Goal: Information Seeking & Learning: Learn about a topic

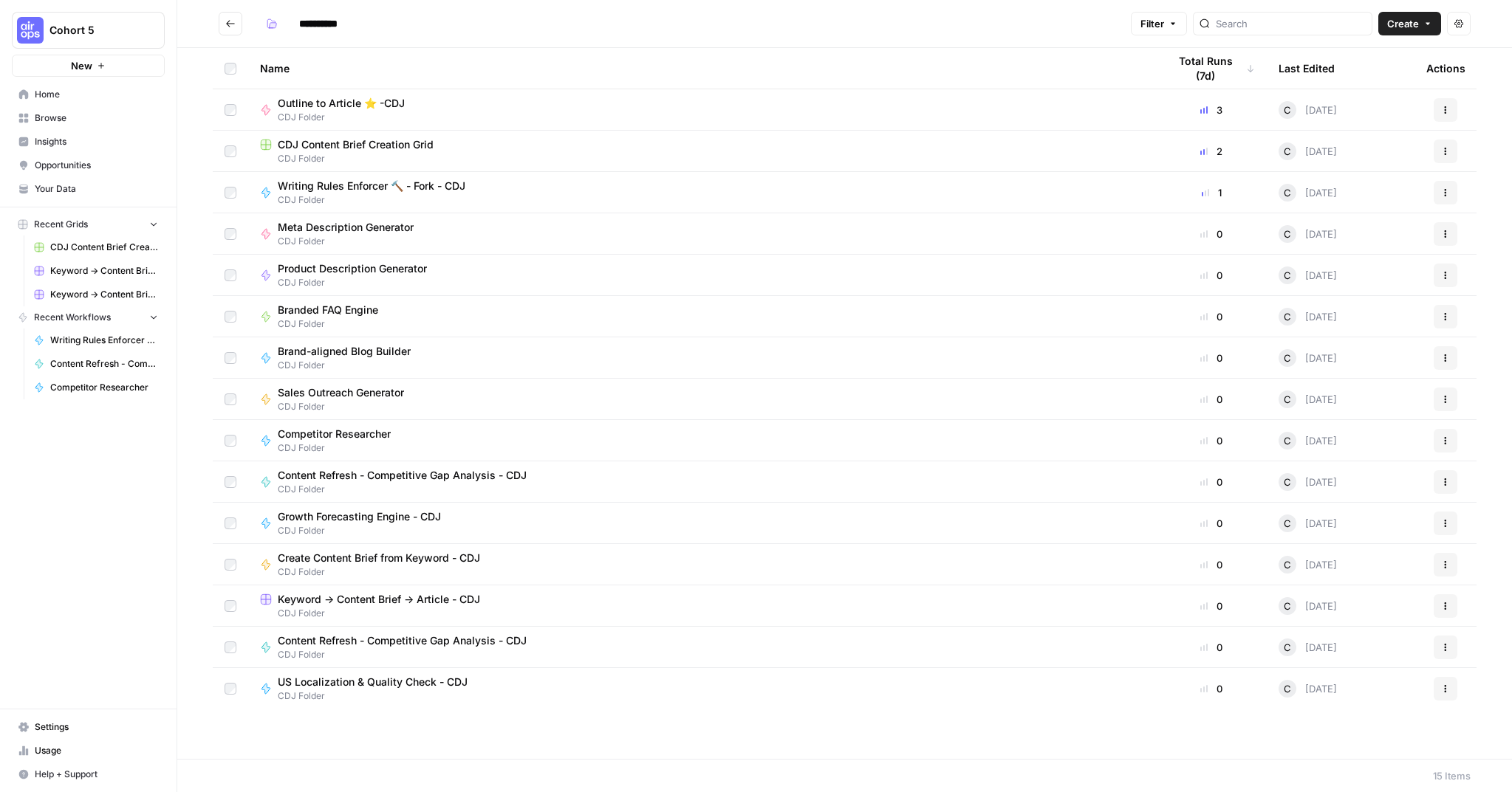
click at [348, 104] on span "Outline to Article ⭐️ -CDJ" at bounding box center [341, 103] width 127 height 15
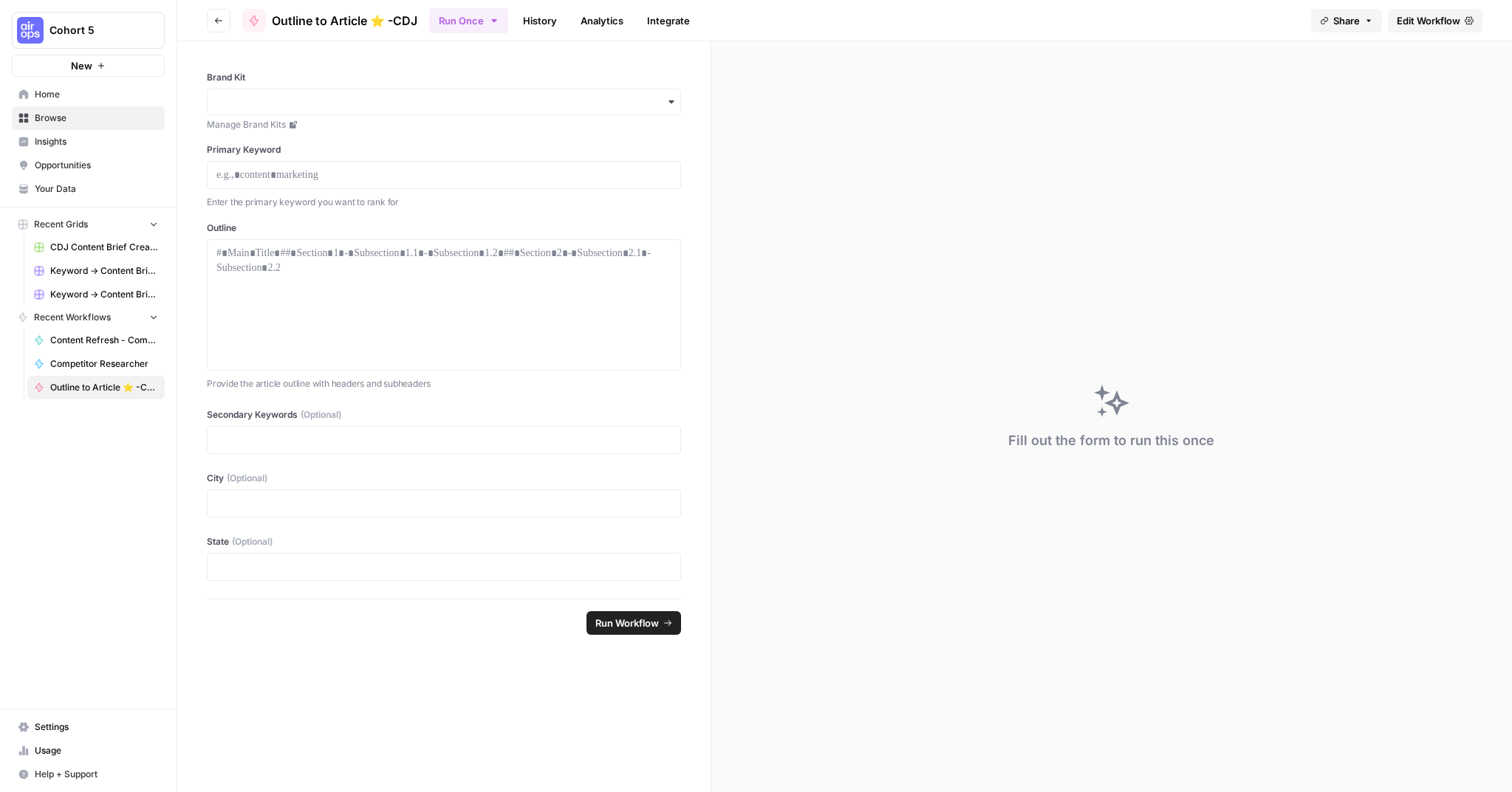
click at [1434, 20] on span "Edit Workflow" at bounding box center [1427, 20] width 63 height 15
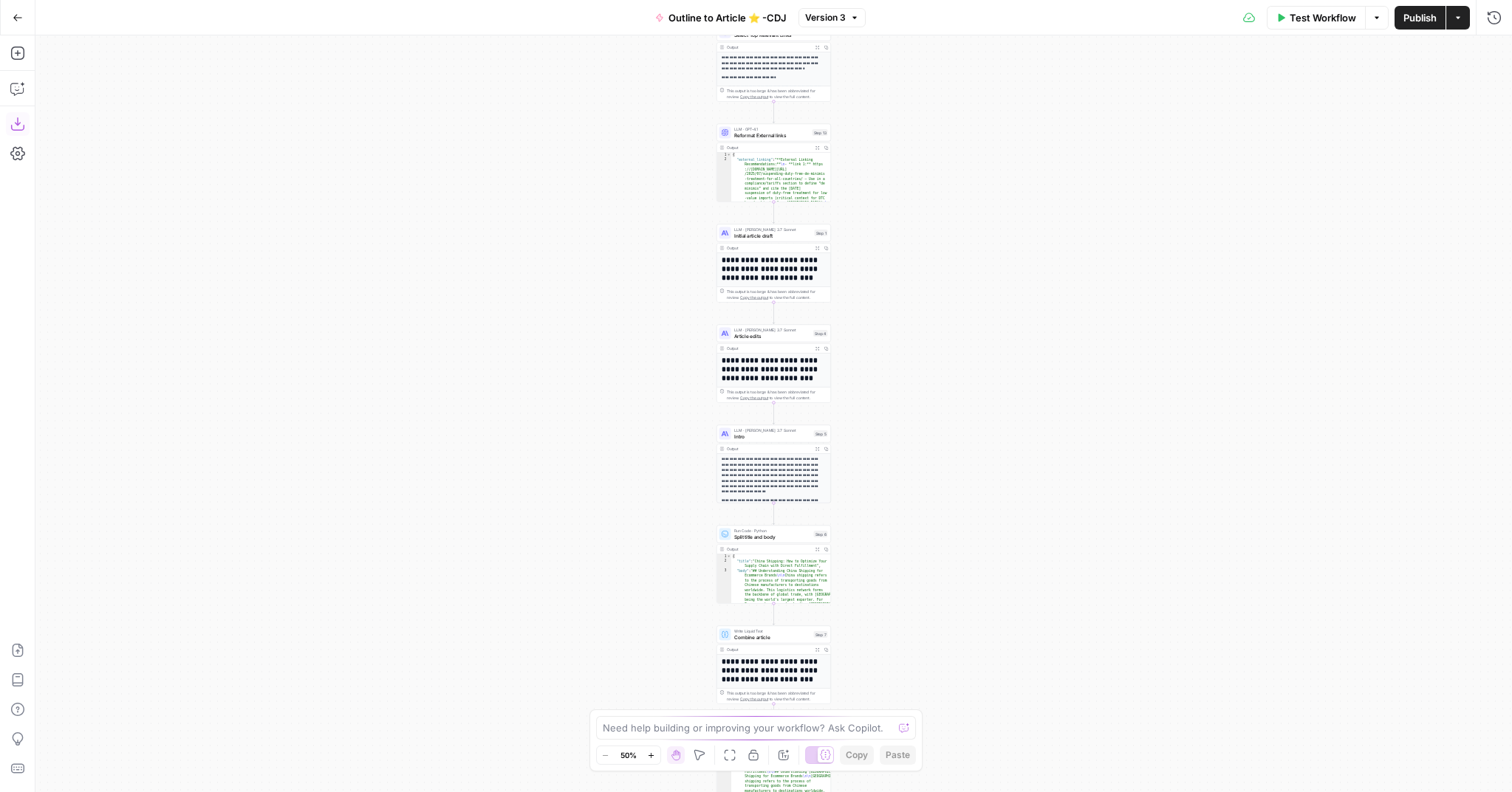
click at [12, 132] on button "Download as JSON" at bounding box center [18, 124] width 24 height 24
click at [17, 11] on button "Go Back" at bounding box center [18, 18] width 27 height 27
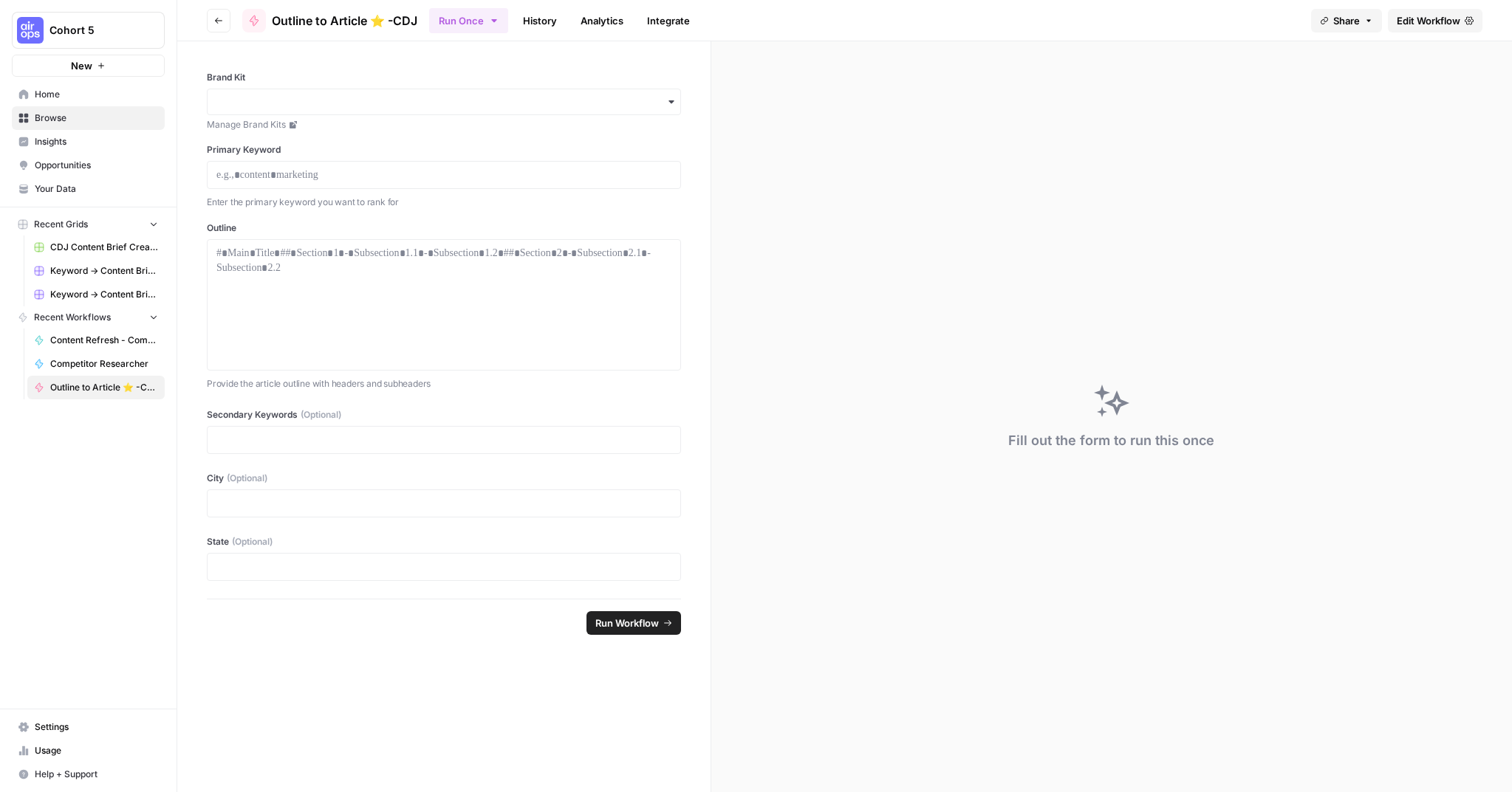
click at [216, 16] on icon "button" at bounding box center [218, 20] width 9 height 9
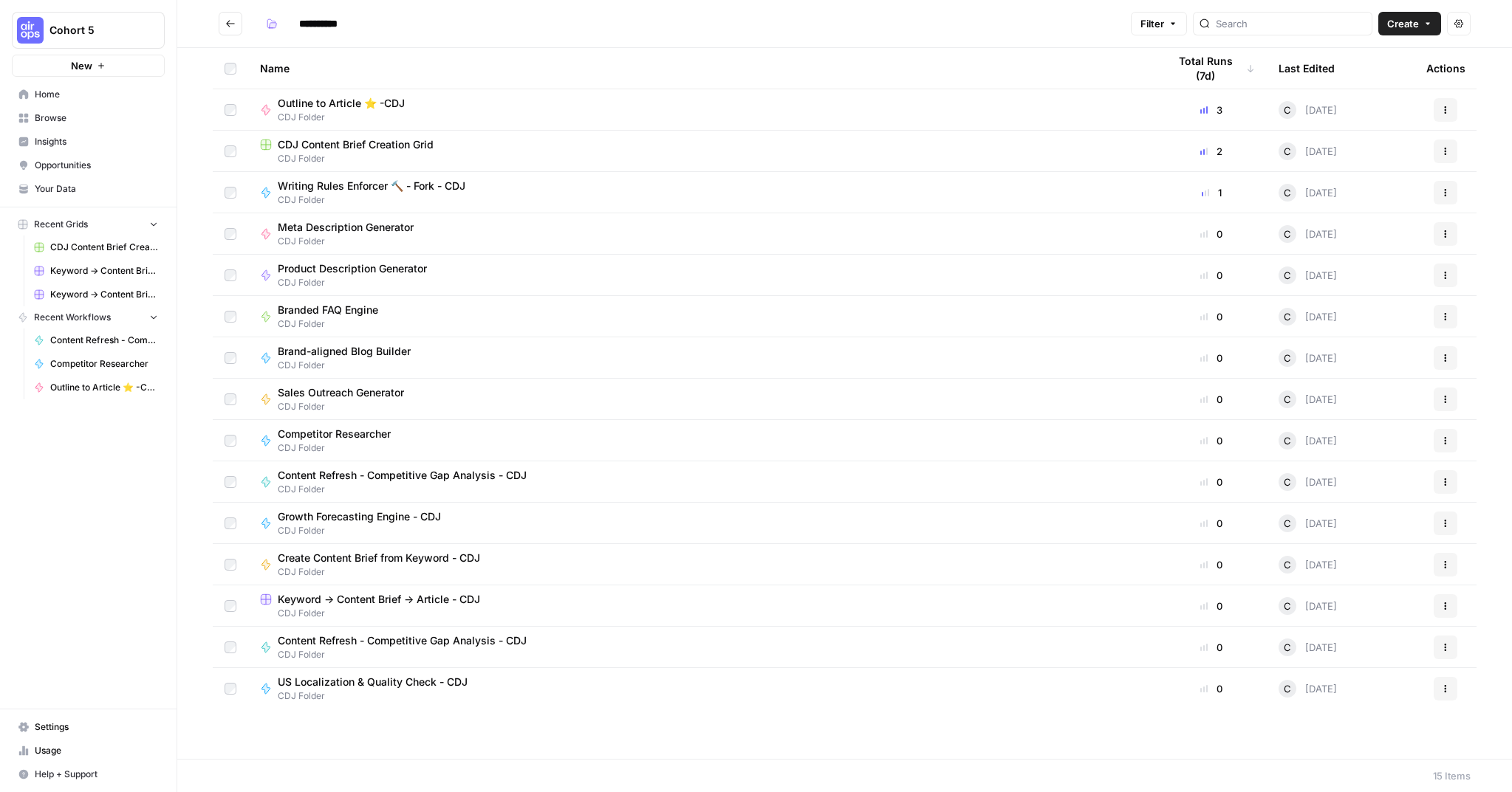
click at [364, 184] on span "Writing Rules Enforcer 🔨 - Fork - CDJ" at bounding box center [372, 186] width 188 height 15
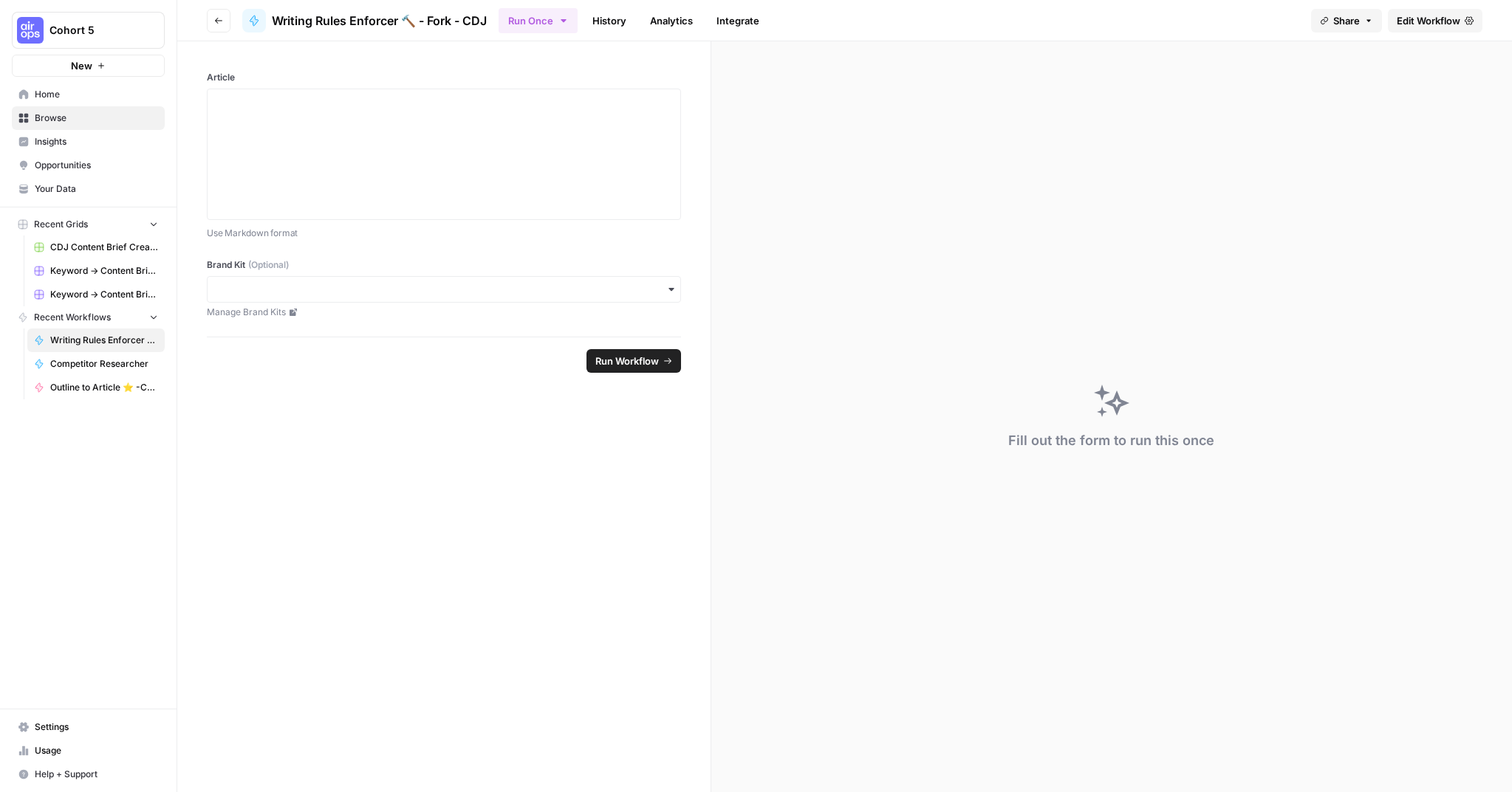
click at [1443, 22] on span "Edit Workflow" at bounding box center [1427, 20] width 63 height 15
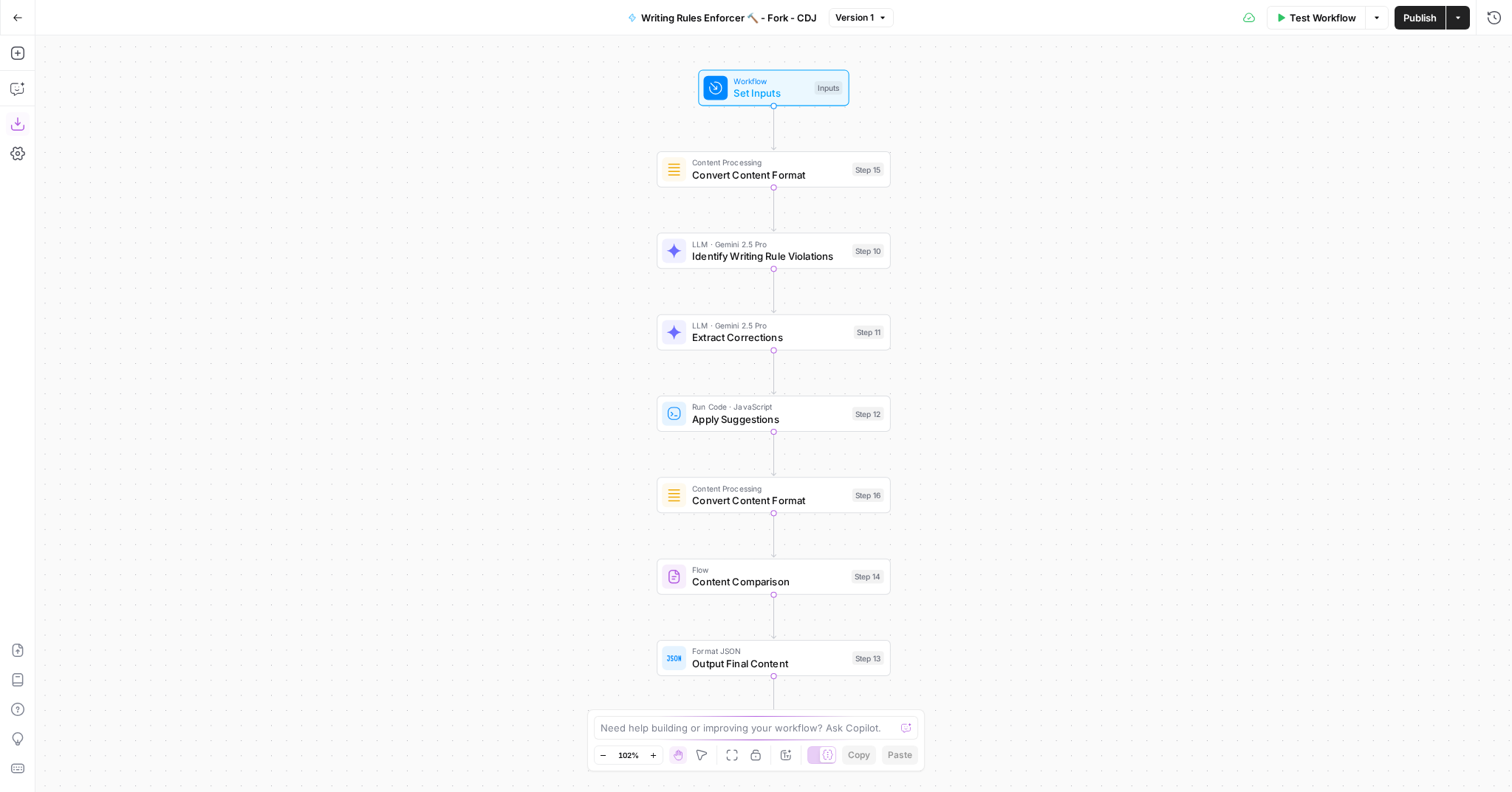
click at [13, 125] on icon "button" at bounding box center [18, 124] width 15 height 15
click at [4, 8] on div "Go Back" at bounding box center [18, 17] width 36 height 35
click at [15, 14] on icon "button" at bounding box center [18, 18] width 11 height 11
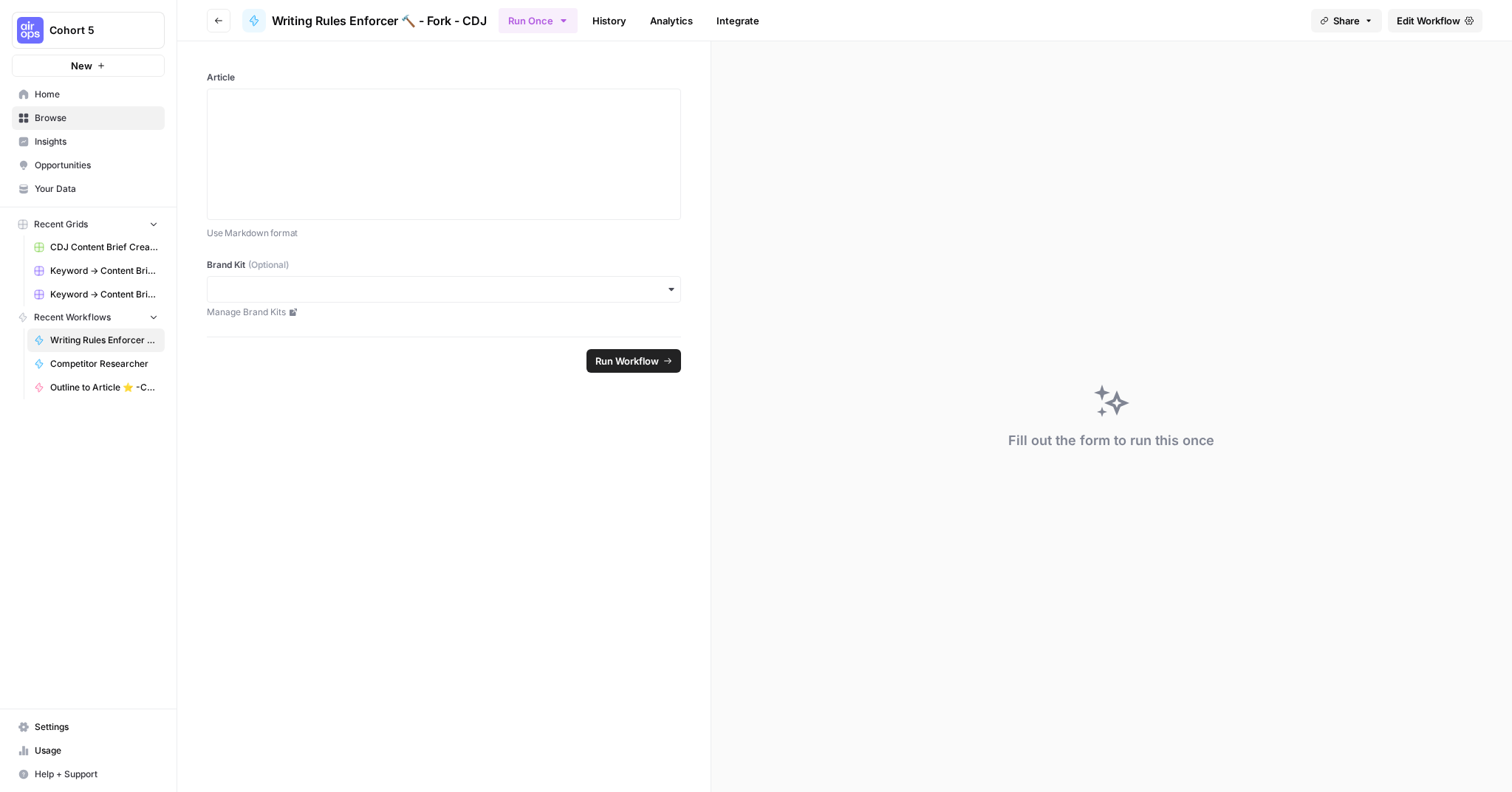
click at [225, 17] on button "Go back" at bounding box center [218, 20] width 24 height 24
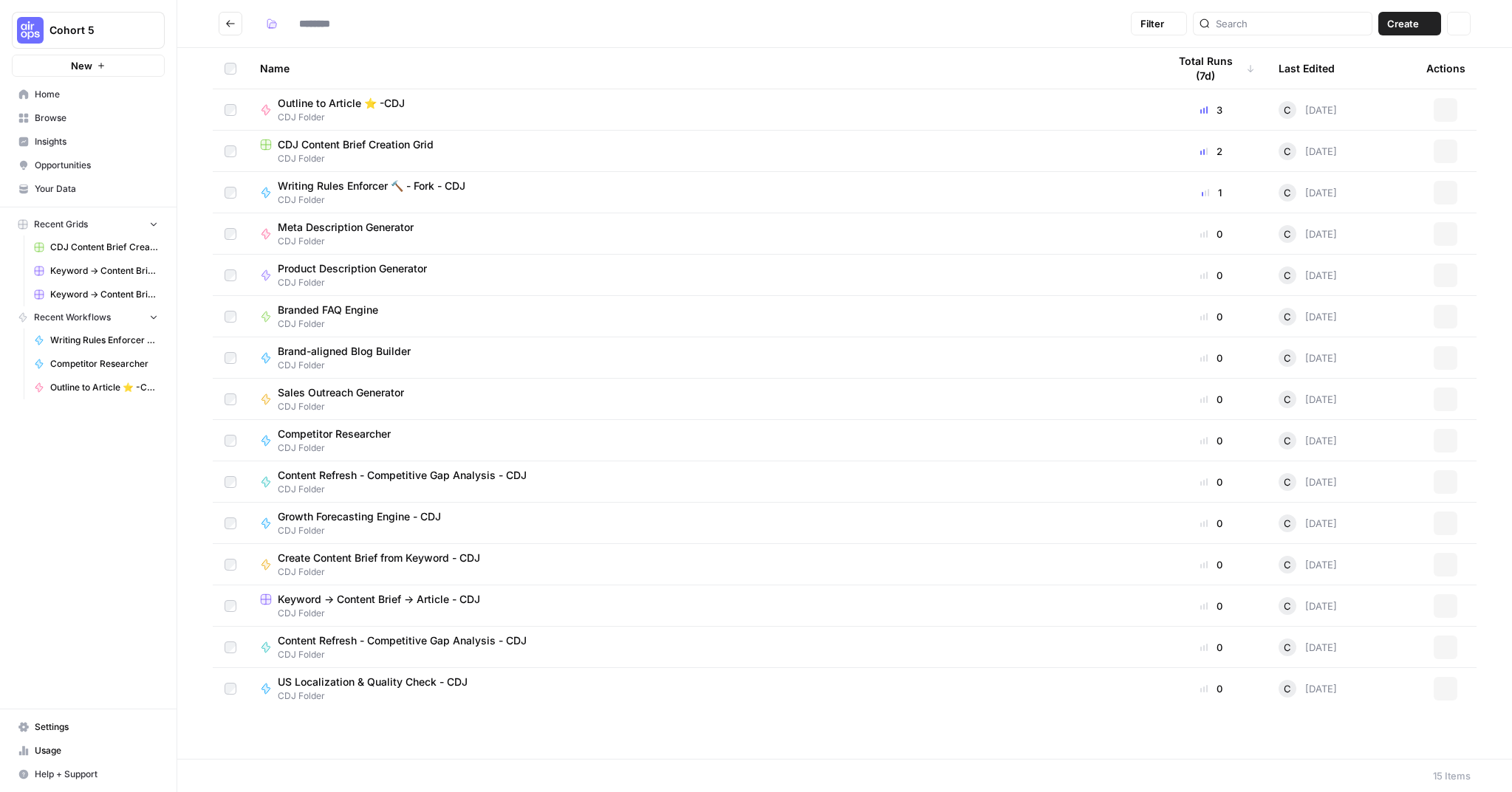
type input "**********"
click at [390, 224] on span "Meta Description Generator" at bounding box center [346, 227] width 135 height 15
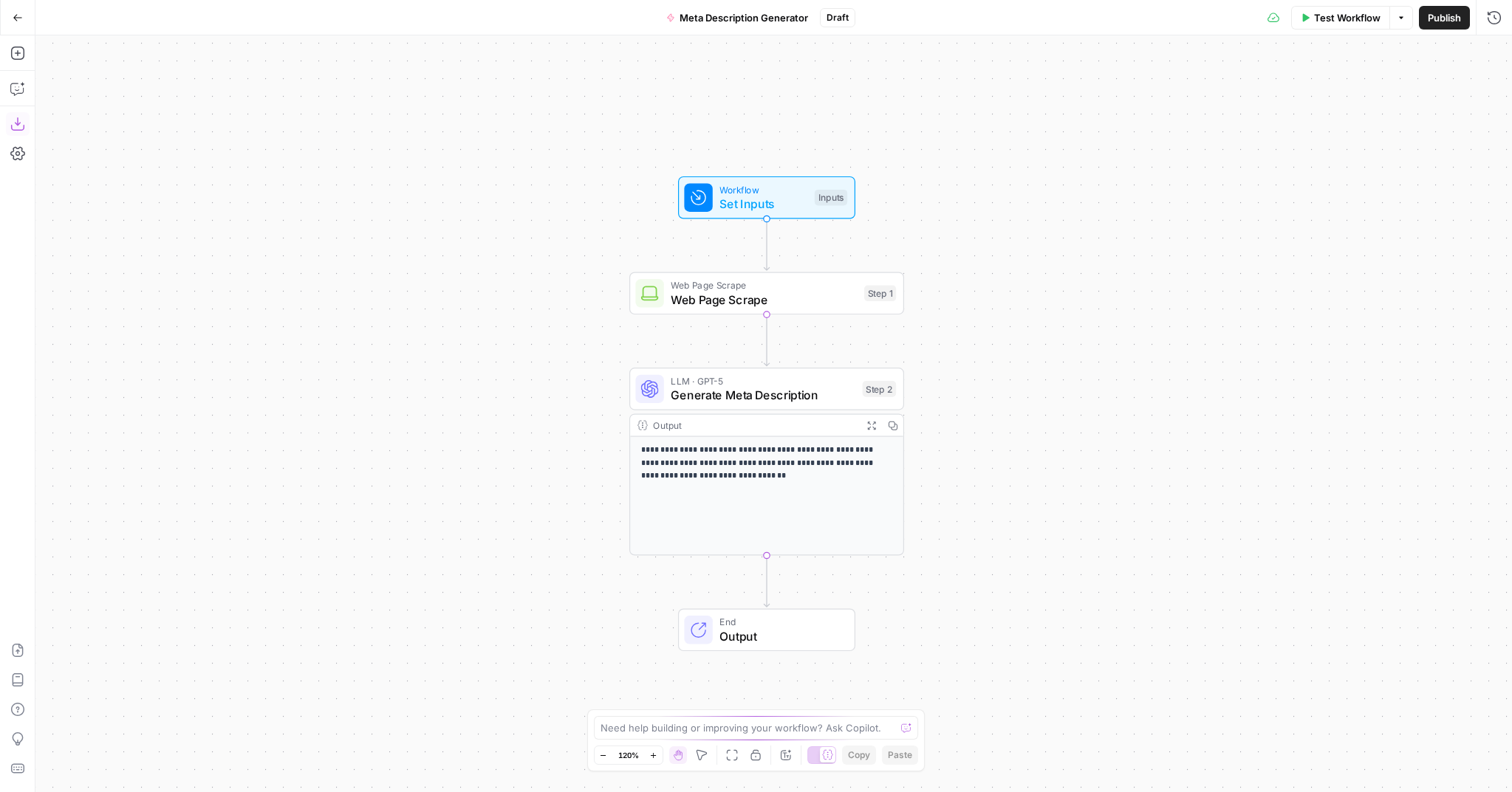
click at [22, 132] on button "Download as JSON" at bounding box center [18, 124] width 24 height 24
click at [21, 14] on icon "button" at bounding box center [18, 18] width 11 height 11
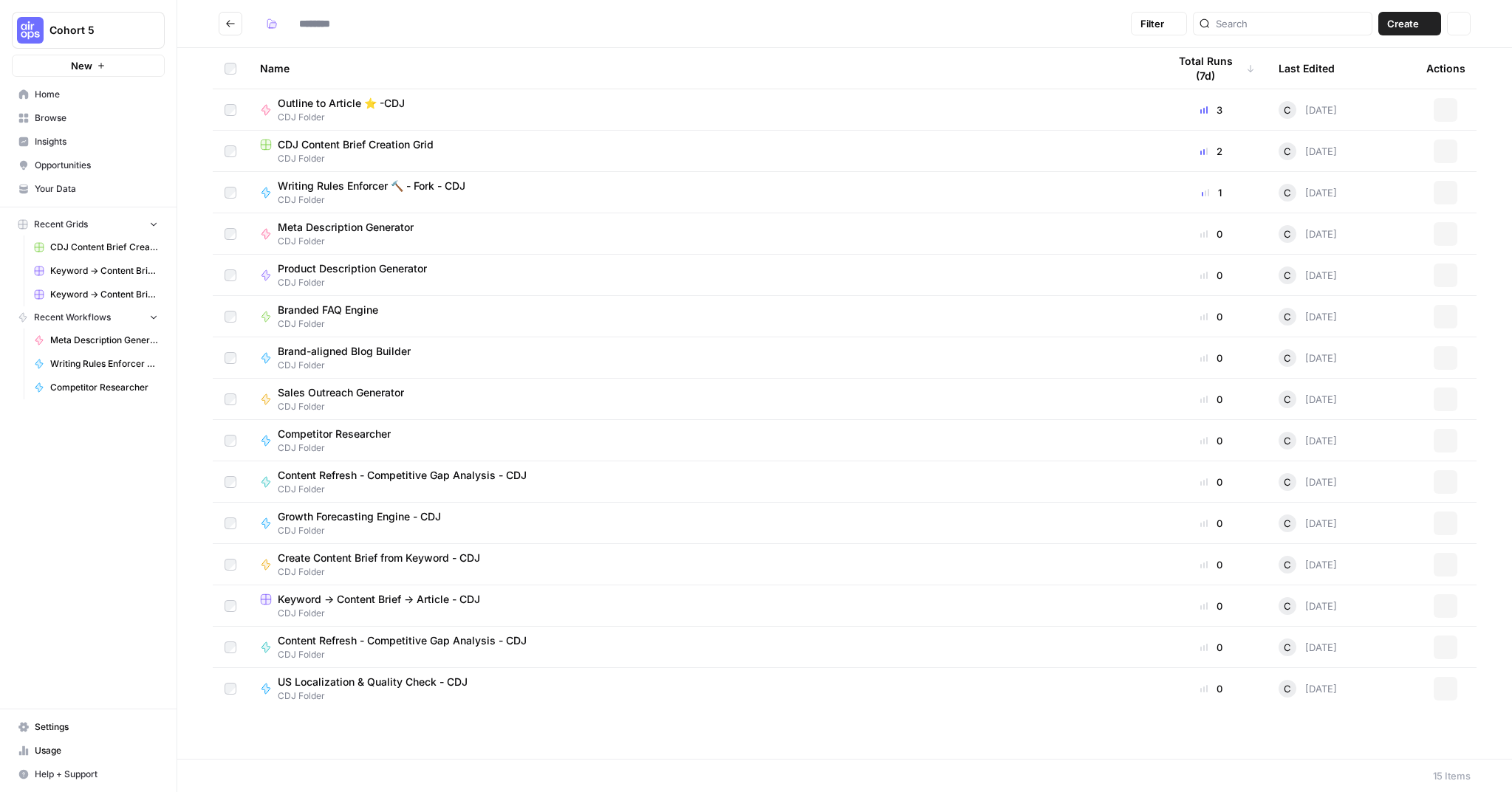
type input "**********"
click at [337, 309] on span "Branded FAQ Engine" at bounding box center [328, 310] width 101 height 15
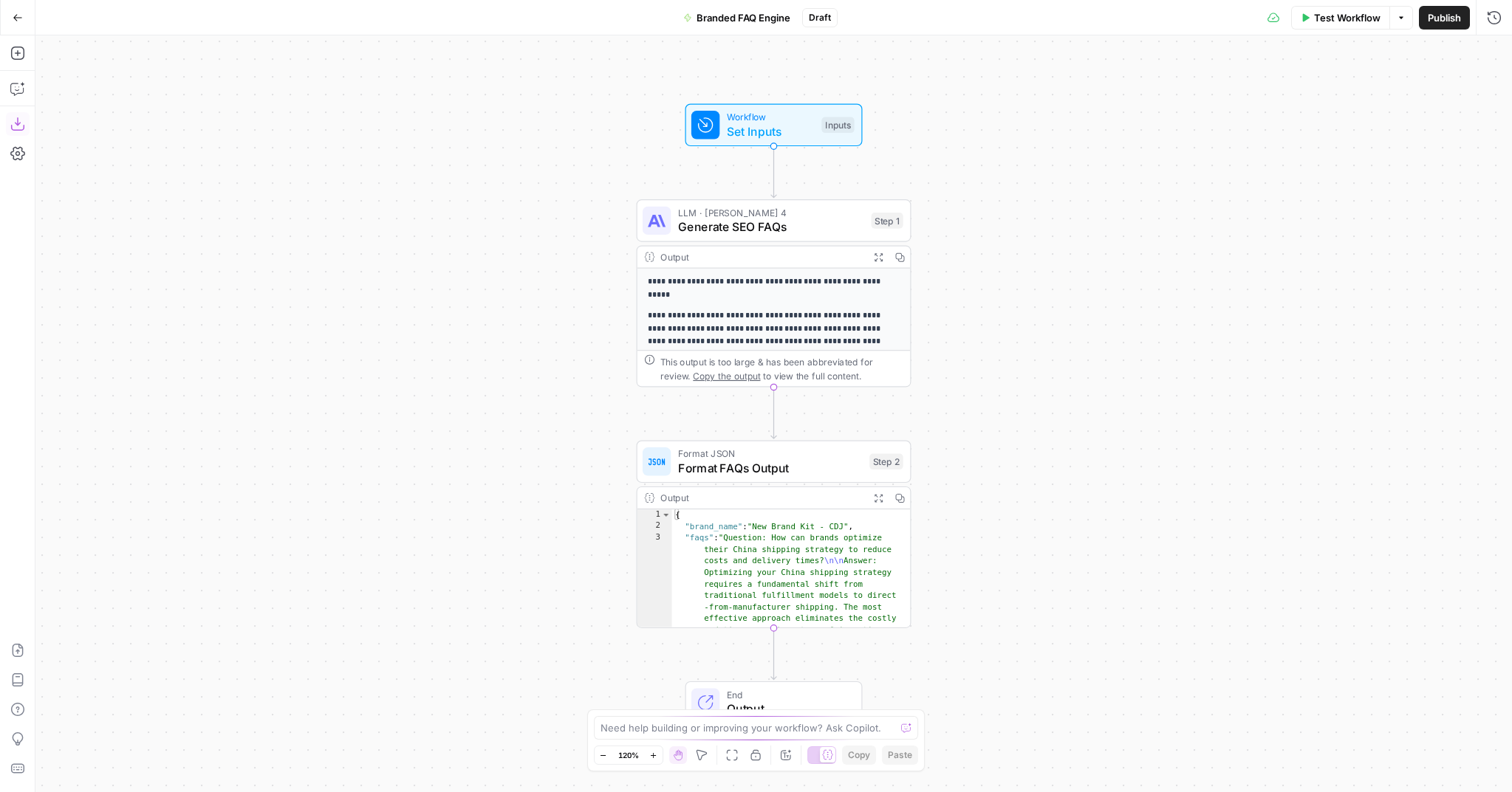
click at [21, 123] on icon "button" at bounding box center [18, 124] width 15 height 15
click at [20, 18] on icon "button" at bounding box center [18, 18] width 11 height 11
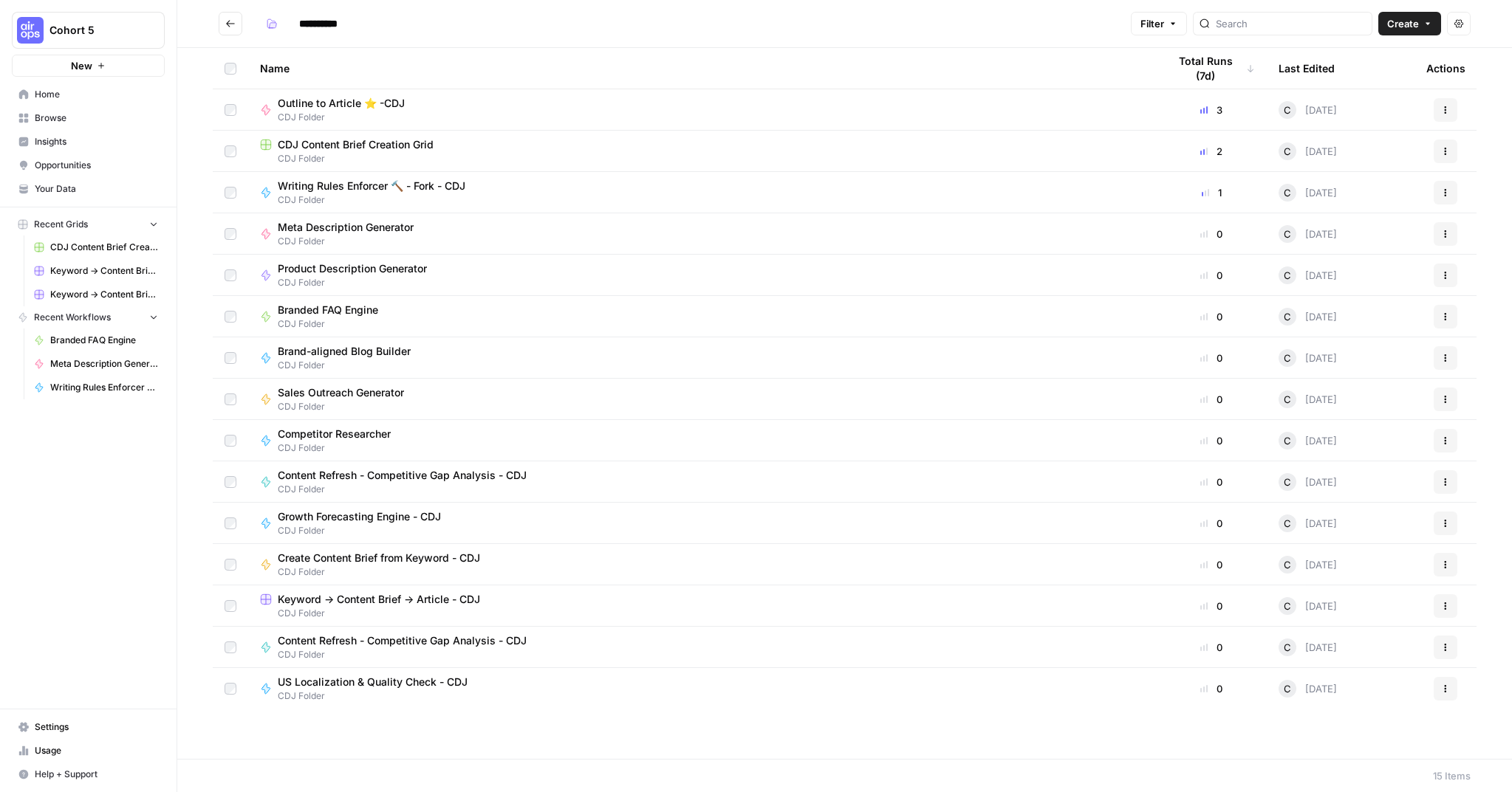
click at [370, 355] on span "Brand-aligned Blog Builder" at bounding box center [344, 351] width 133 height 15
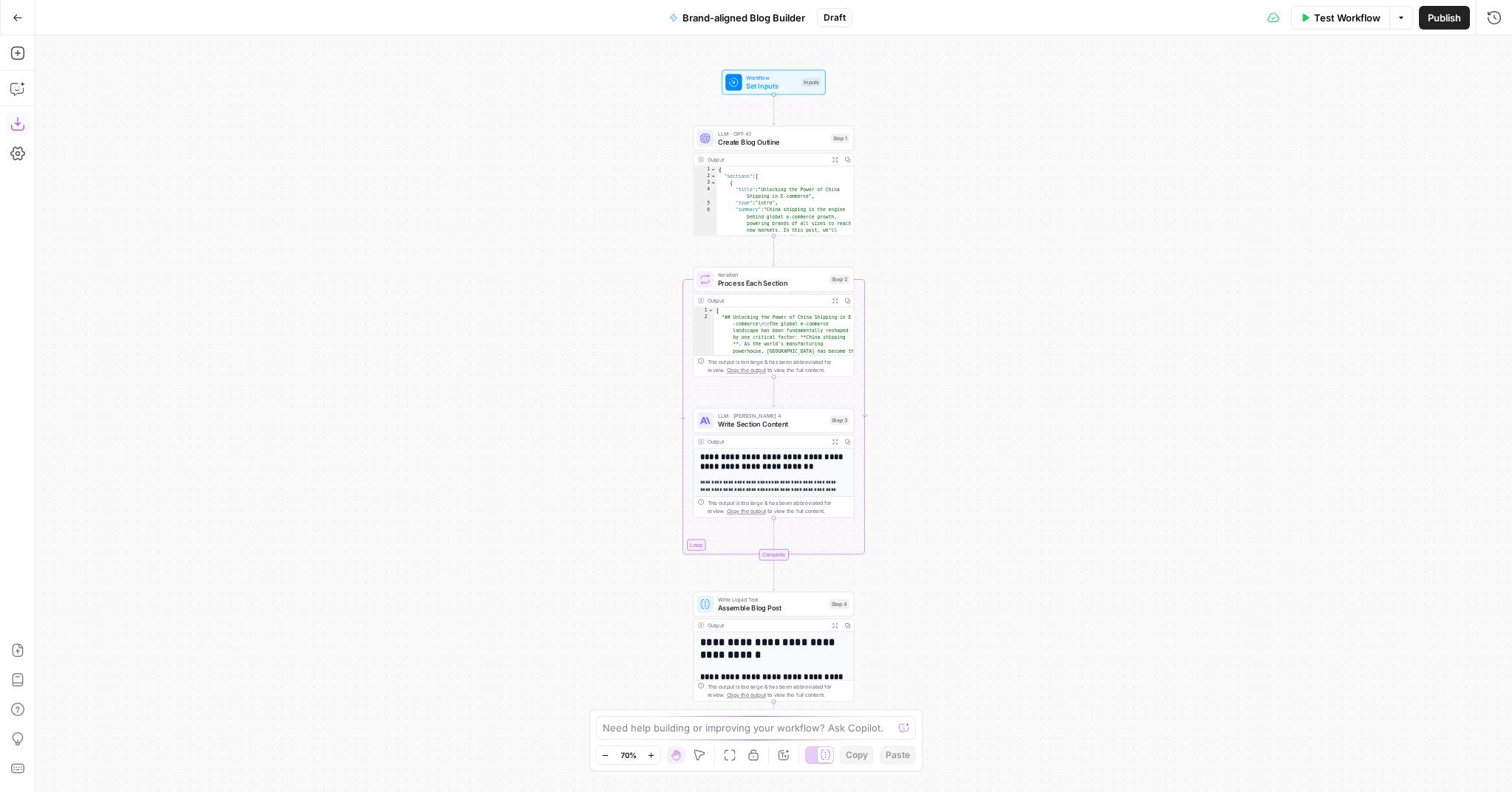
drag, startPoint x: 17, startPoint y: 122, endPoint x: 18, endPoint y: 113, distance: 9.1
click at [16, 122] on icon "button" at bounding box center [18, 124] width 15 height 15
click at [28, 20] on button "Go Back" at bounding box center [18, 18] width 27 height 27
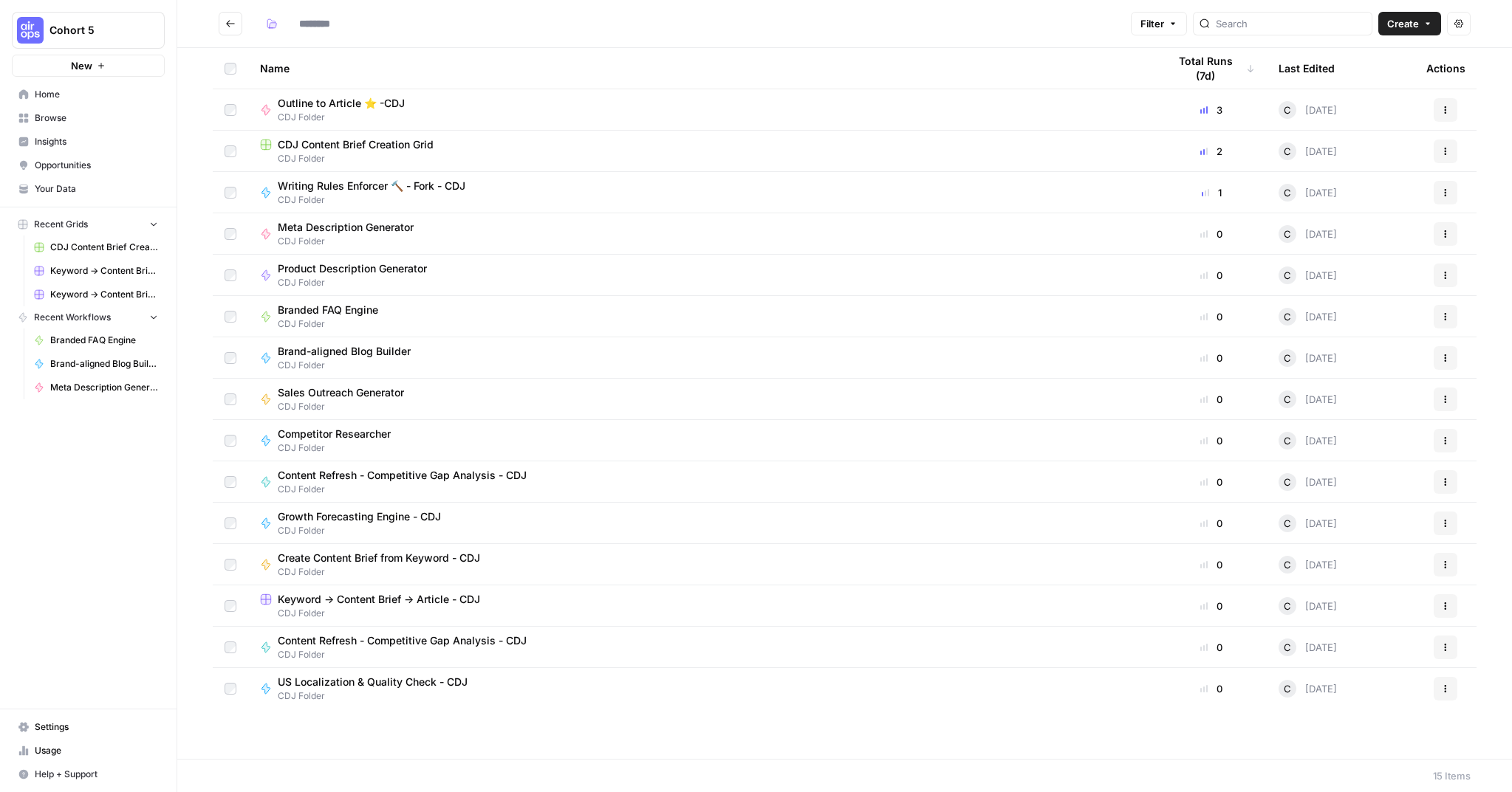
type input "**********"
click at [322, 431] on span "Competitor Researcher" at bounding box center [334, 434] width 113 height 15
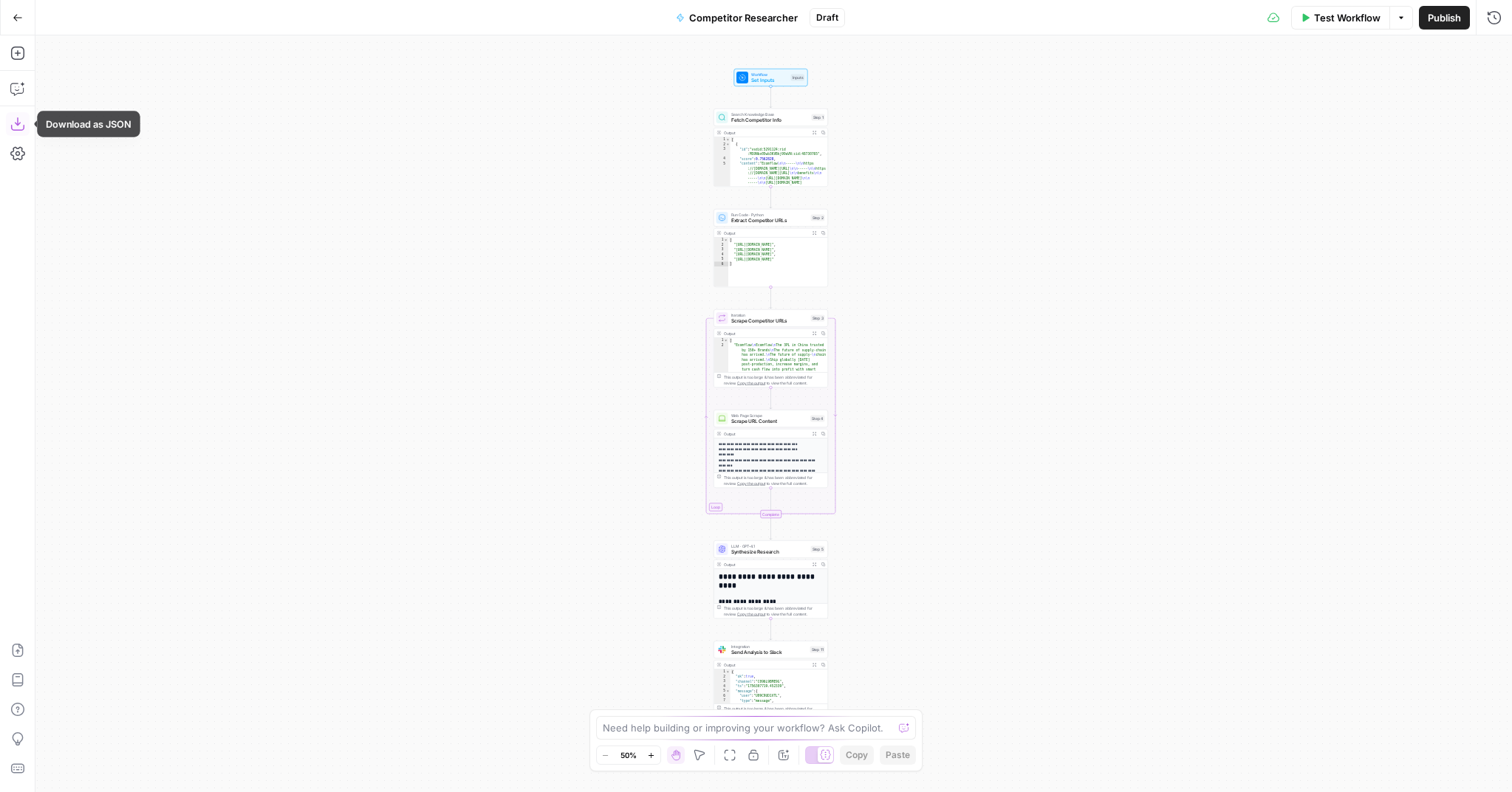
click at [15, 127] on icon "button" at bounding box center [18, 124] width 15 height 15
click at [16, 19] on icon "button" at bounding box center [18, 18] width 11 height 11
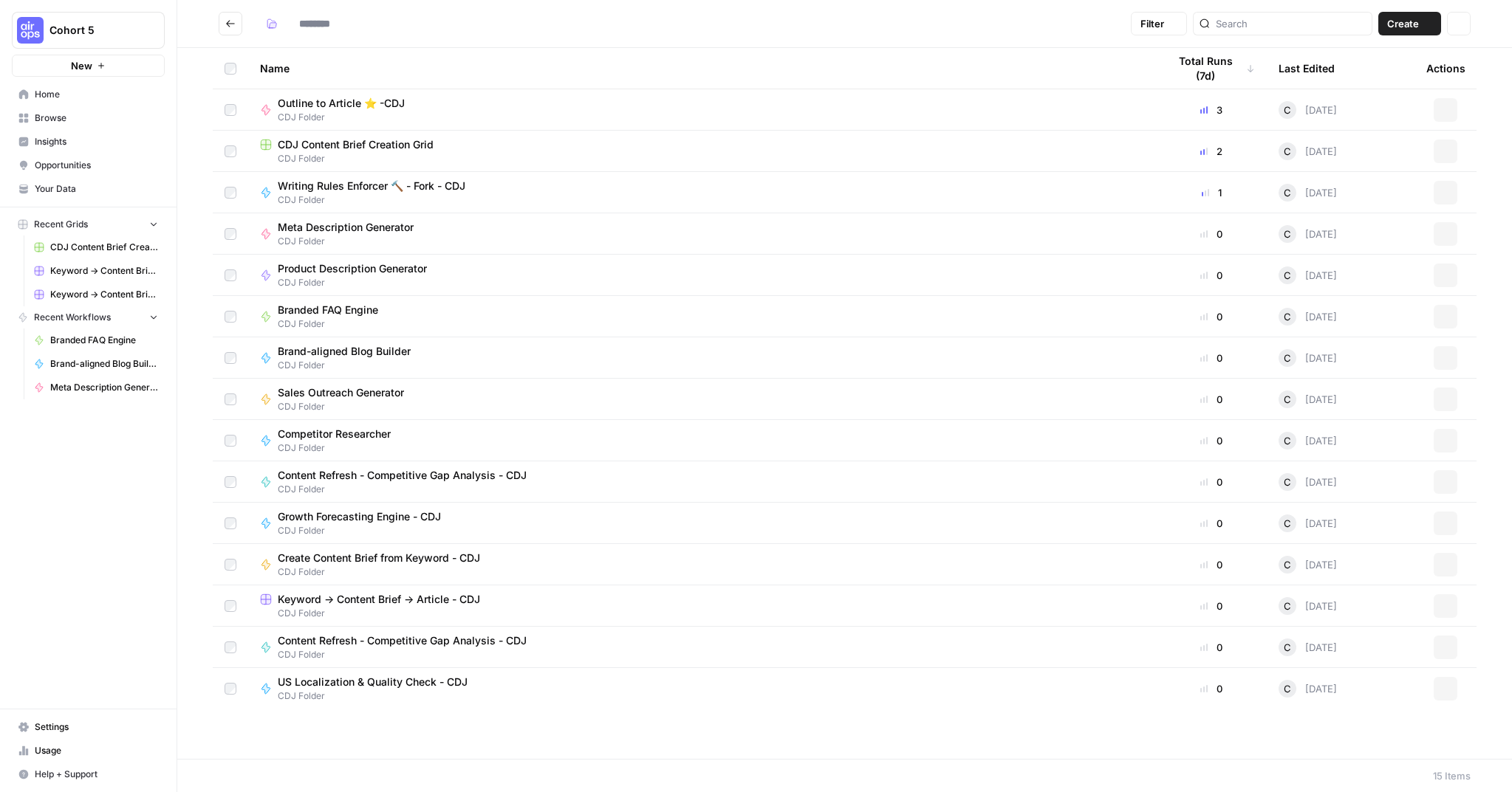
type input "**********"
click at [413, 477] on span "Content Refresh - Competitive Gap Analysis - CDJ" at bounding box center [402, 475] width 249 height 15
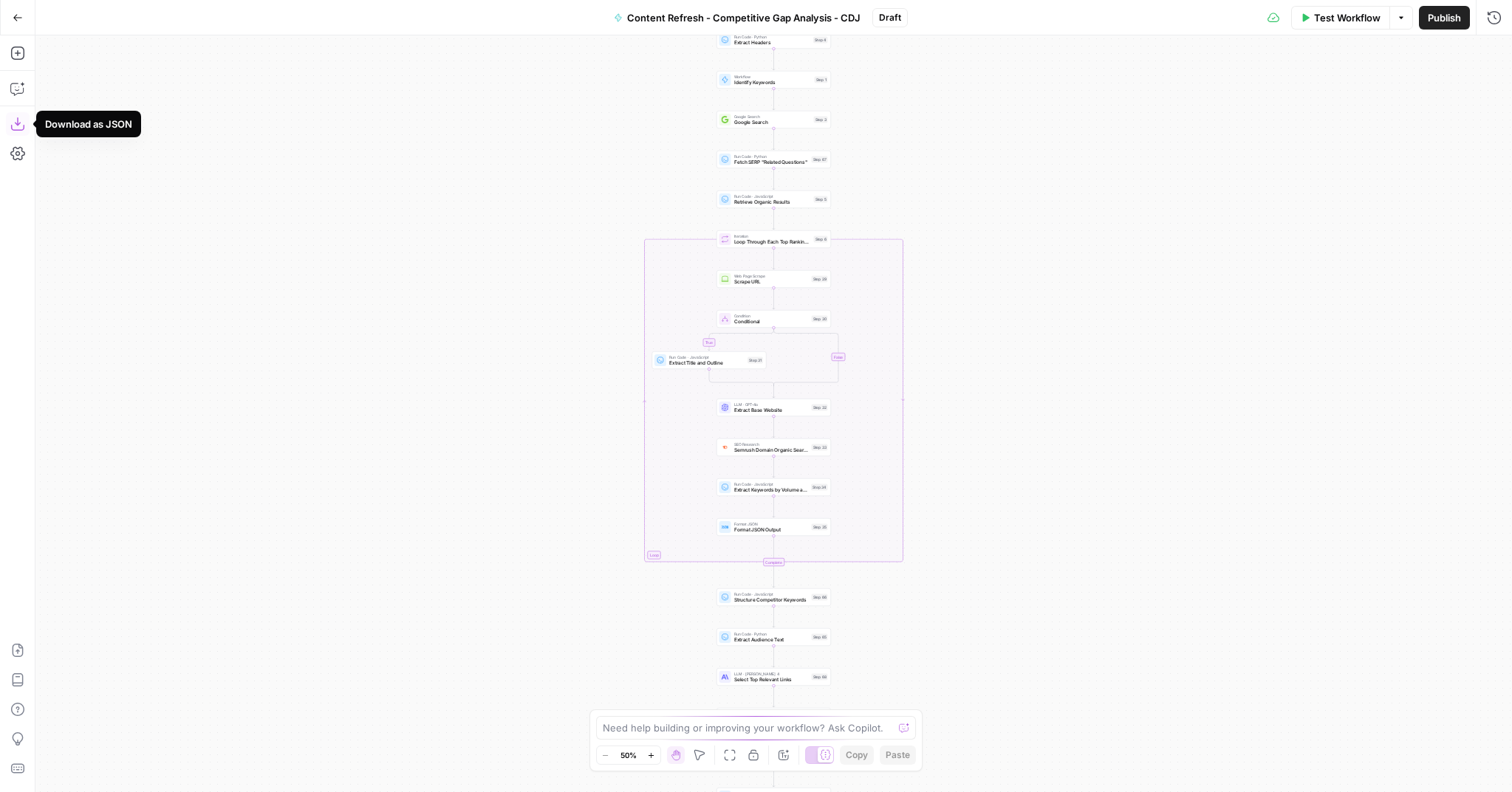
click at [13, 123] on icon "button" at bounding box center [18, 124] width 15 height 15
click at [7, 17] on button "Go Back" at bounding box center [18, 18] width 27 height 27
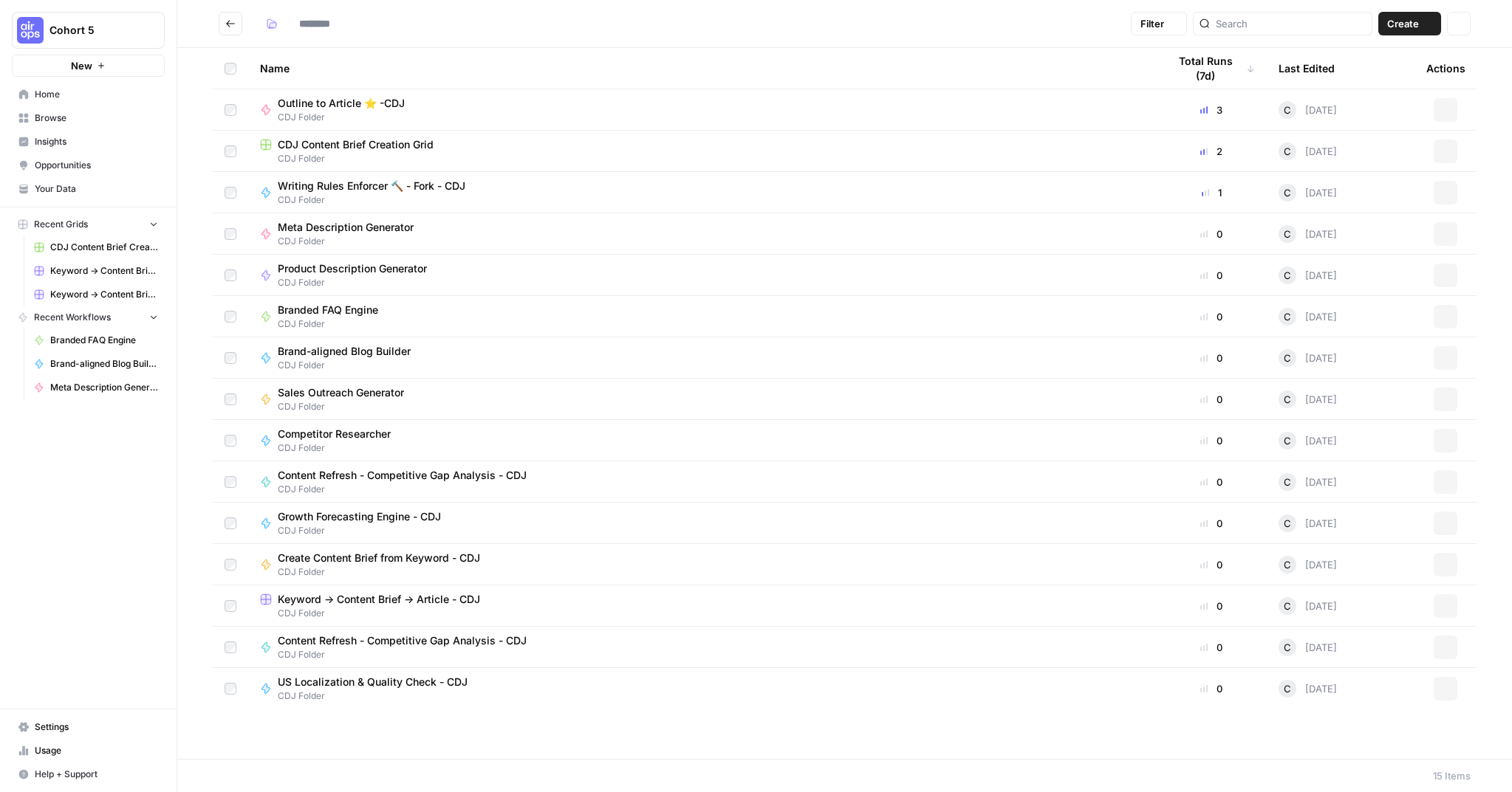
type input "**********"
click at [358, 513] on span "Growth Forecasting Engine - CDJ" at bounding box center [359, 517] width 163 height 15
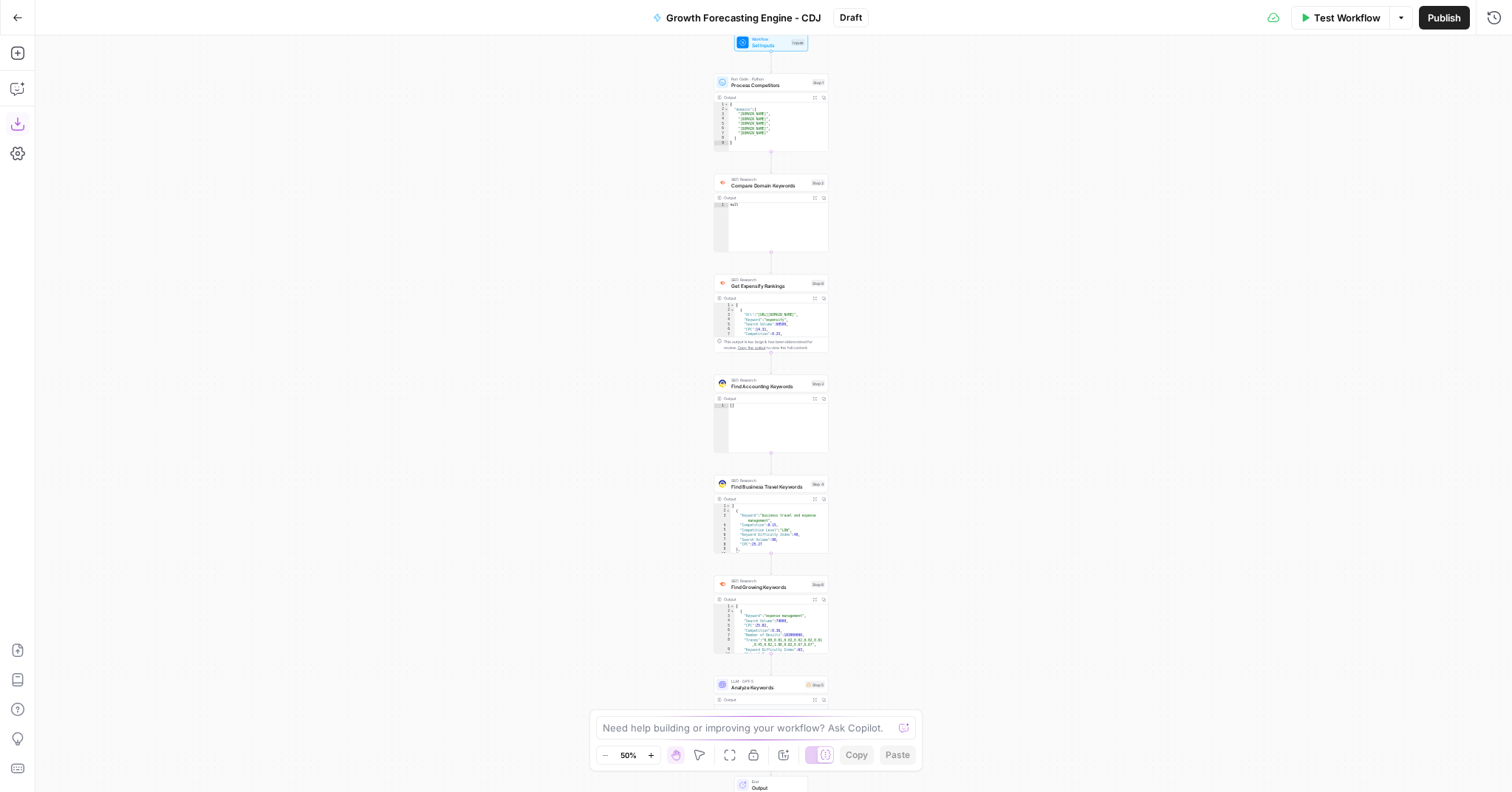
click at [21, 123] on icon "button" at bounding box center [18, 124] width 15 height 15
click at [18, 16] on icon "button" at bounding box center [18, 18] width 11 height 11
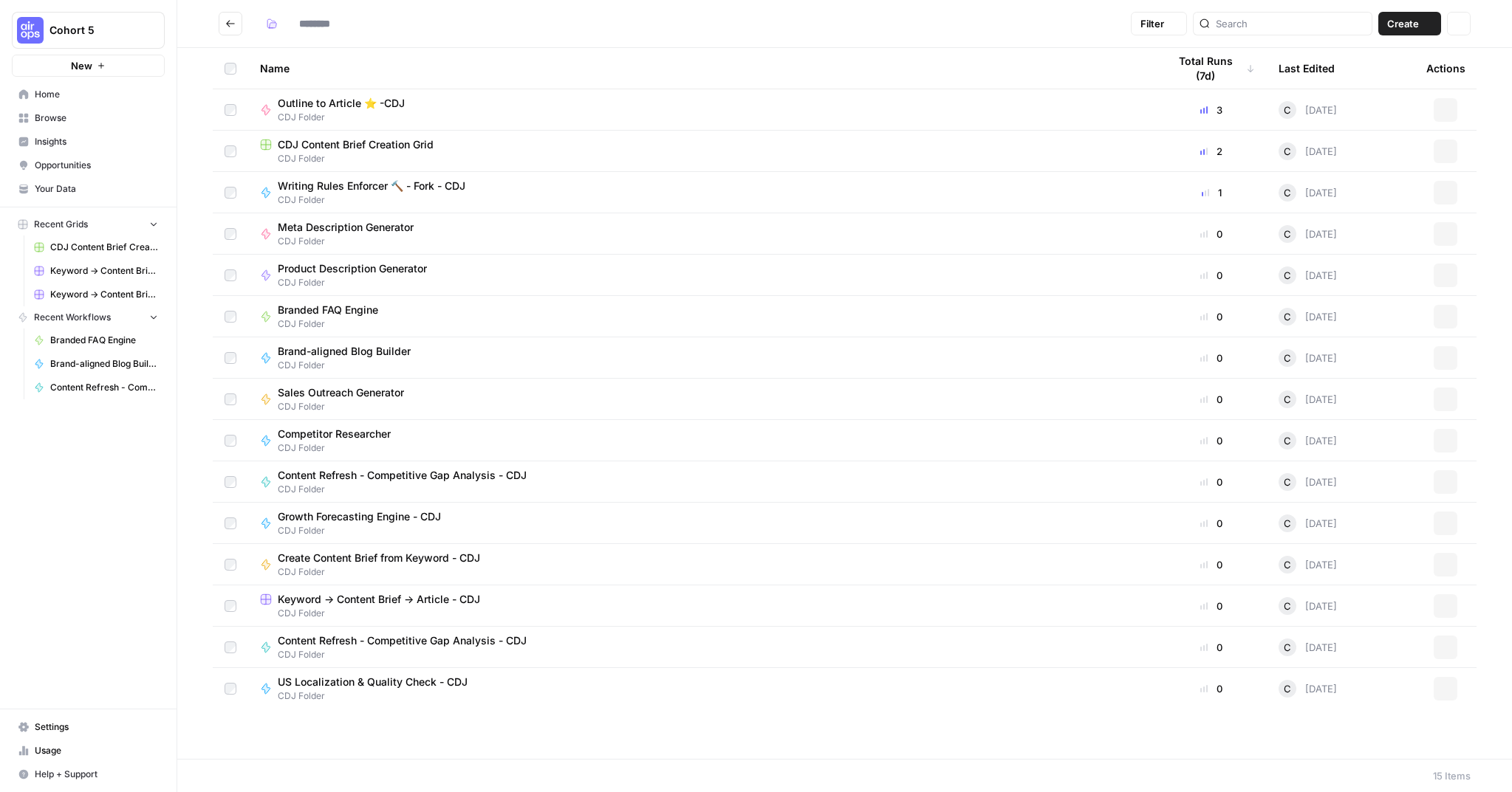
type input "**********"
click at [417, 559] on span "Create Content Brief from Keyword - CDJ" at bounding box center [379, 558] width 202 height 15
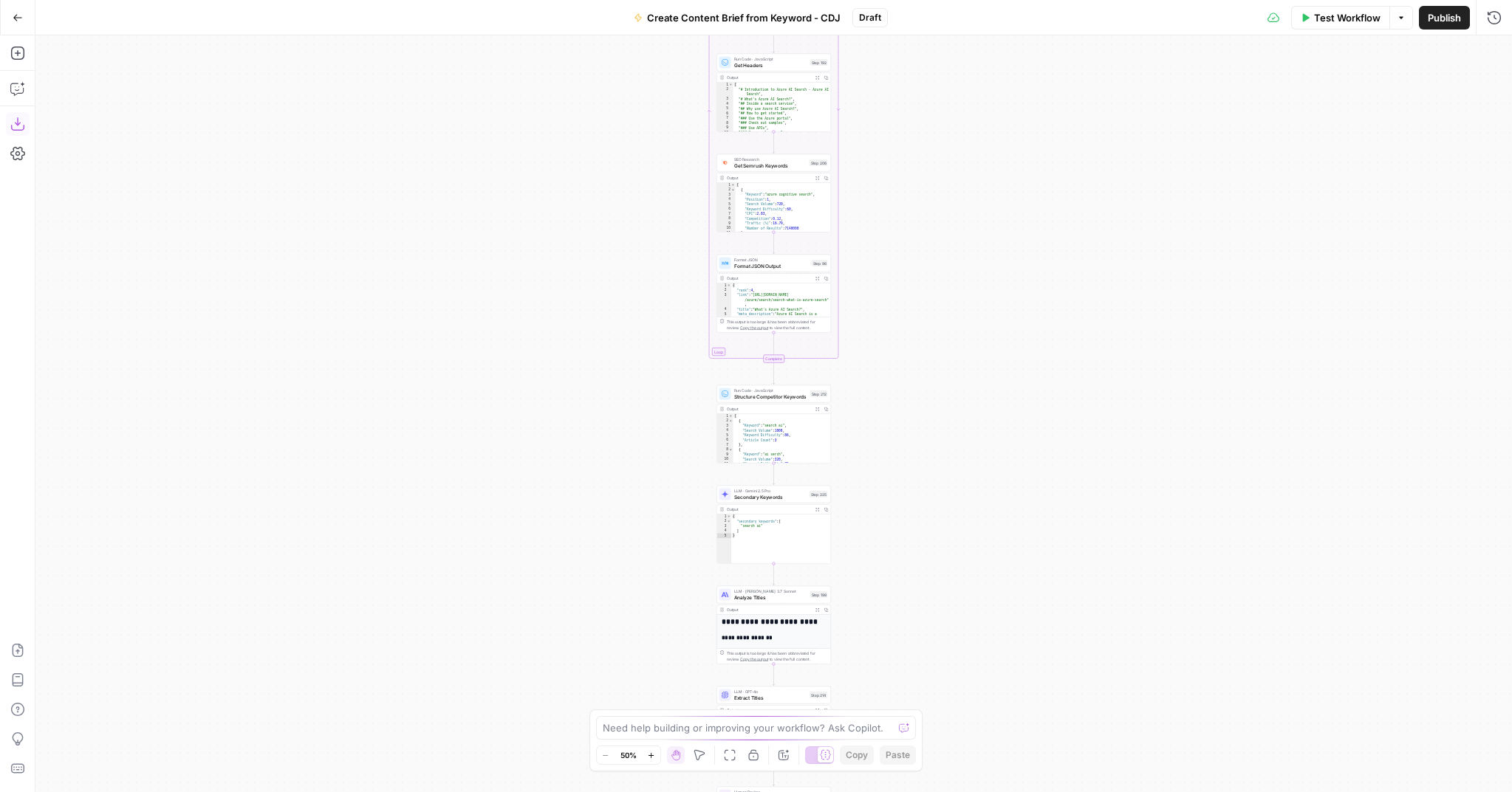
click at [23, 126] on icon "button" at bounding box center [17, 124] width 13 height 13
click at [22, 9] on button "Go Back" at bounding box center [18, 18] width 27 height 27
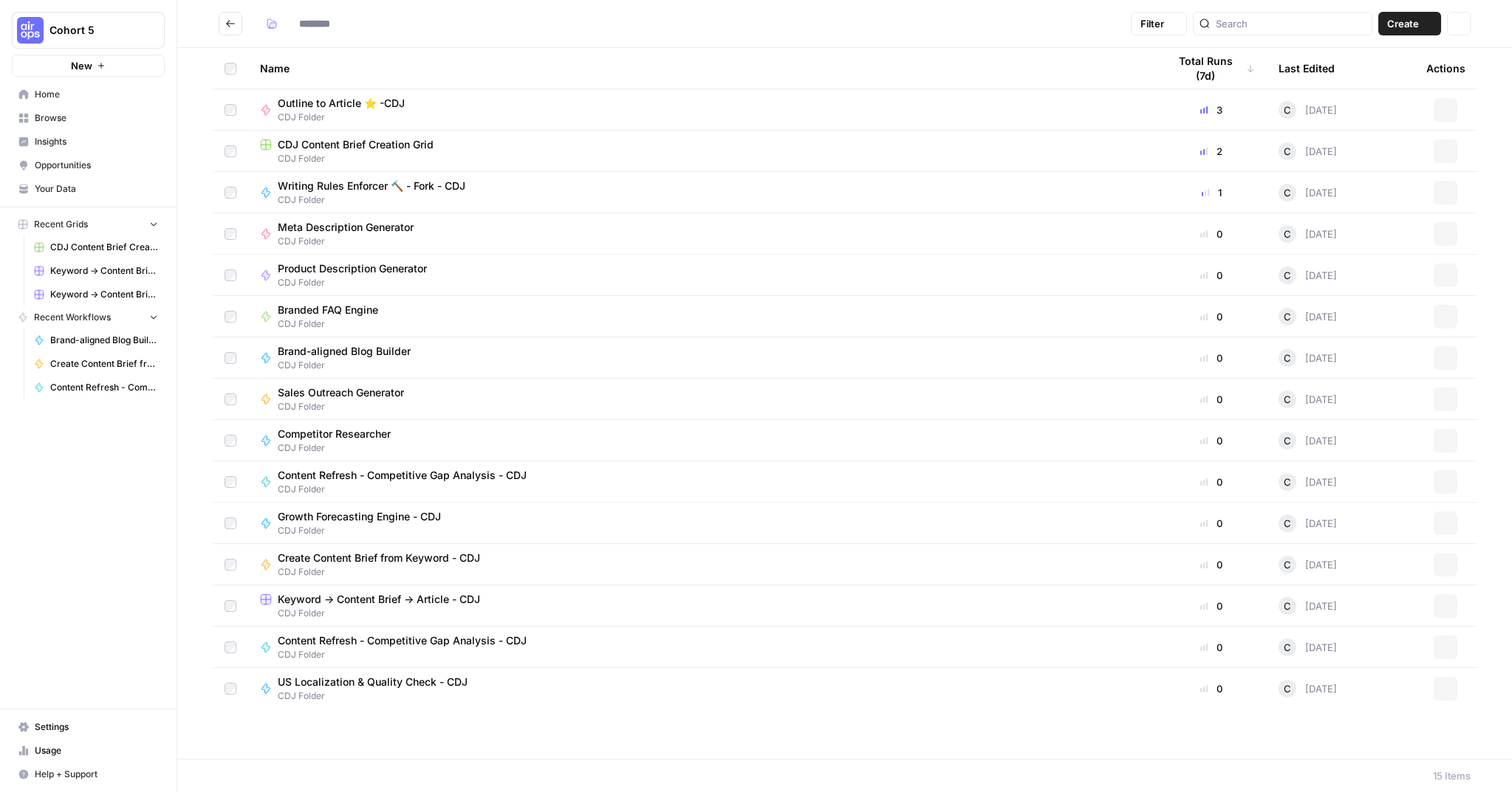
type input "**********"
click at [313, 601] on span "Keyword -> Content Brief -> Article - CDJ" at bounding box center [379, 600] width 202 height 15
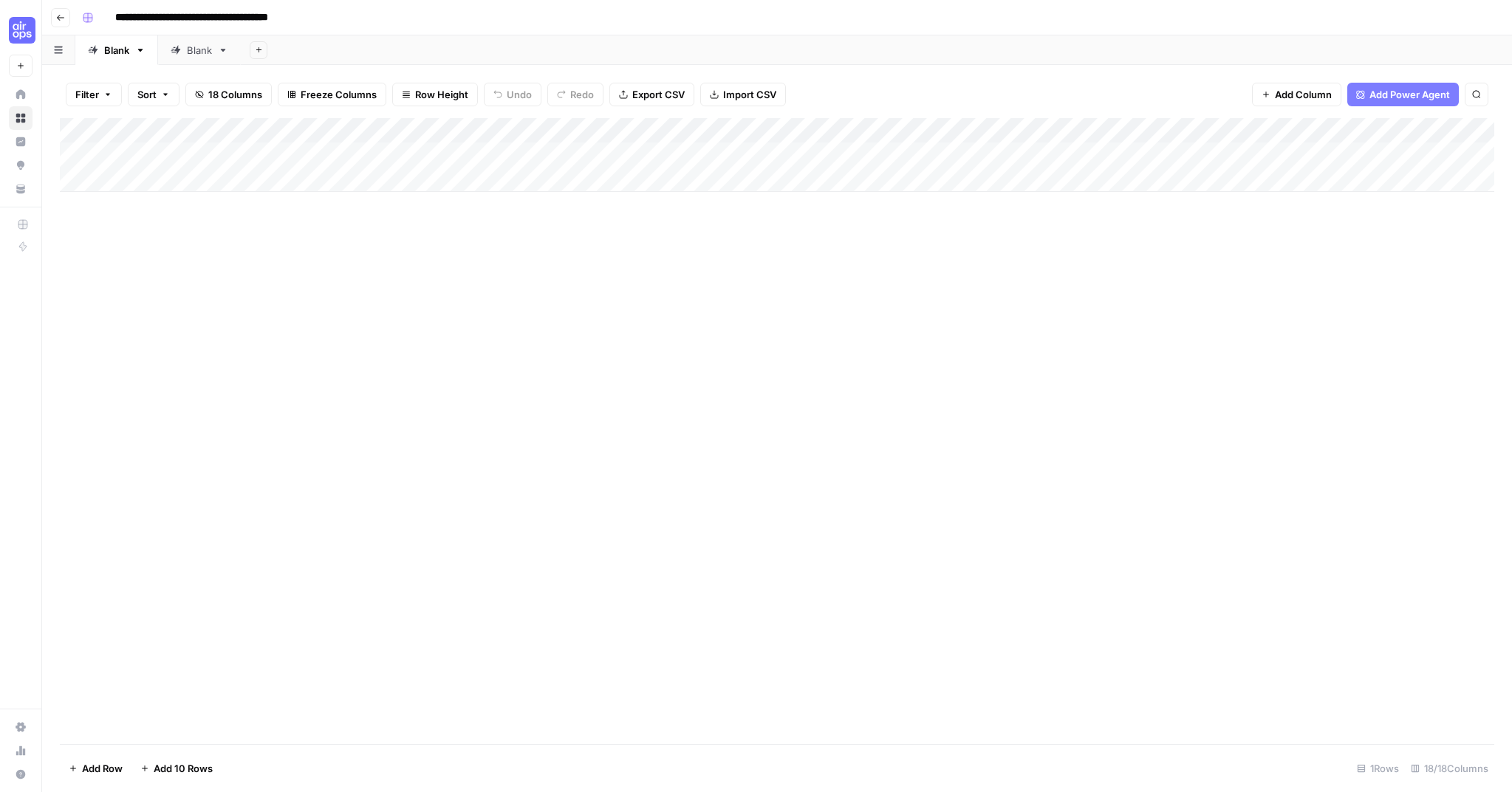
click at [60, 16] on icon "button" at bounding box center [61, 18] width 9 height 9
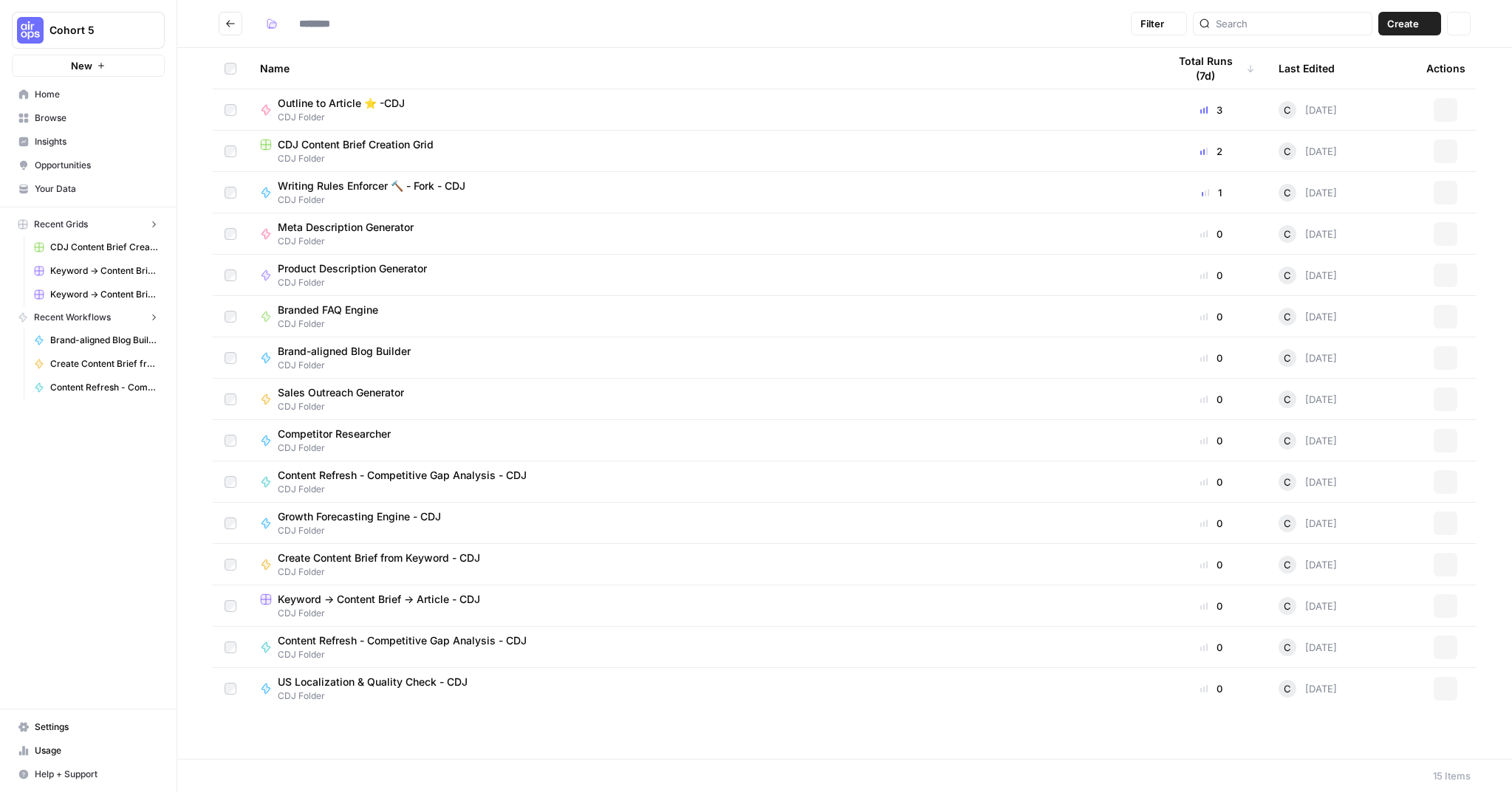
type input "**********"
click at [343, 640] on span "Content Refresh - Competitive Gap Analysis - CDJ" at bounding box center [402, 641] width 249 height 15
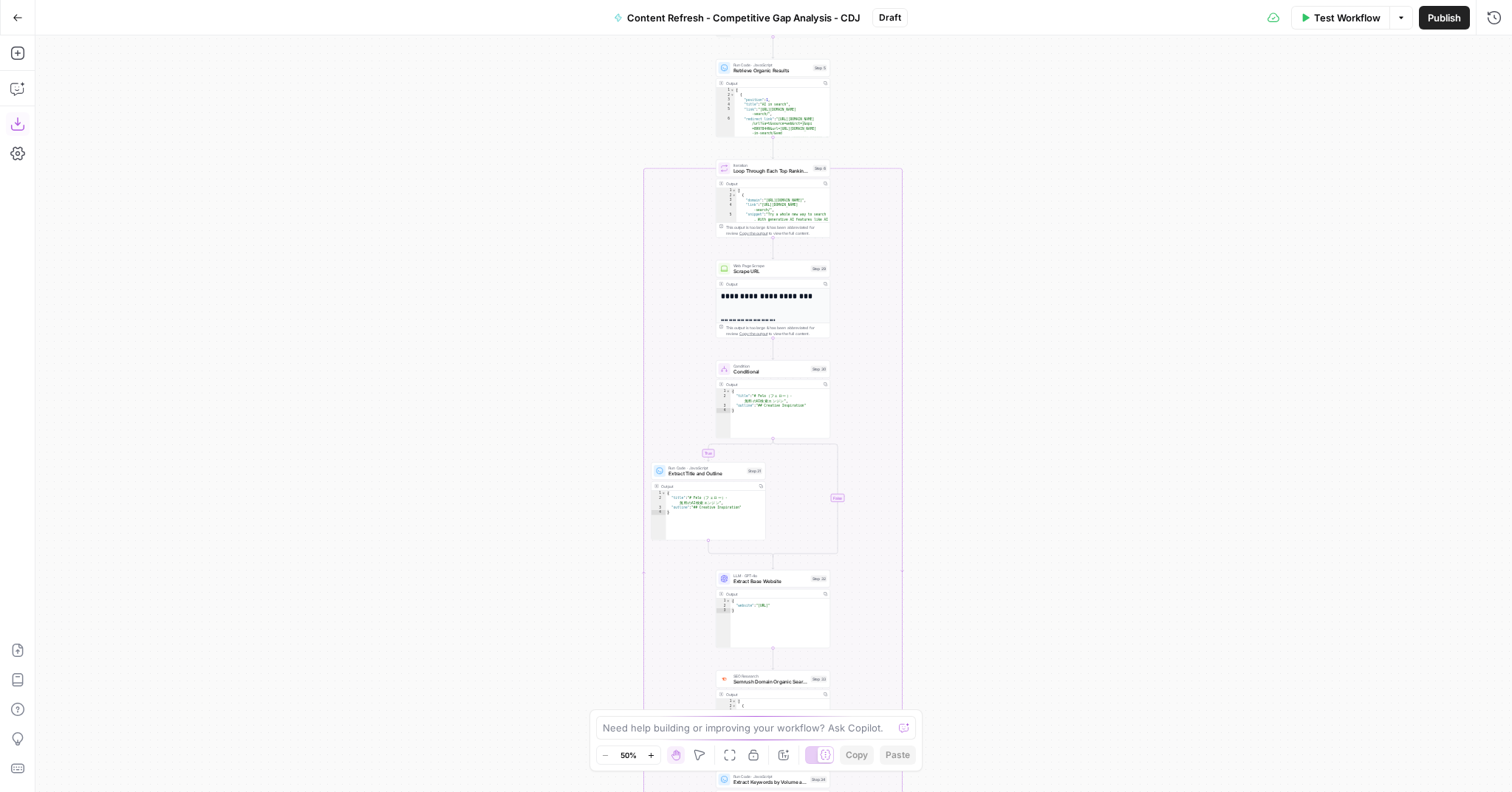
click at [12, 118] on icon "button" at bounding box center [18, 124] width 15 height 15
click at [9, 20] on button "Go Back" at bounding box center [18, 18] width 27 height 27
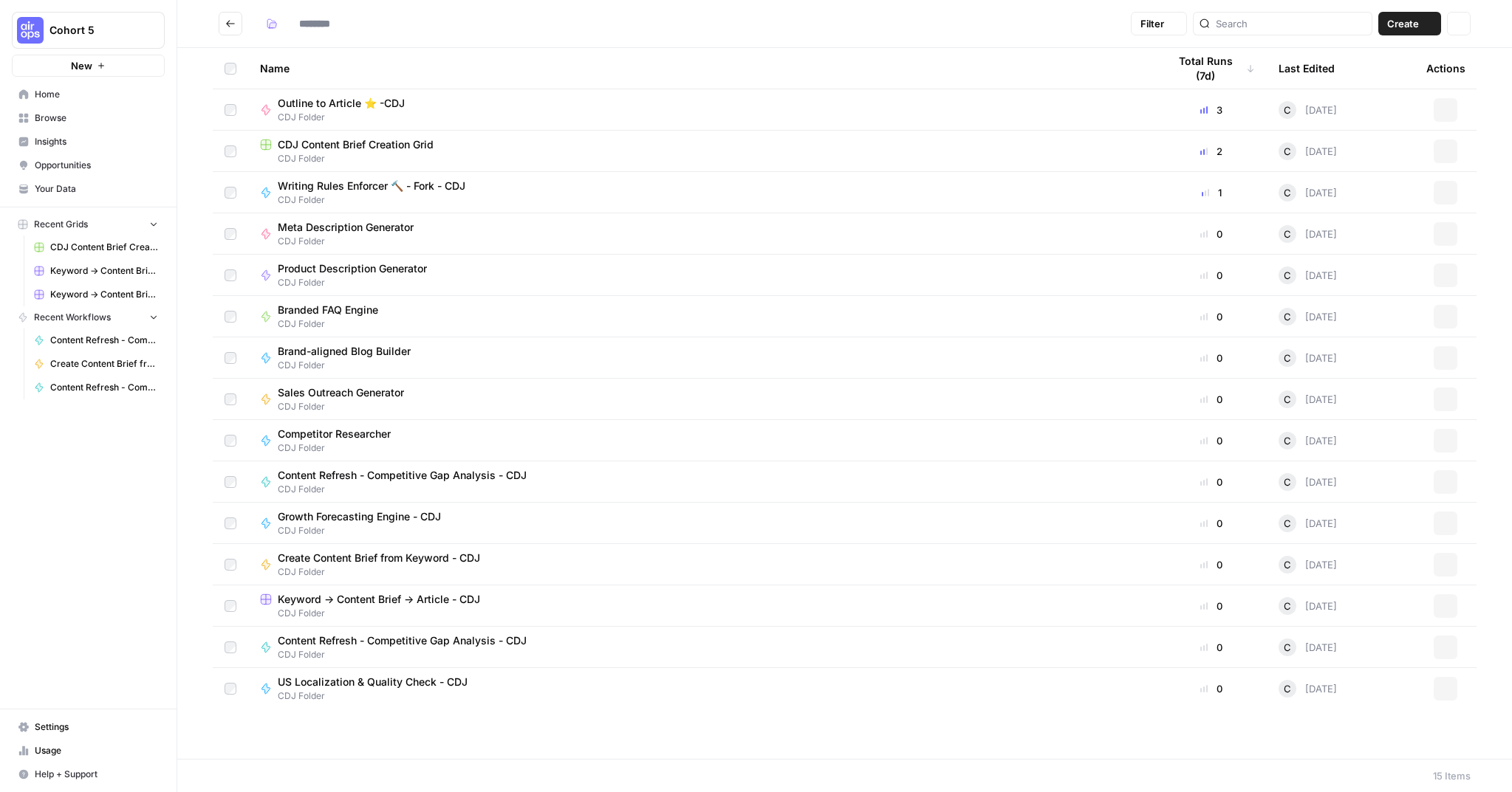
type input "**********"
drag, startPoint x: 394, startPoint y: 681, endPoint x: 393, endPoint y: 660, distance: 21.0
click at [394, 681] on span "US Localization & Quality Check - CDJ" at bounding box center [372, 682] width 190 height 15
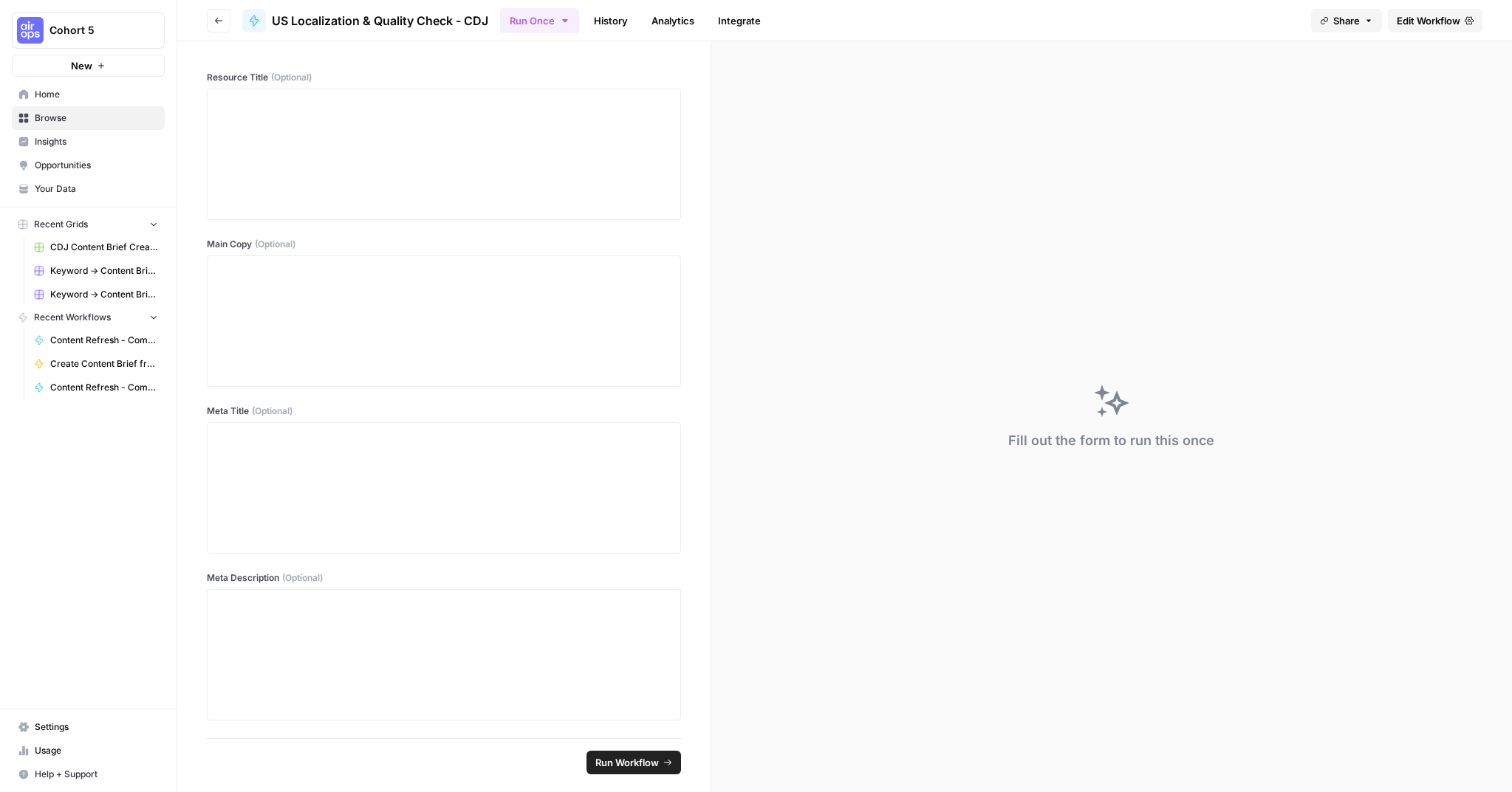
click at [1438, 16] on span "Edit Workflow" at bounding box center [1427, 20] width 63 height 15
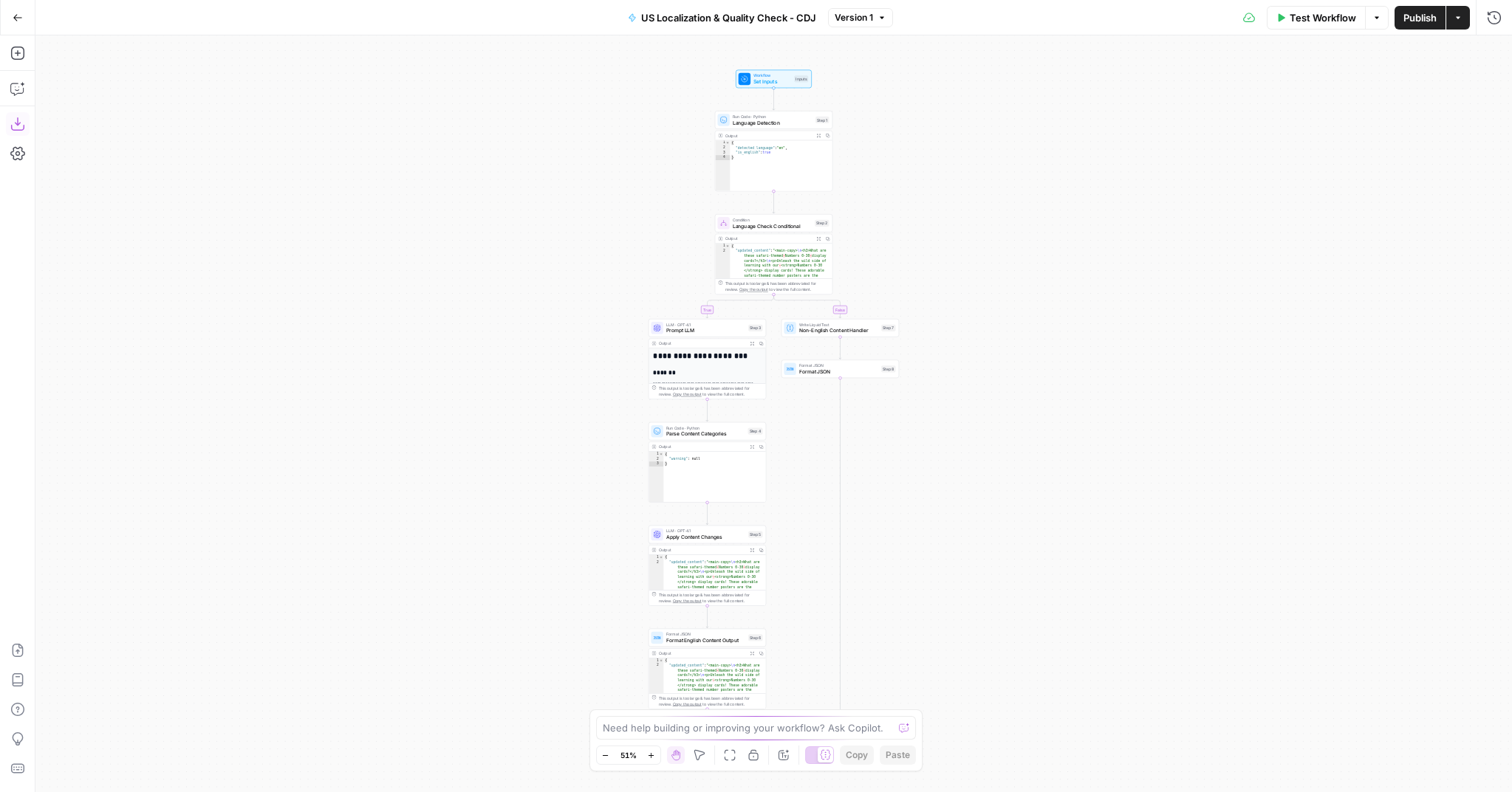
click at [20, 127] on icon "button" at bounding box center [18, 124] width 15 height 15
click at [11, 14] on button "Go Back" at bounding box center [18, 18] width 27 height 27
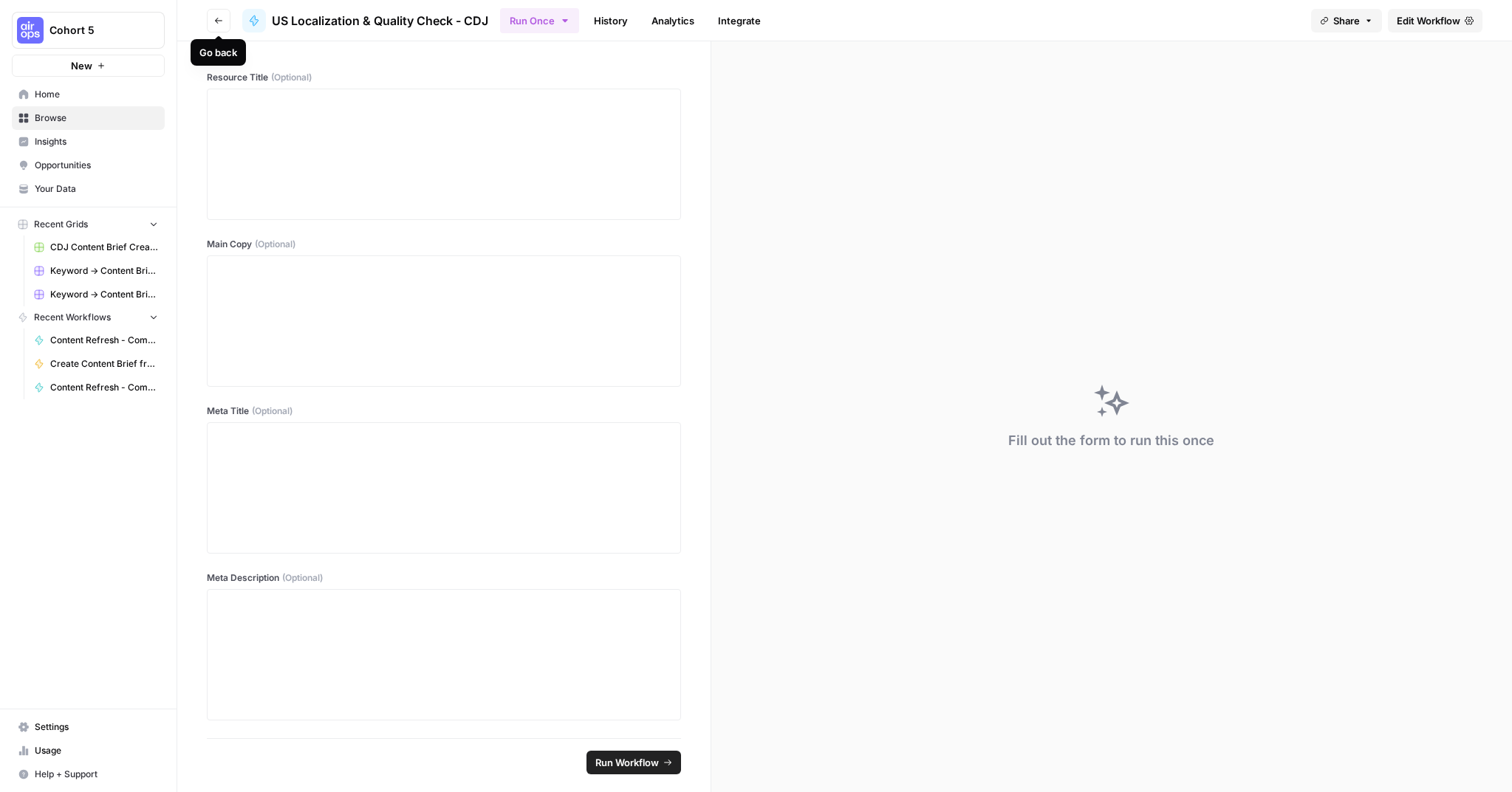
click at [214, 18] on icon "button" at bounding box center [218, 20] width 9 height 9
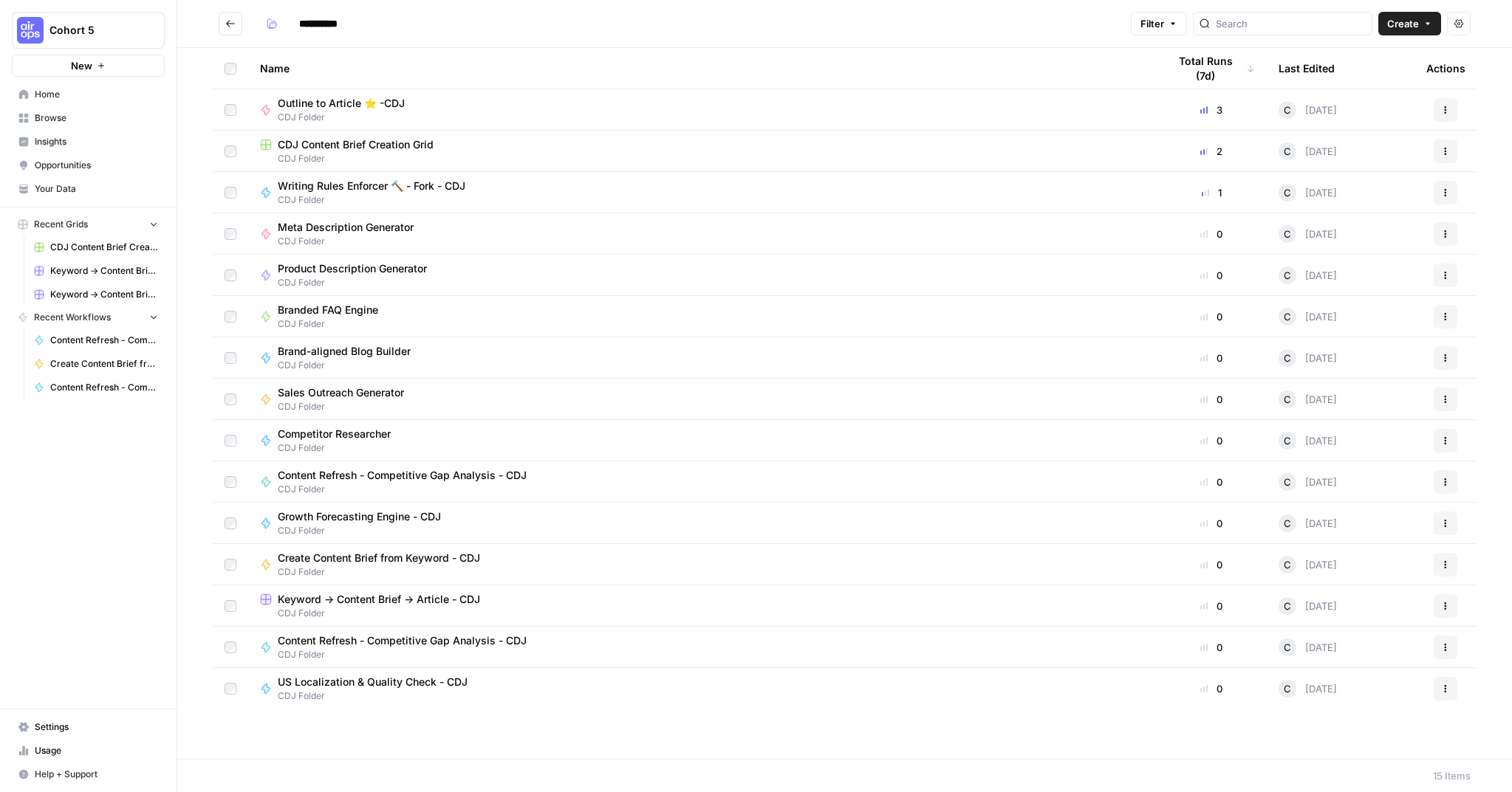
click at [223, 31] on button "Go back" at bounding box center [230, 23] width 24 height 24
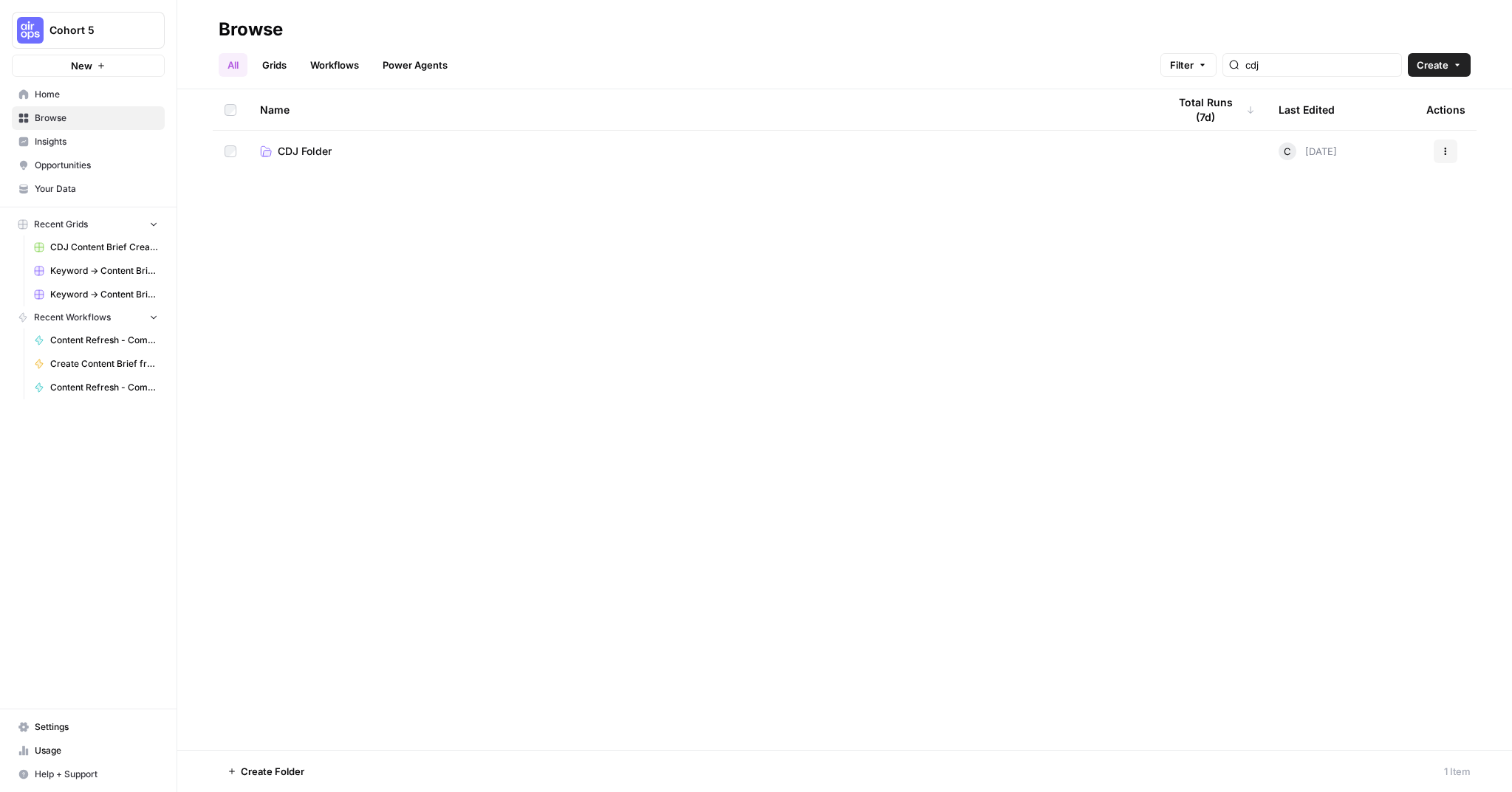
click at [60, 123] on span "Browse" at bounding box center [96, 118] width 123 height 13
click at [55, 118] on span "Browse" at bounding box center [96, 118] width 123 height 13
drag, startPoint x: 1307, startPoint y: 65, endPoint x: 1224, endPoint y: 64, distance: 83.0
click at [0, 0] on div "Filter cdj" at bounding box center [0, 0] width 0 height 0
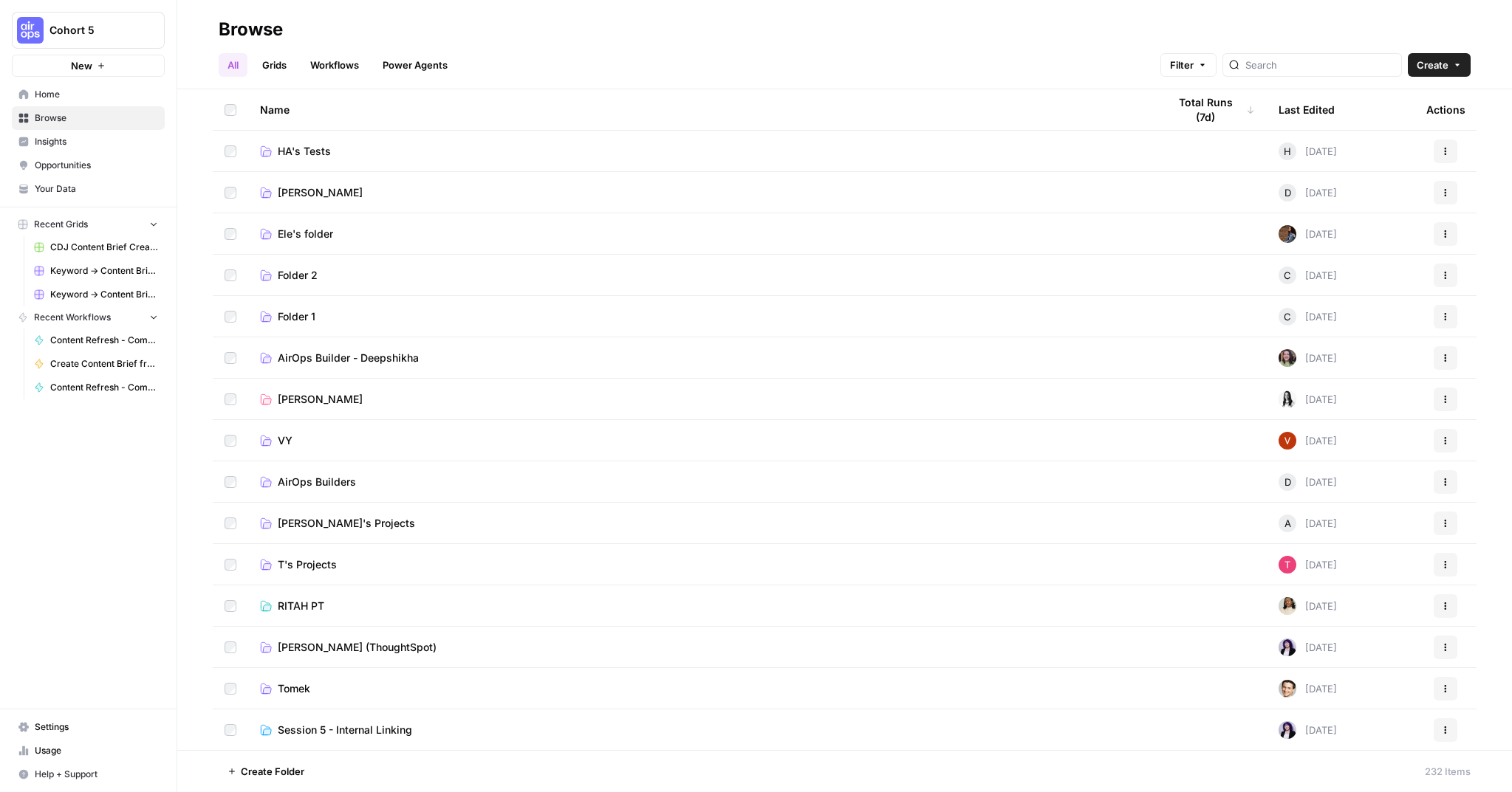
click at [373, 359] on span "AirOps Builder - Deepshikha" at bounding box center [348, 358] width 141 height 15
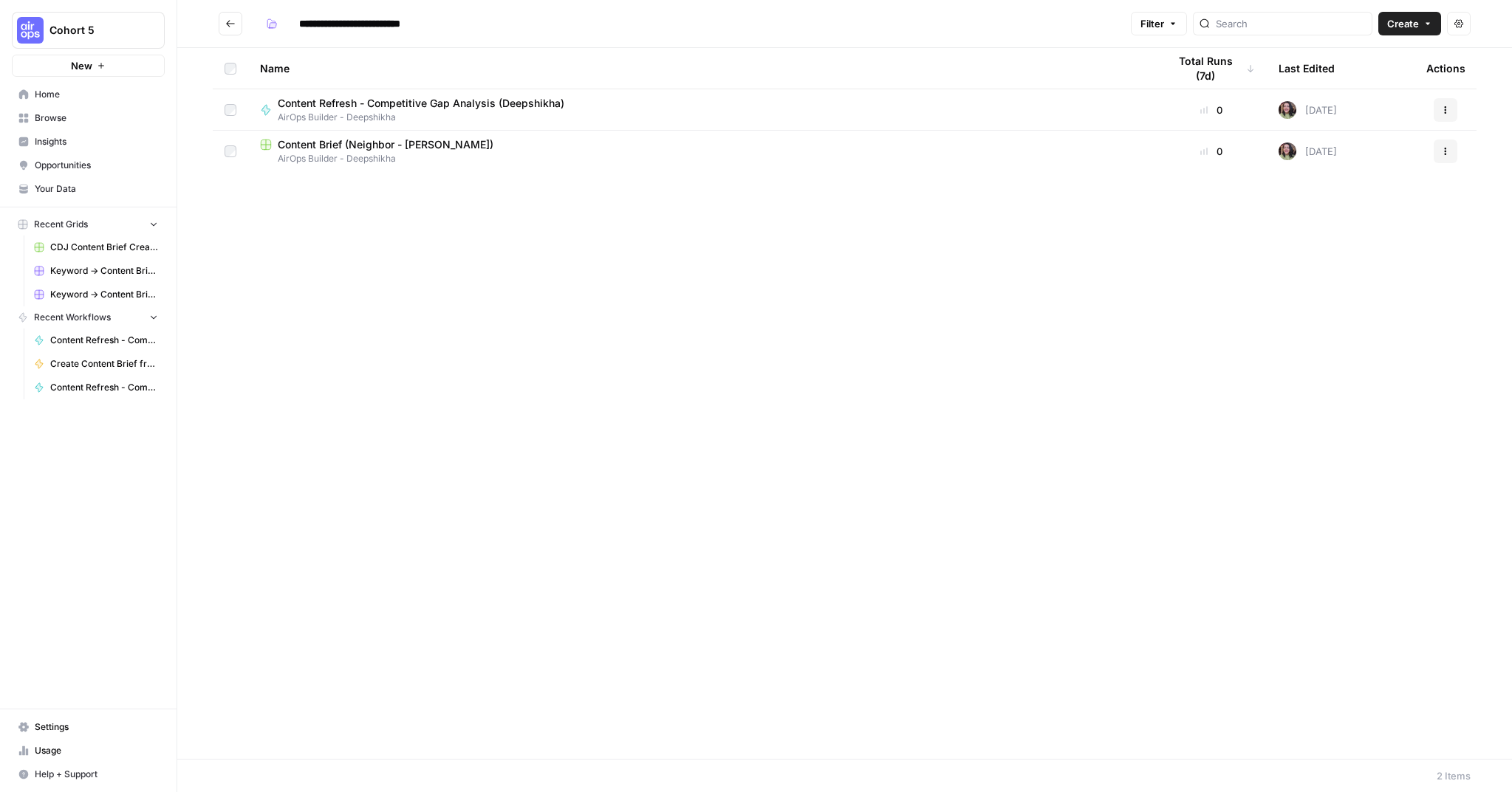
click at [340, 135] on td "Content Brief (Neighbor - Deepshikha) AirOps Builder - Deepshikha" at bounding box center [701, 151] width 908 height 41
click at [339, 143] on span "Content Brief (Neighbor - Deepshikha)" at bounding box center [386, 144] width 216 height 15
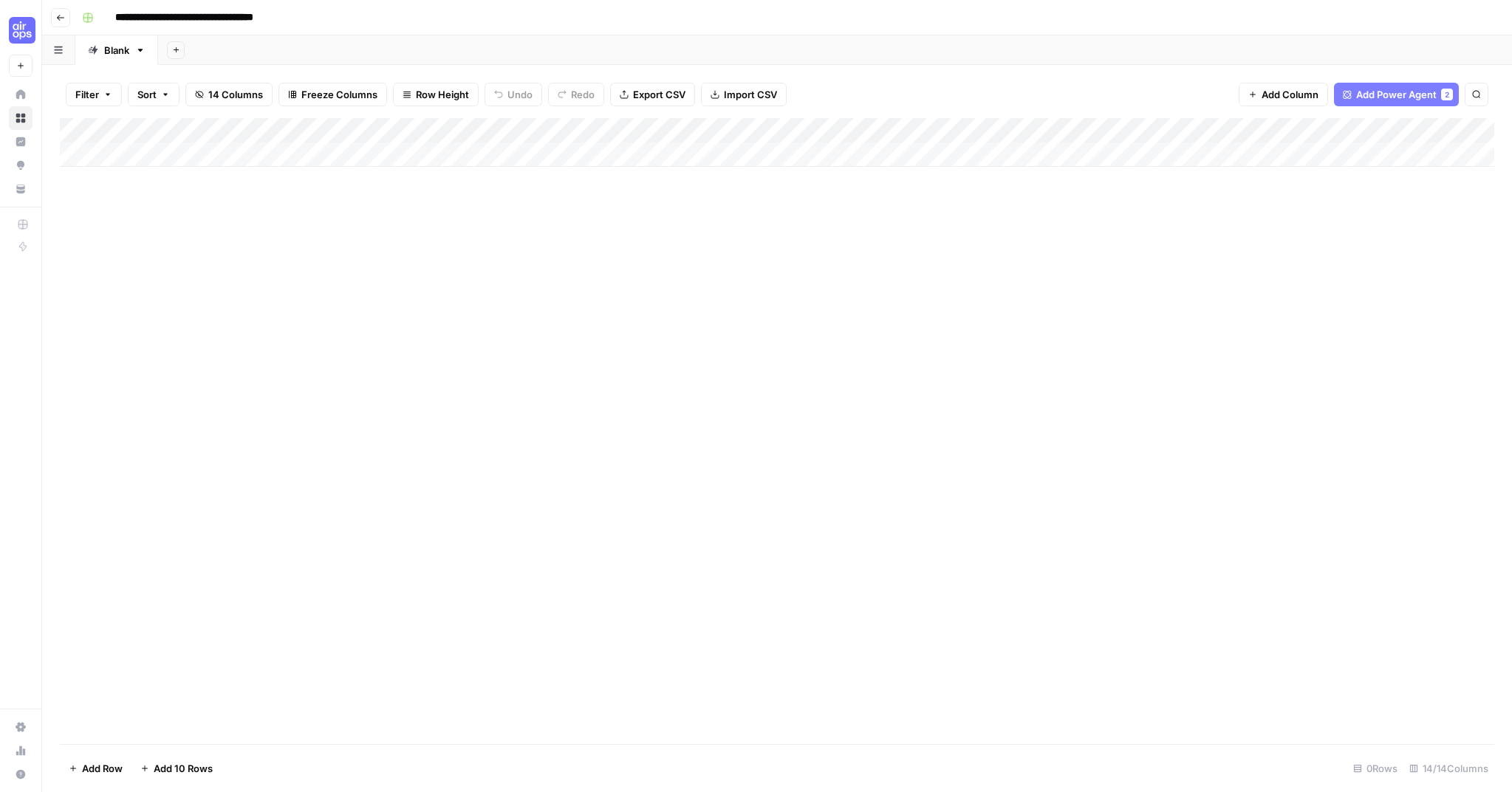
click at [69, 13] on header "**********" at bounding box center [776, 18] width 1469 height 36
click at [69, 15] on button "Go back" at bounding box center [61, 18] width 20 height 20
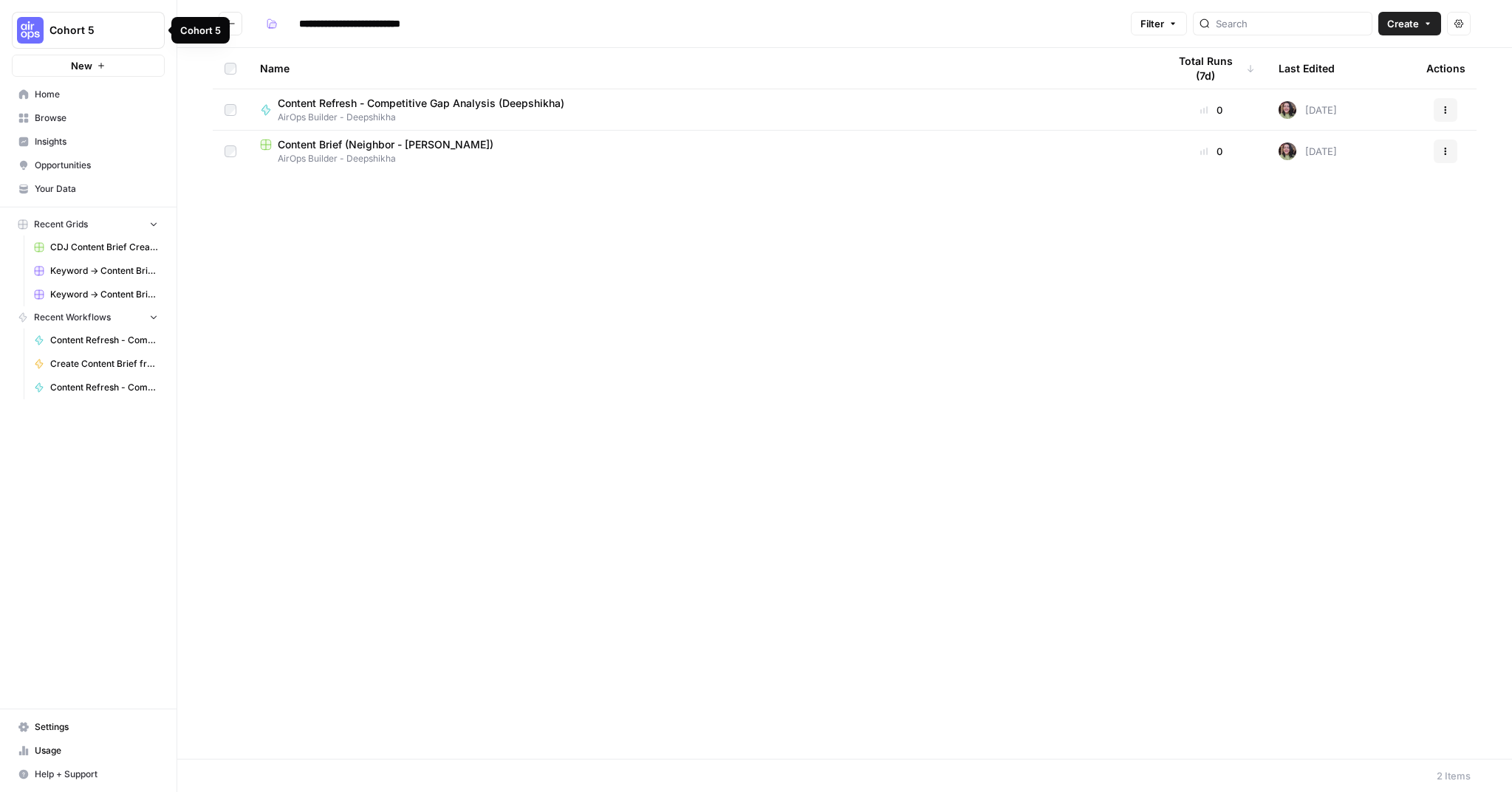
click at [225, 22] on div "Cohort 5" at bounding box center [200, 30] width 58 height 27
click at [232, 19] on icon "Go back" at bounding box center [231, 24] width 11 height 11
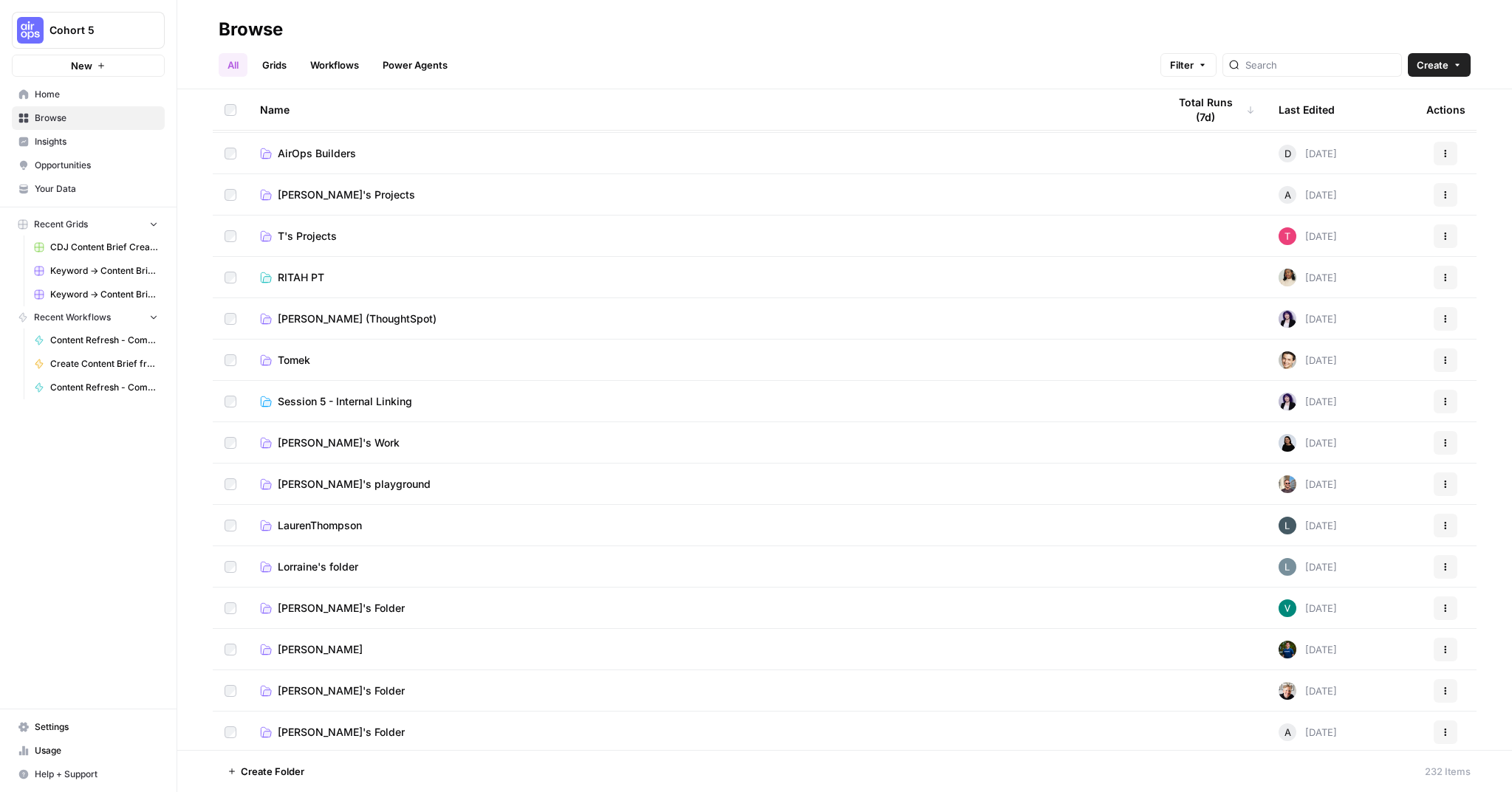
scroll to position [330, 0]
click at [377, 317] on span "[PERSON_NAME] (ThoughtSpot)" at bounding box center [357, 318] width 159 height 15
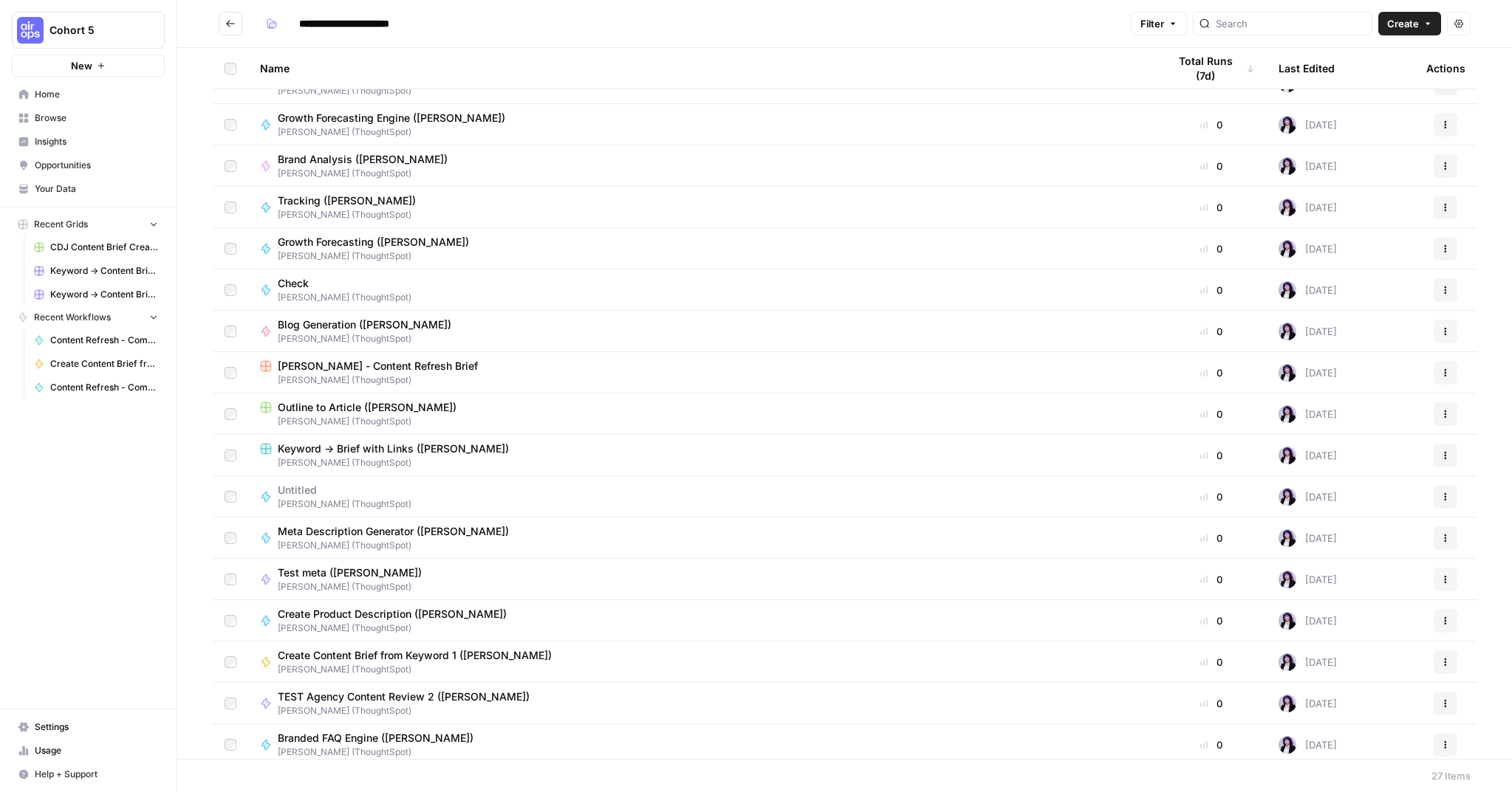
scroll to position [446, 0]
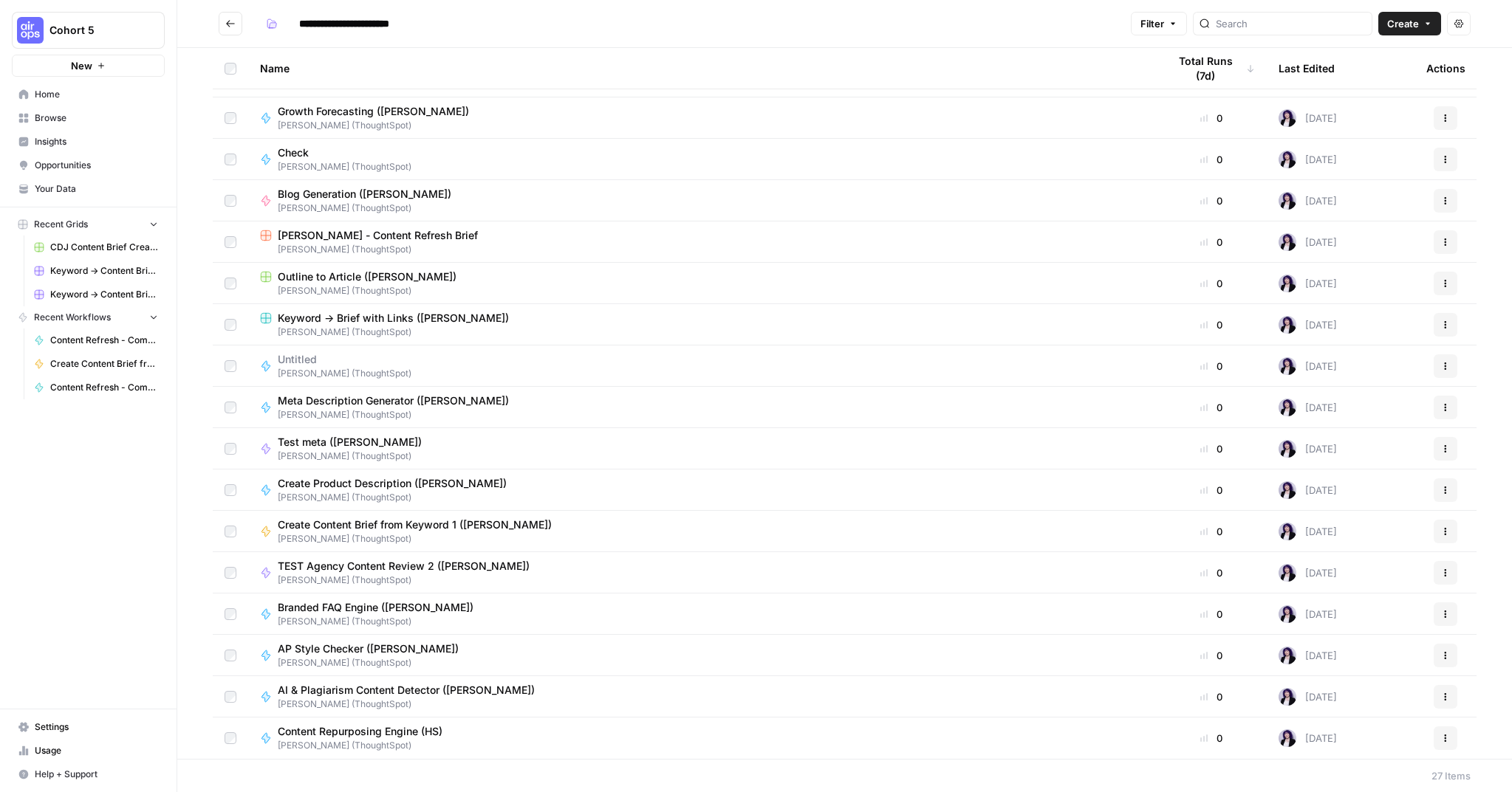
click at [430, 730] on span "Content Repurposing Engine (HS)" at bounding box center [360, 731] width 165 height 15
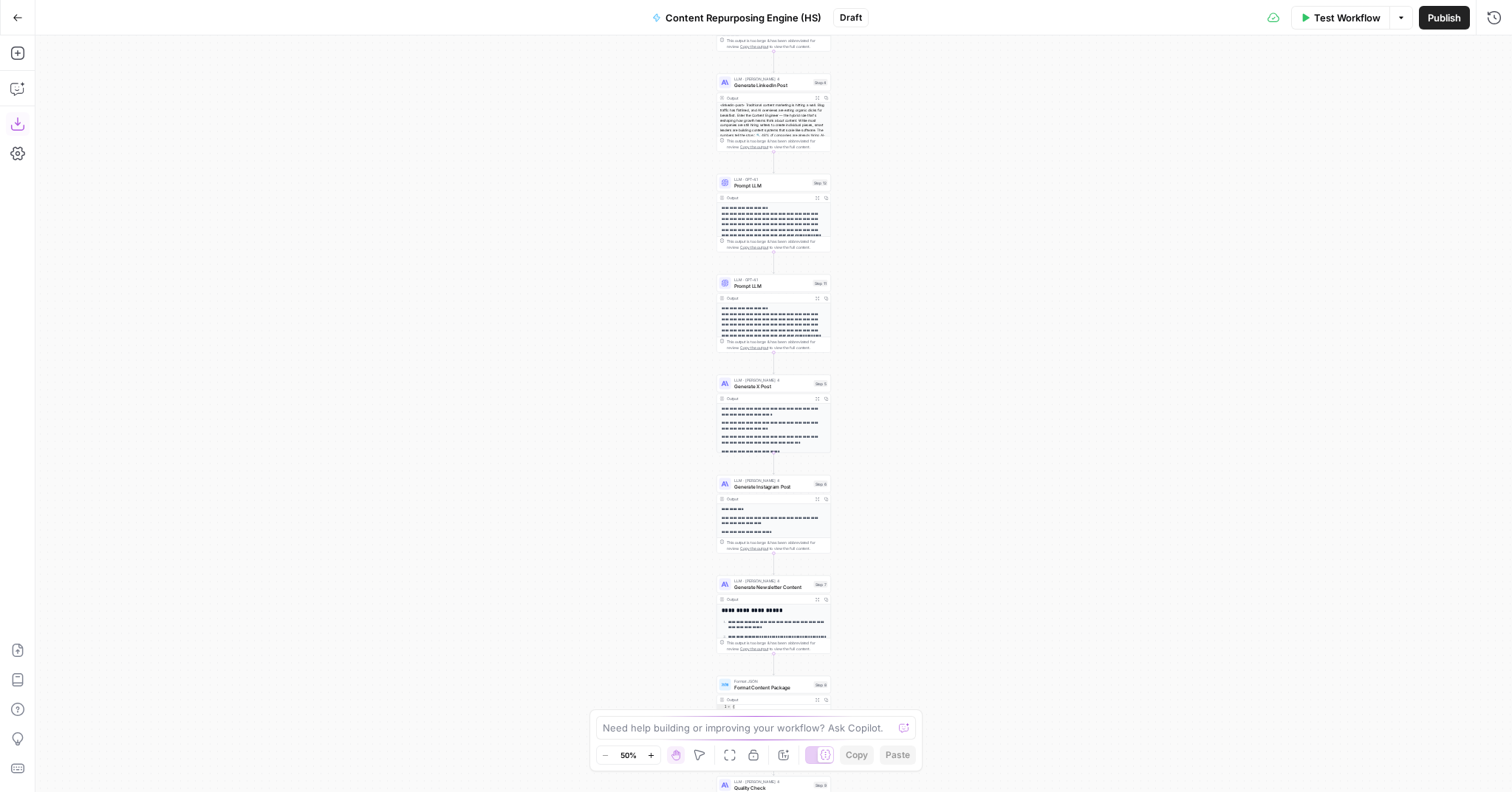
click at [17, 127] on icon "button" at bounding box center [18, 124] width 15 height 15
click at [22, 17] on span "Go Back" at bounding box center [22, 17] width 1 height 1
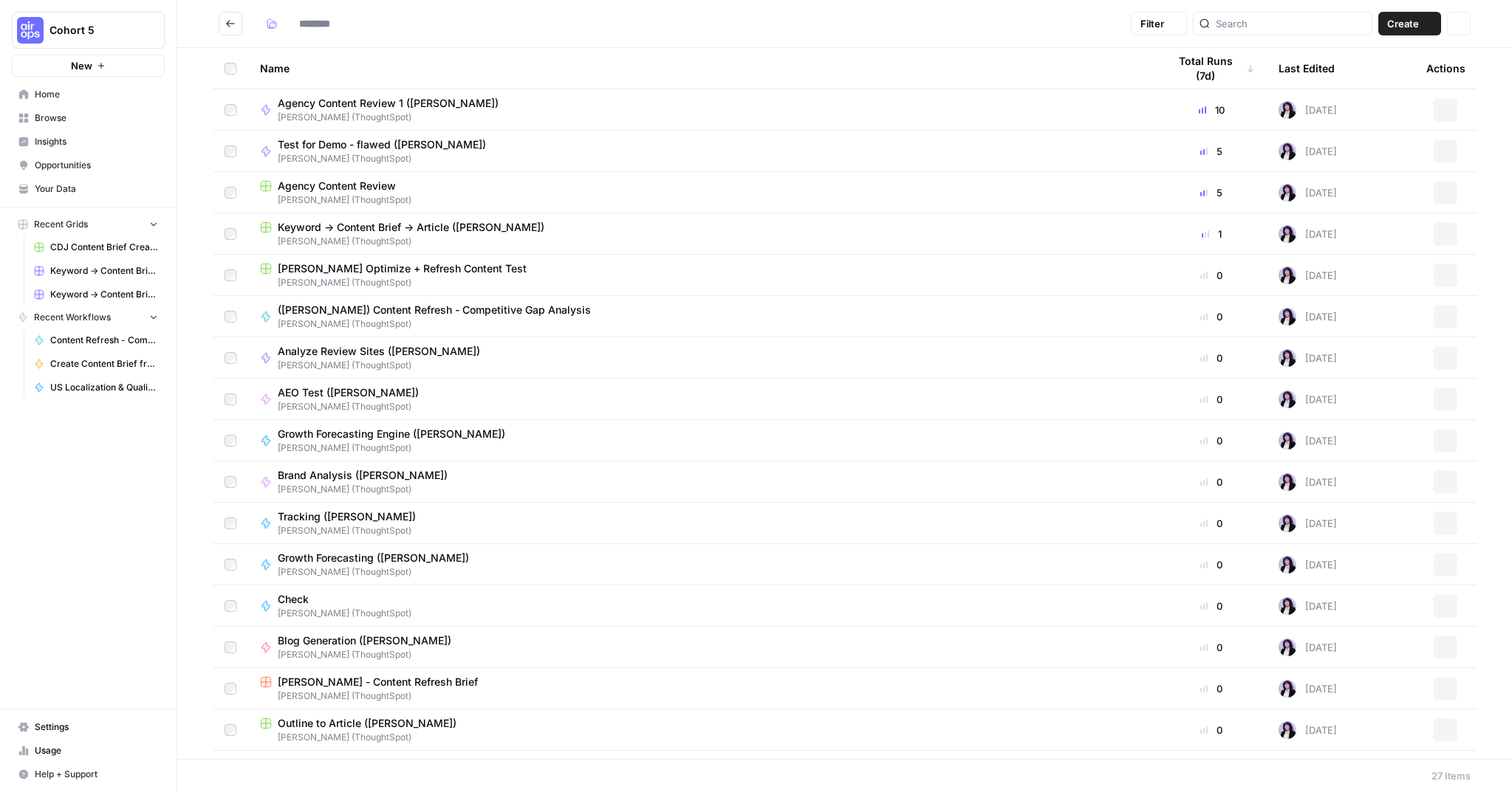
type input "**********"
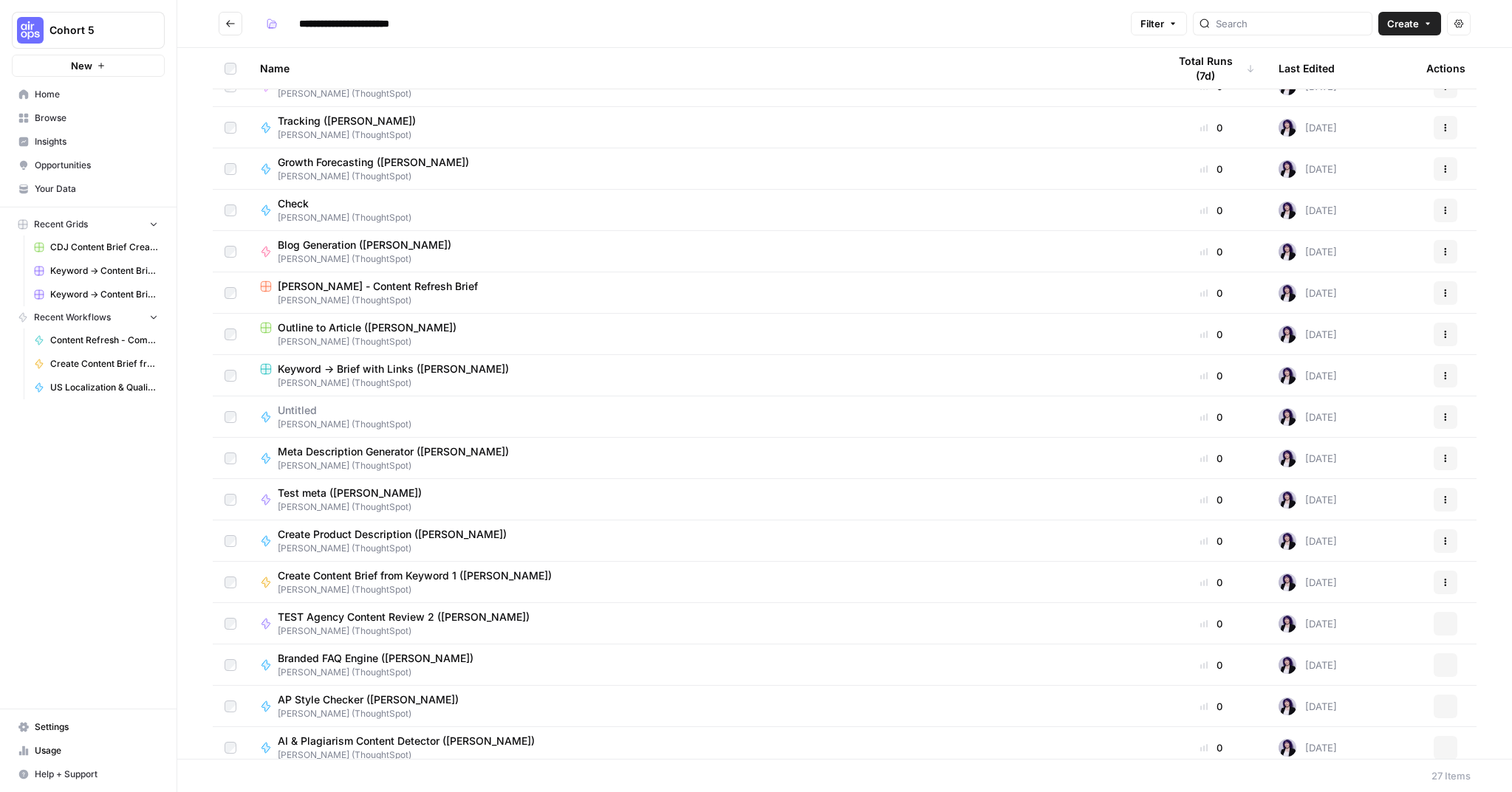
scroll to position [446, 0]
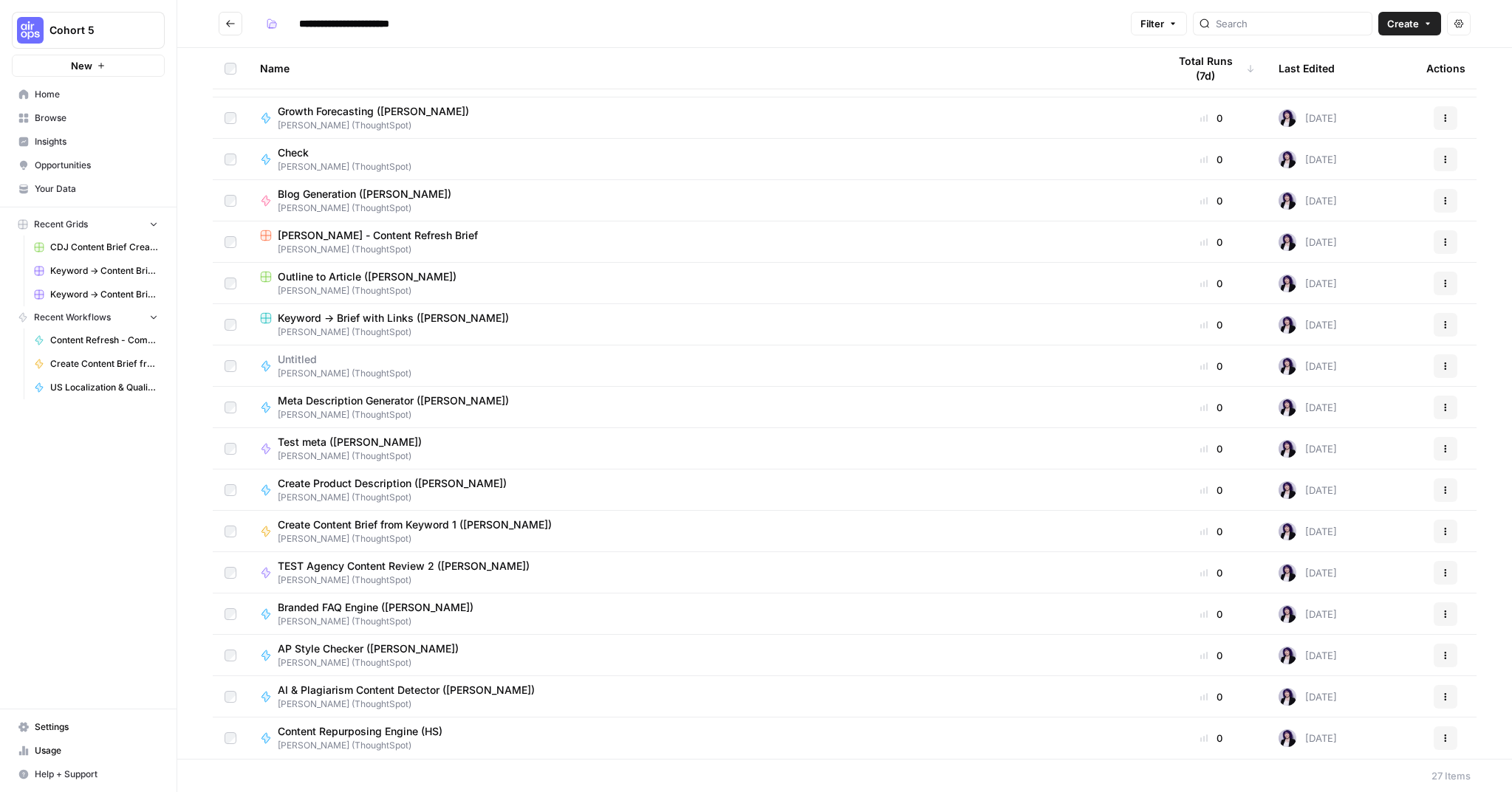
click at [350, 688] on span "AI & Plagiarism Content Detector (Hope Siler)" at bounding box center [406, 690] width 257 height 15
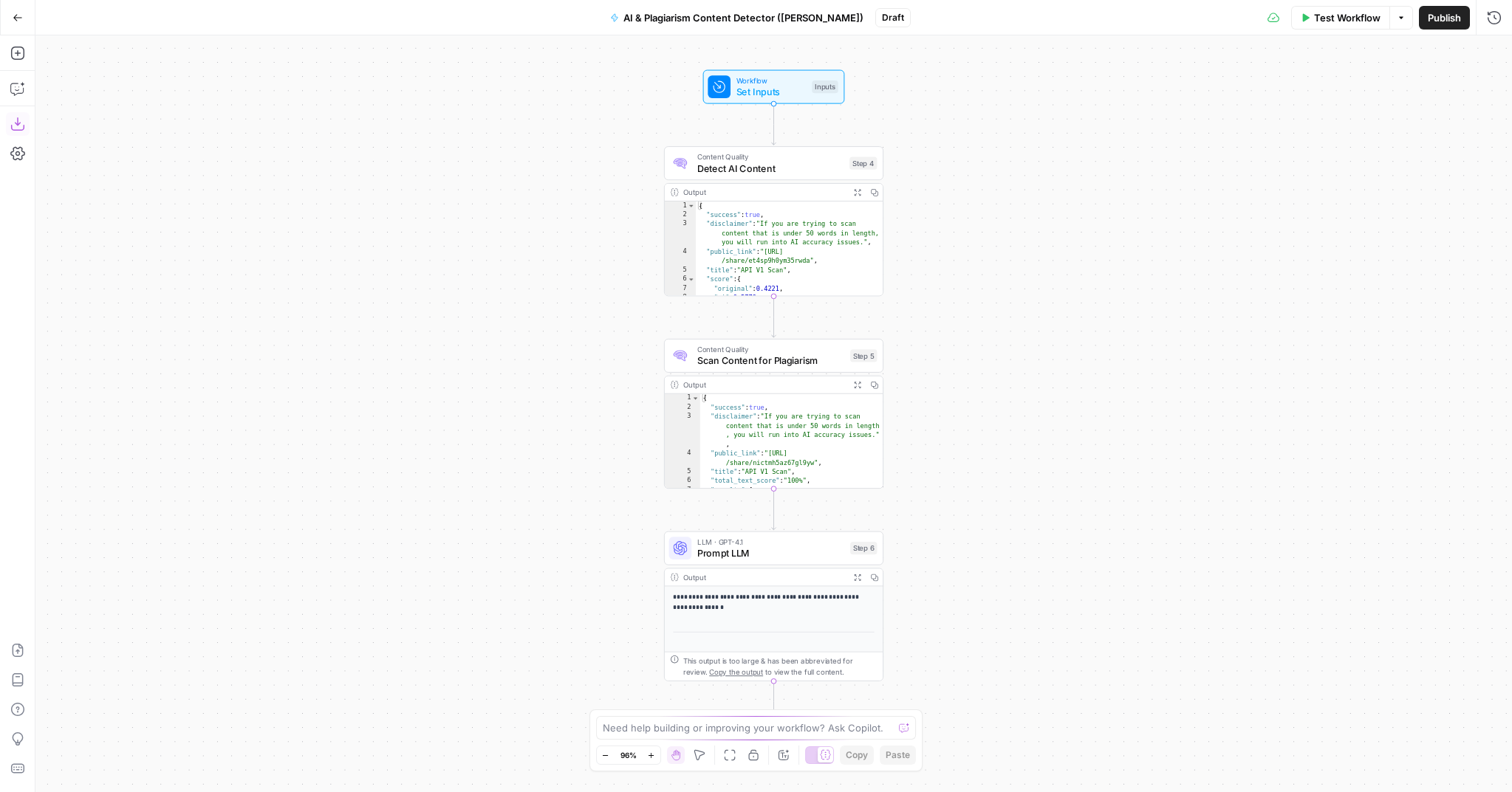
click at [12, 127] on icon "button" at bounding box center [18, 124] width 15 height 15
click at [14, 20] on icon "button" at bounding box center [18, 18] width 11 height 11
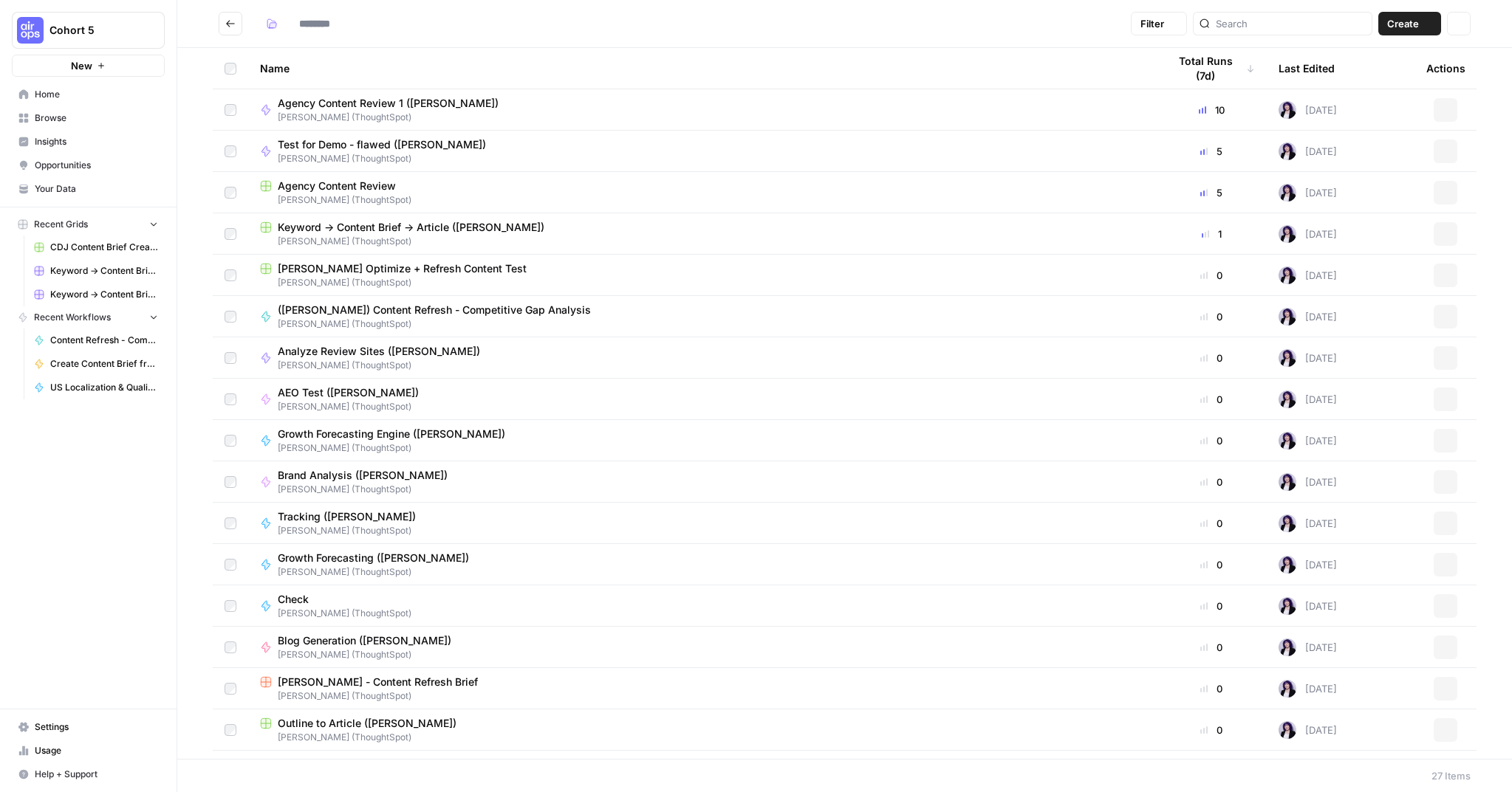
type input "**********"
click at [222, 25] on button "Go back" at bounding box center [230, 23] width 24 height 24
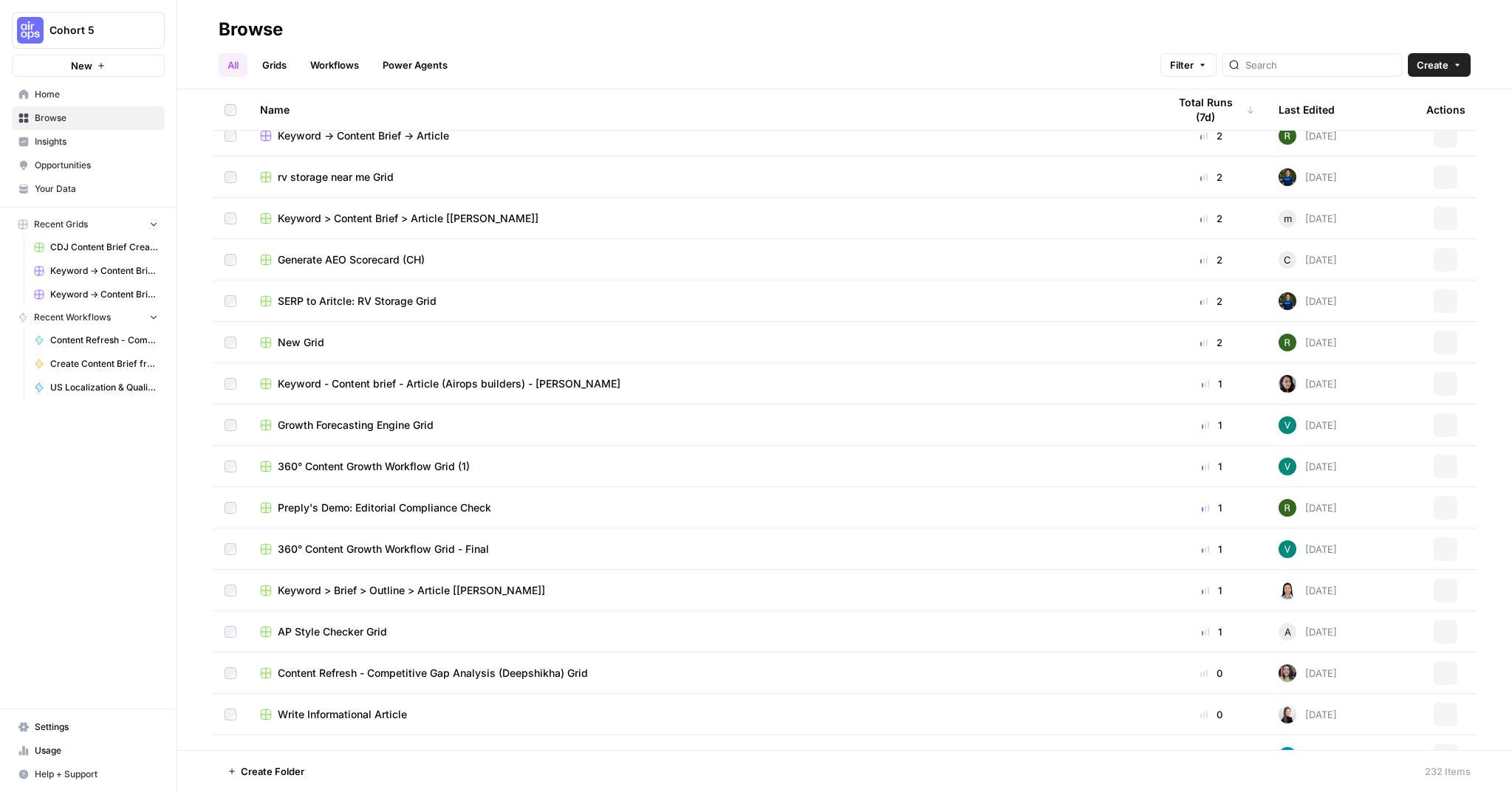
scroll to position [1044, 0]
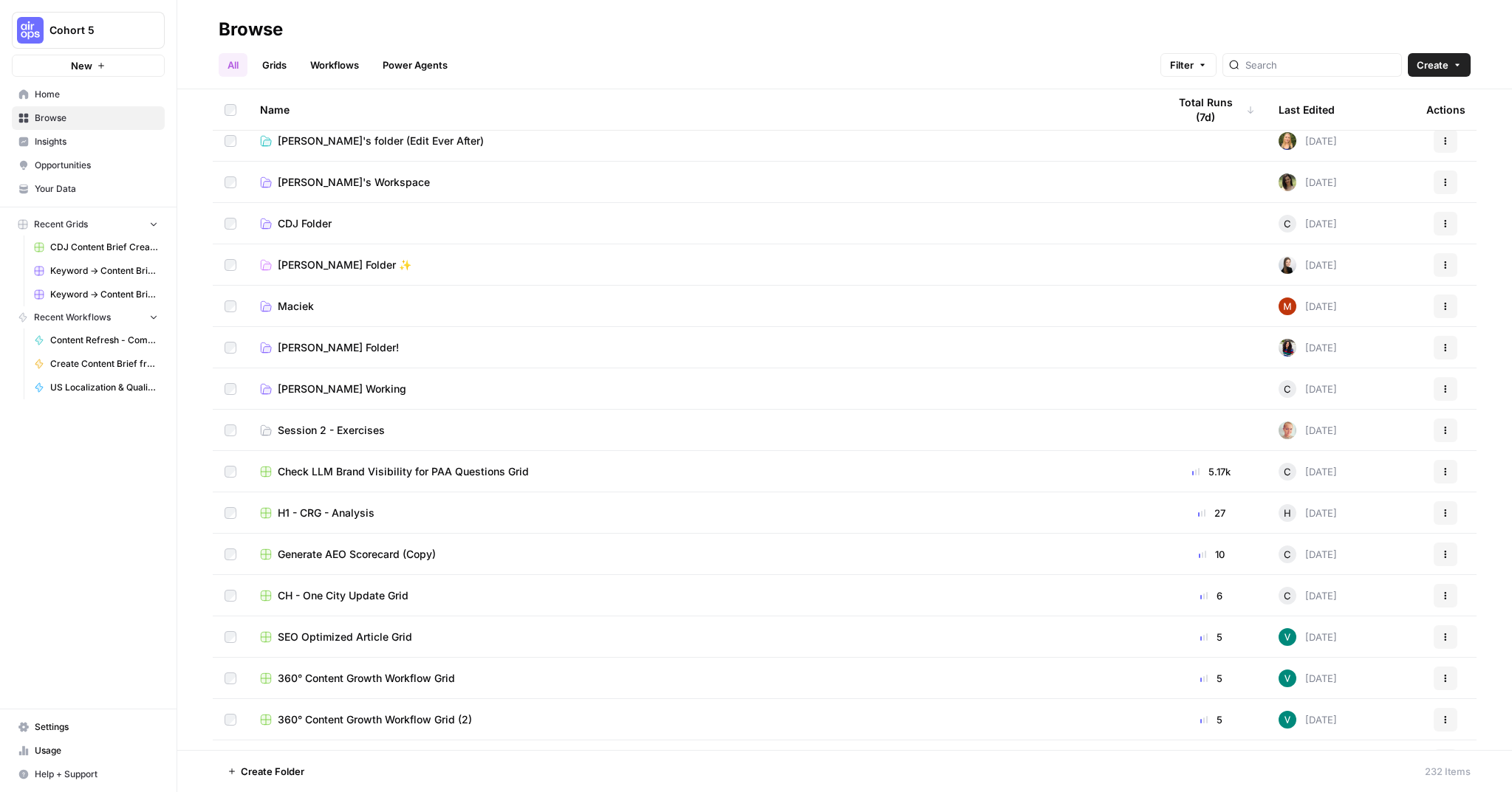
click at [334, 429] on span "Session 2 - Exercises" at bounding box center [331, 430] width 107 height 15
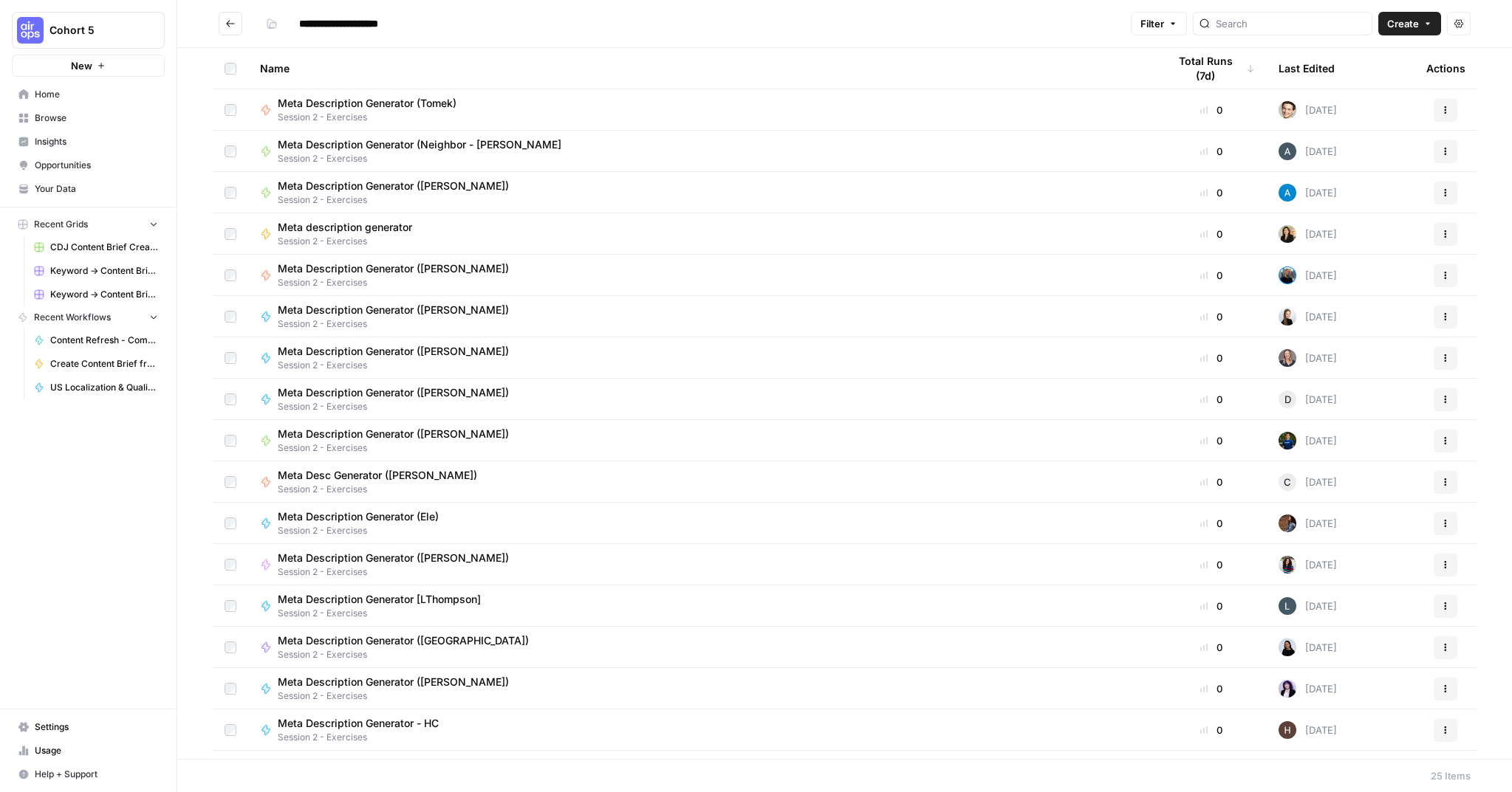
click at [227, 23] on icon "Go back" at bounding box center [231, 22] width 9 height 6
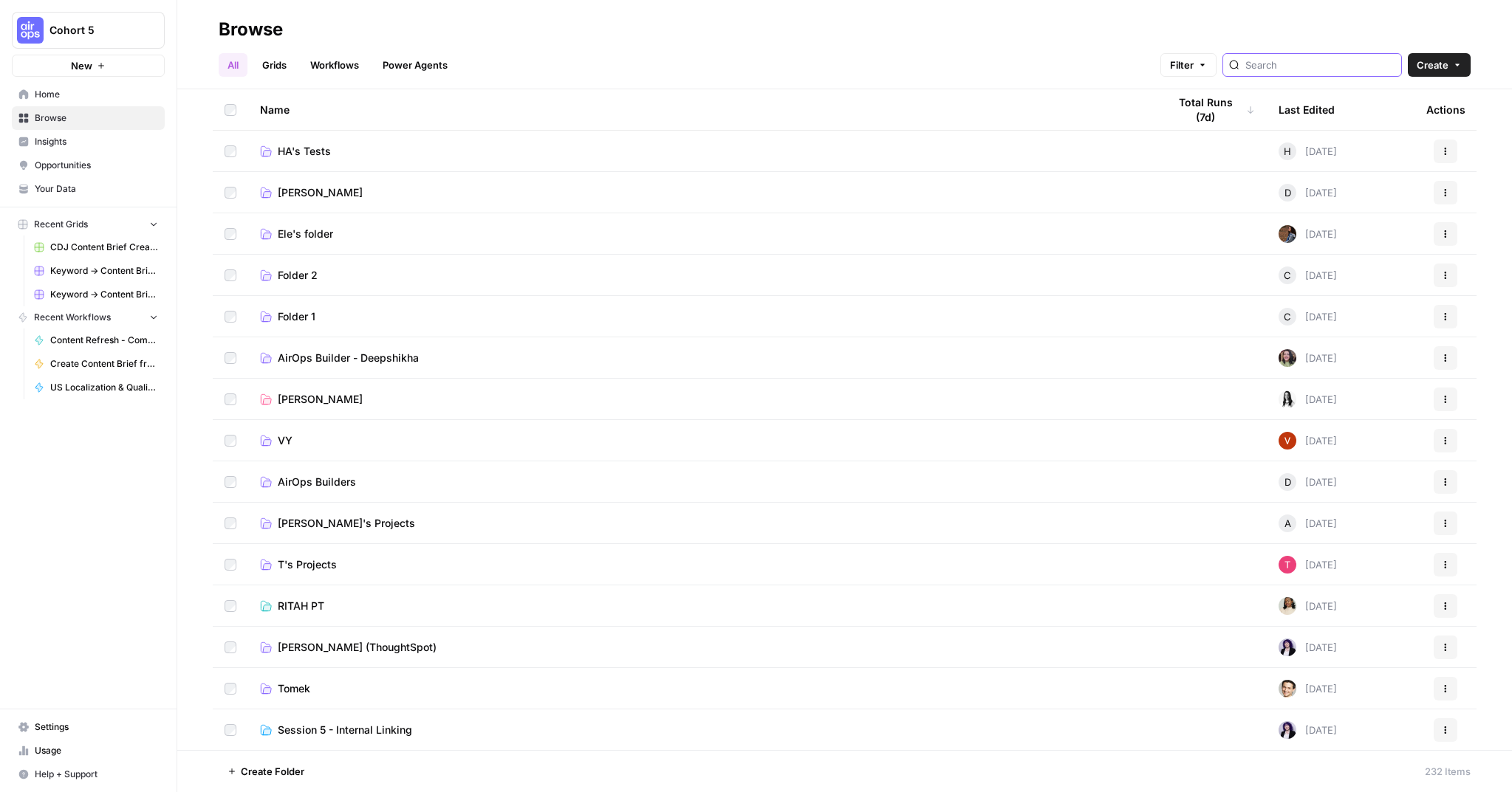
click at [1316, 69] on input "search" at bounding box center [1320, 65] width 150 height 15
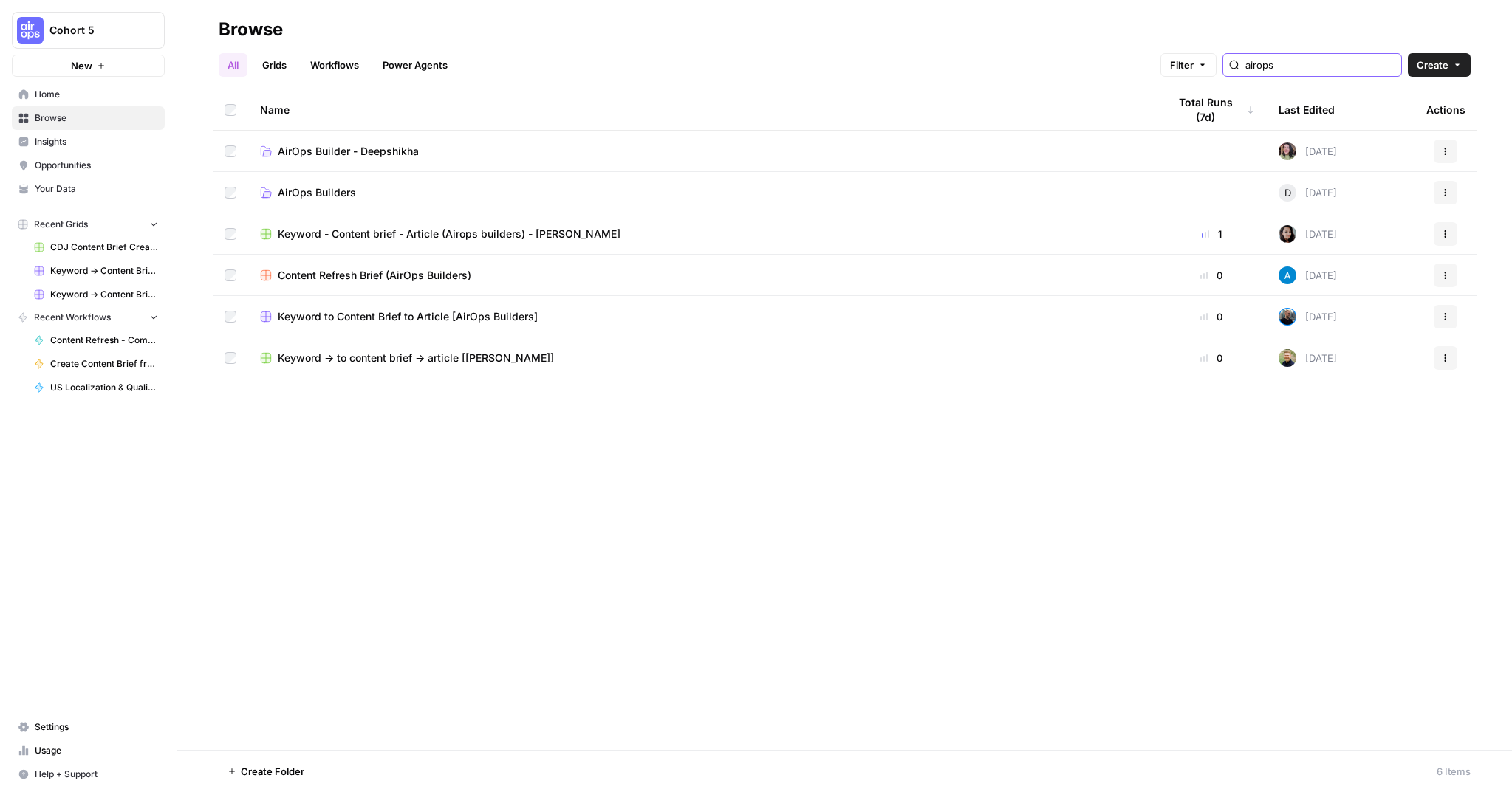
type input "airops"
click at [316, 188] on span "AirOps Builders" at bounding box center [317, 192] width 78 height 15
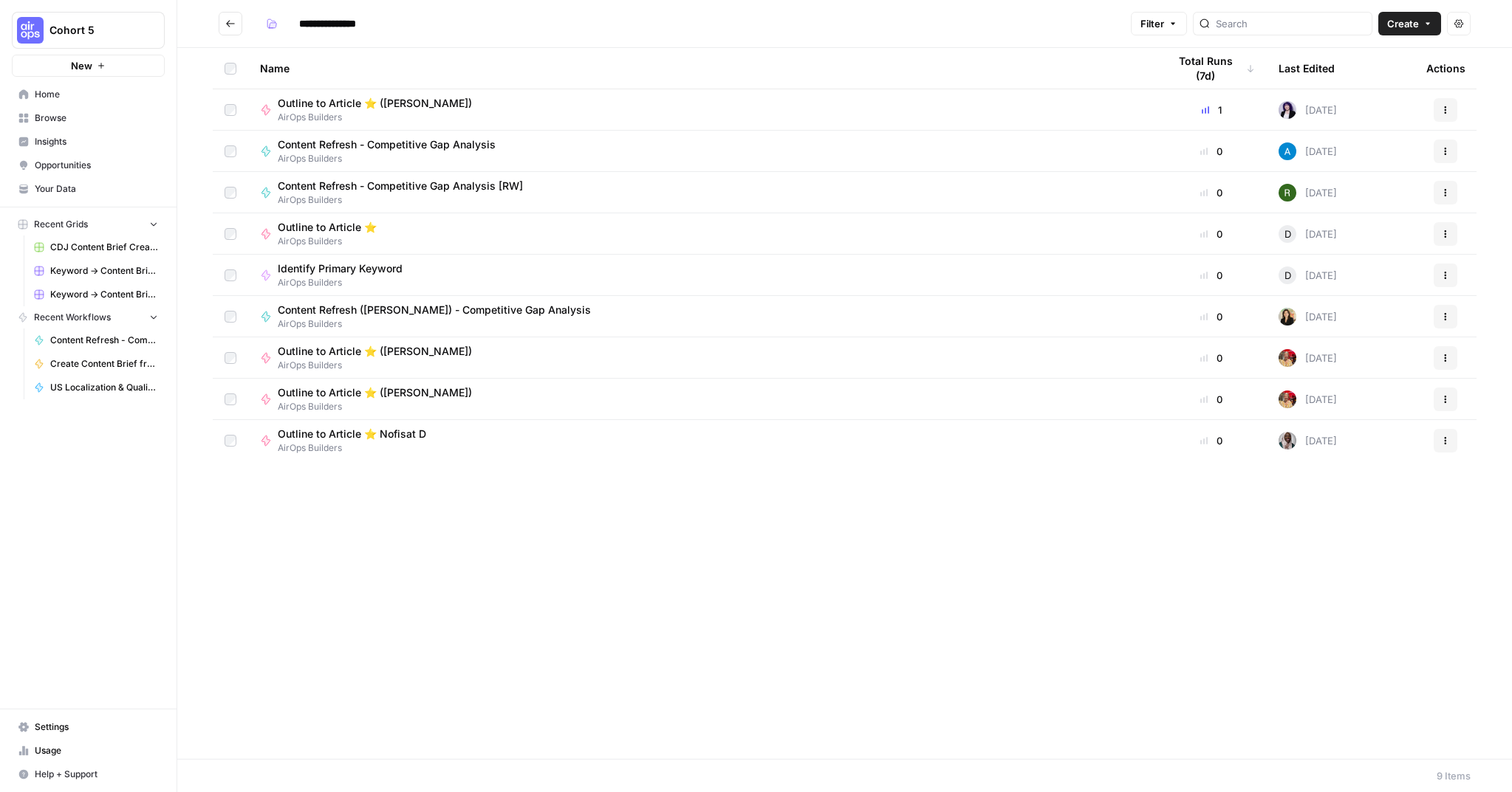
click at [322, 268] on span "Identify Primary Keyword" at bounding box center [340, 268] width 125 height 15
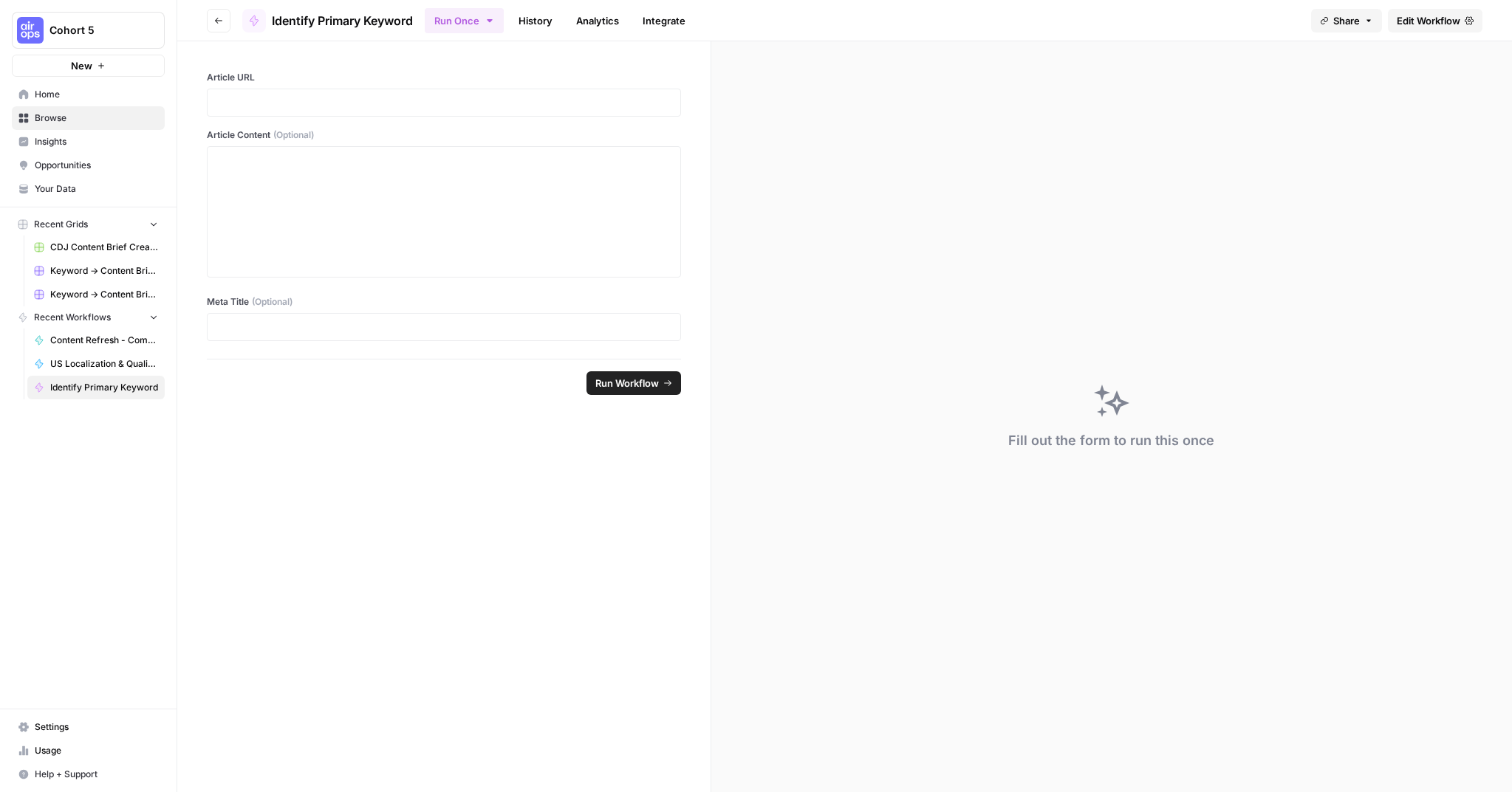
click at [1412, 20] on span "Edit Workflow" at bounding box center [1427, 20] width 63 height 15
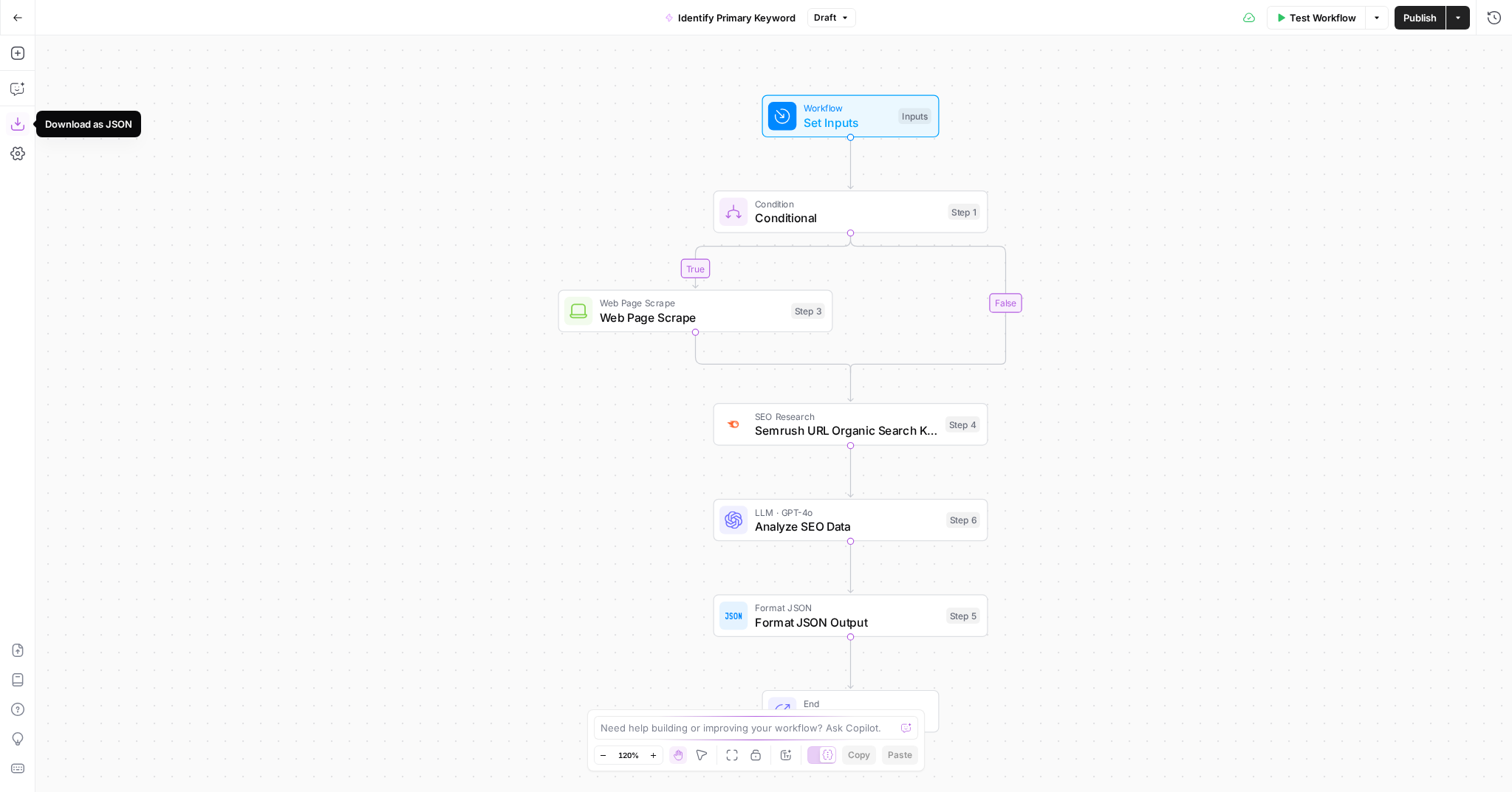
click at [18, 127] on icon "button" at bounding box center [18, 124] width 15 height 15
click at [22, 6] on button "Go Back" at bounding box center [18, 18] width 27 height 27
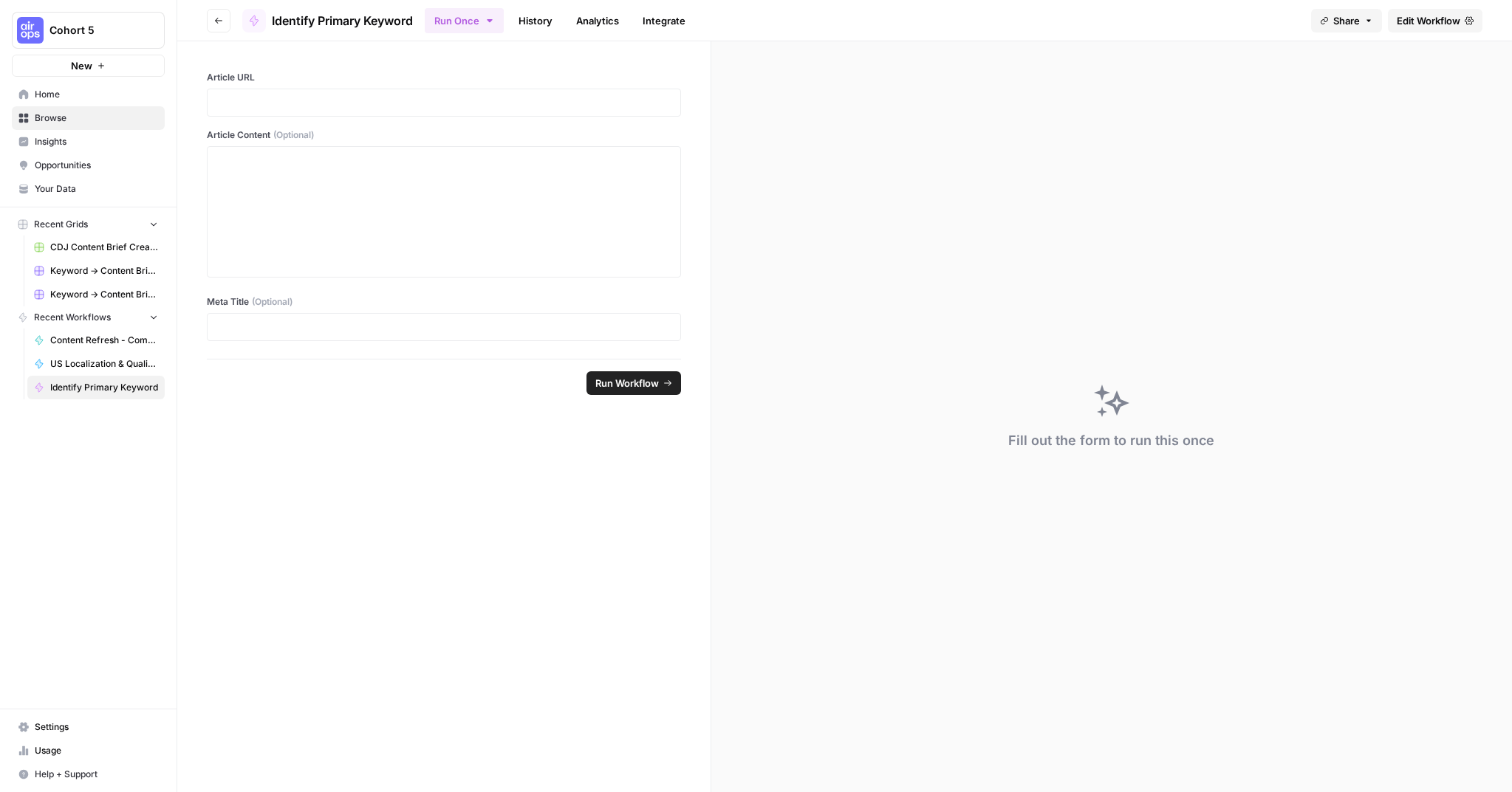
click at [212, 20] on button "Go back" at bounding box center [218, 20] width 24 height 24
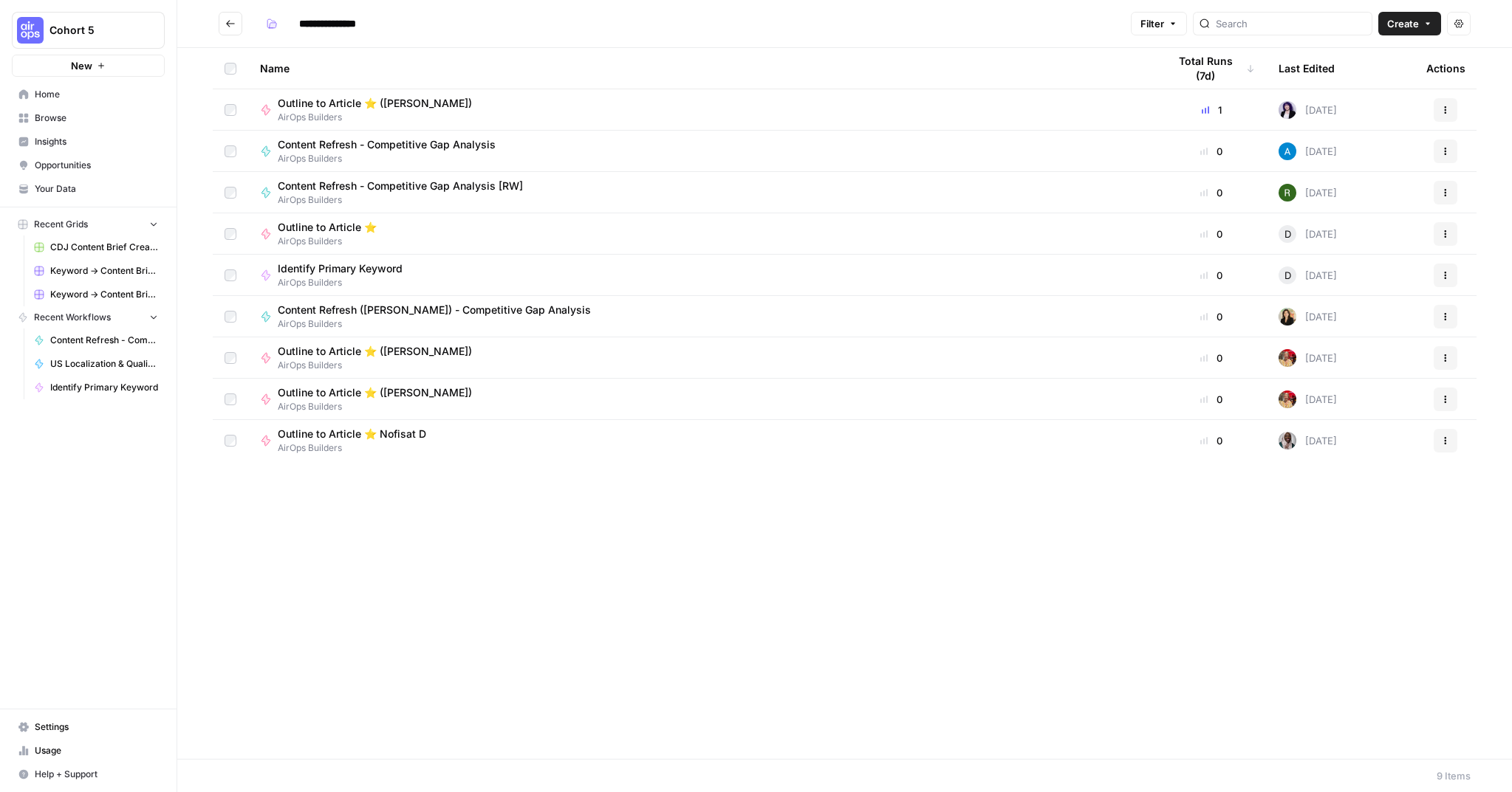
click at [230, 28] on icon "Go back" at bounding box center [231, 24] width 11 height 11
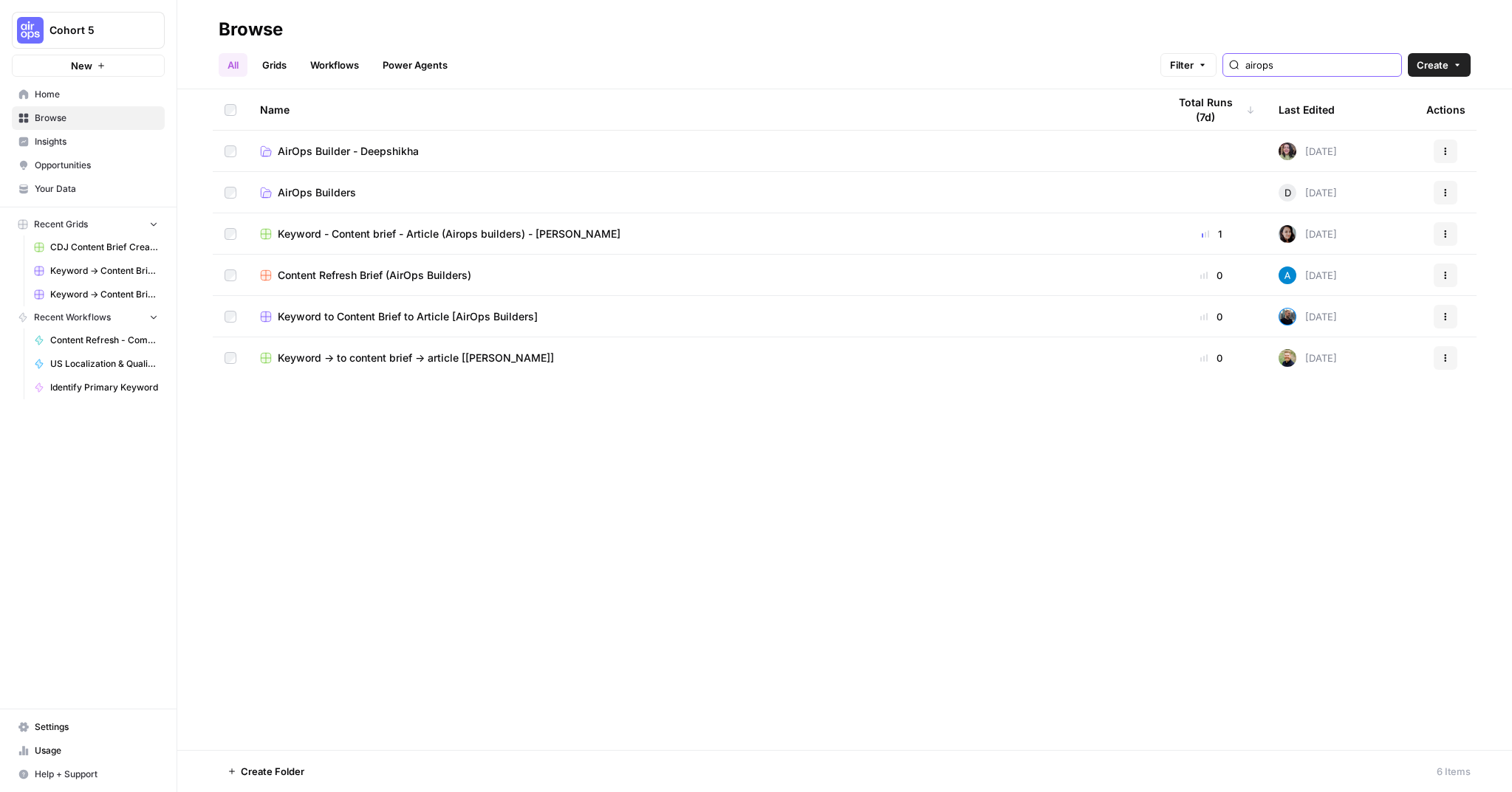
drag, startPoint x: 1336, startPoint y: 68, endPoint x: 1255, endPoint y: 67, distance: 81.0
click at [0, 0] on div "Filter airops" at bounding box center [0, 0] width 0 height 0
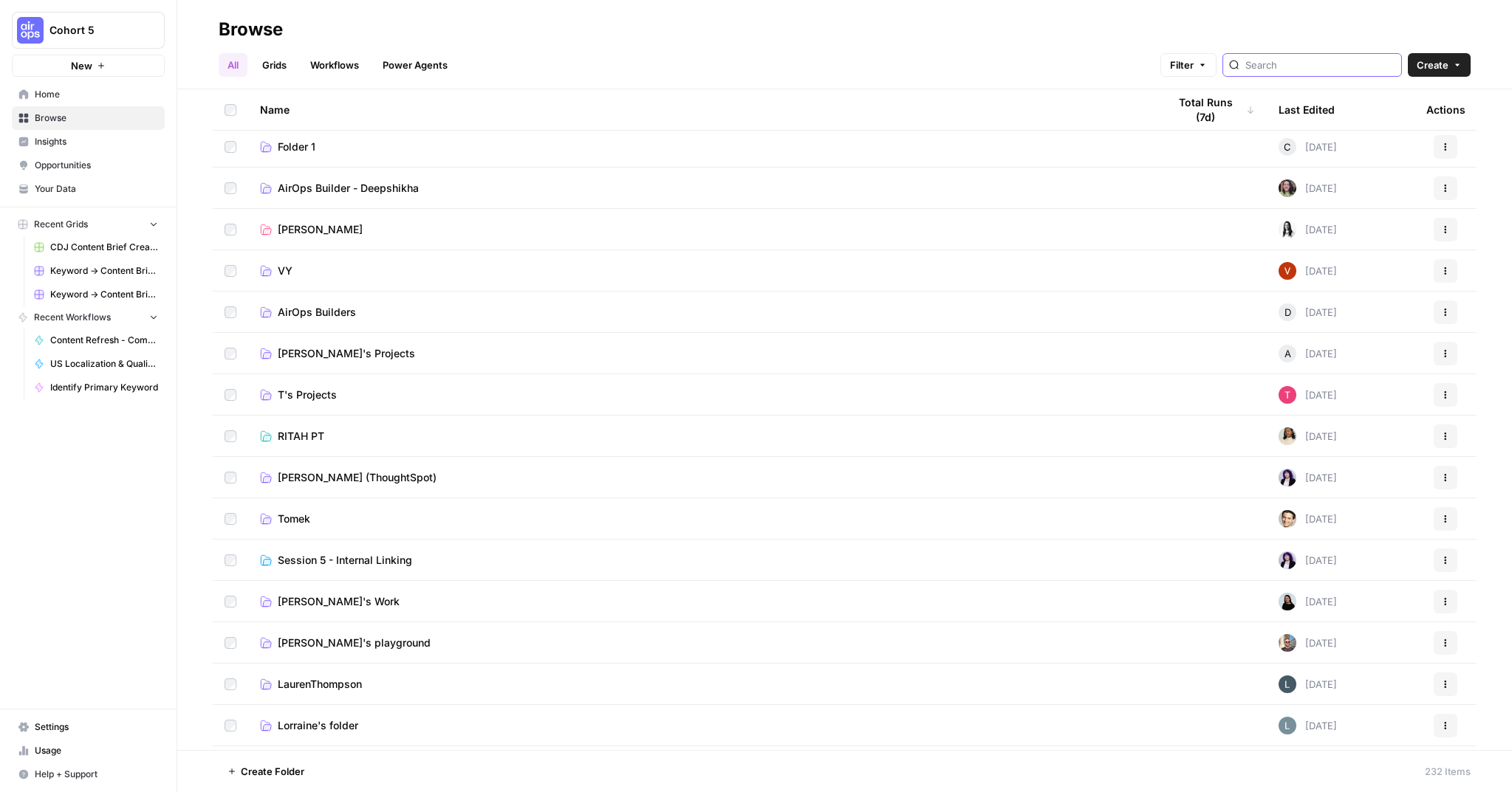
scroll to position [180, 0]
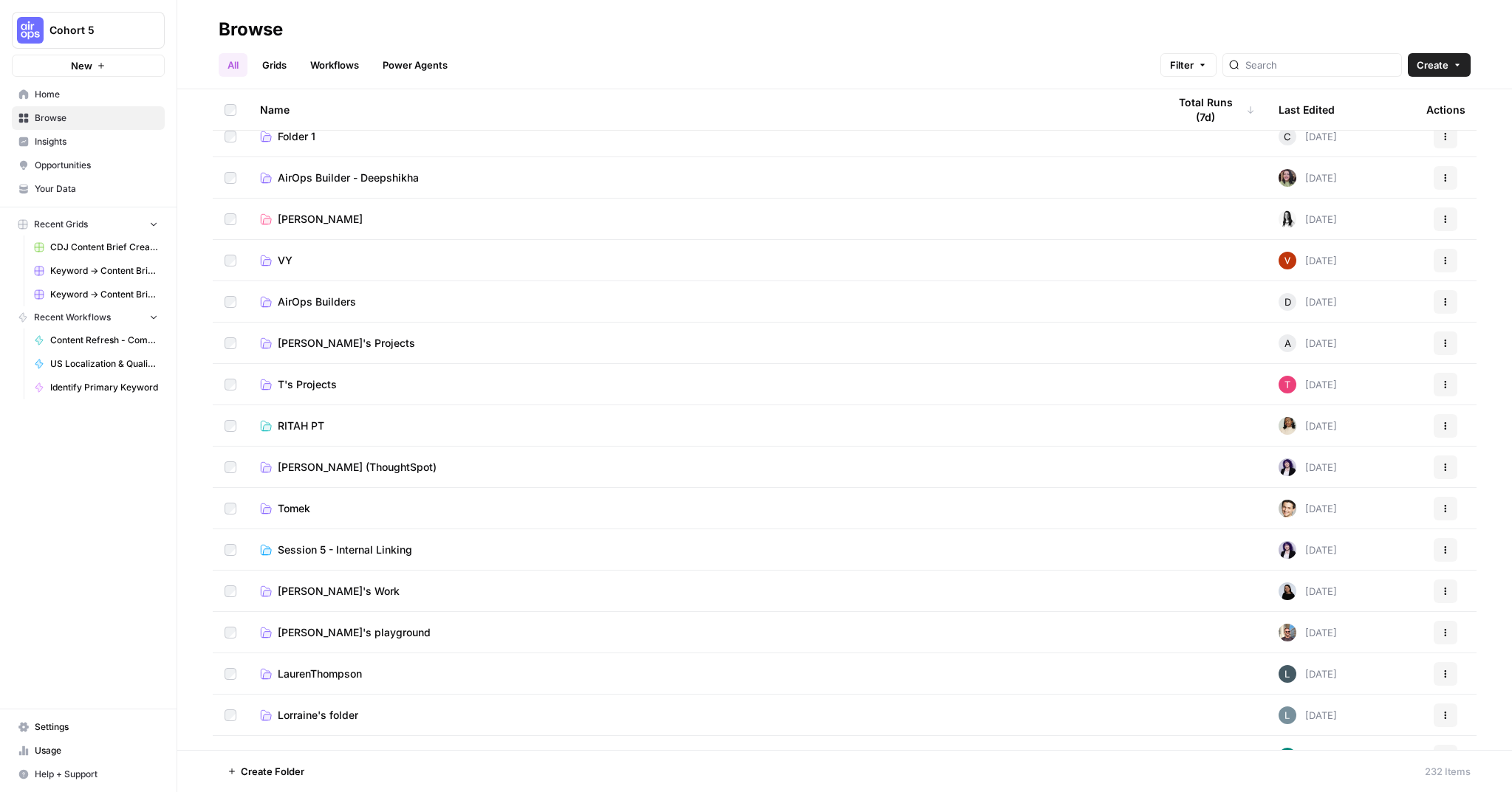
click at [305, 507] on span "Tomek" at bounding box center [294, 509] width 32 height 15
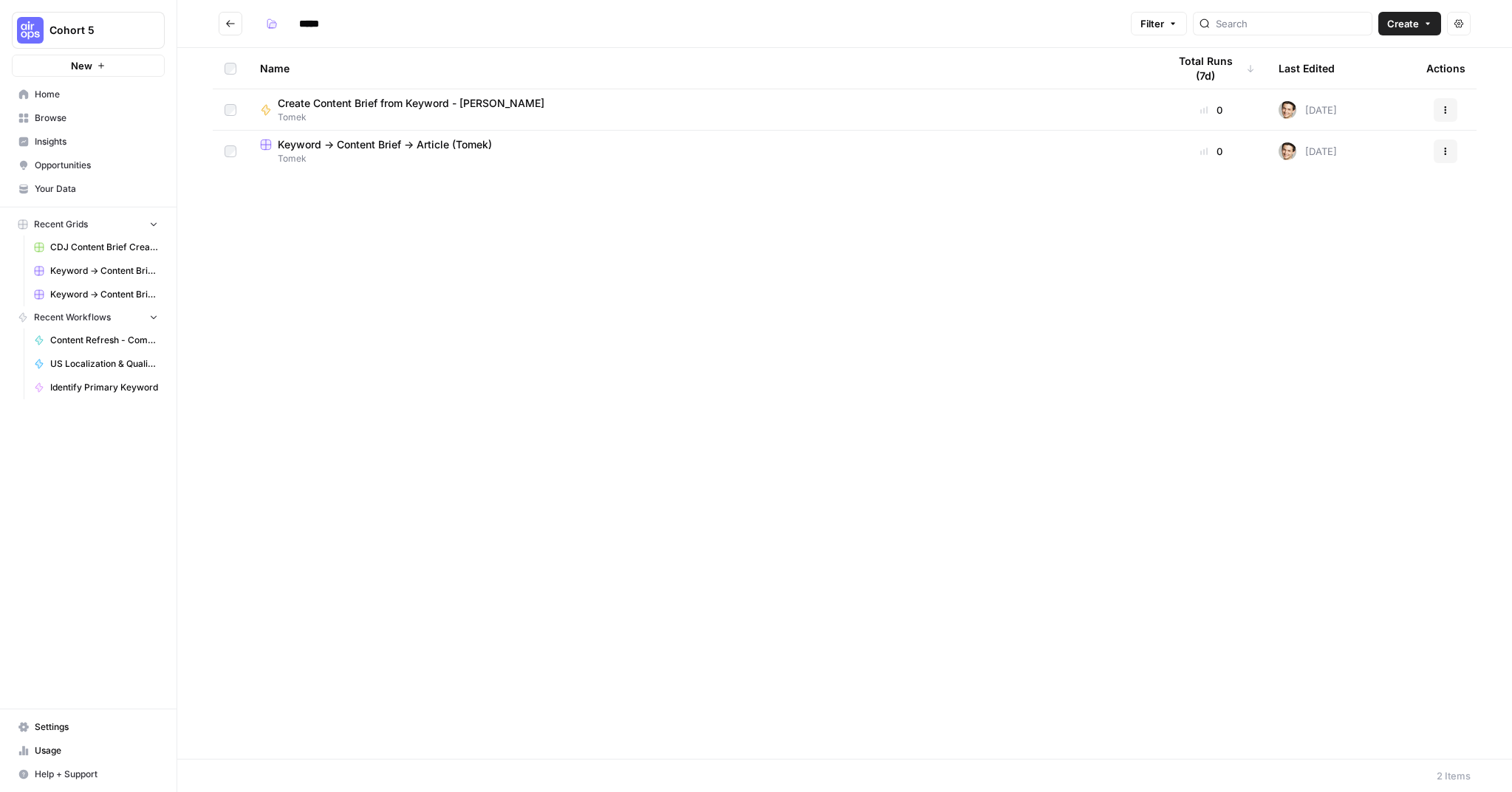
click at [223, 20] on button "Go back" at bounding box center [230, 23] width 24 height 24
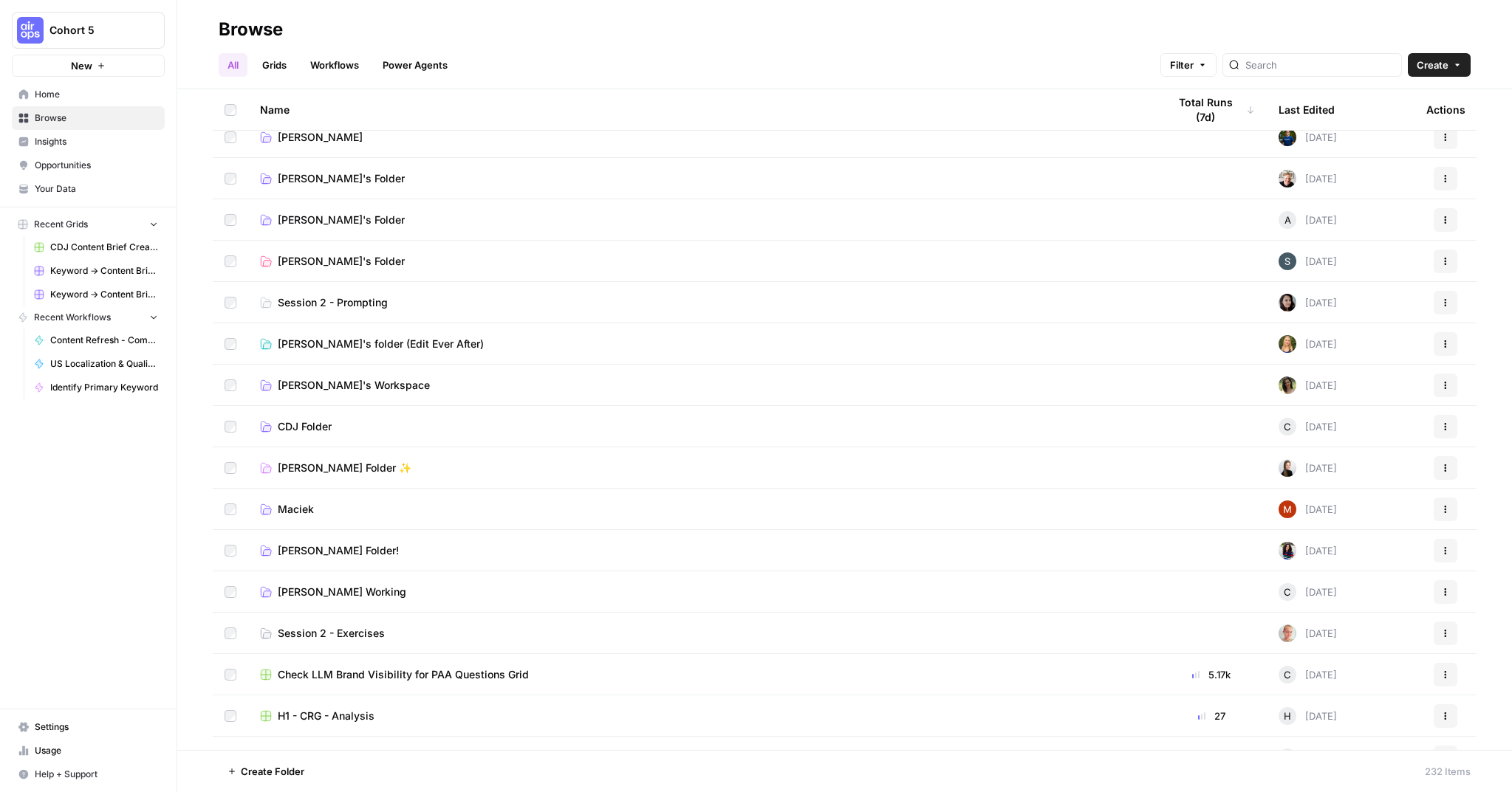
scroll to position [843, 0]
click at [343, 466] on span "Georgie Kemp's Folder ✨" at bounding box center [345, 467] width 134 height 15
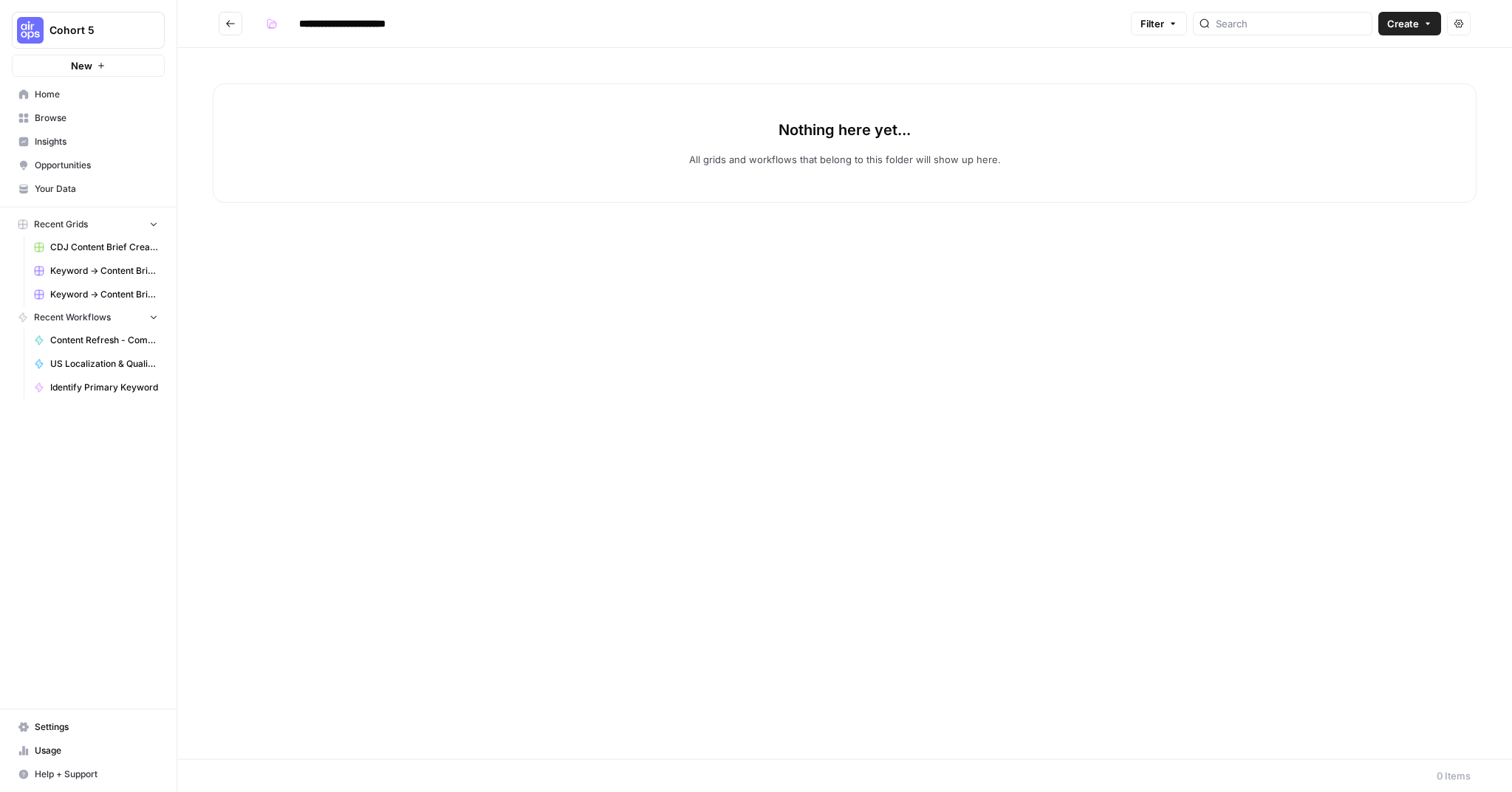
click at [237, 28] on button "Go back" at bounding box center [230, 23] width 24 height 24
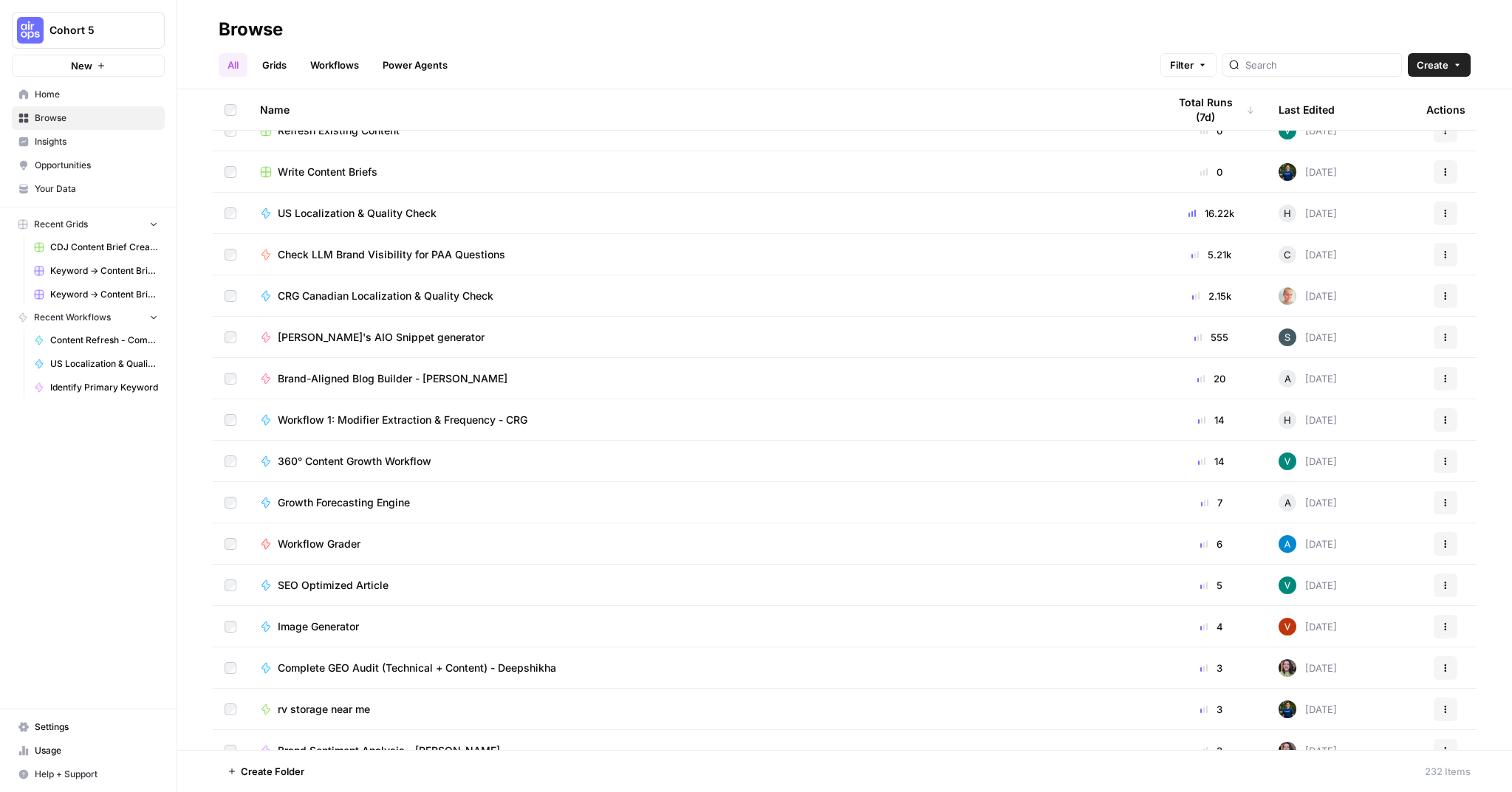
scroll to position [4074, 0]
click at [368, 205] on span "US Localization & Quality Check" at bounding box center [357, 212] width 159 height 15
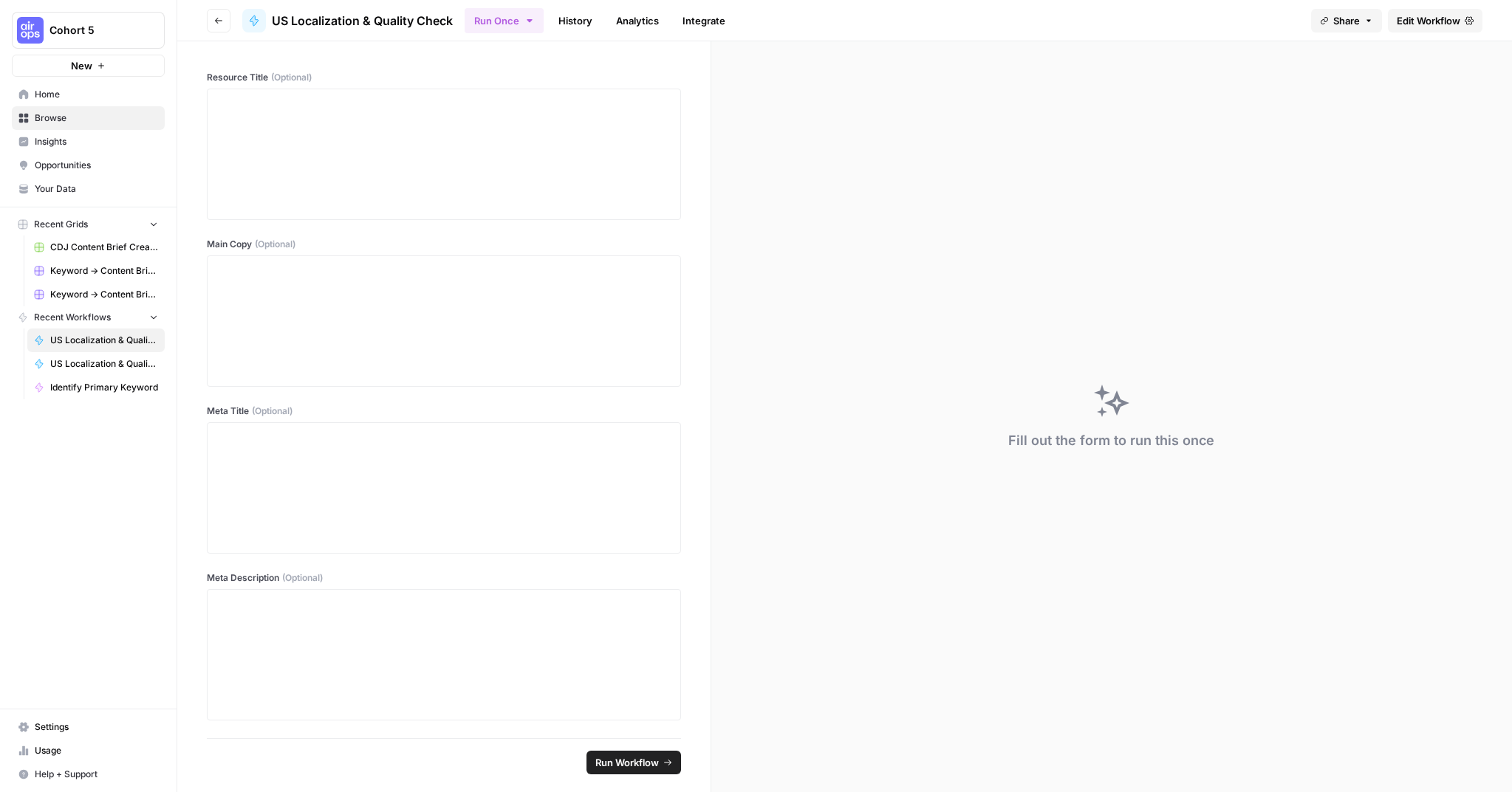
click at [1438, 20] on span "Edit Workflow" at bounding box center [1427, 20] width 63 height 15
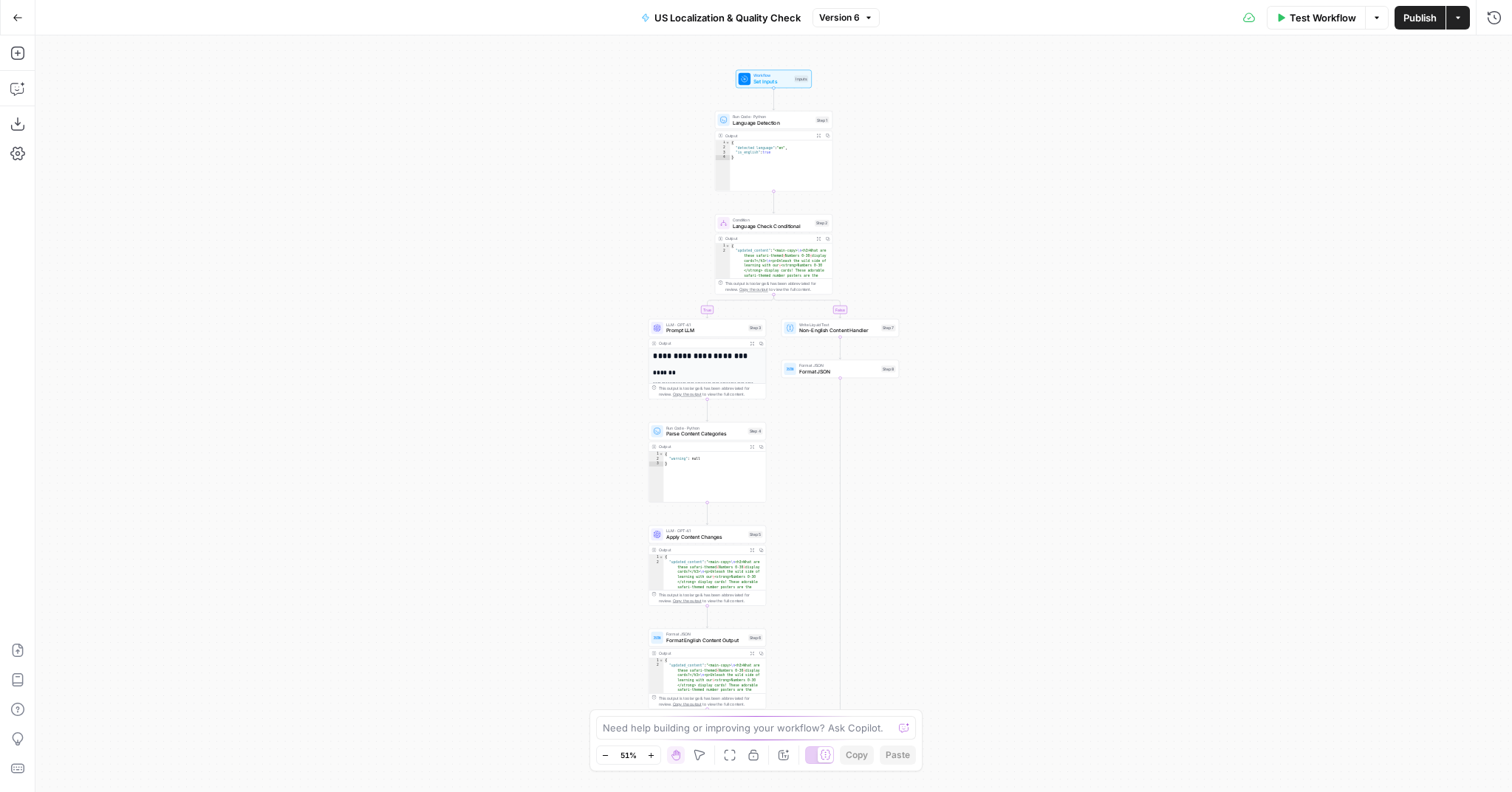
click at [13, 19] on icon "button" at bounding box center [18, 18] width 11 height 11
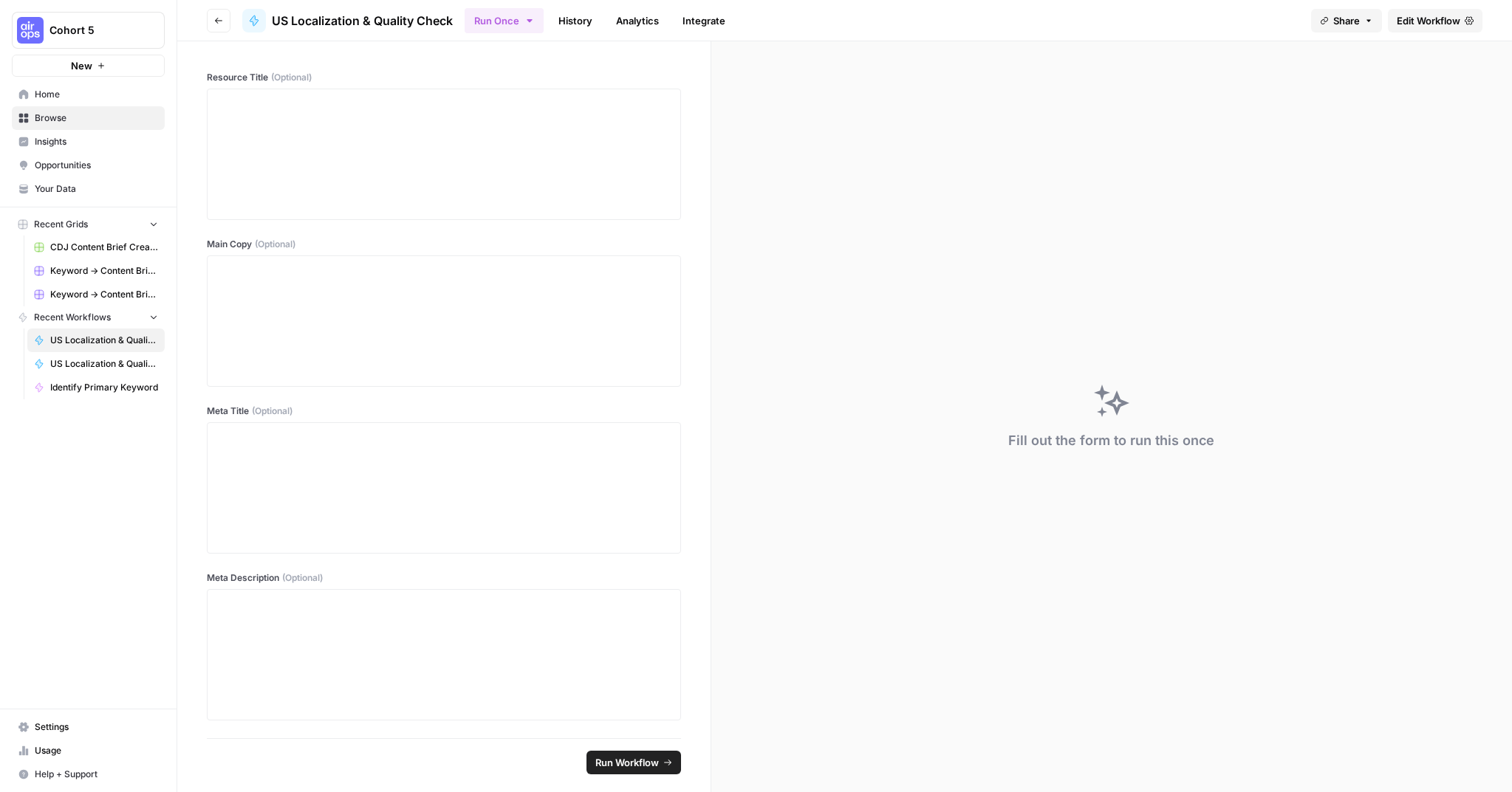
click at [223, 24] on button "Go back" at bounding box center [218, 20] width 24 height 24
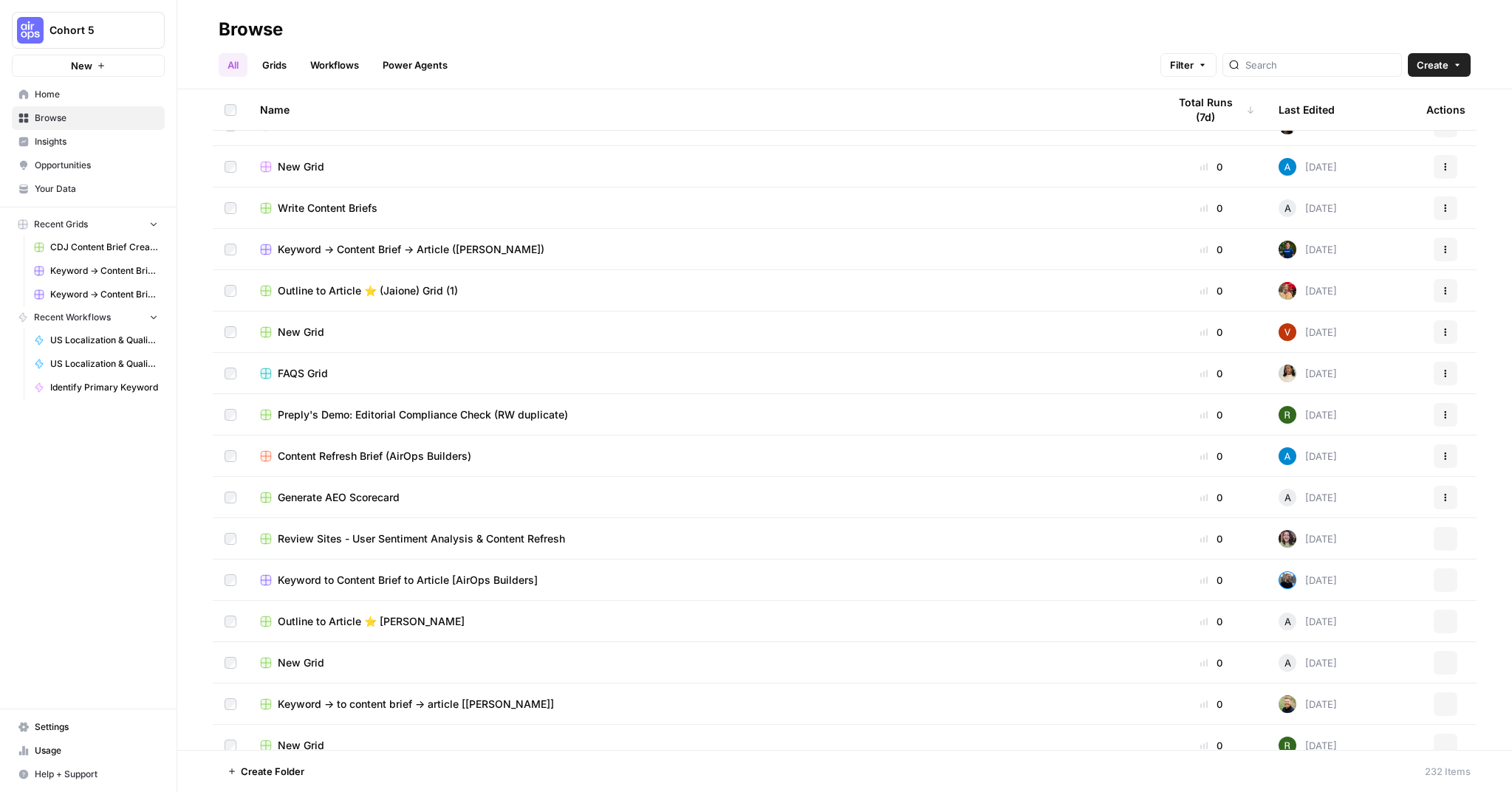
scroll to position [2380, 0]
click at [421, 458] on span "Content Refresh Brief (AirOps Builders)" at bounding box center [374, 459] width 193 height 15
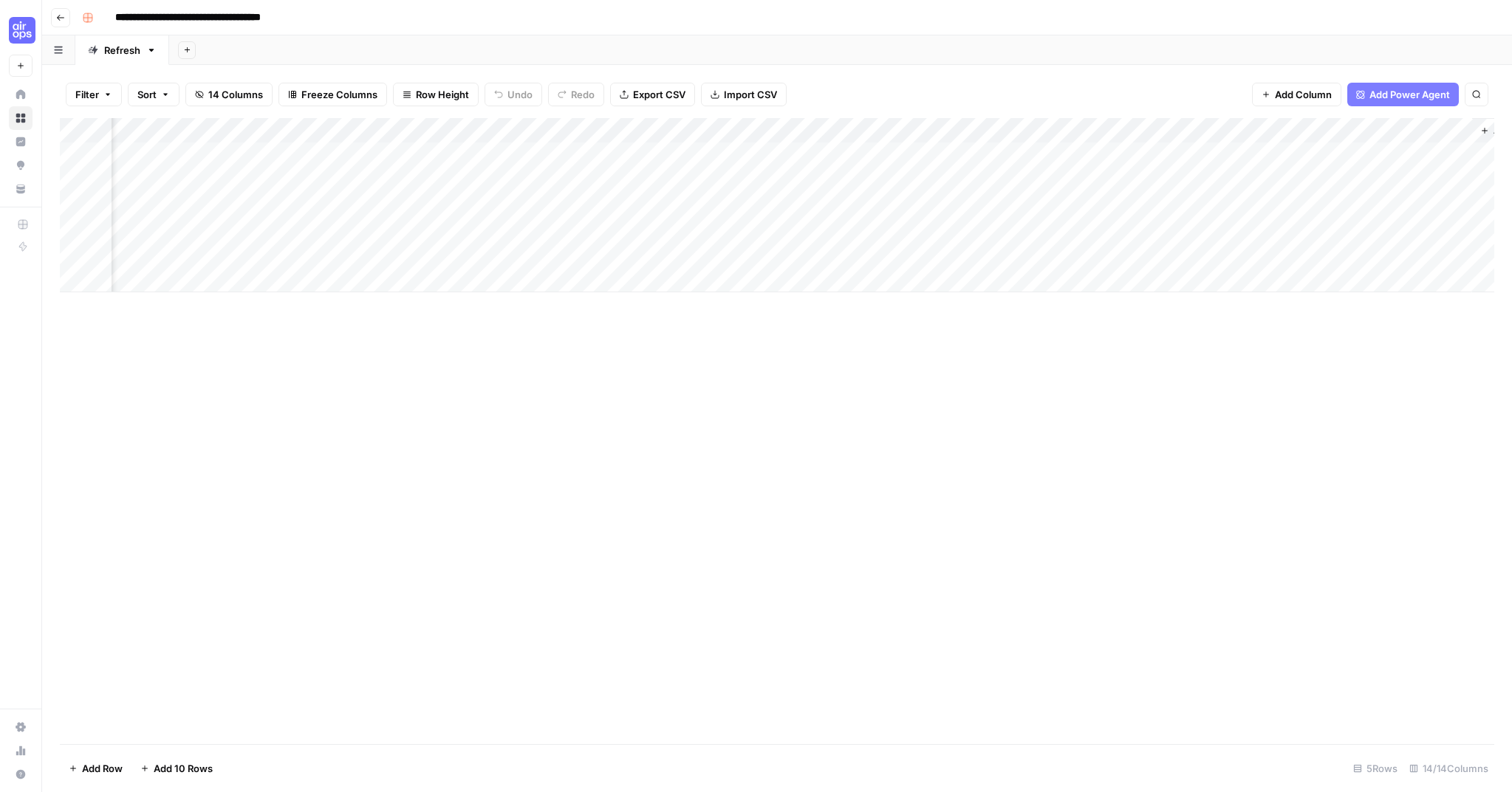
scroll to position [0, 938]
click at [54, 21] on button "Go back" at bounding box center [61, 18] width 20 height 20
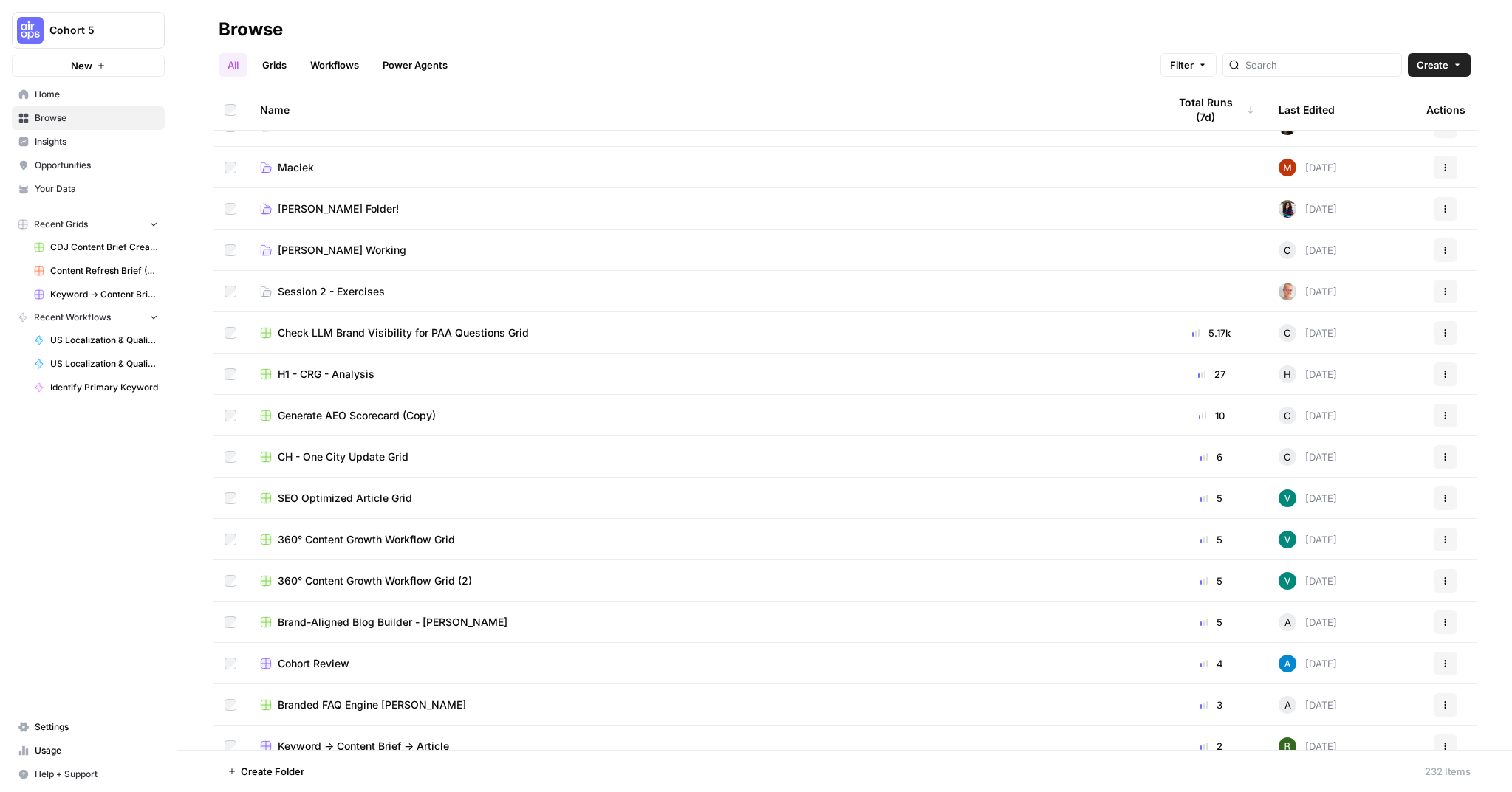
scroll to position [1185, 0]
click at [335, 656] on span "Cohort Review" at bounding box center [314, 661] width 71 height 15
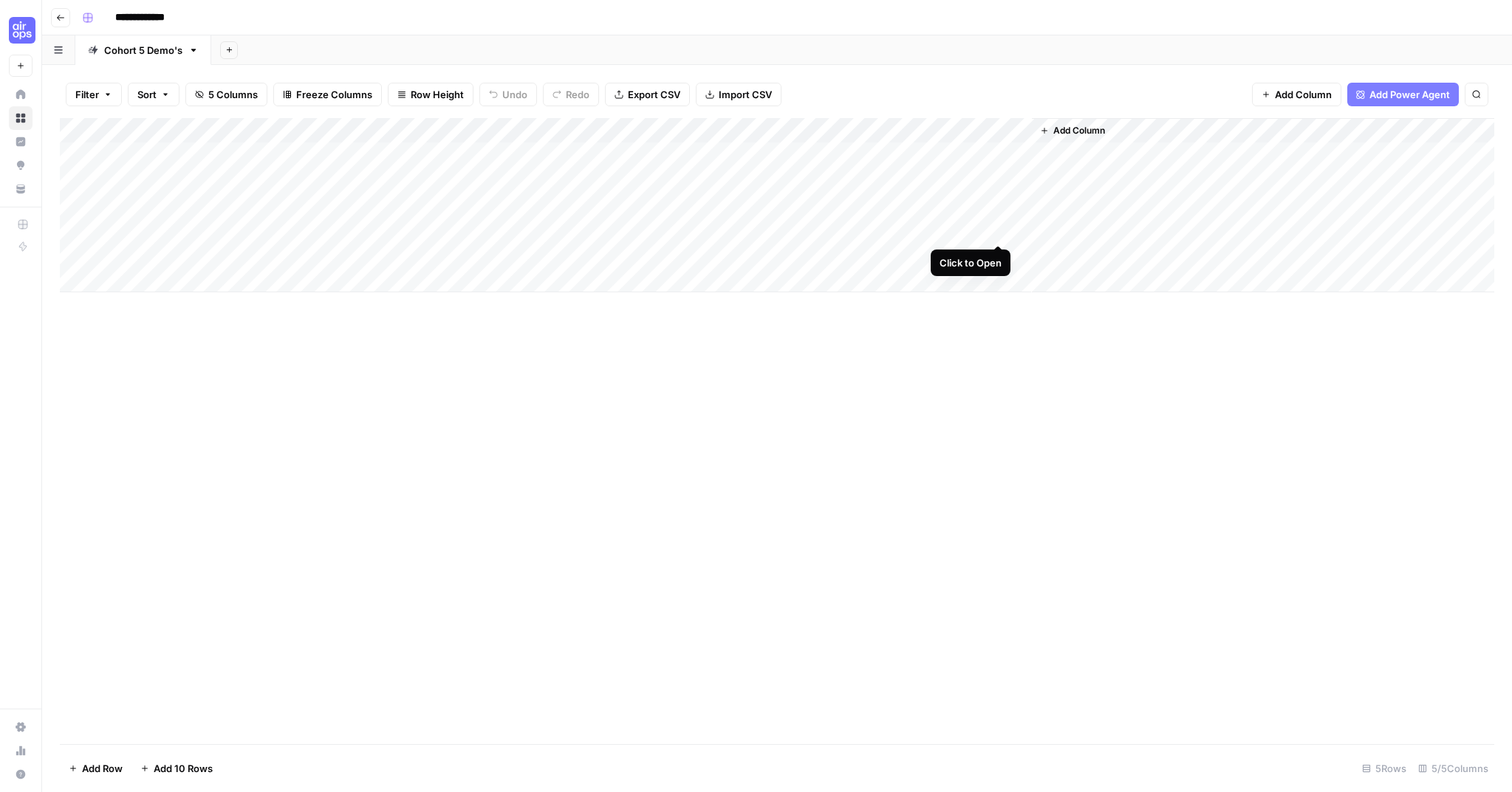
click at [1001, 229] on div "Add Column" at bounding box center [776, 206] width 1434 height 175
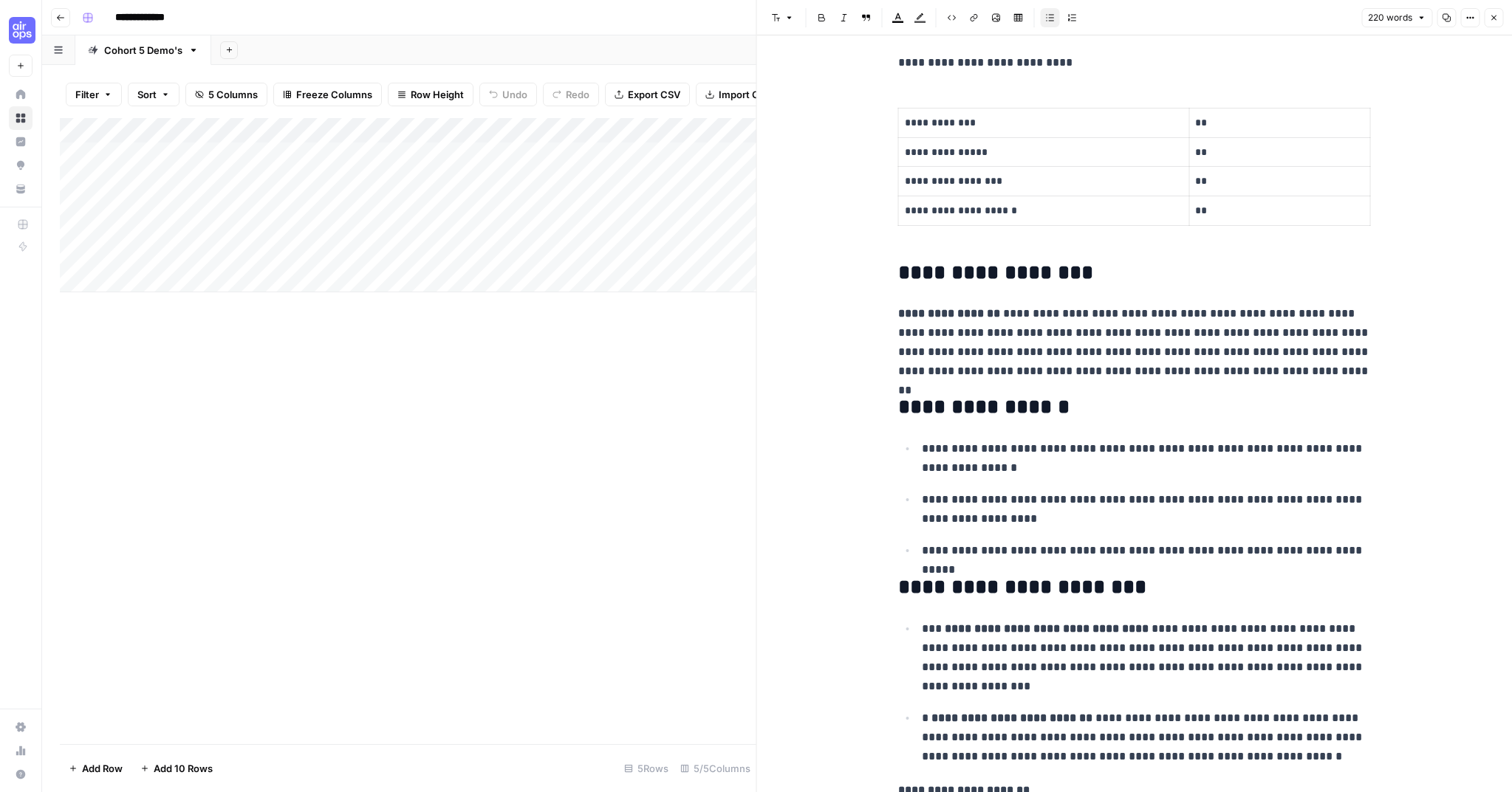
scroll to position [203, 0]
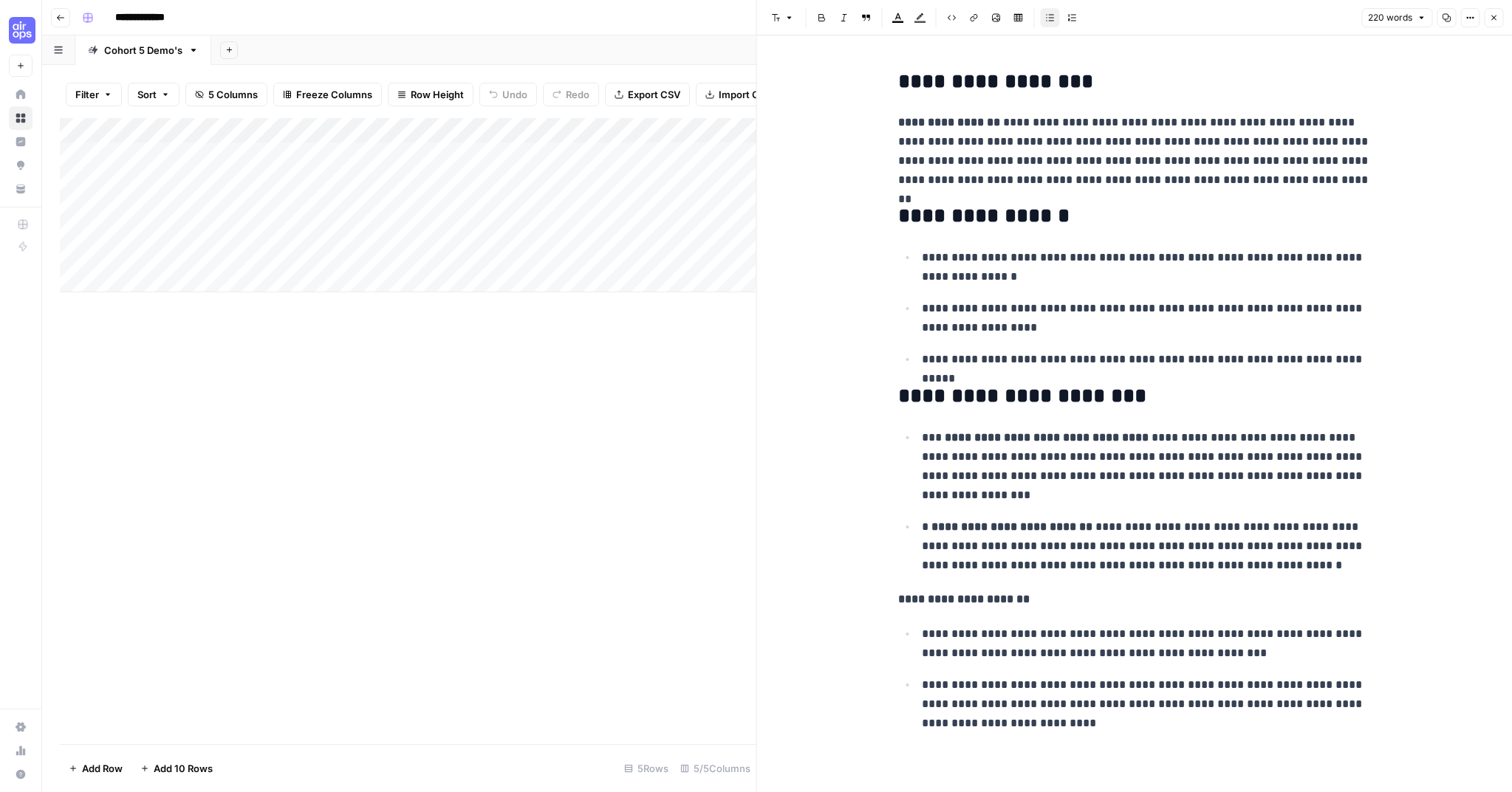
click at [434, 208] on div "Add Column" at bounding box center [408, 206] width 697 height 175
click at [436, 240] on div "Add Column" at bounding box center [408, 206] width 697 height 175
click at [1494, 13] on icon "button" at bounding box center [1493, 18] width 9 height 9
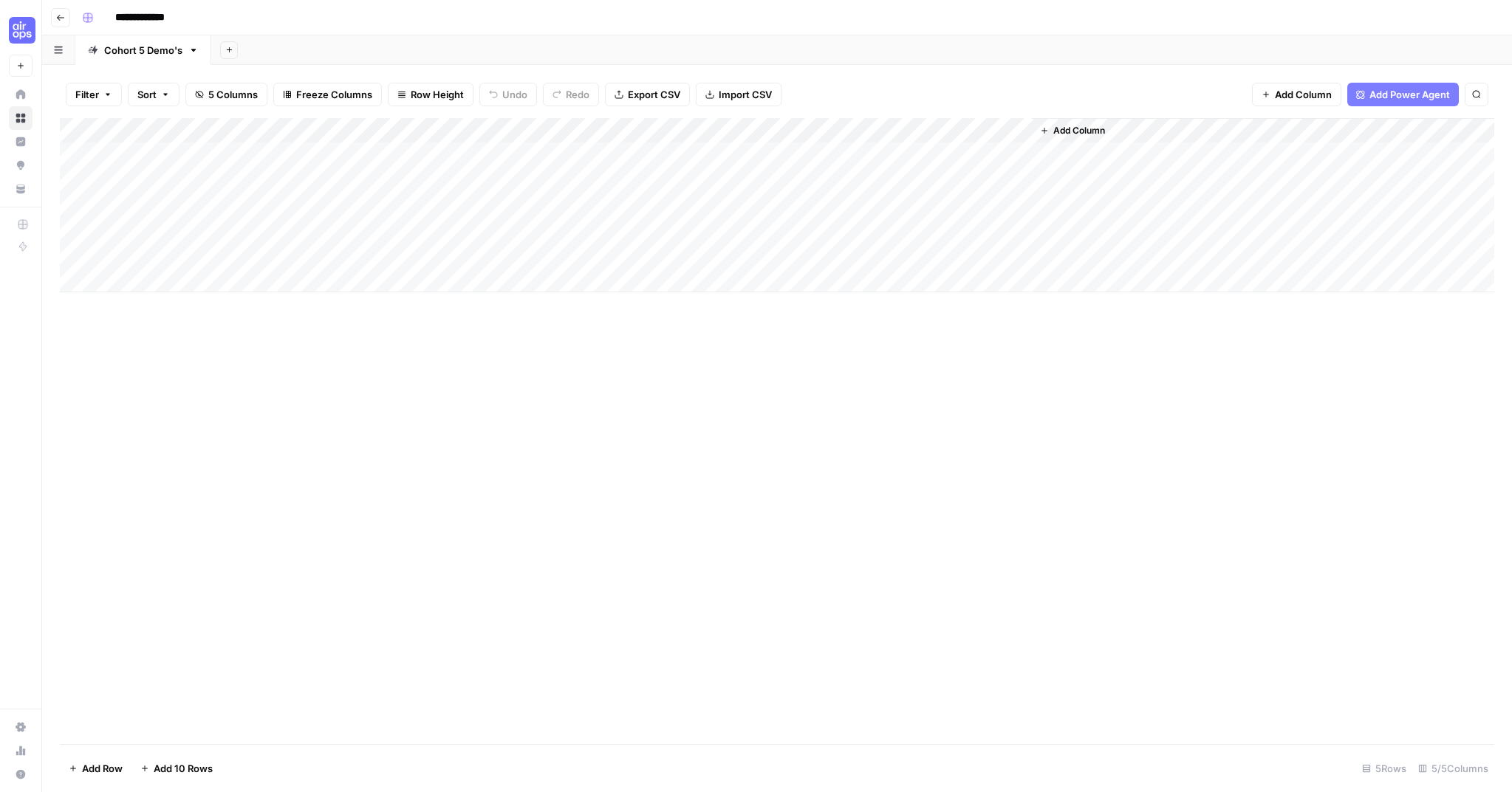
click at [869, 131] on div "Add Column" at bounding box center [776, 206] width 1434 height 175
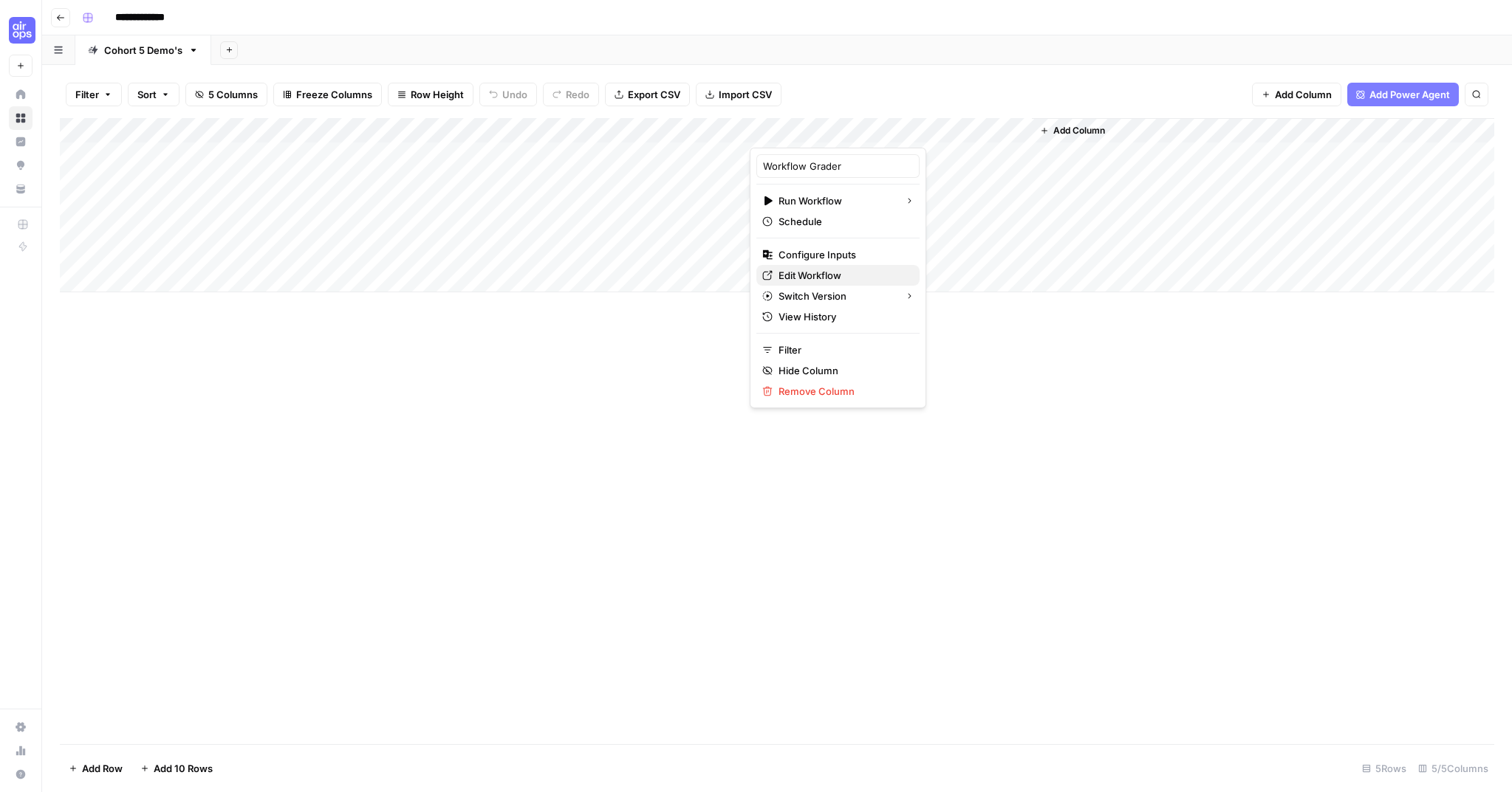
click at [792, 274] on span "Edit Workflow" at bounding box center [843, 275] width 129 height 15
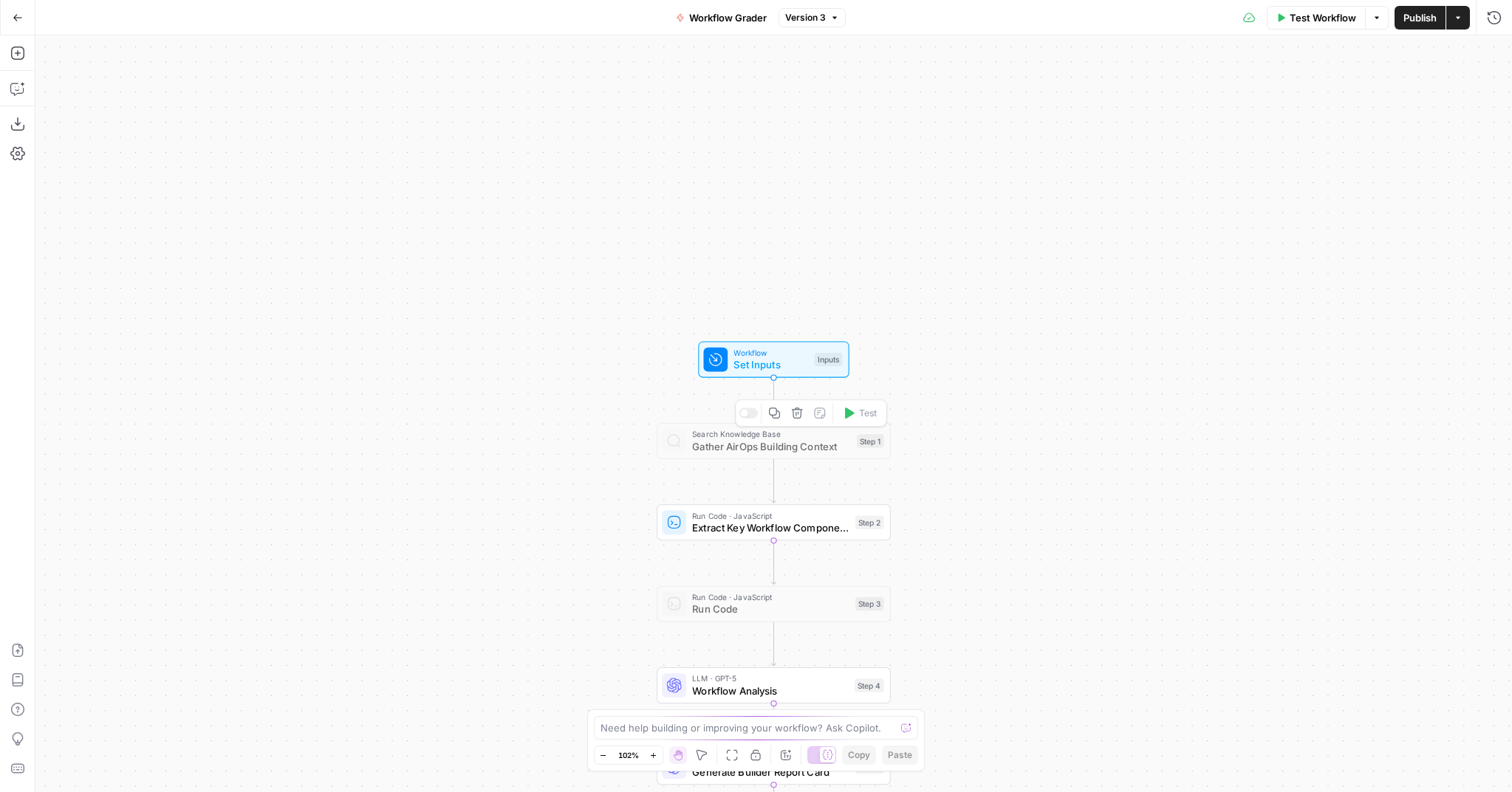
click at [752, 445] on span "Gather AirOps Building Context" at bounding box center [772, 445] width 159 height 15
click at [20, 120] on icon "button" at bounding box center [18, 124] width 15 height 15
click at [14, 12] on button "Go Back" at bounding box center [18, 18] width 27 height 27
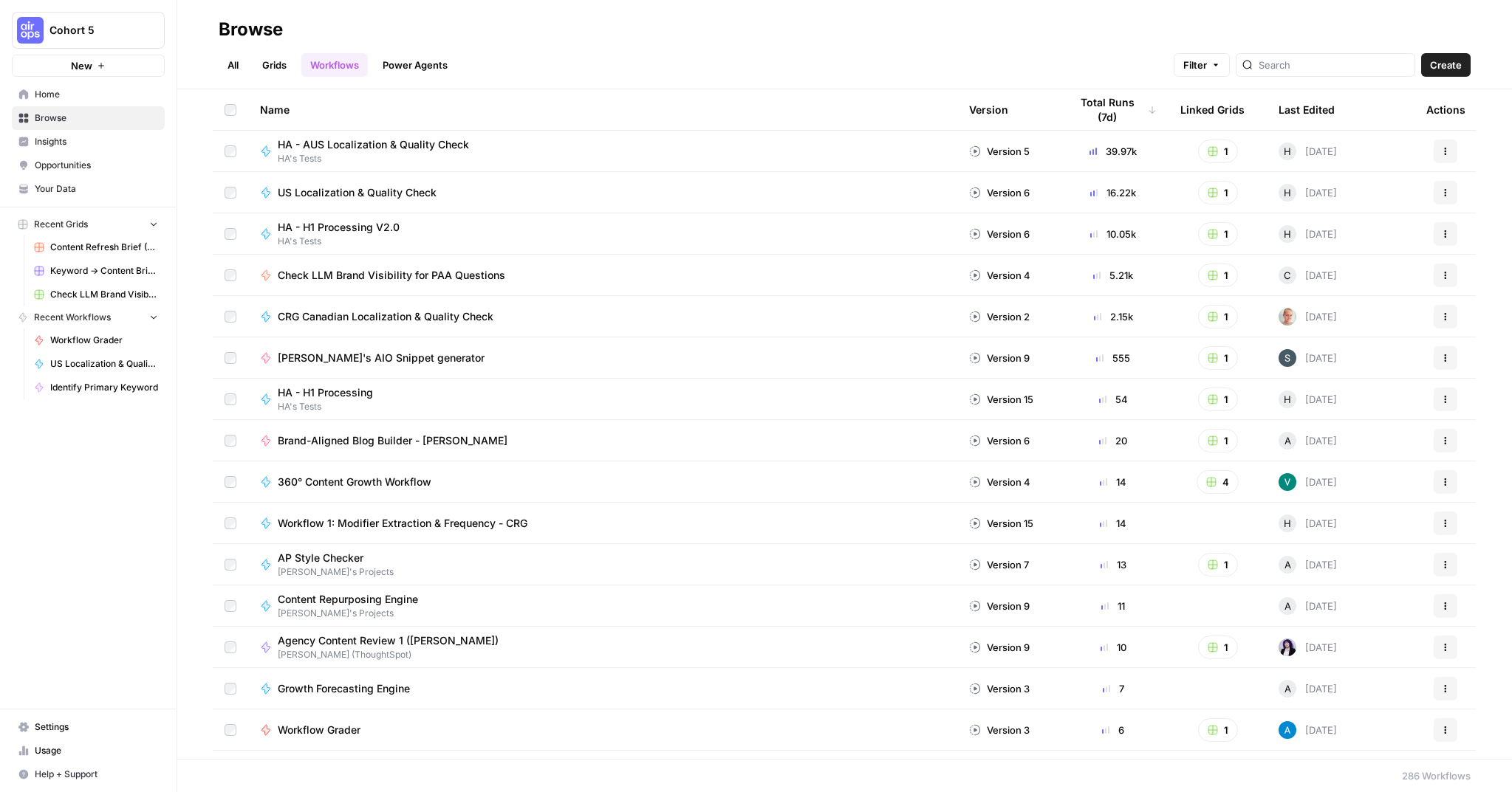
click at [55, 185] on span "Your Data" at bounding box center [96, 189] width 123 height 13
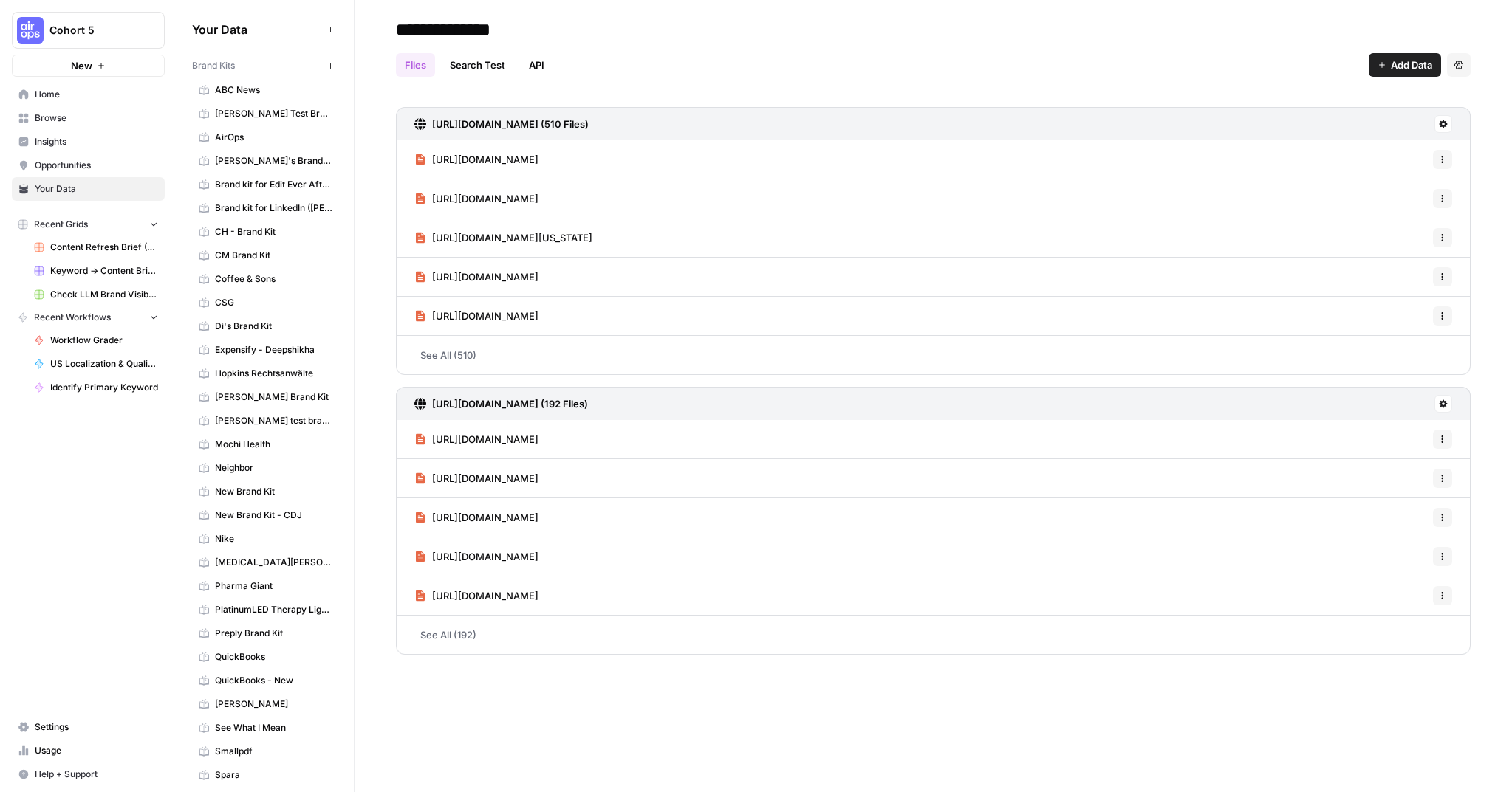
click at [278, 136] on span "AirOps" at bounding box center [274, 137] width 118 height 13
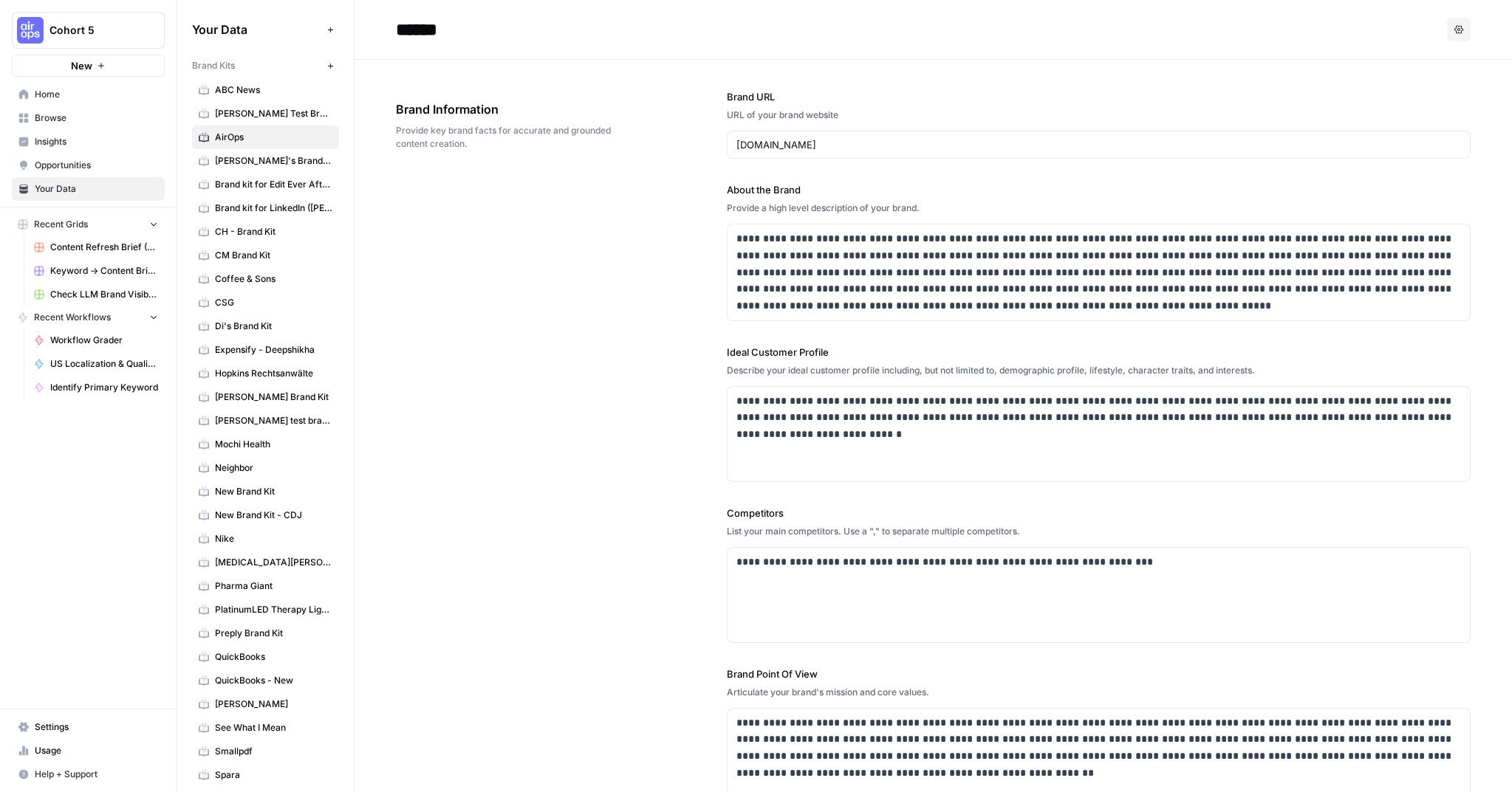
click at [1448, 25] on button "Options" at bounding box center [1459, 29] width 24 height 24
click at [878, 73] on div "**********" at bounding box center [1099, 446] width 744 height 774
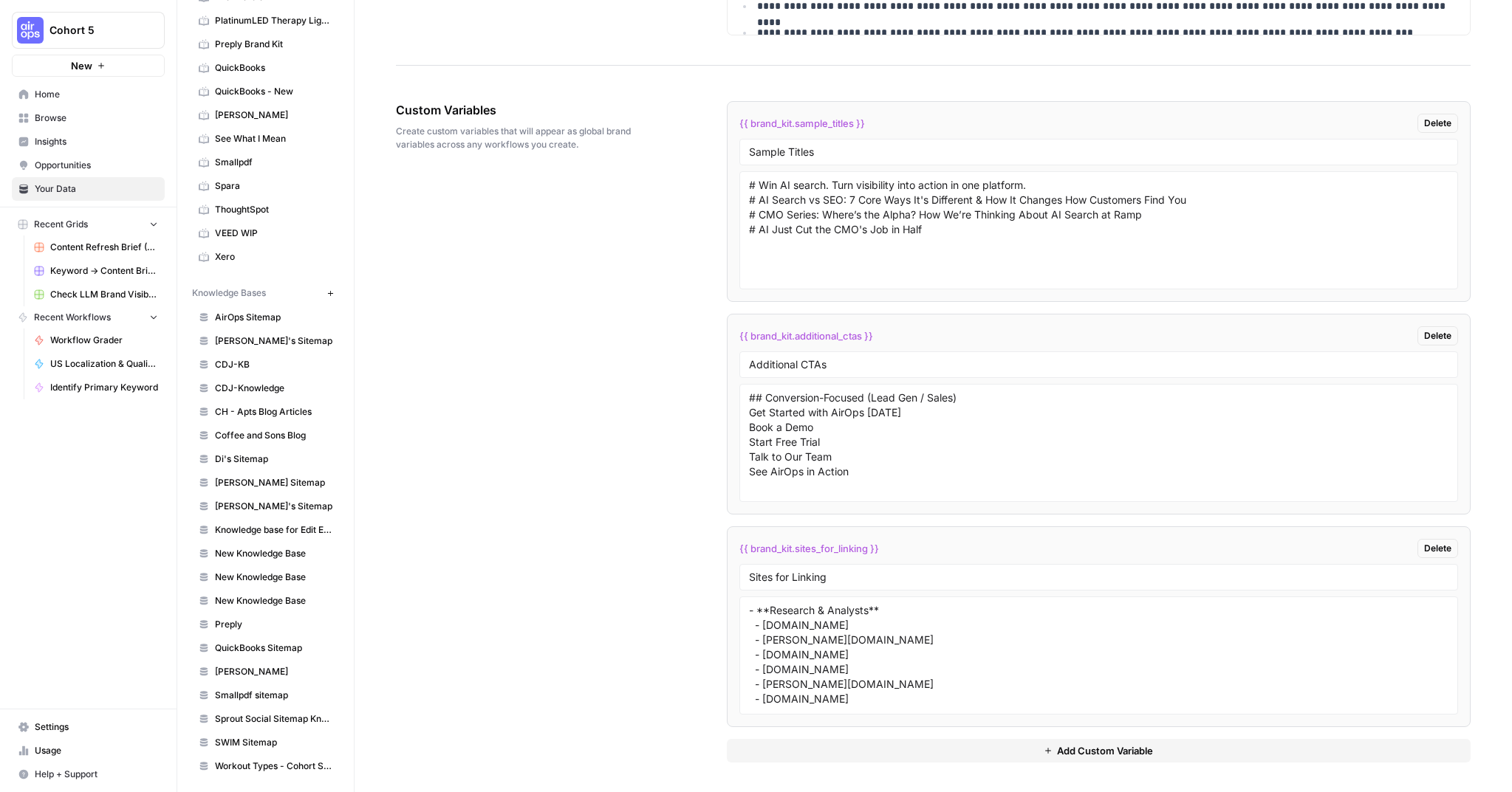
scroll to position [593, 0]
click at [278, 314] on span "AirOps Sitemap" at bounding box center [274, 314] width 118 height 13
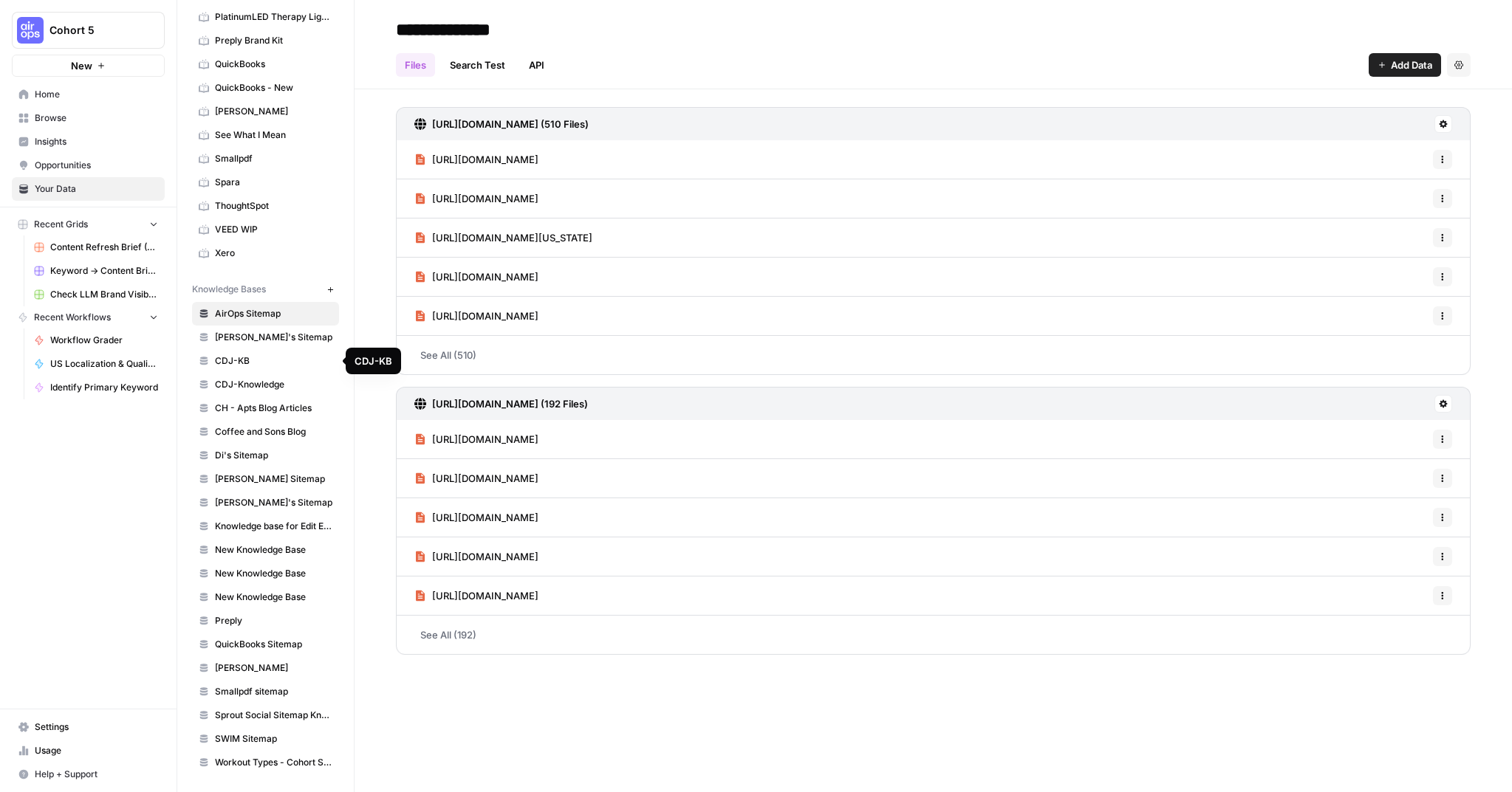
click at [259, 360] on span "CDJ-KB" at bounding box center [274, 361] width 118 height 13
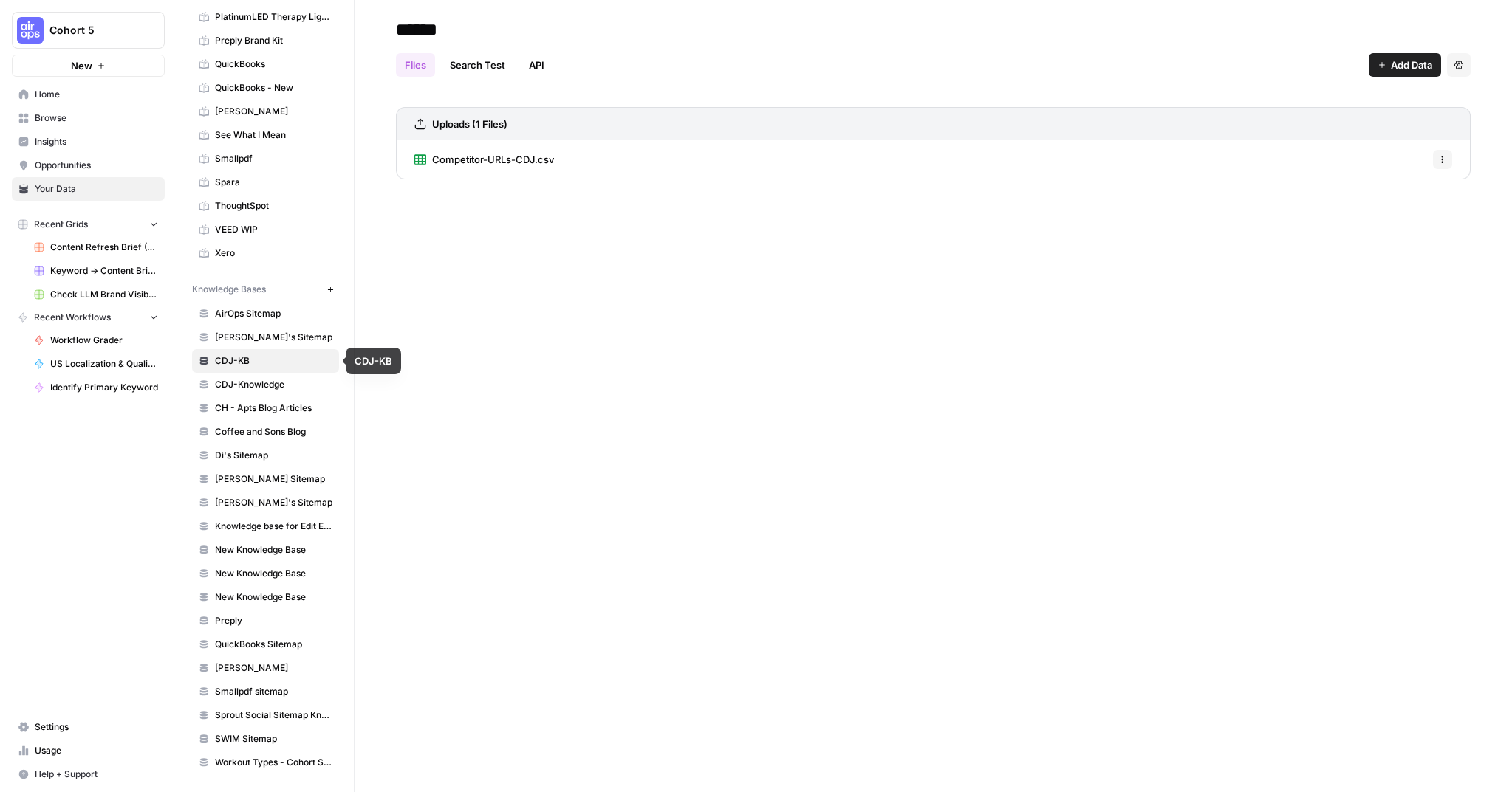
click at [257, 384] on span "CDJ-Knowledge" at bounding box center [274, 384] width 118 height 13
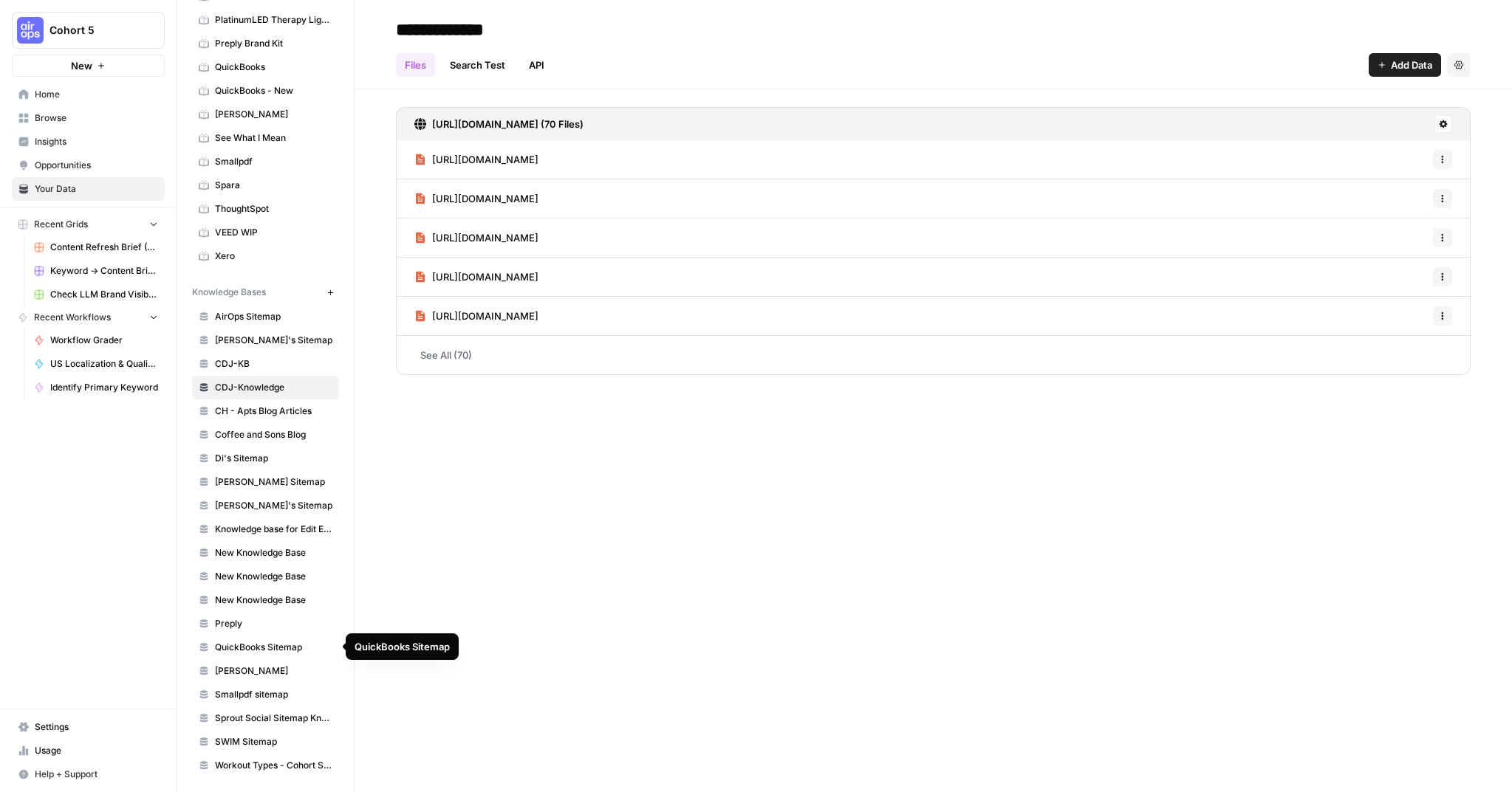
click at [270, 639] on link "QuickBooks Sitemap" at bounding box center [265, 648] width 147 height 24
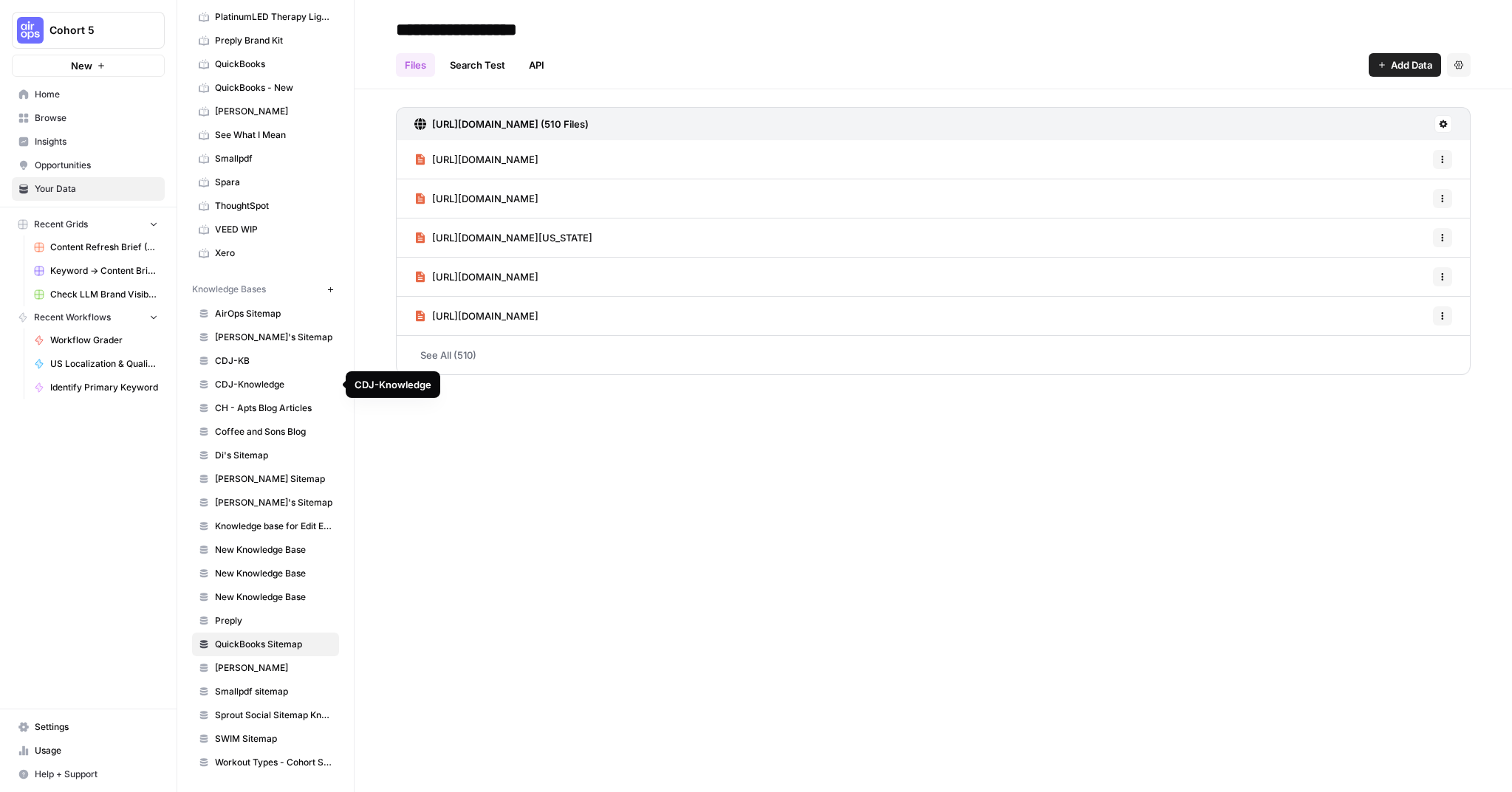
scroll to position [492, 0]
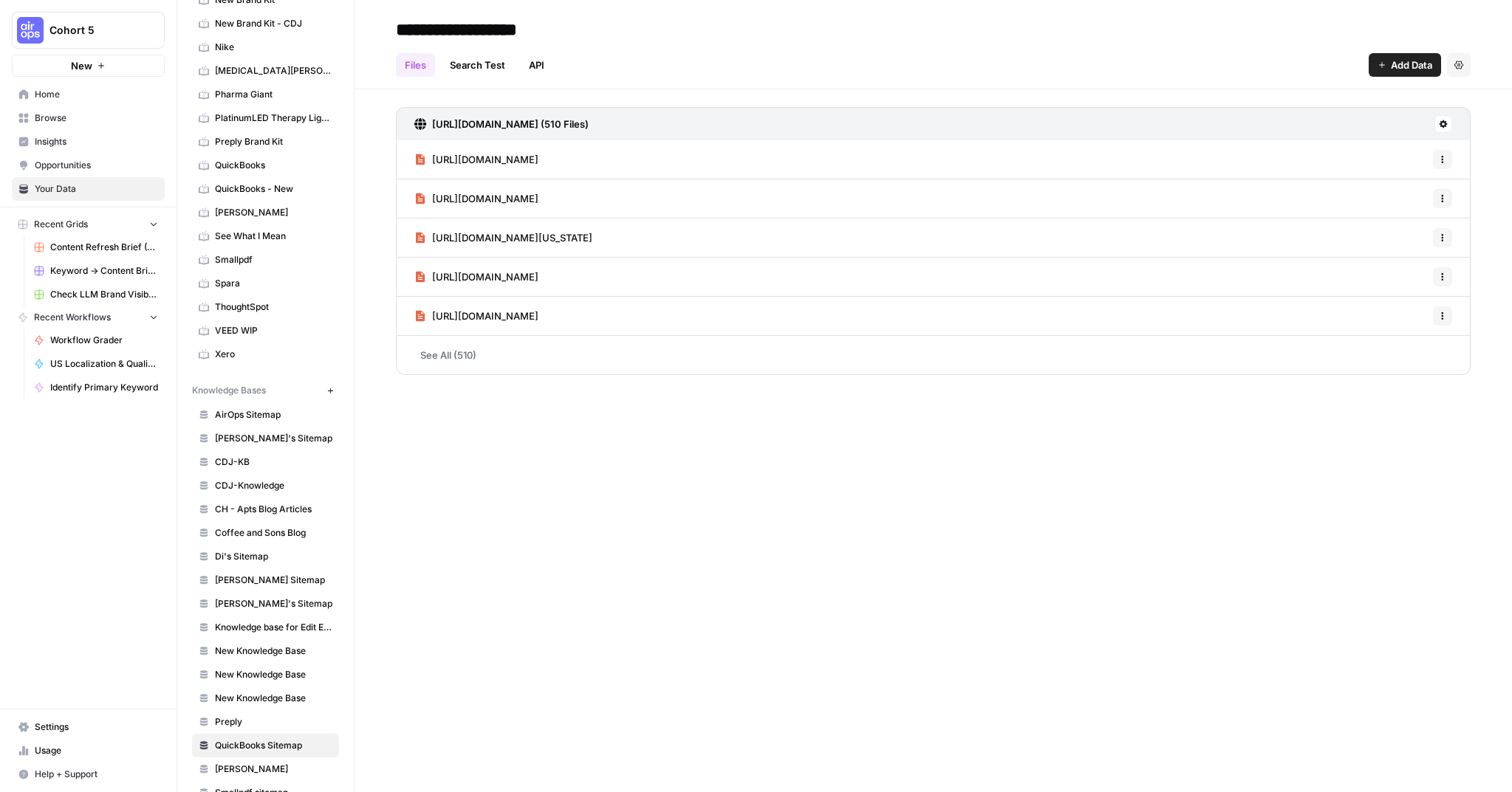
click at [253, 359] on span "Xero" at bounding box center [274, 354] width 118 height 13
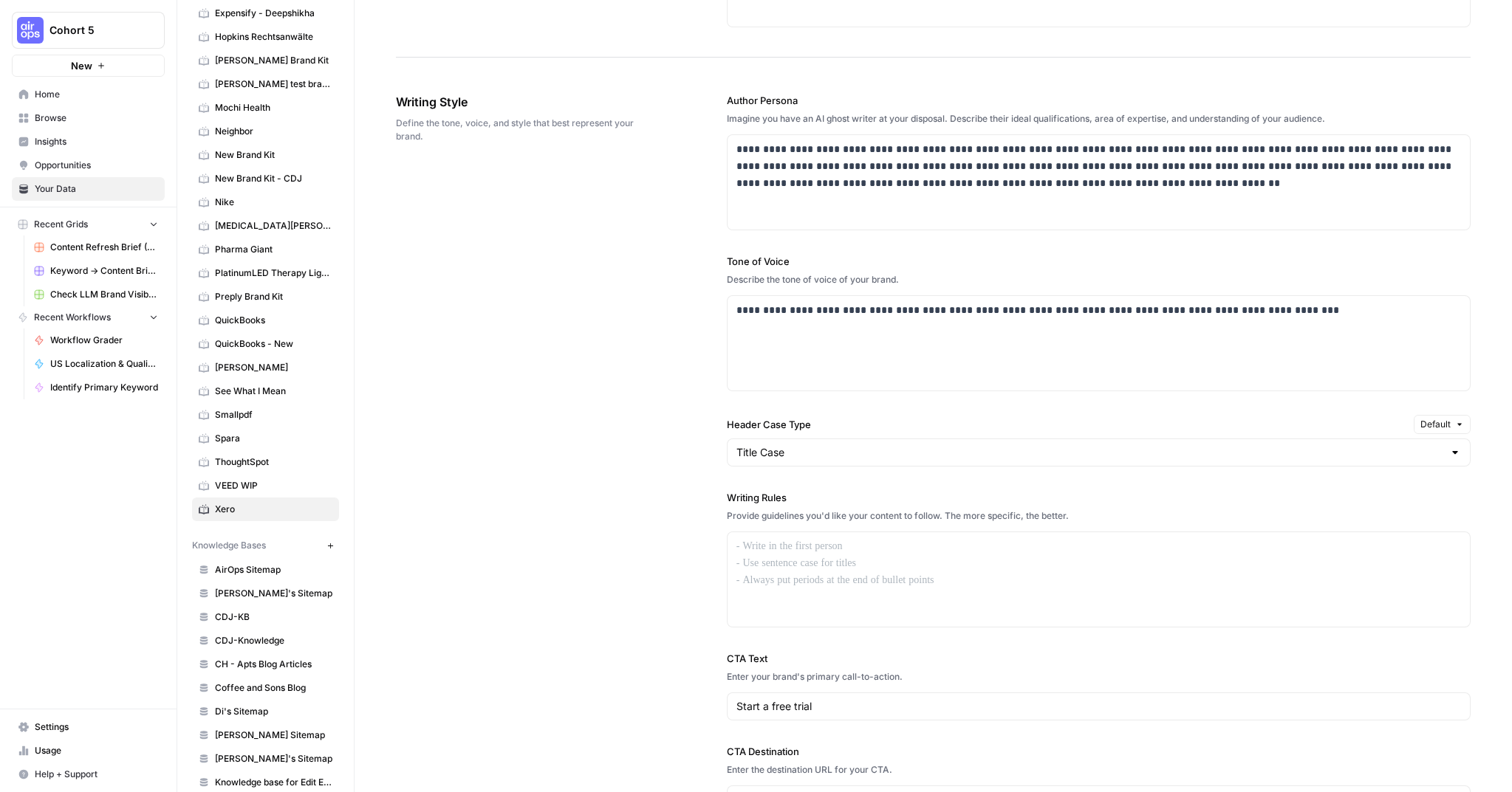
scroll to position [334, 0]
click at [238, 317] on span "QuickBooks" at bounding box center [274, 323] width 118 height 13
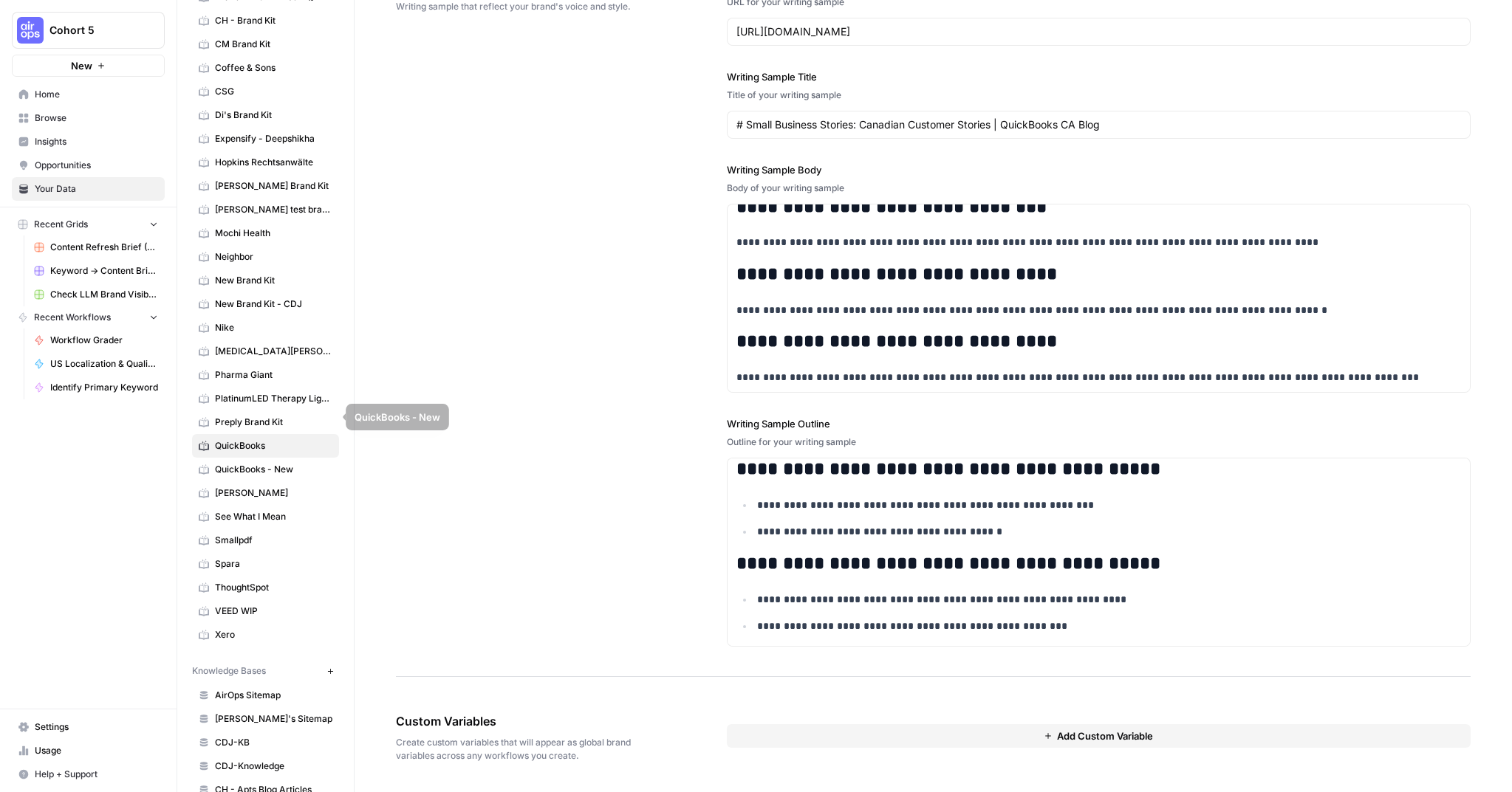
scroll to position [195, 0]
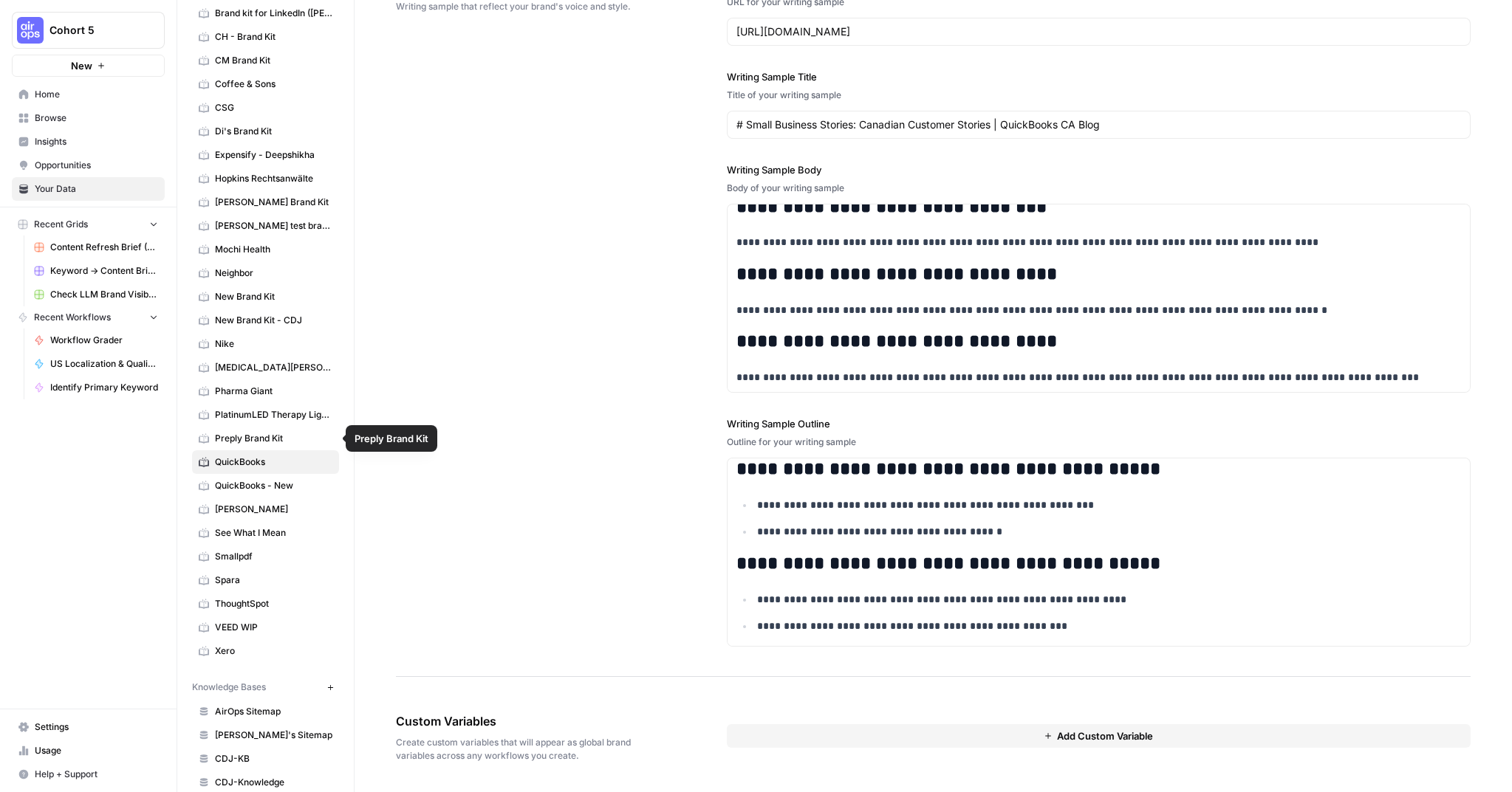
click at [264, 442] on span "Preply Brand Kit" at bounding box center [274, 438] width 118 height 13
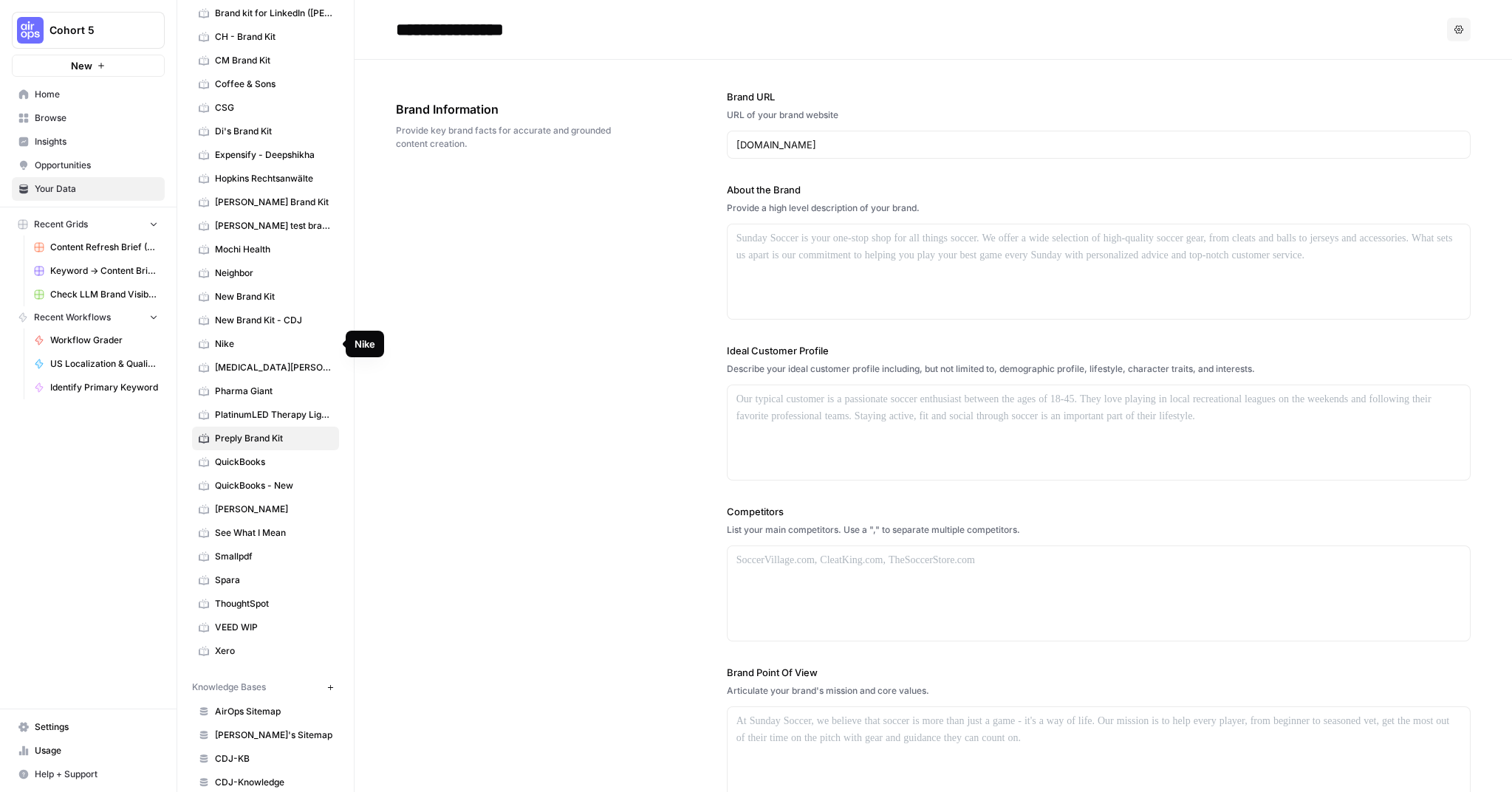
click at [252, 342] on span "Nike" at bounding box center [274, 344] width 118 height 13
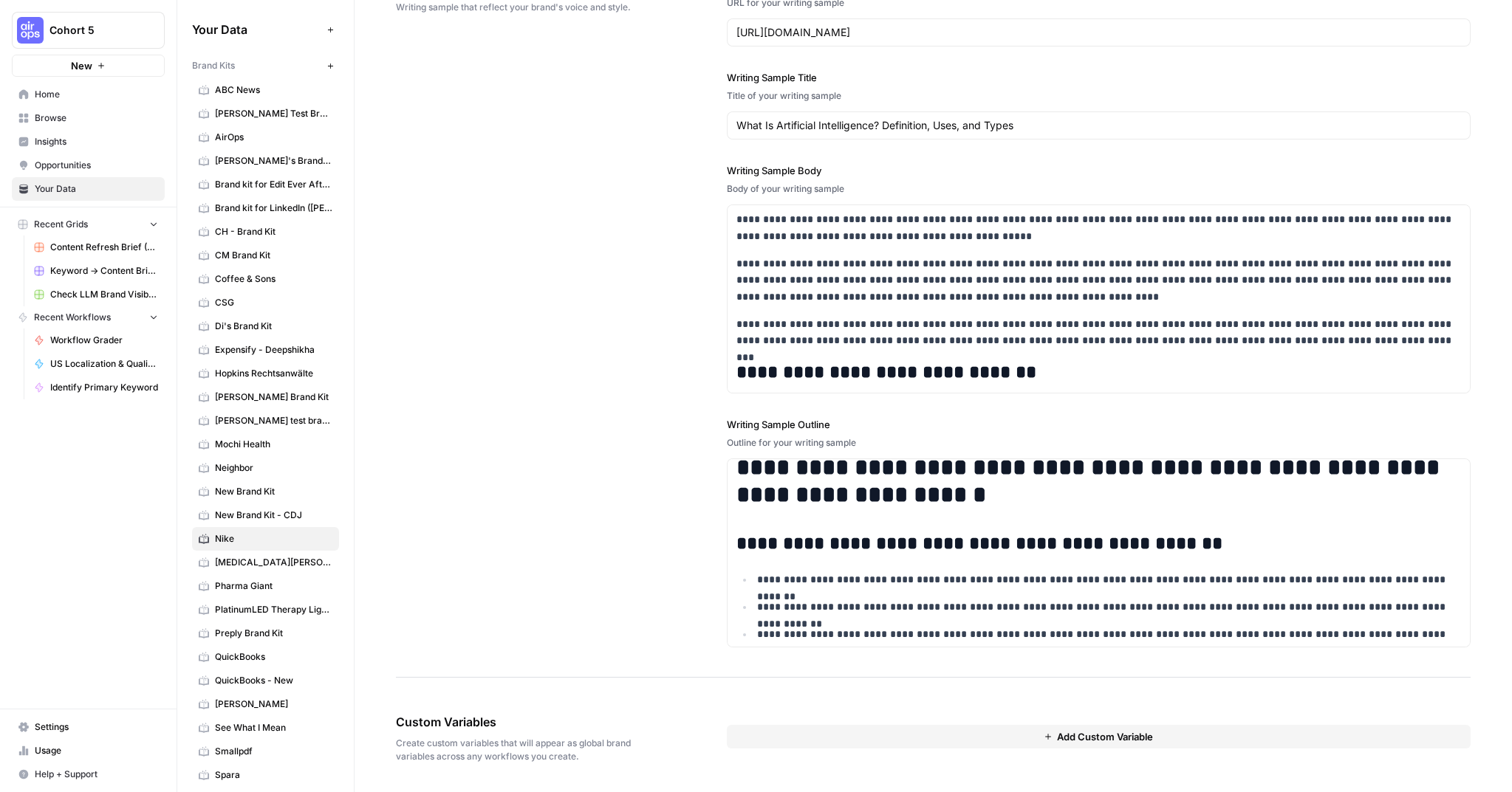
click at [238, 351] on span "Expensify - Deepshikha" at bounding box center [274, 349] width 118 height 13
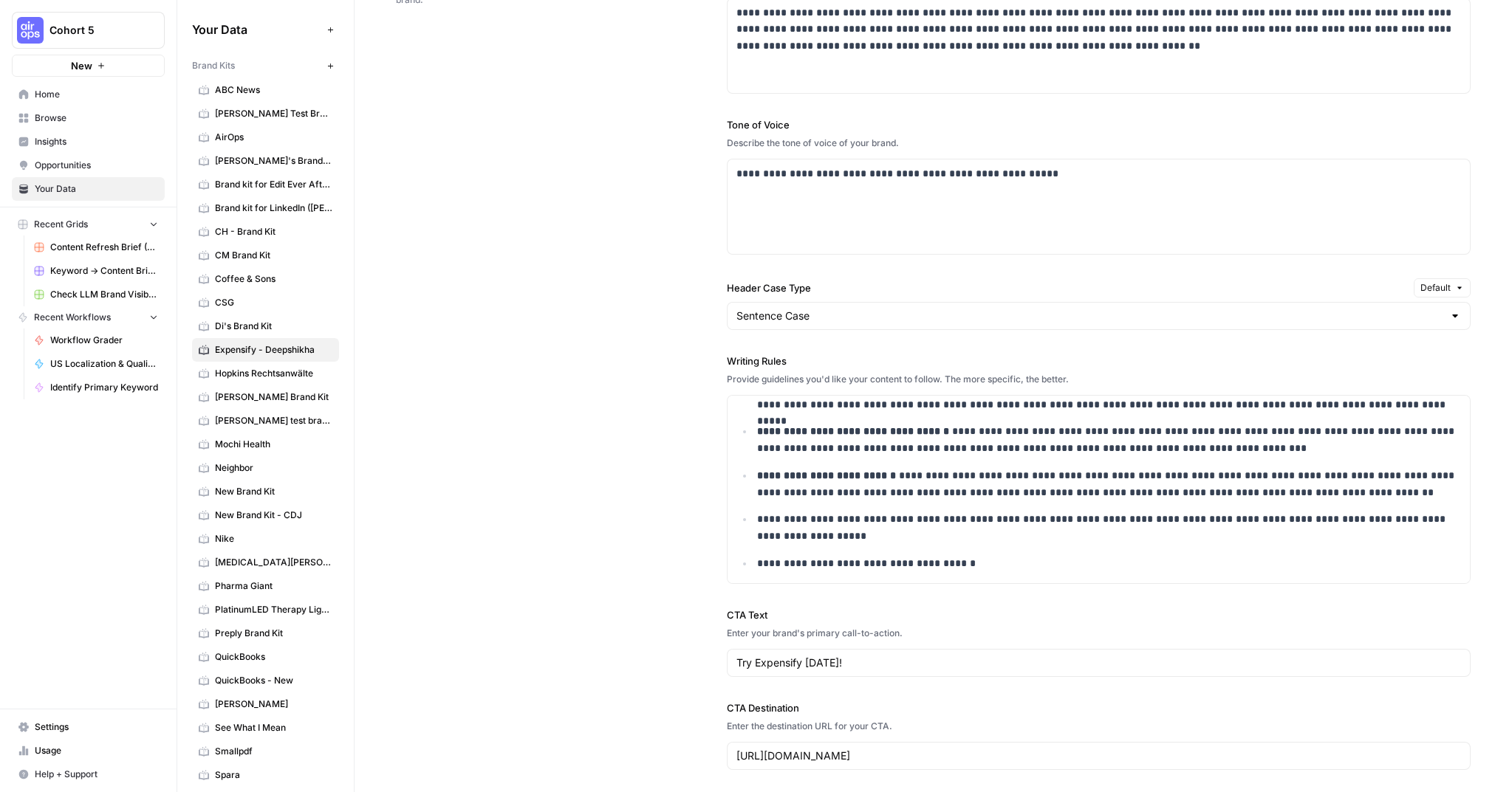
click at [236, 136] on span "AirOps" at bounding box center [274, 137] width 118 height 13
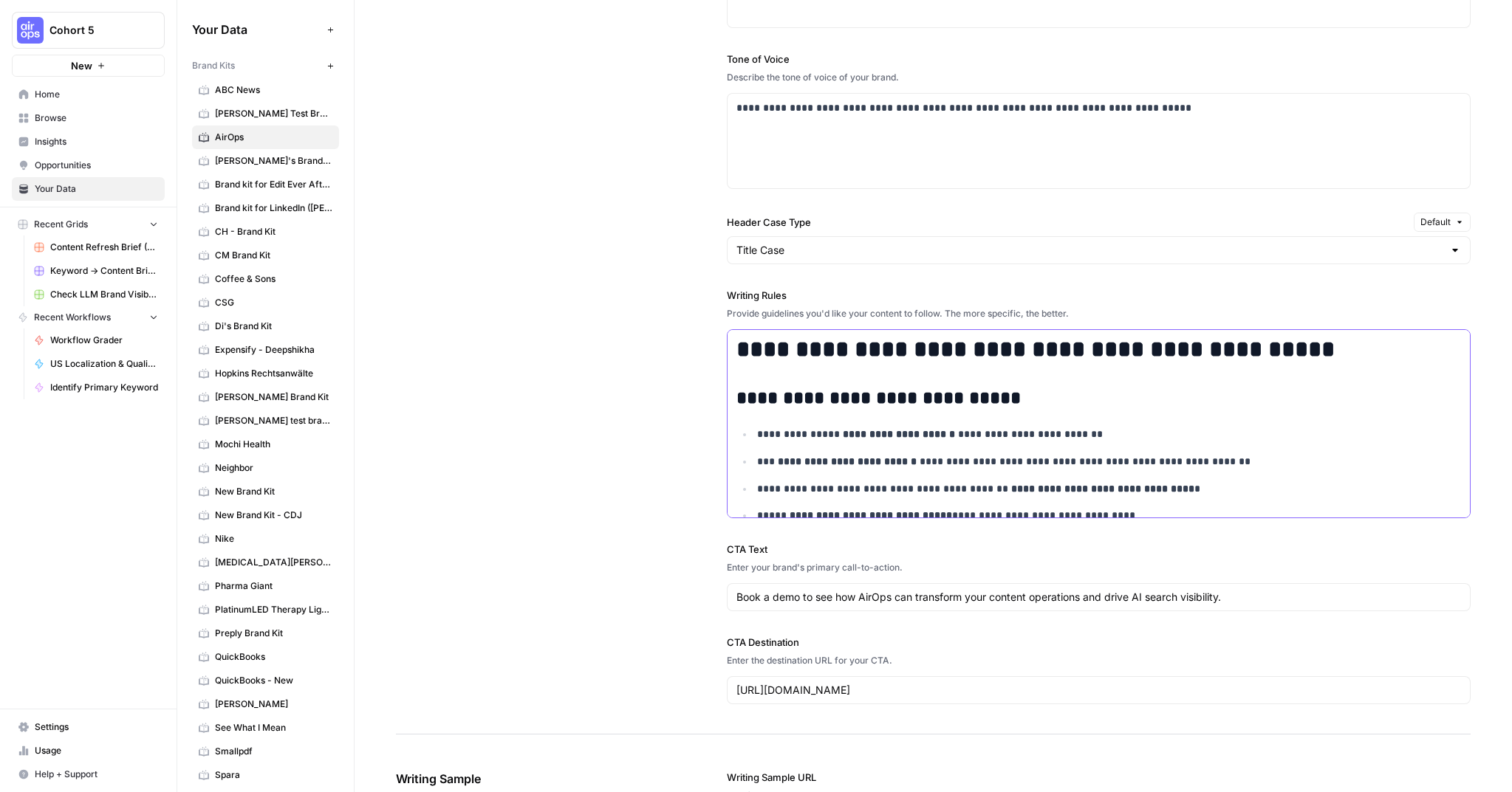
click at [848, 389] on h2 "**********" at bounding box center [1098, 398] width 724 height 20
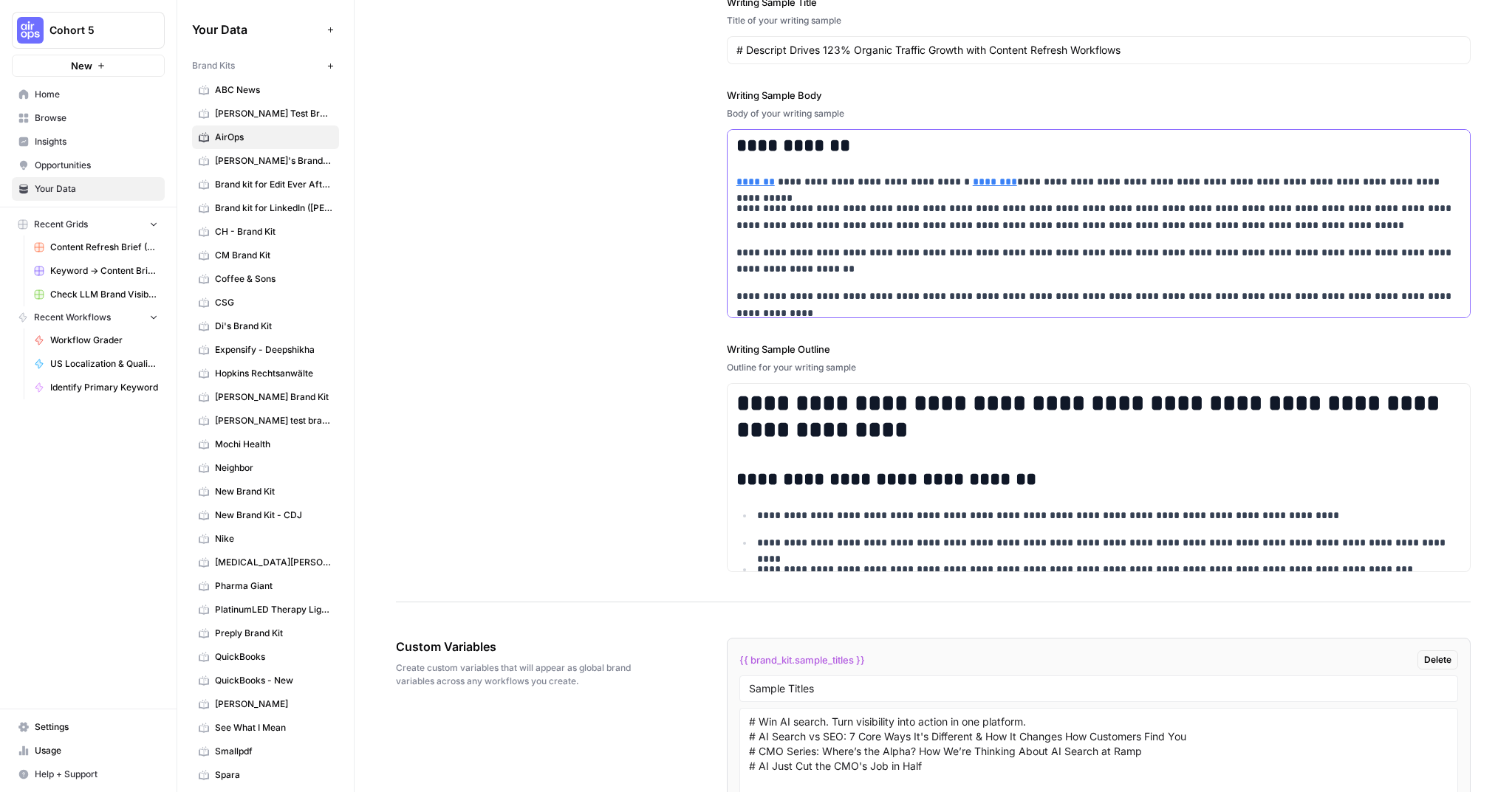
click at [880, 274] on p "**********" at bounding box center [1098, 261] width 724 height 34
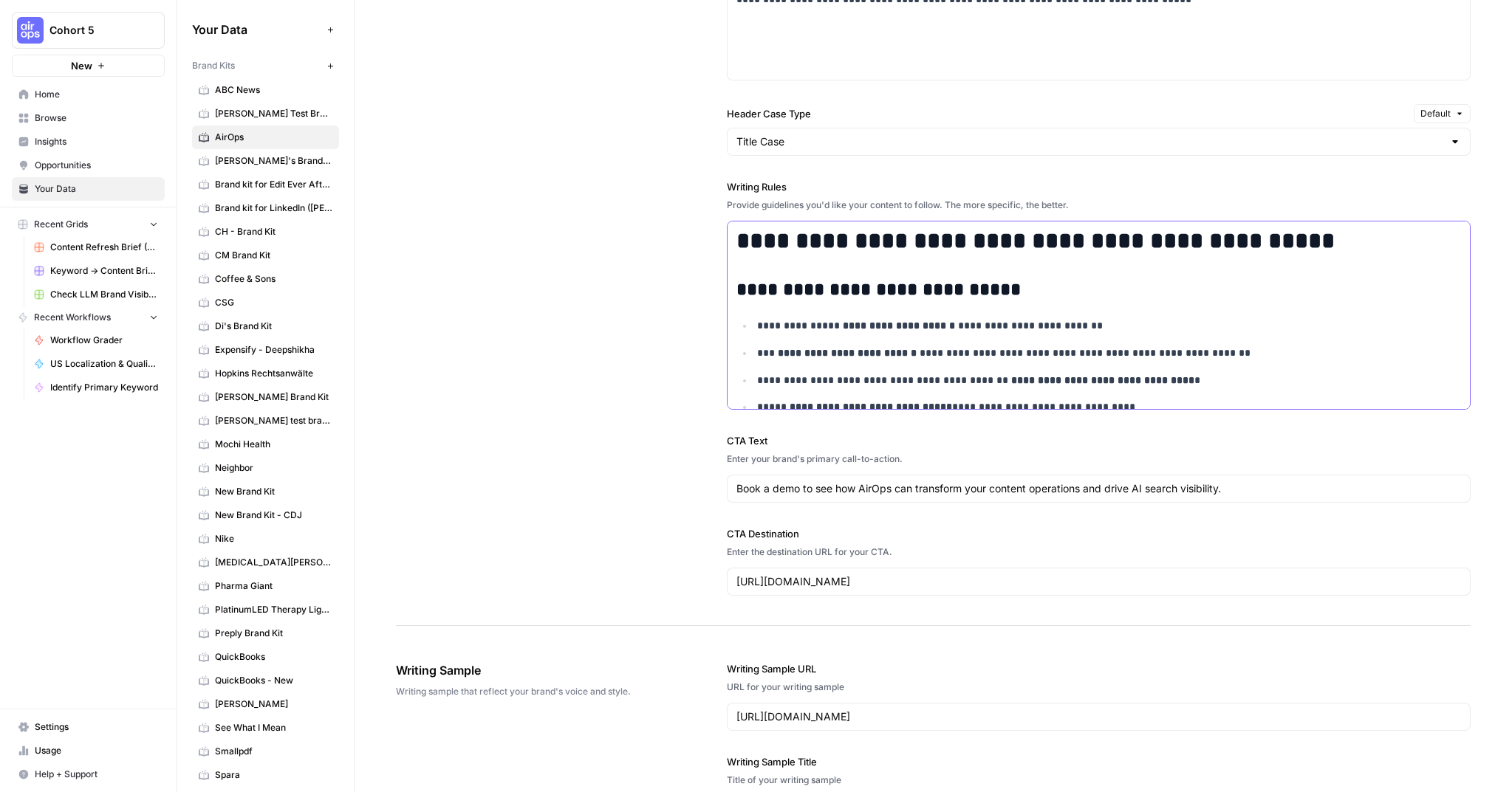
click at [852, 323] on strong "**********" at bounding box center [899, 326] width 112 height 11
copy div "**********"
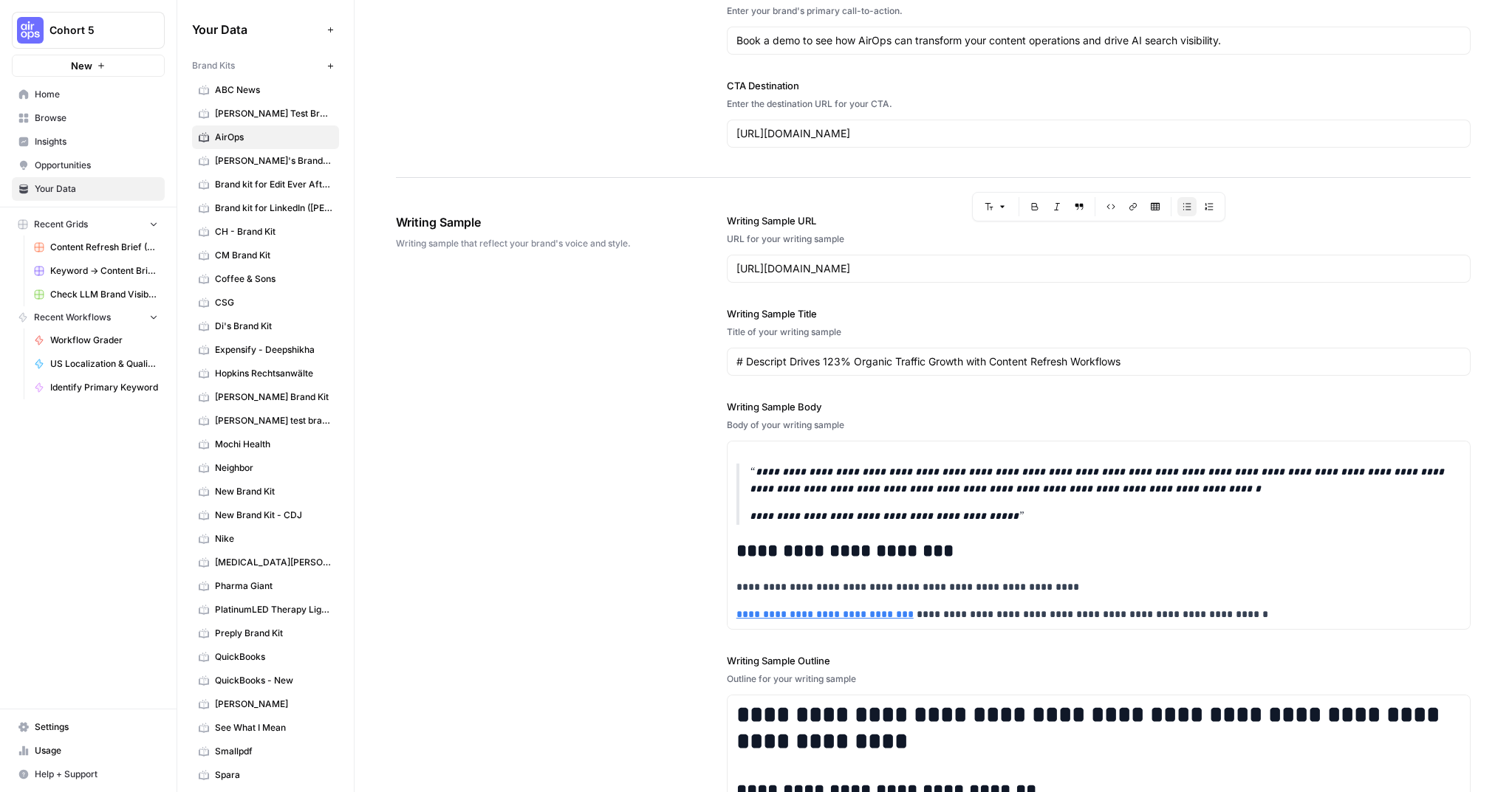
scroll to position [1545, 0]
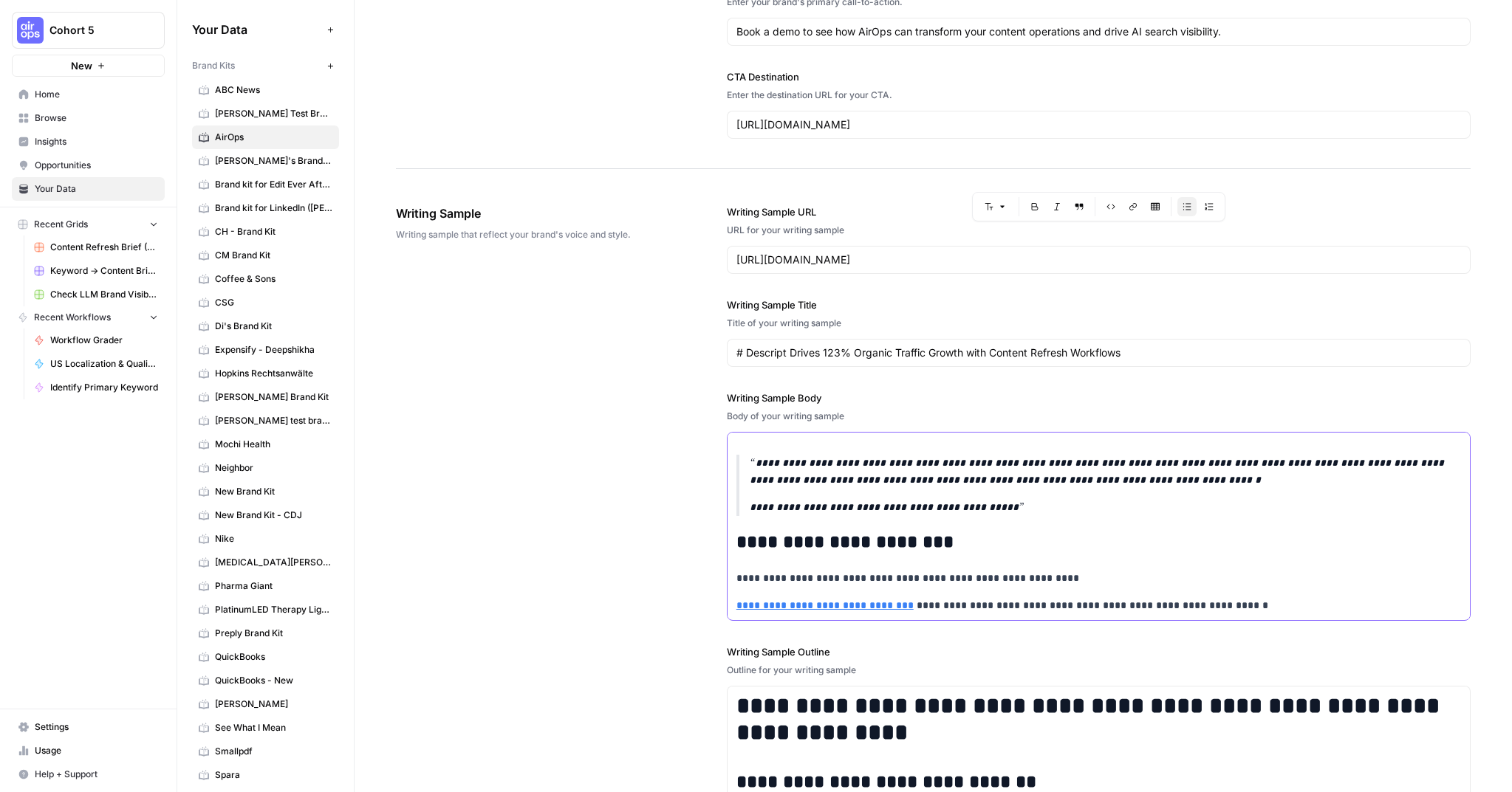
click at [838, 494] on blockquote "**********" at bounding box center [1098, 486] width 724 height 61
click at [841, 489] on blockquote "**********" at bounding box center [1098, 486] width 724 height 61
copy div "**********"
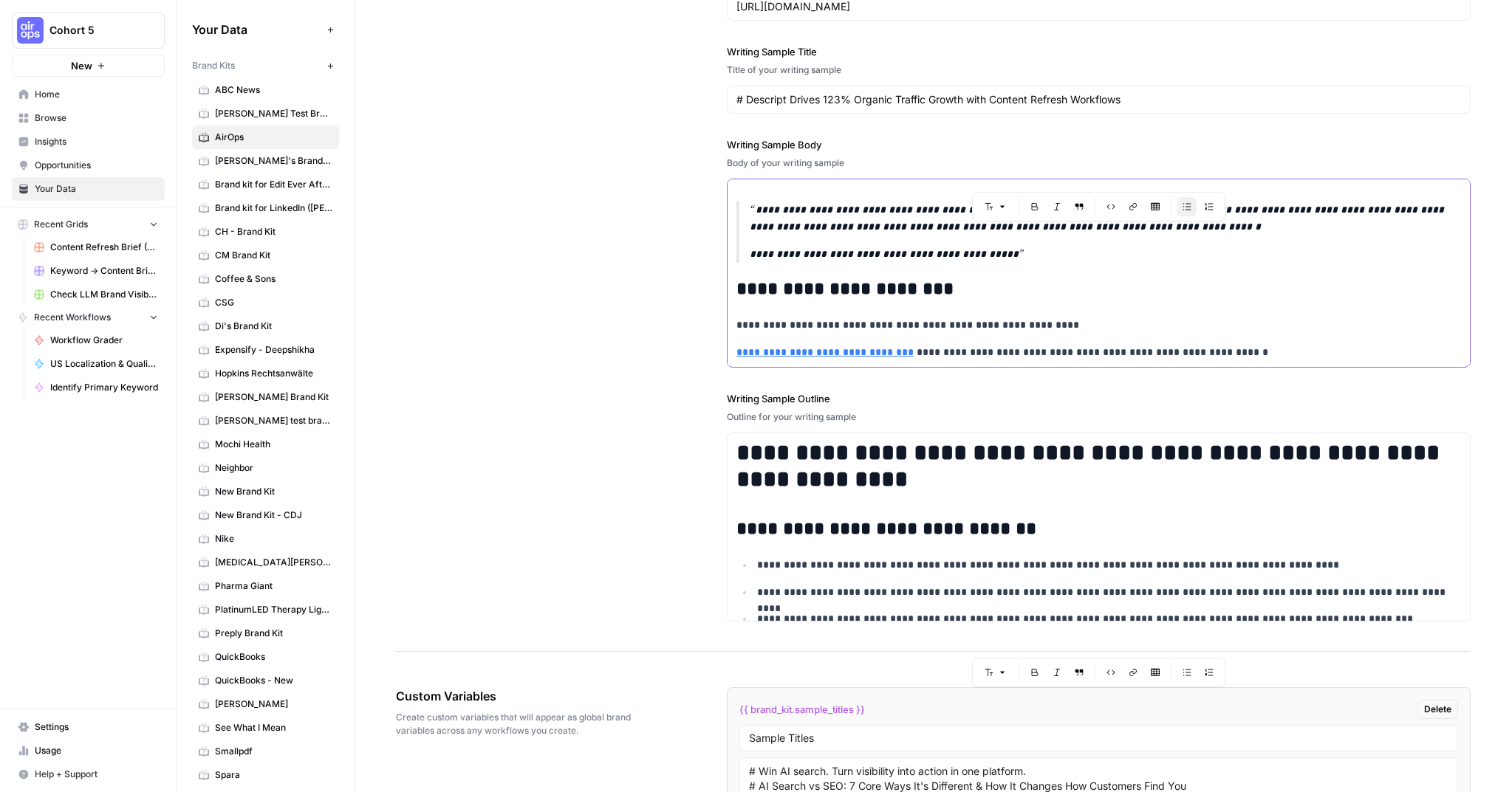
scroll to position [1917, 0]
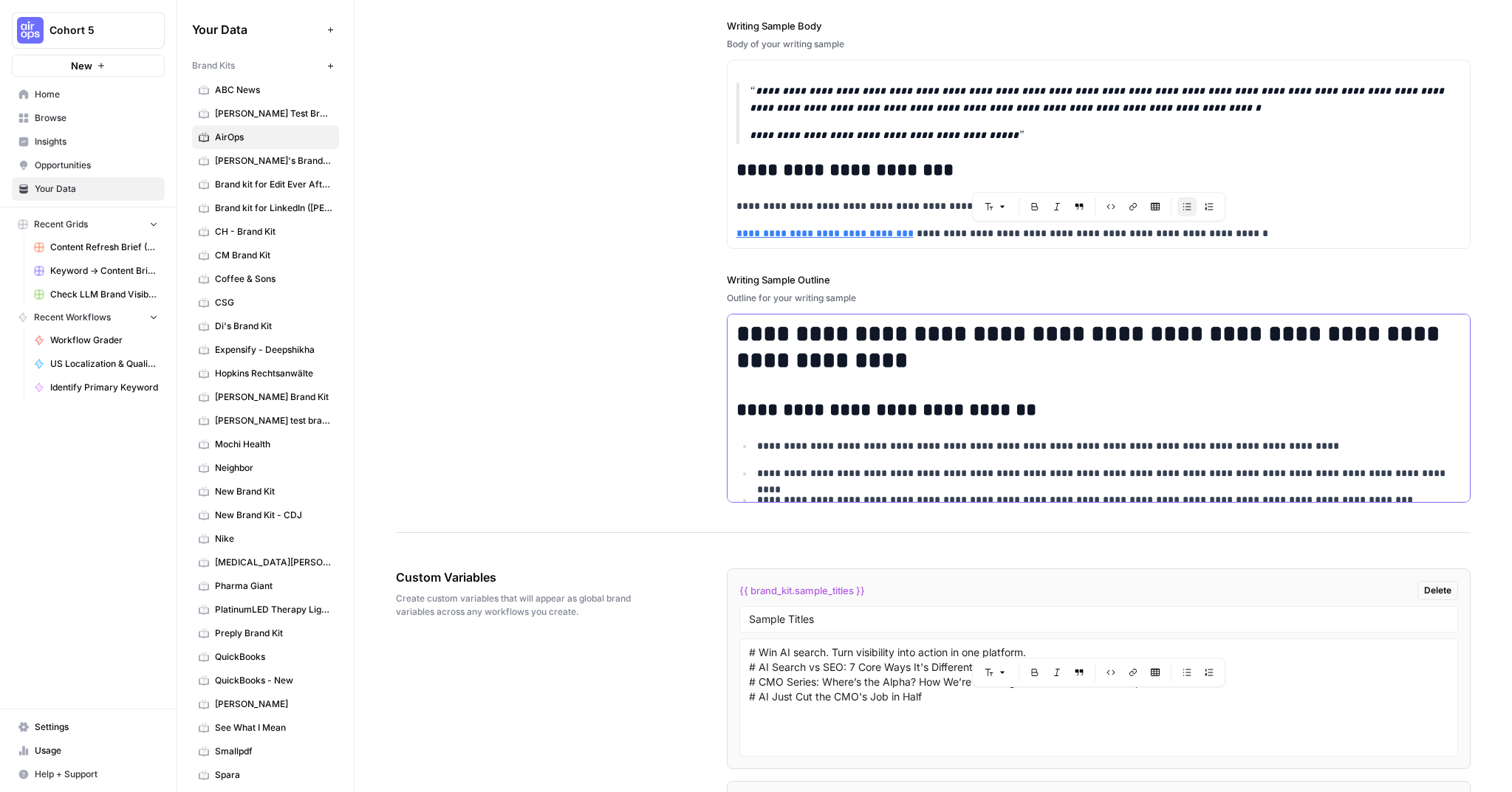
click at [836, 344] on h1 "**********" at bounding box center [1098, 347] width 724 height 54
copy div "**********"
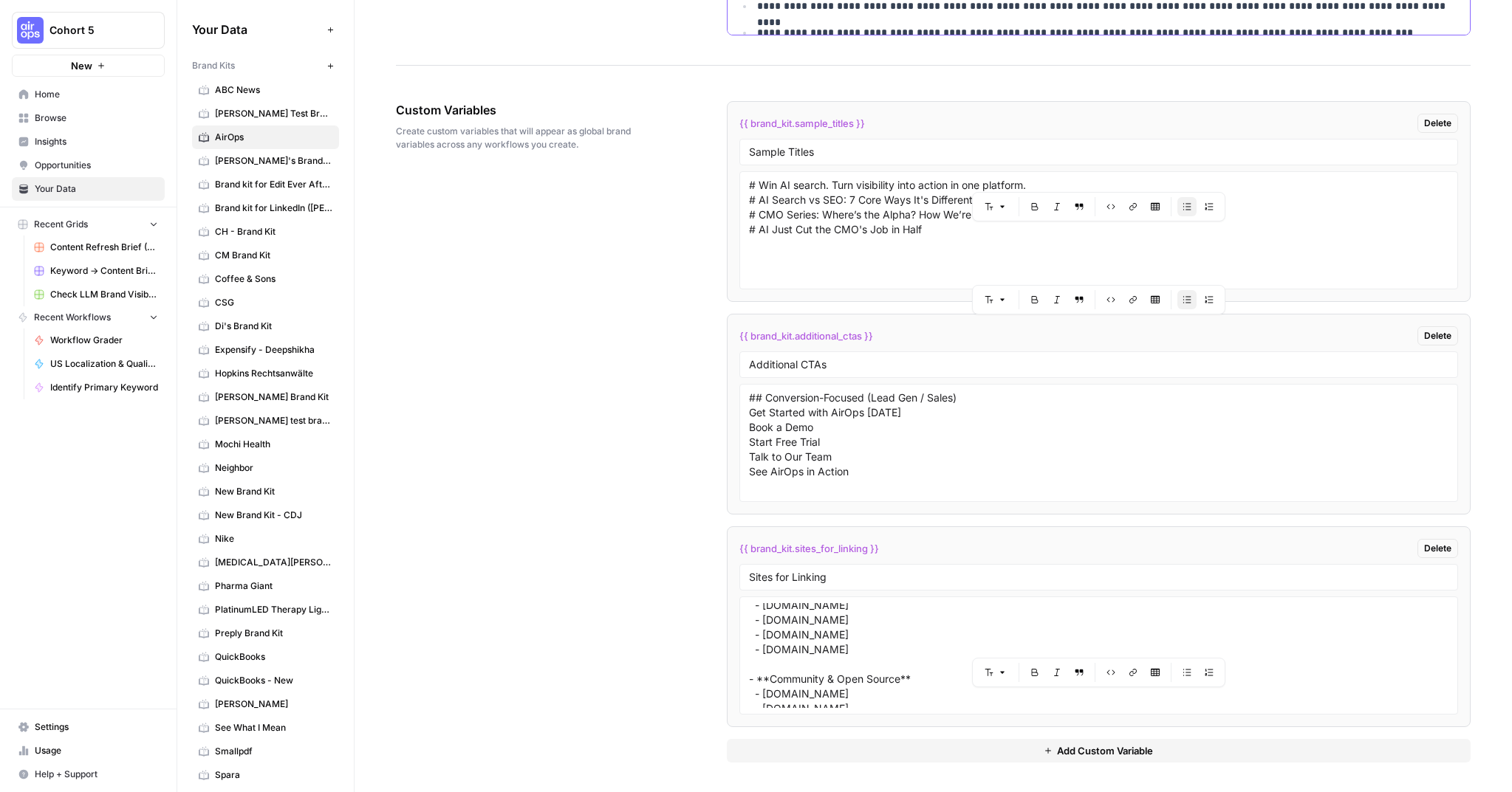
scroll to position [412, 0]
click at [838, 548] on span "{{ brand_kit.sites_for_linking }}" at bounding box center [809, 548] width 140 height 15
copy div "{{ brand_kit.sites_for_linking }} [GEOGRAPHIC_DATA]"
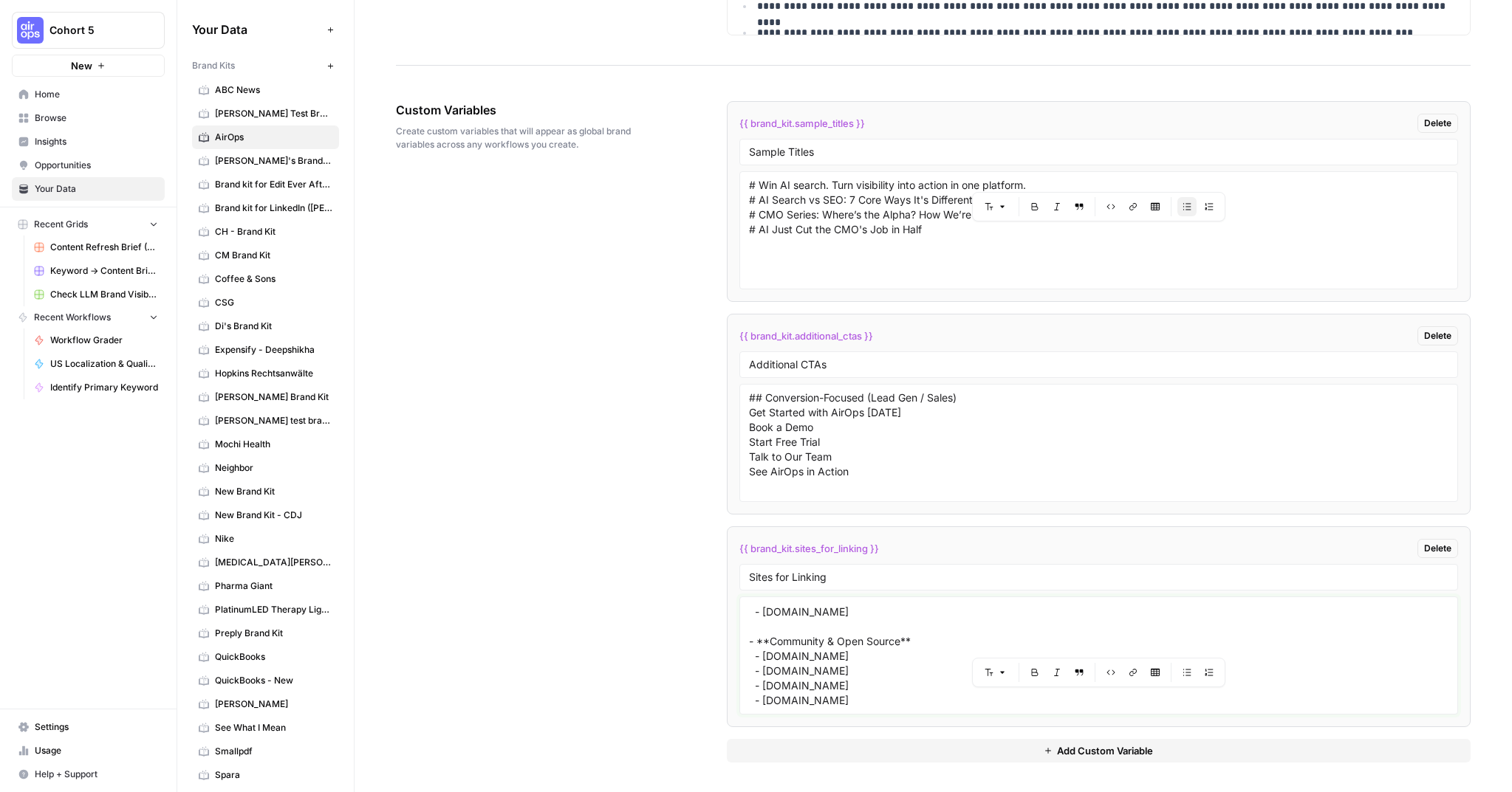
click at [844, 627] on textarea "- **Research & Analysts** - [DOMAIN_NAME] - [PERSON_NAME][DOMAIN_NAME] - [DOMAI…" at bounding box center [1098, 656] width 699 height 105
click at [791, 473] on textarea "## Conversion-Focused (Lead Gen / Sales) Get Started with AirOps [DATE] Book a …" at bounding box center [1098, 443] width 699 height 105
click at [792, 331] on span "{{ brand_kit.additional_ctas }}" at bounding box center [806, 336] width 134 height 15
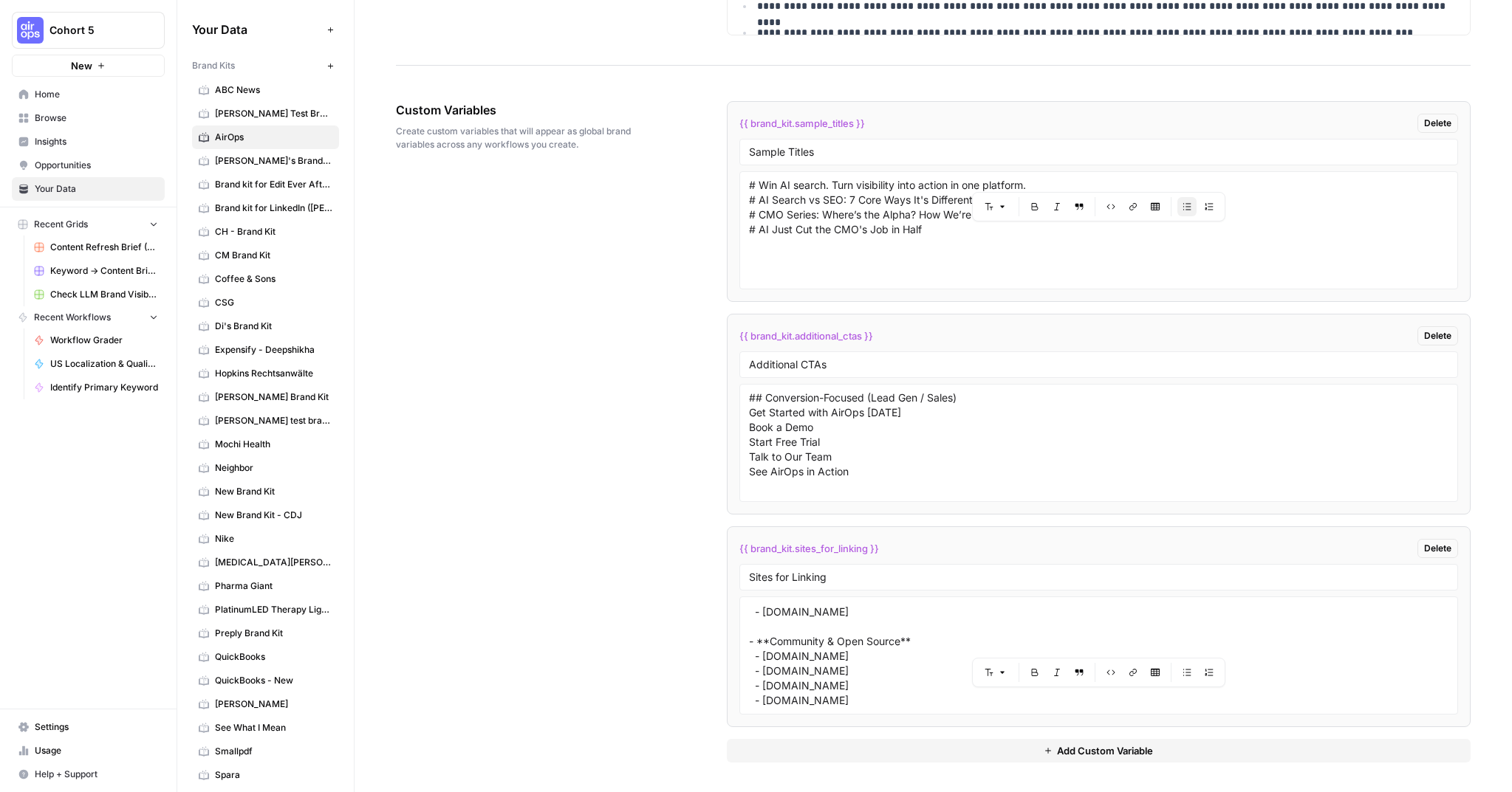
click at [792, 330] on span "{{ brand_kit.additional_ctas }}" at bounding box center [806, 336] width 134 height 15
click at [793, 330] on span "{{ brand_kit.additional_ctas }}" at bounding box center [806, 336] width 134 height 15
copy div "{{ brand_kit.additional_ctas }} Delete"
click at [783, 431] on textarea "## Conversion-Focused (Lead Gen / Sales) Get Started with AirOps [DATE] Book a …" at bounding box center [1098, 443] width 699 height 105
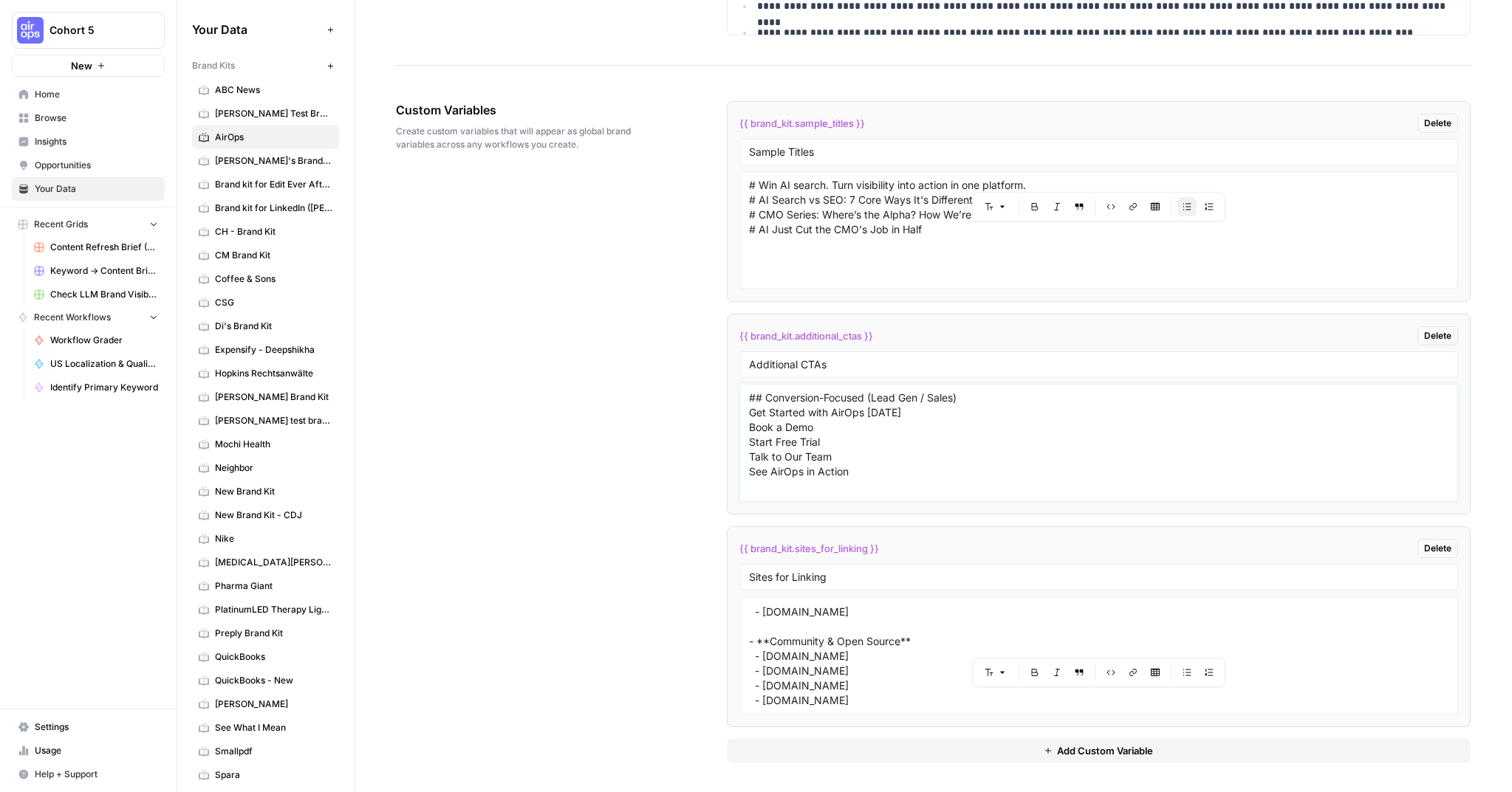
click at [783, 431] on textarea "## Conversion-Focused (Lead Gen / Sales) Get Started with AirOps [DATE] Book a …" at bounding box center [1098, 443] width 699 height 105
click at [798, 121] on span "{{ brand_kit.sample_titles }}" at bounding box center [802, 123] width 126 height 15
copy div "{{ brand_kit.sample_titles }} Delete"
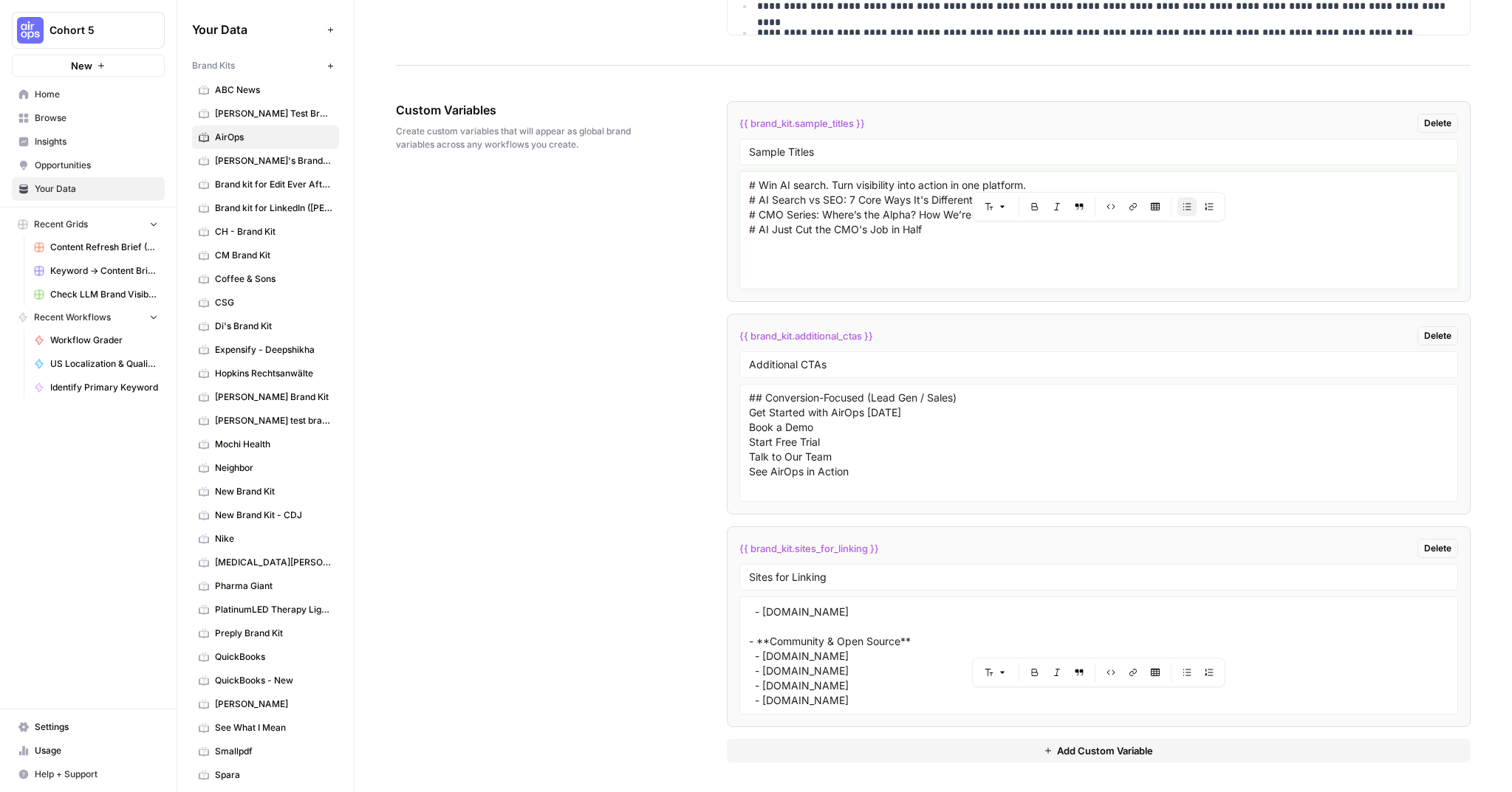
click at [825, 215] on textarea "# Win AI search. Turn visibility into action in one platform. # AI Search vs SE…" at bounding box center [1098, 231] width 699 height 105
click at [825, 216] on textarea "# Win AI search. Turn visibility into action in one platform. # AI Search vs SE…" at bounding box center [1098, 231] width 699 height 105
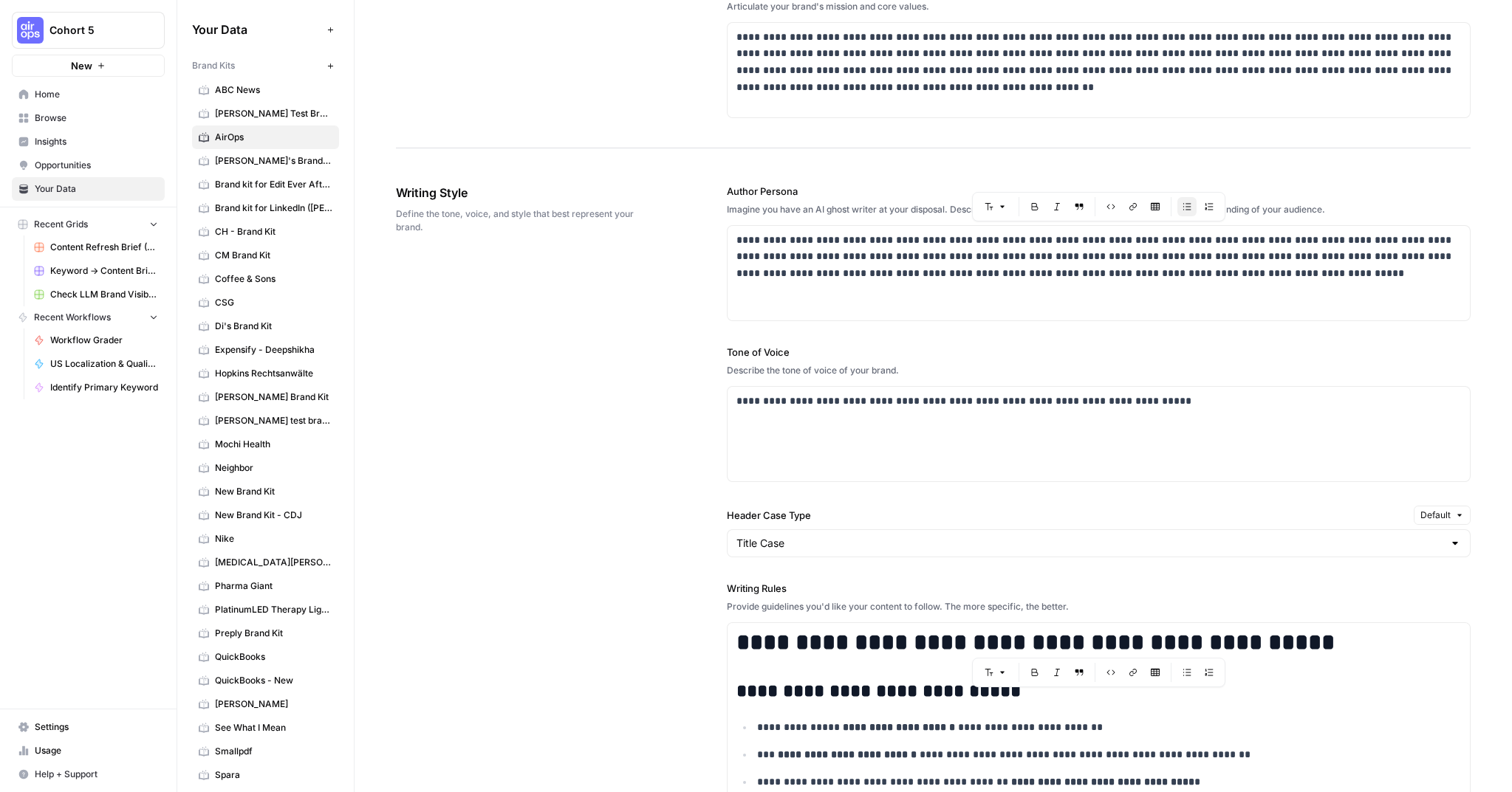
scroll to position [798, 0]
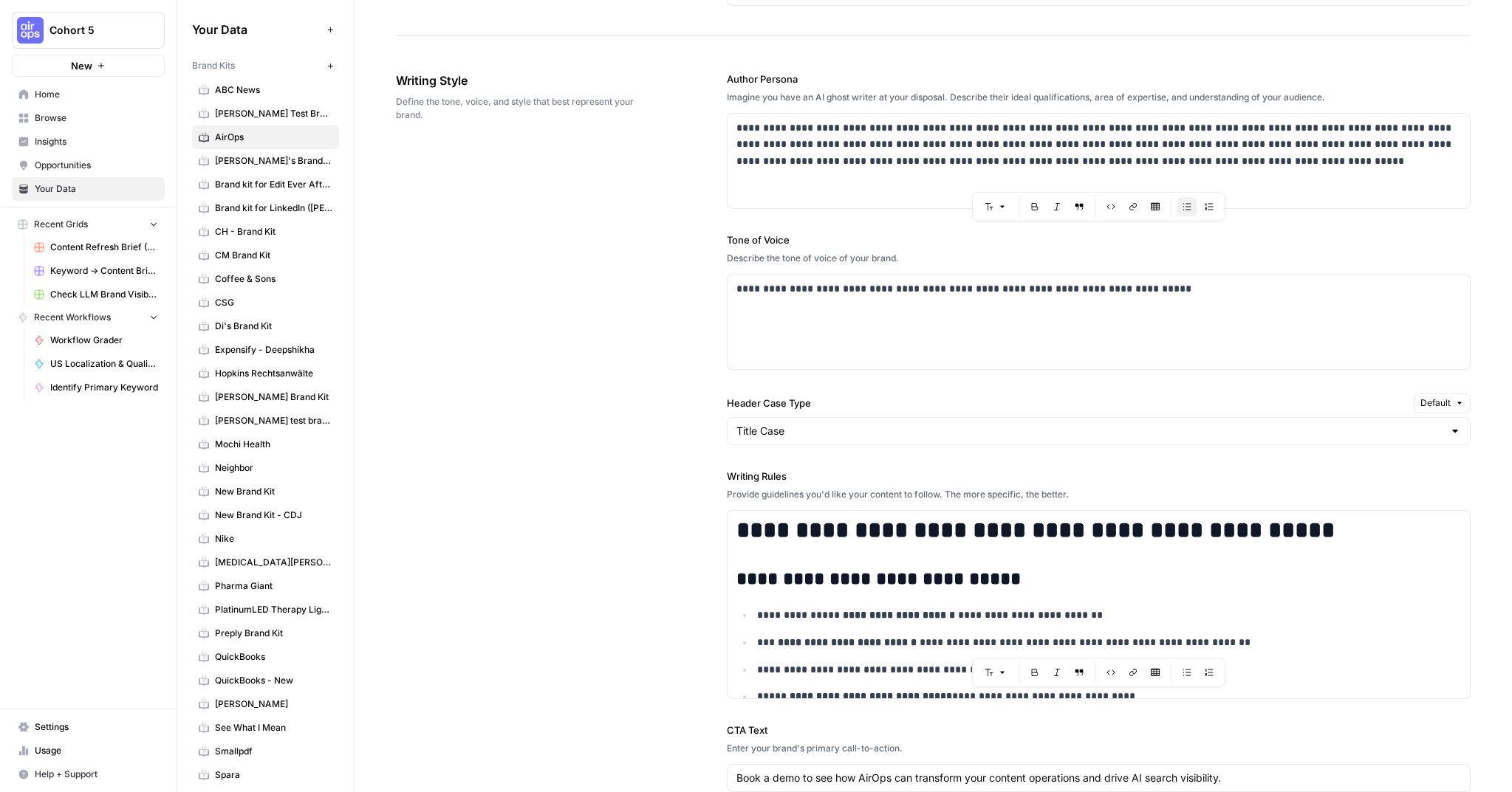
drag, startPoint x: 743, startPoint y: 115, endPoint x: 1153, endPoint y: 391, distance: 494.2
copy div "**********"
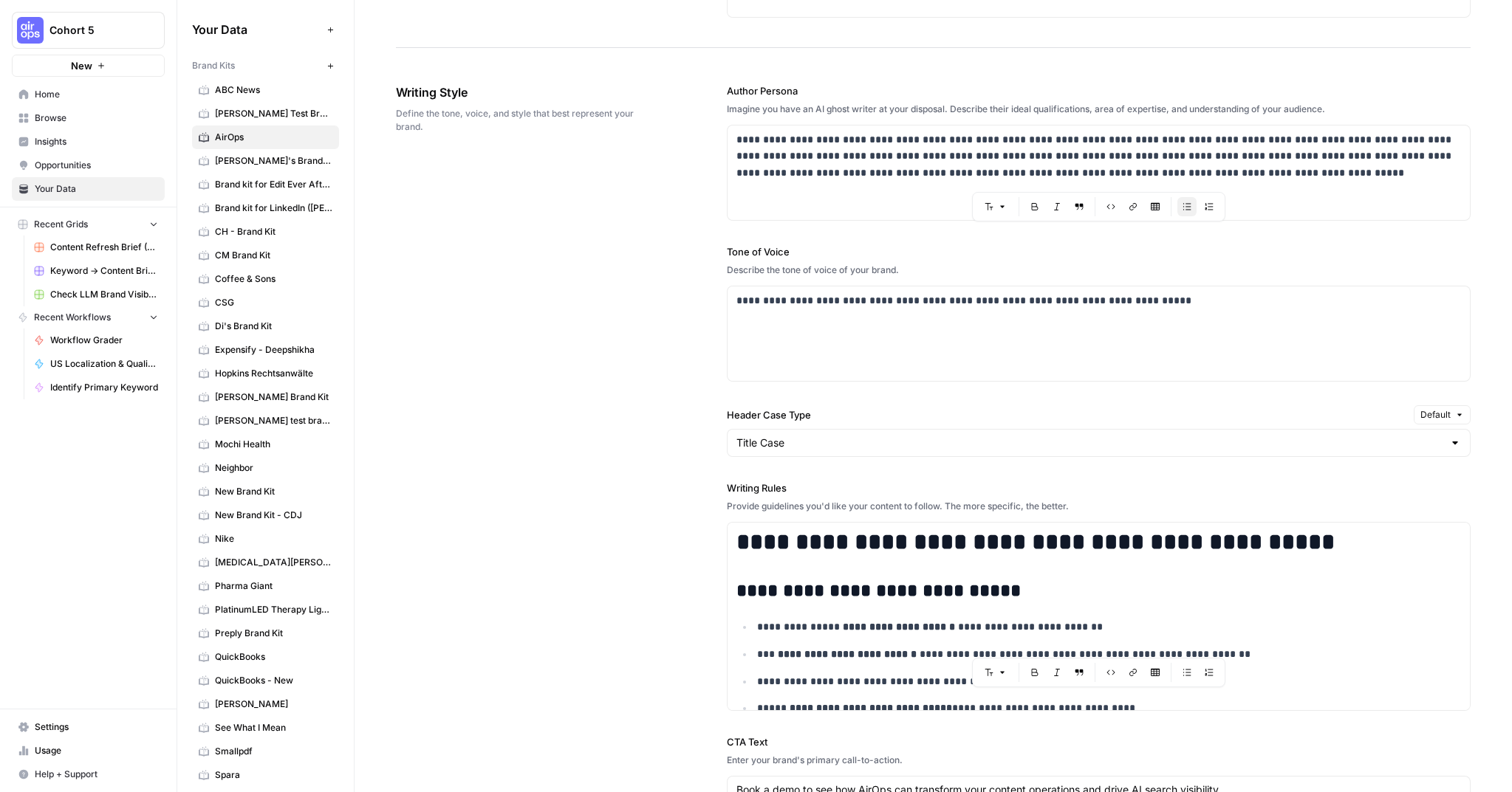
click at [265, 209] on span "Brand kit for LinkedIn ([PERSON_NAME])" at bounding box center [274, 208] width 118 height 13
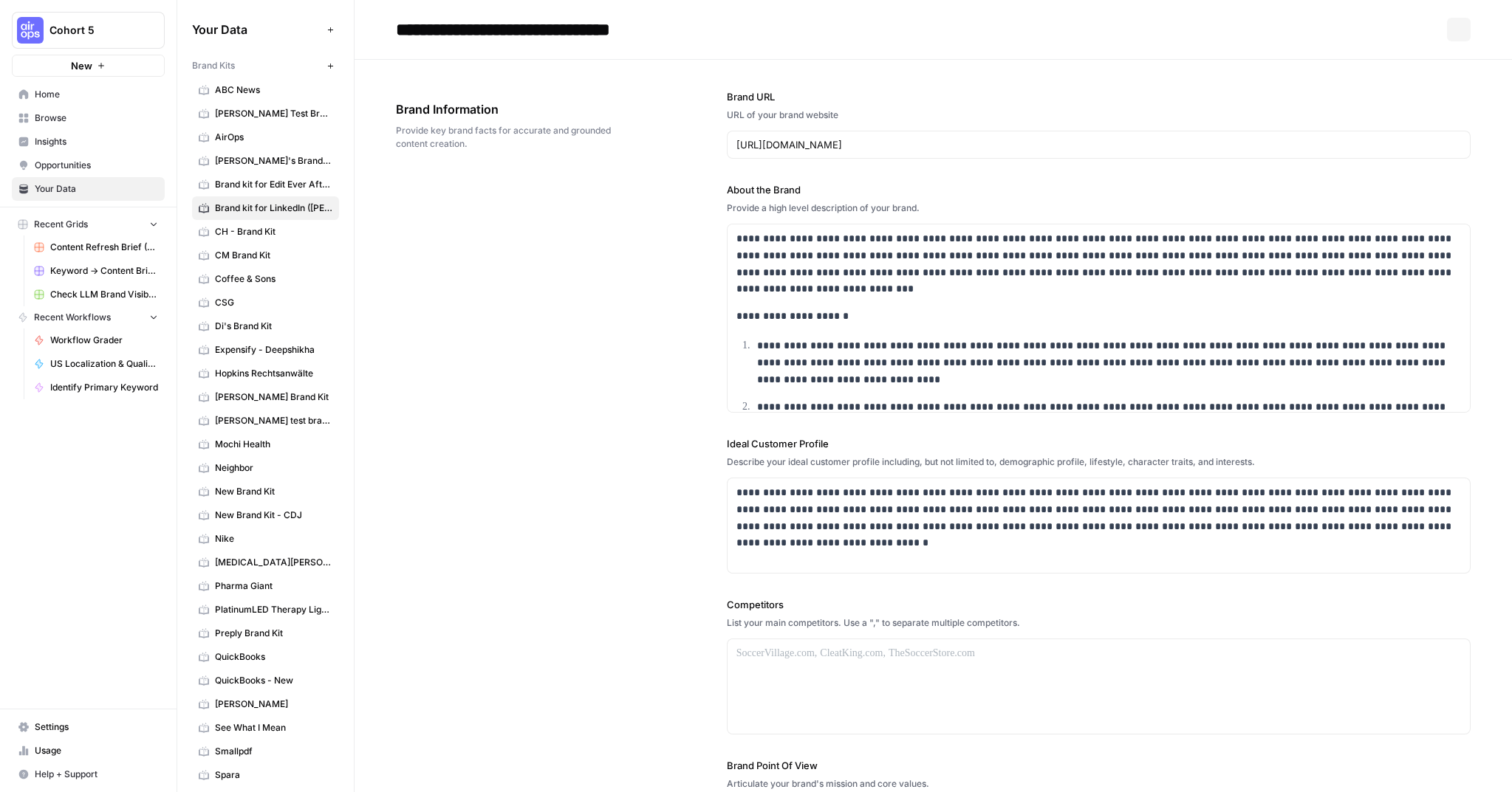
click at [257, 184] on span "Brand kit for Edit Ever After ([PERSON_NAME])" at bounding box center [274, 184] width 118 height 13
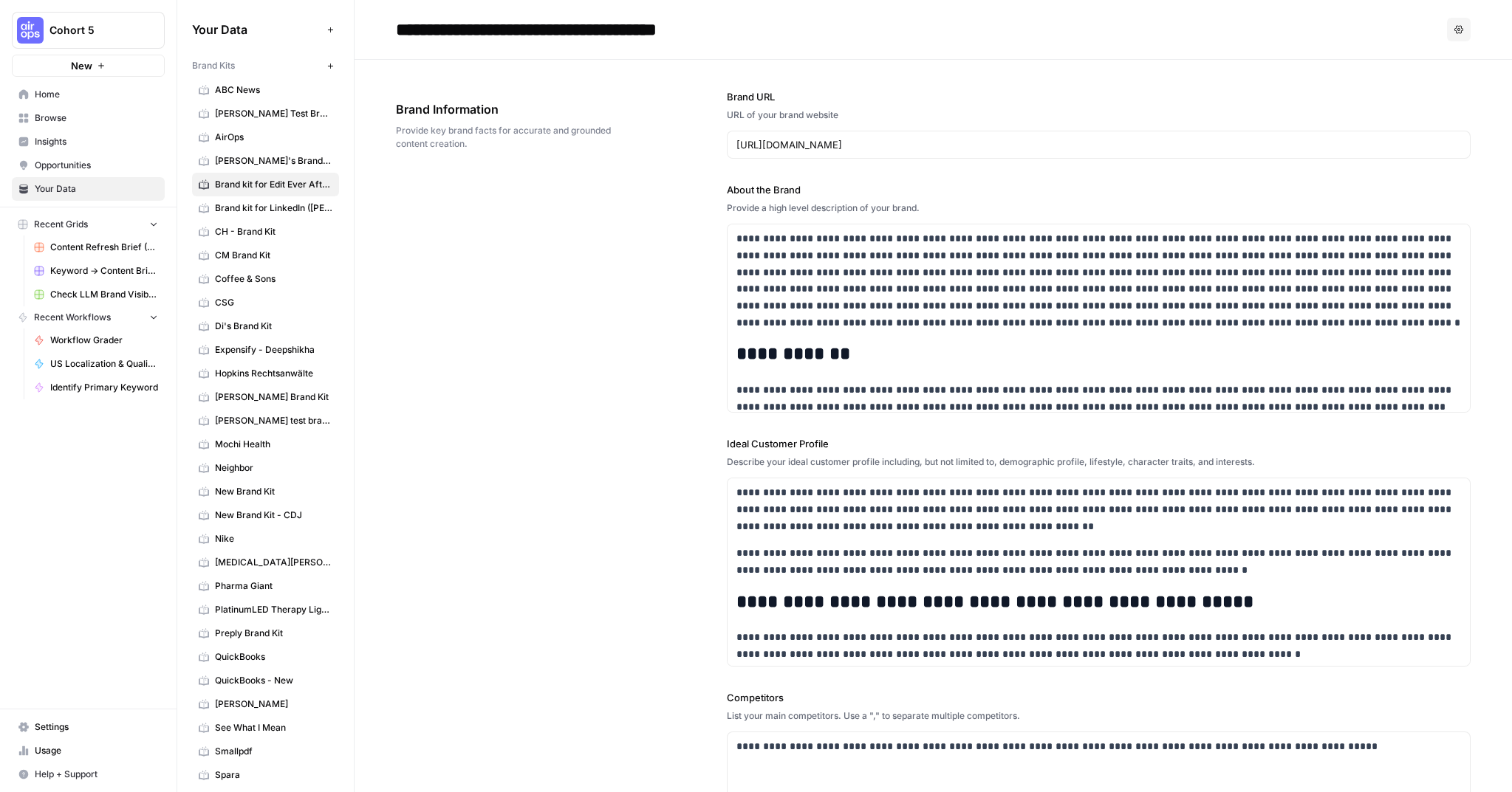
click at [241, 86] on span "ABC News" at bounding box center [274, 90] width 118 height 13
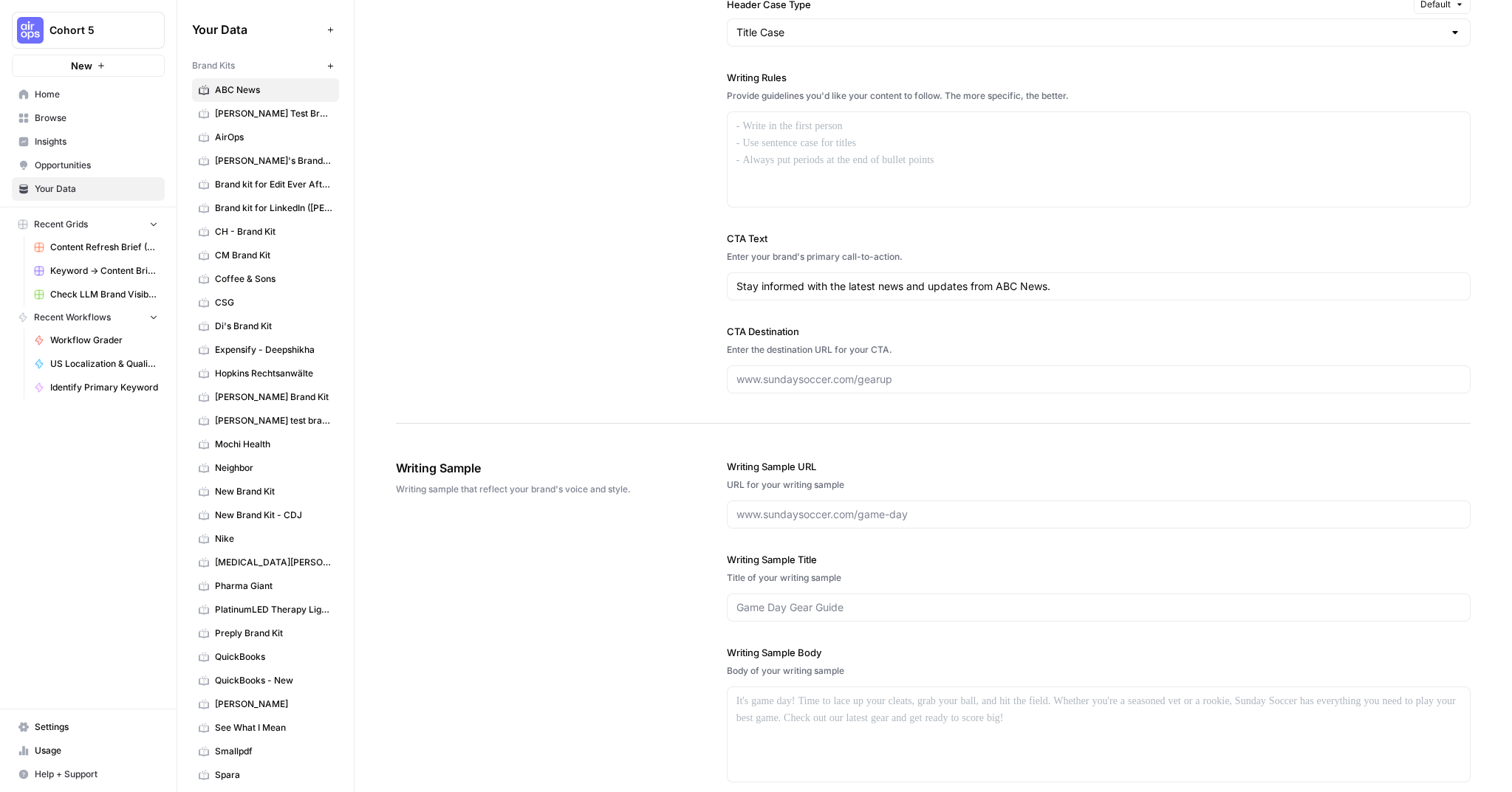
scroll to position [1492, 0]
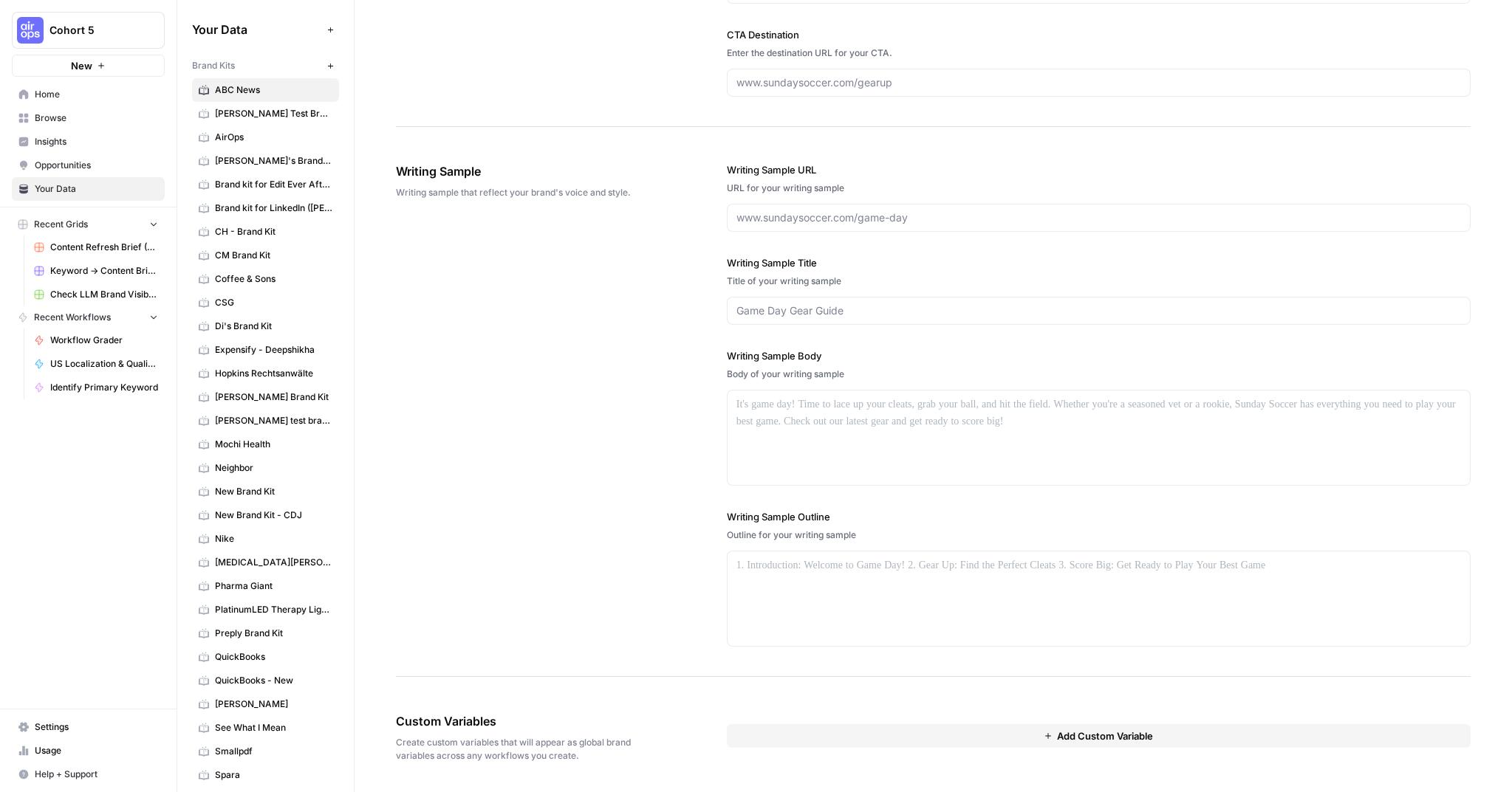
click at [244, 122] on link "[PERSON_NAME] Test Brand Kit" at bounding box center [265, 113] width 147 height 24
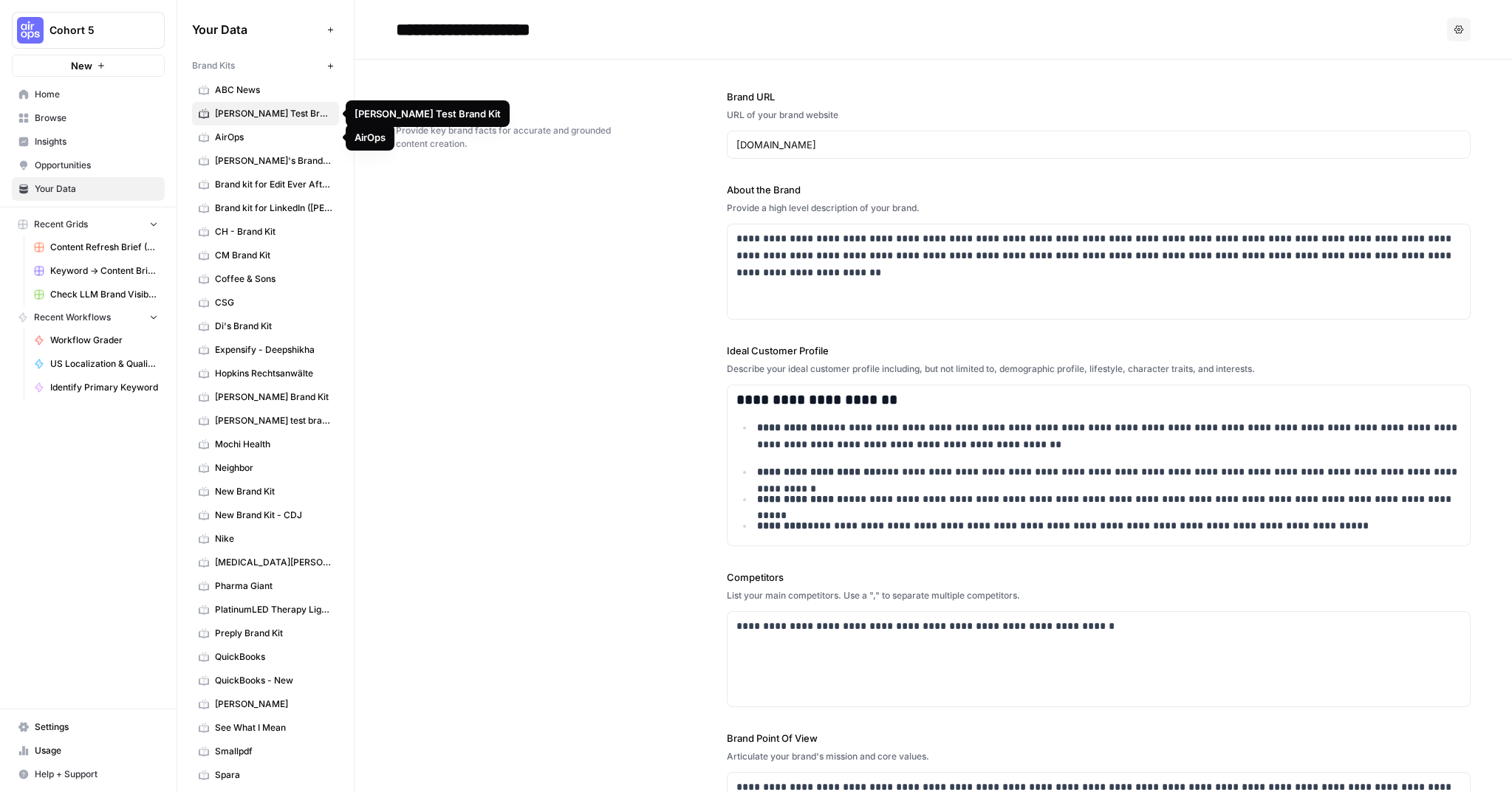
click at [233, 139] on span "AirOps" at bounding box center [274, 137] width 118 height 13
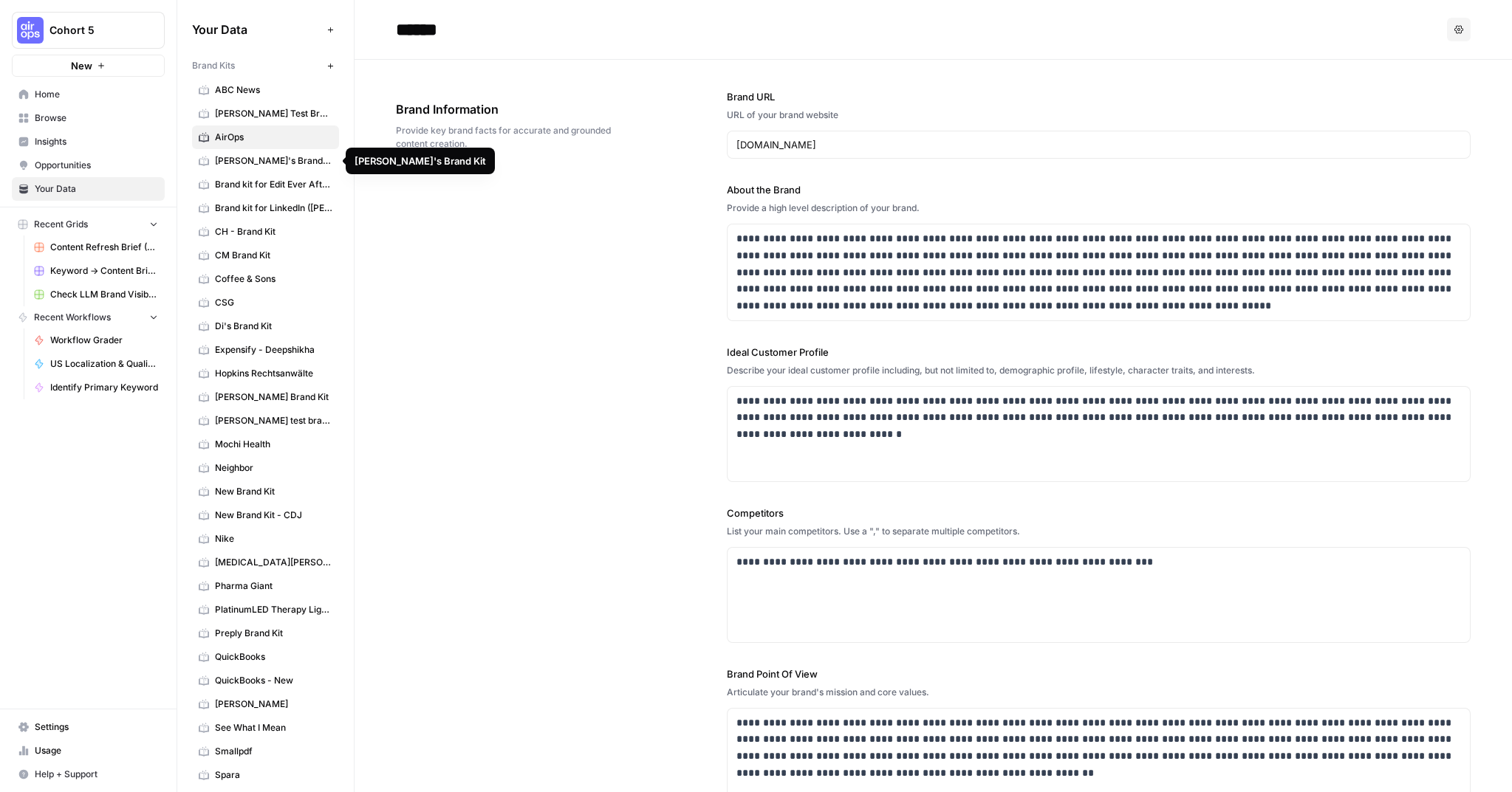
click at [226, 166] on span "[PERSON_NAME]'s Brand Kit" at bounding box center [274, 160] width 118 height 13
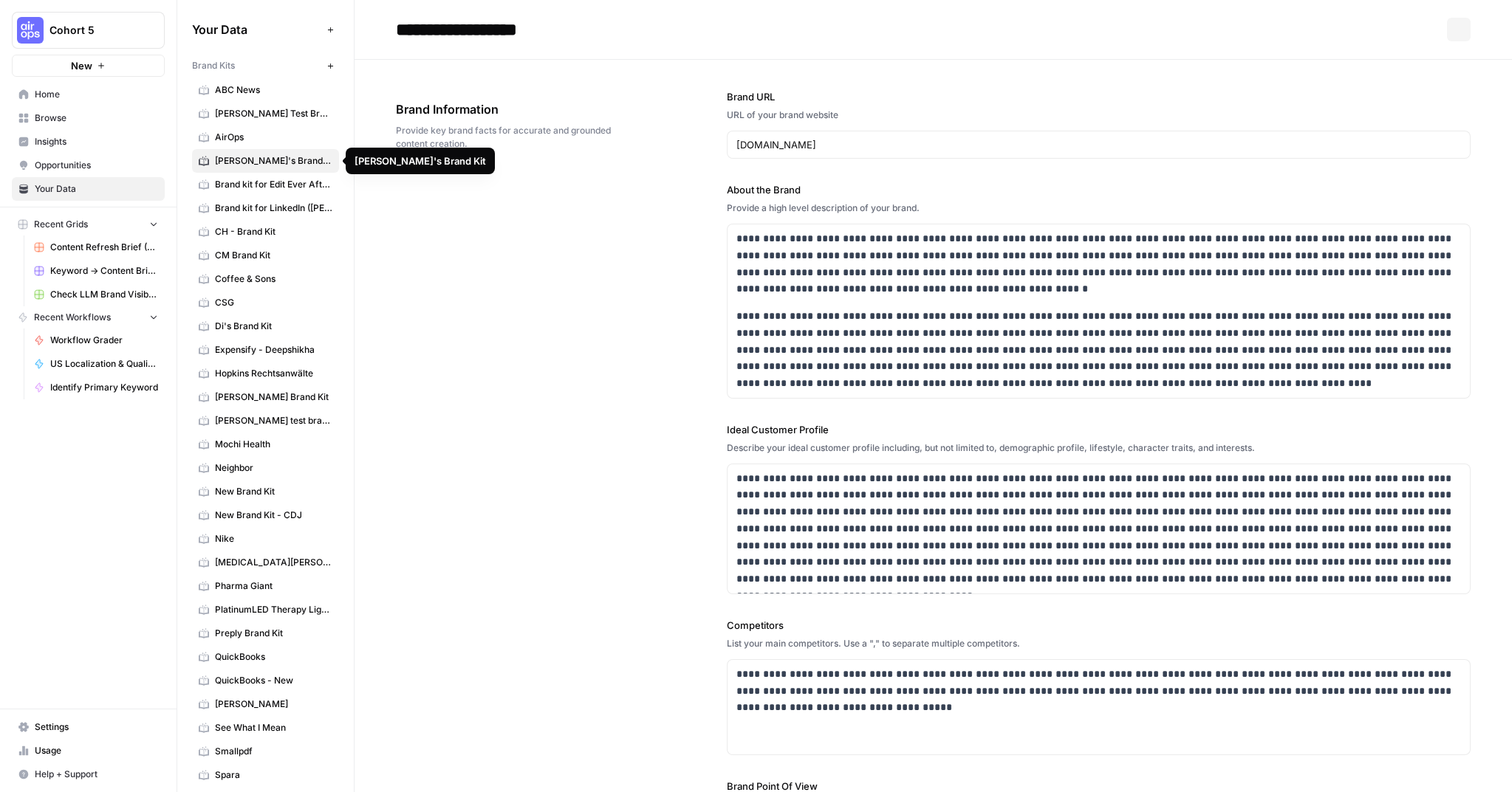
click at [232, 186] on span "Brand kit for Edit Ever After ([PERSON_NAME])" at bounding box center [274, 184] width 118 height 13
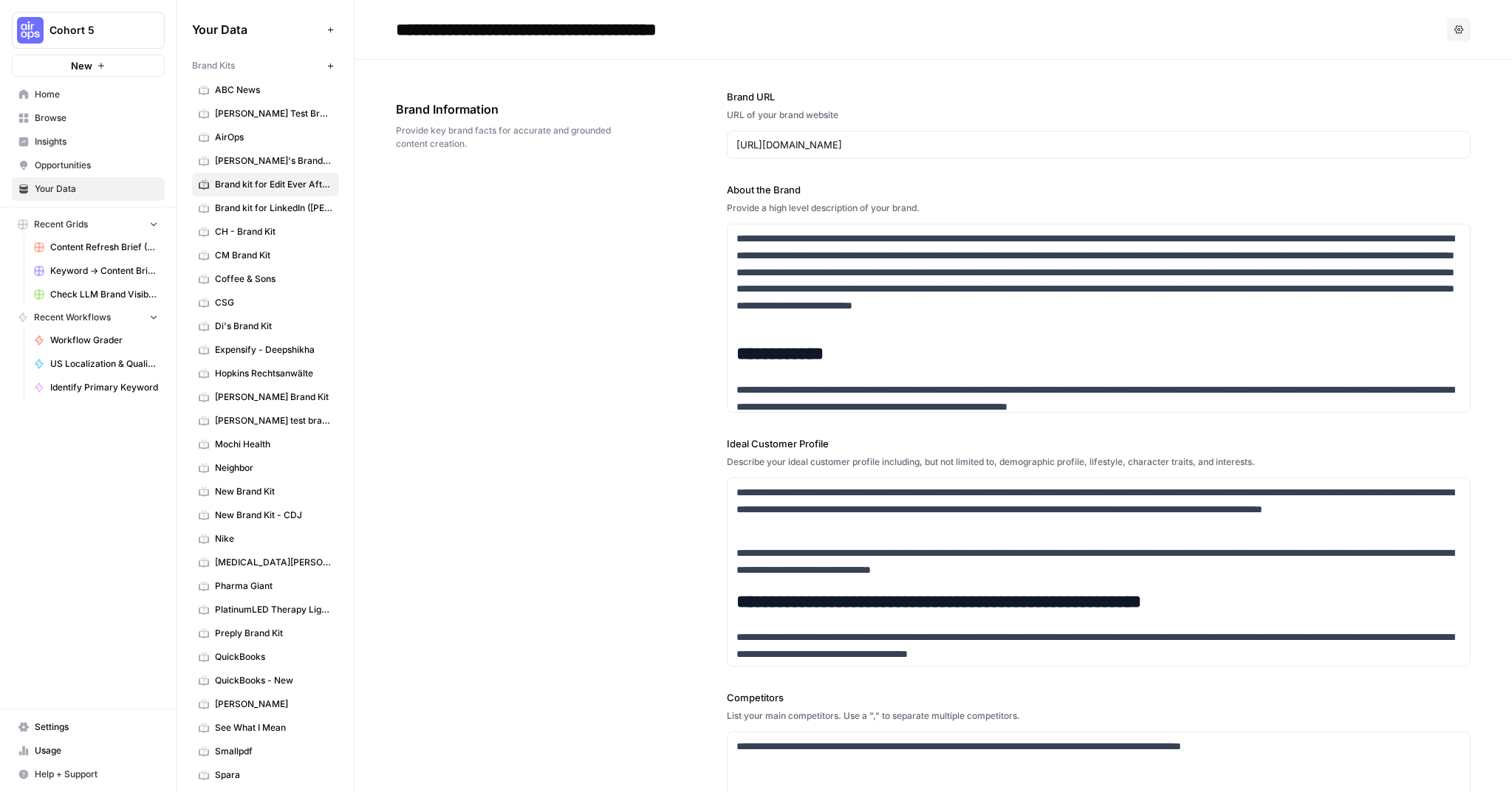
click at [231, 209] on span "Brand kit for LinkedIn ([PERSON_NAME])" at bounding box center [274, 208] width 118 height 13
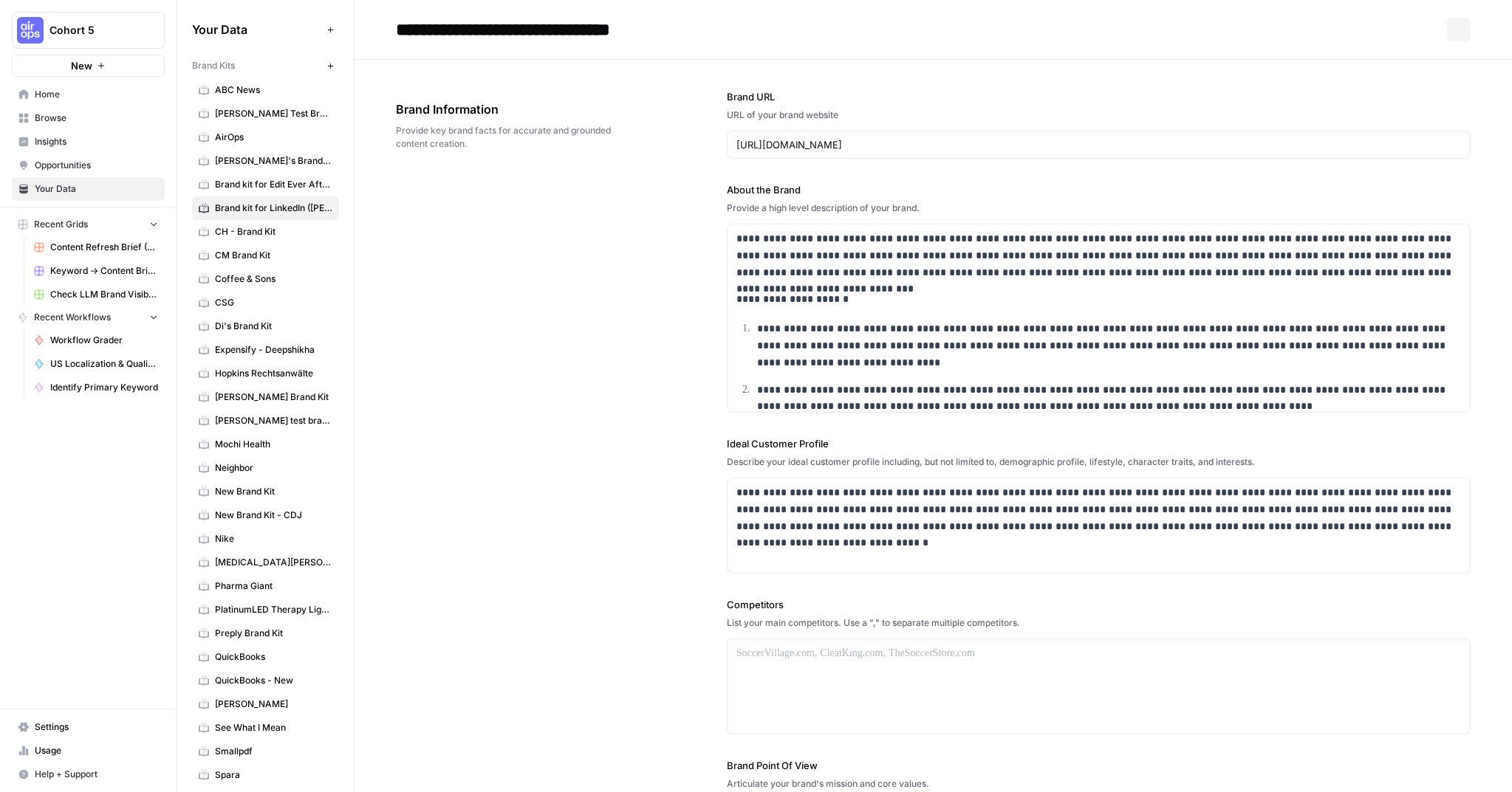
click at [228, 225] on span "CH - Brand Kit" at bounding box center [274, 232] width 118 height 13
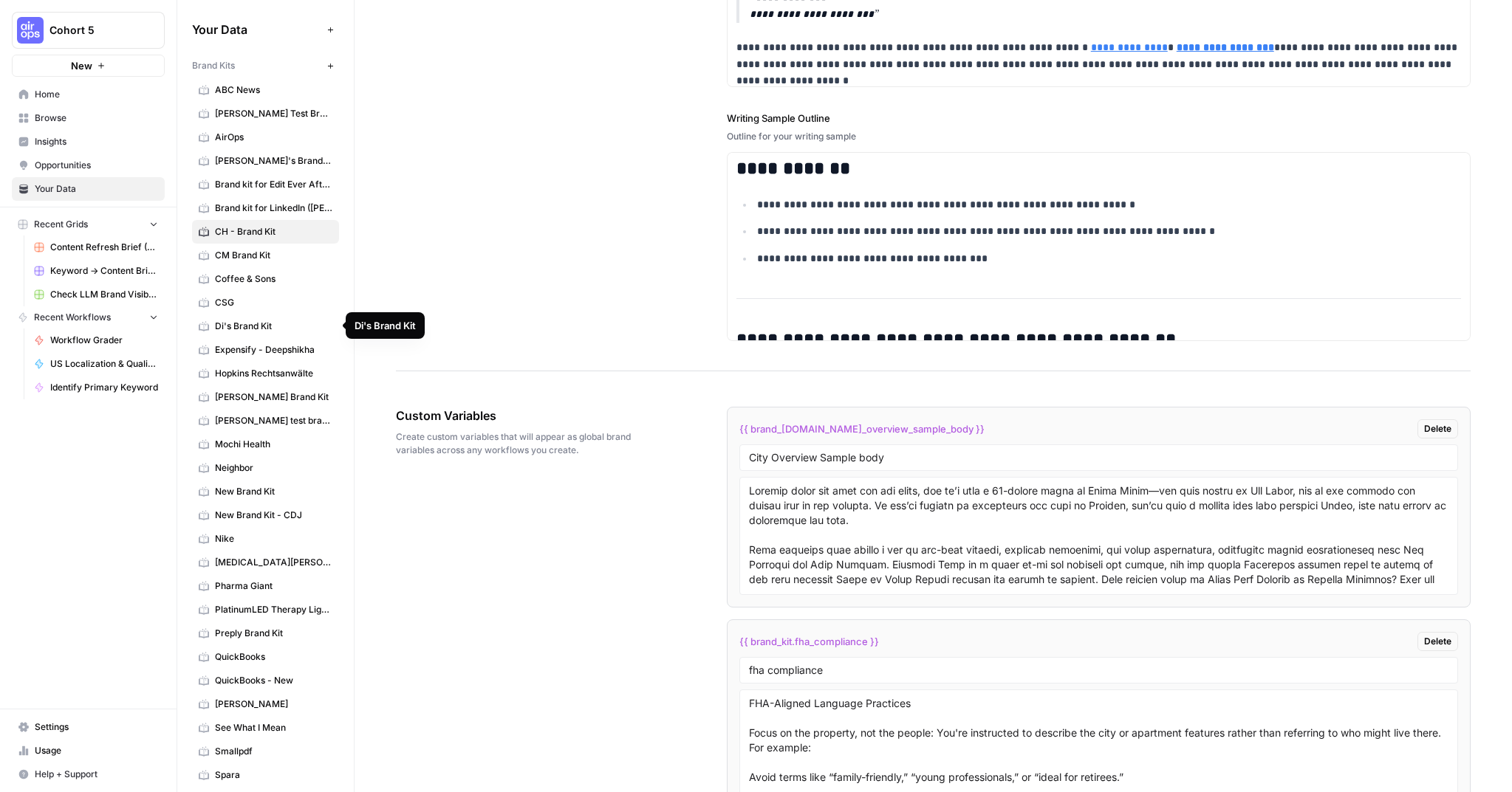
scroll to position [2, 0]
click at [279, 323] on span "Di's Brand Kit" at bounding box center [274, 323] width 118 height 13
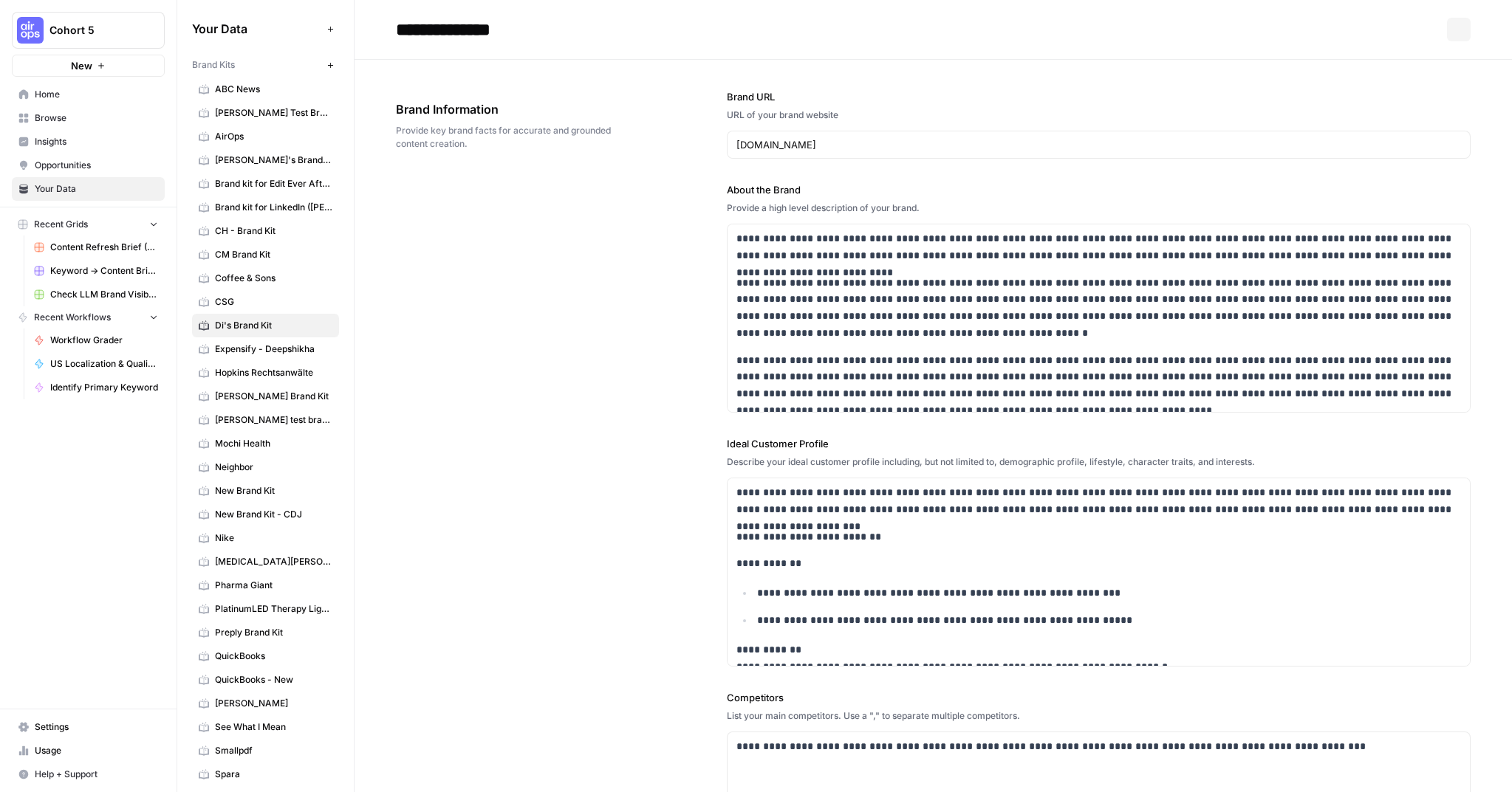
click at [266, 270] on link "Coffee & Sons" at bounding box center [265, 278] width 147 height 24
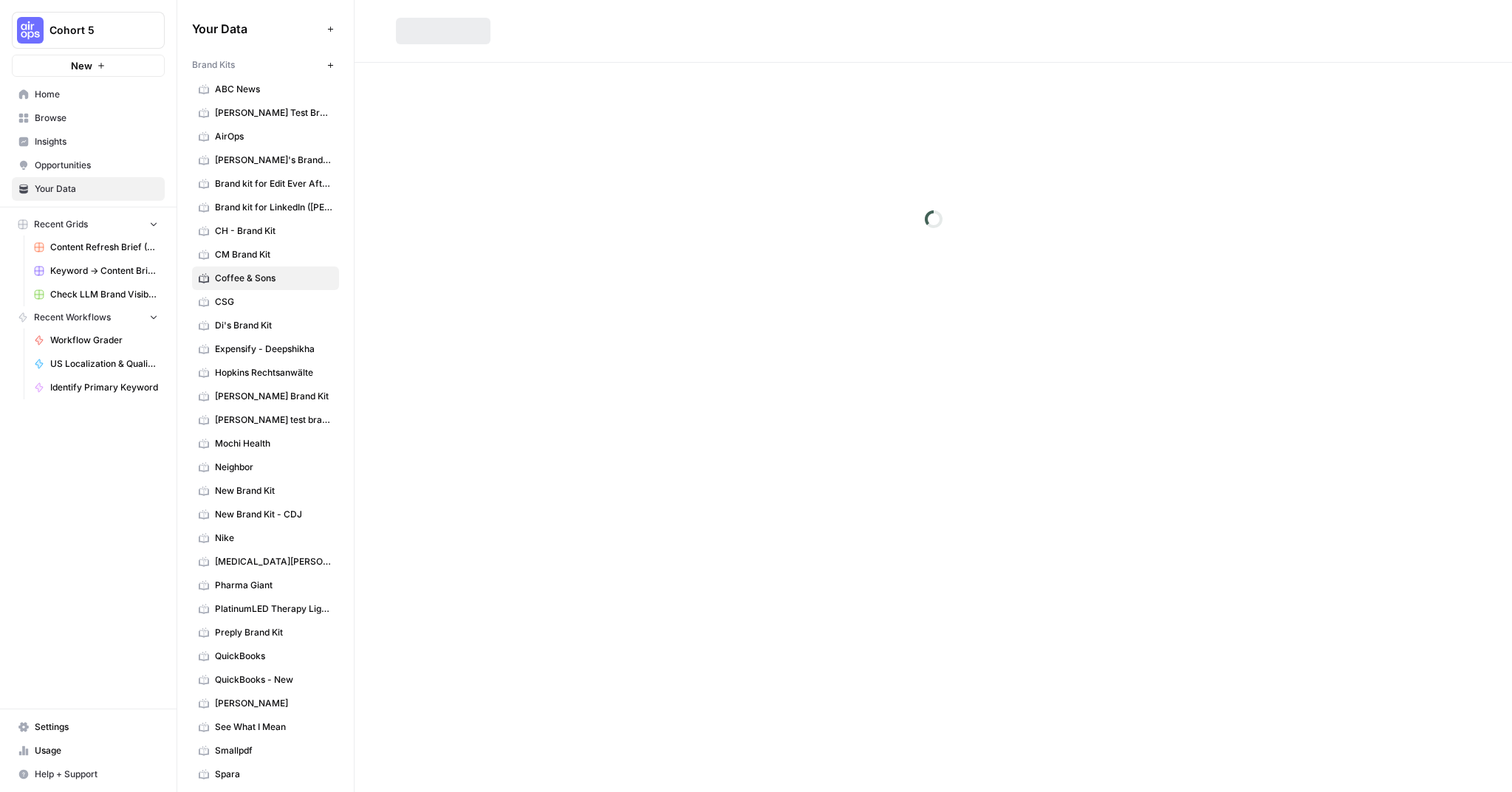
scroll to position [2, 0]
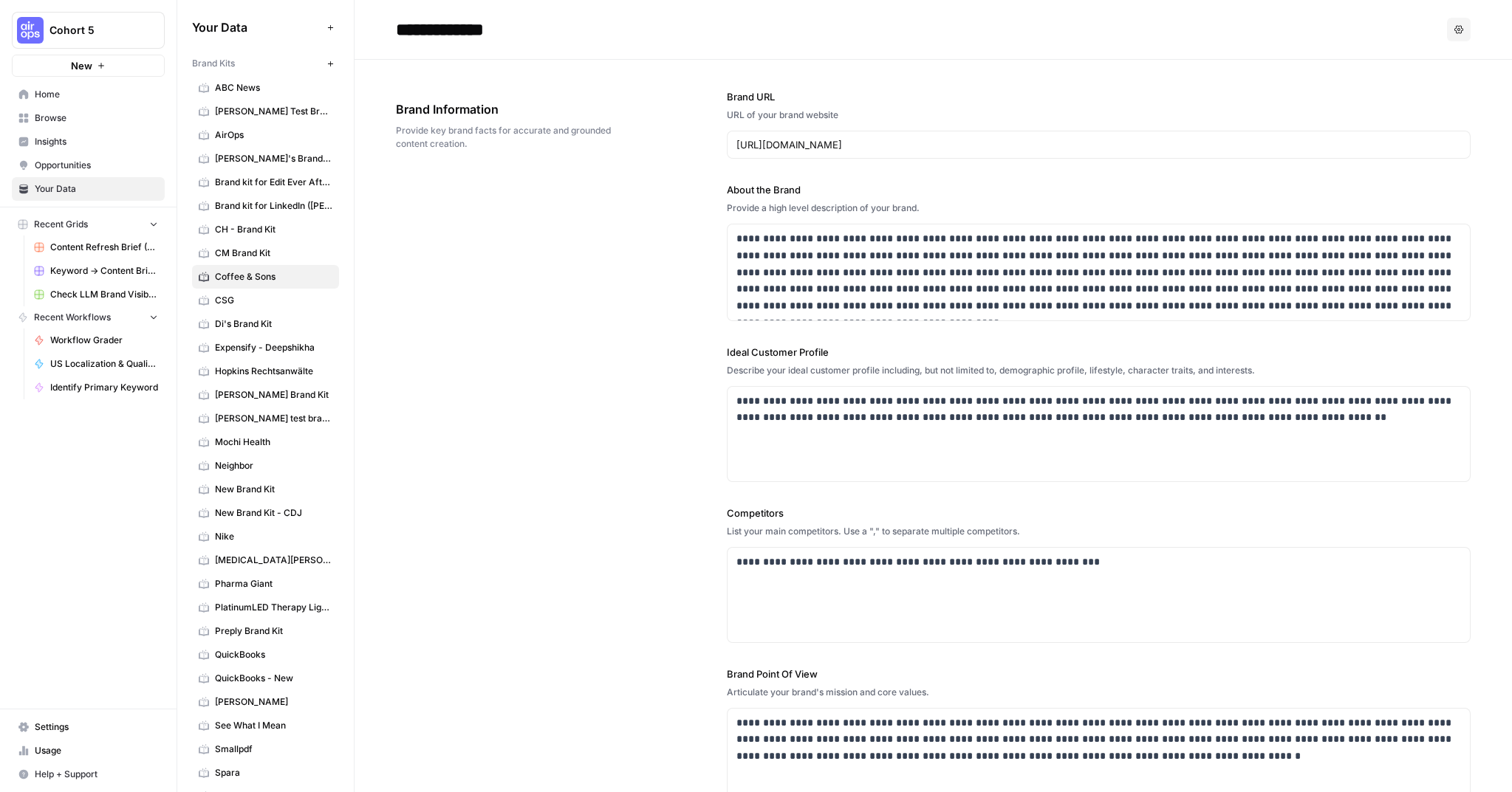
click at [235, 471] on span "Neighbor" at bounding box center [274, 466] width 118 height 13
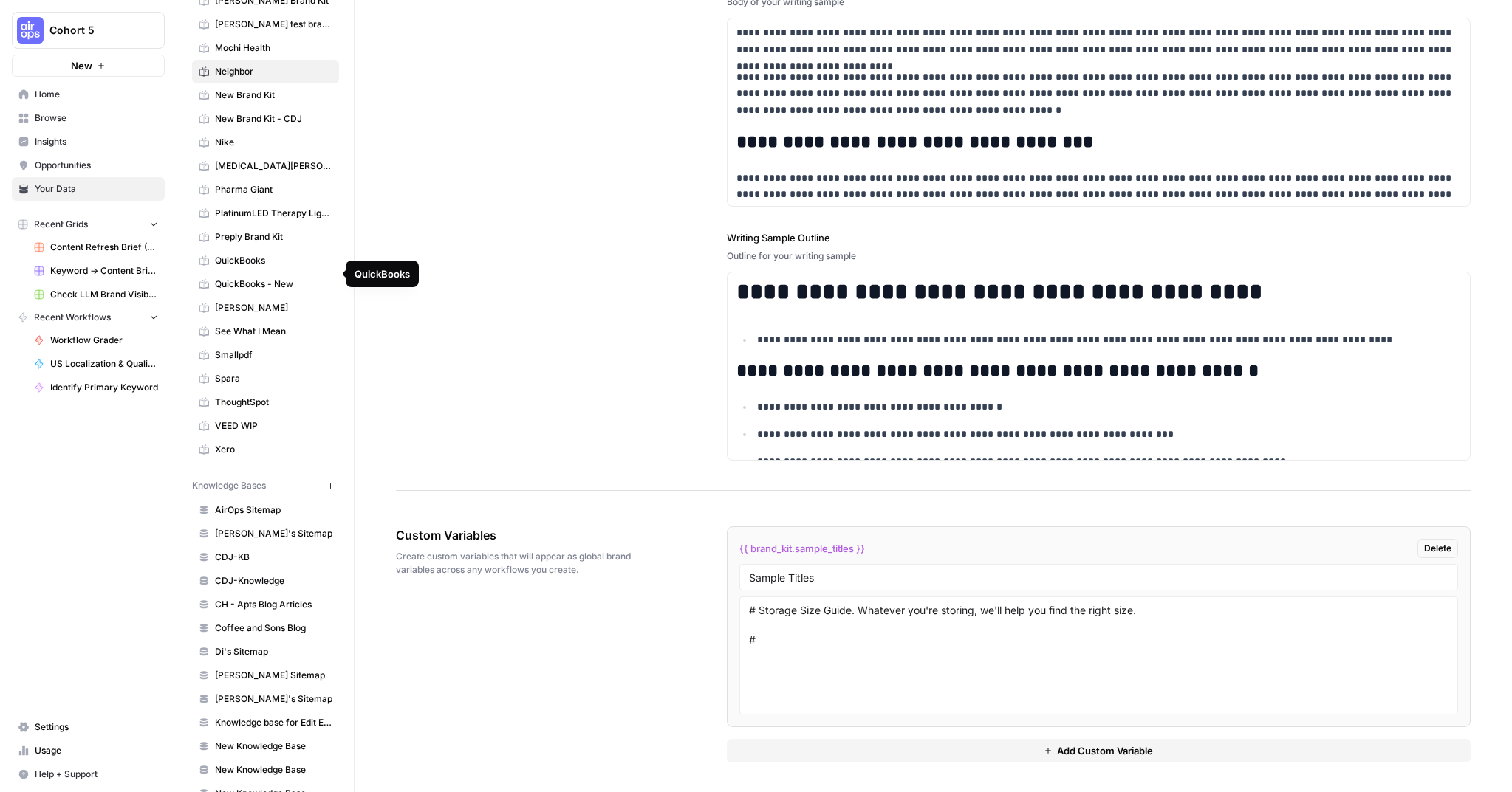
scroll to position [399, 0]
click at [268, 322] on span "See What I Mean" at bounding box center [274, 328] width 118 height 13
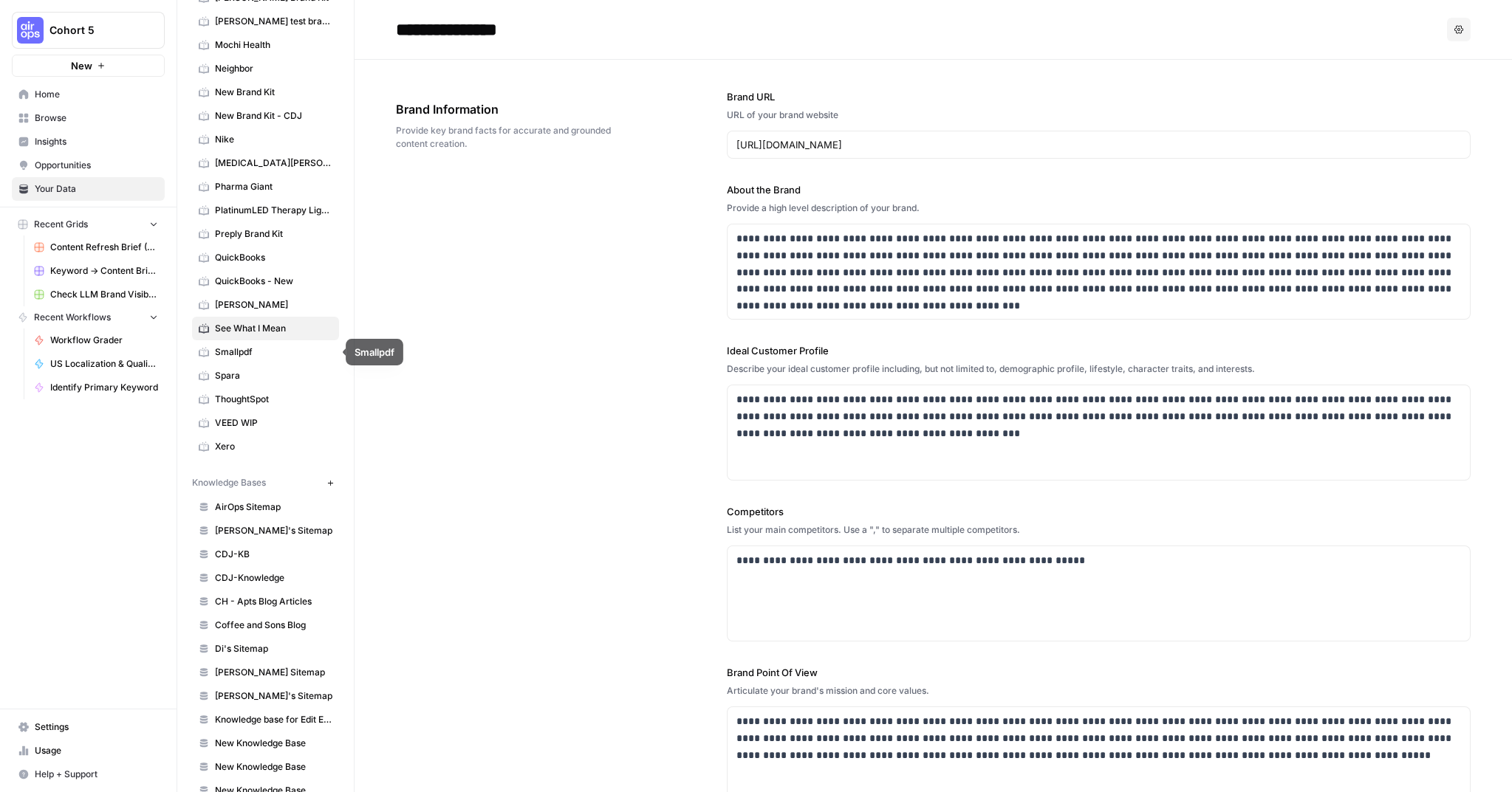
click at [247, 351] on span "Smallpdf" at bounding box center [274, 352] width 118 height 13
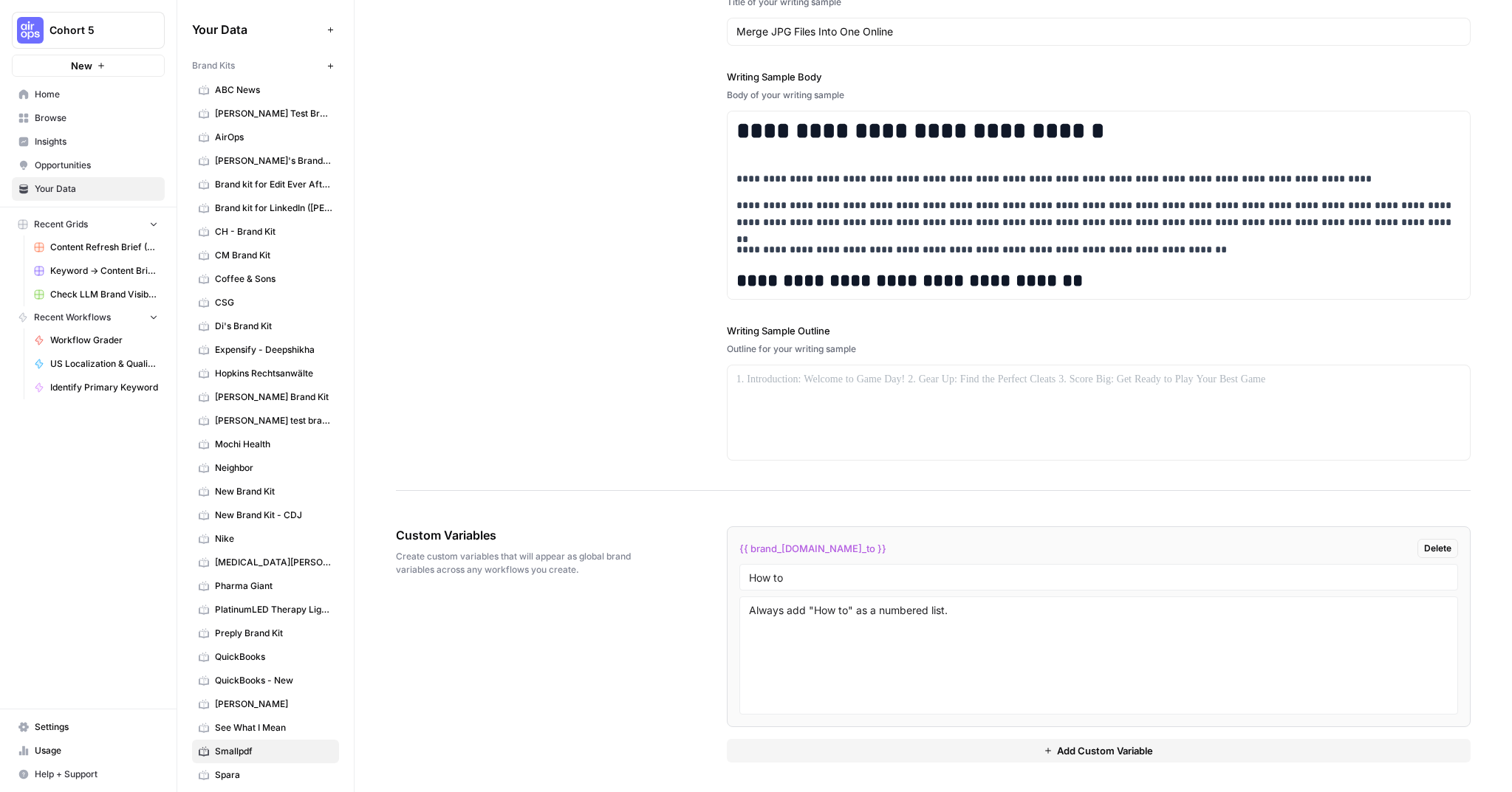
click at [60, 165] on span "Opportunities" at bounding box center [96, 165] width 123 height 13
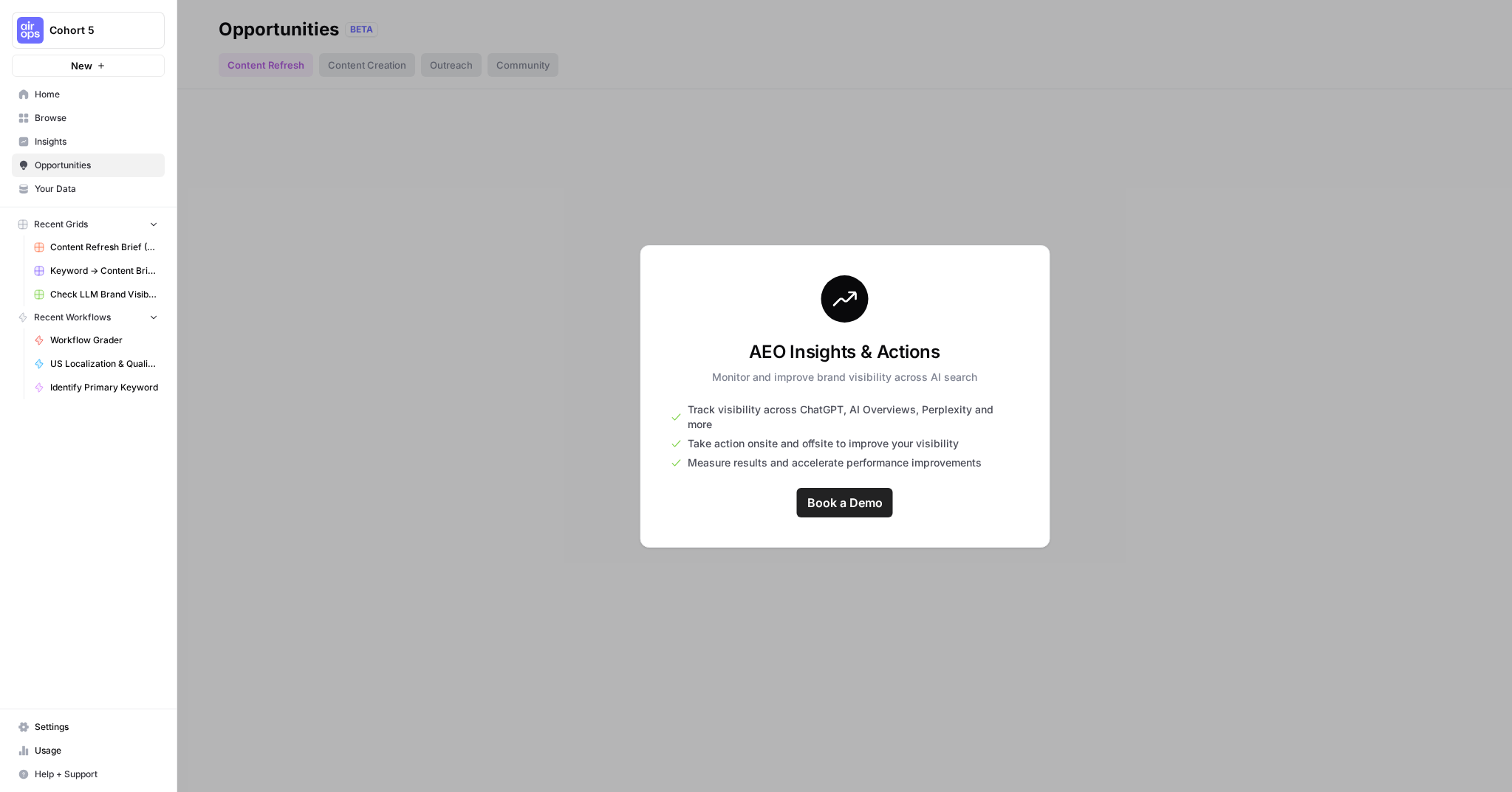
click at [62, 142] on span "Insights" at bounding box center [96, 142] width 123 height 13
click at [64, 114] on span "Browse" at bounding box center [96, 118] width 123 height 13
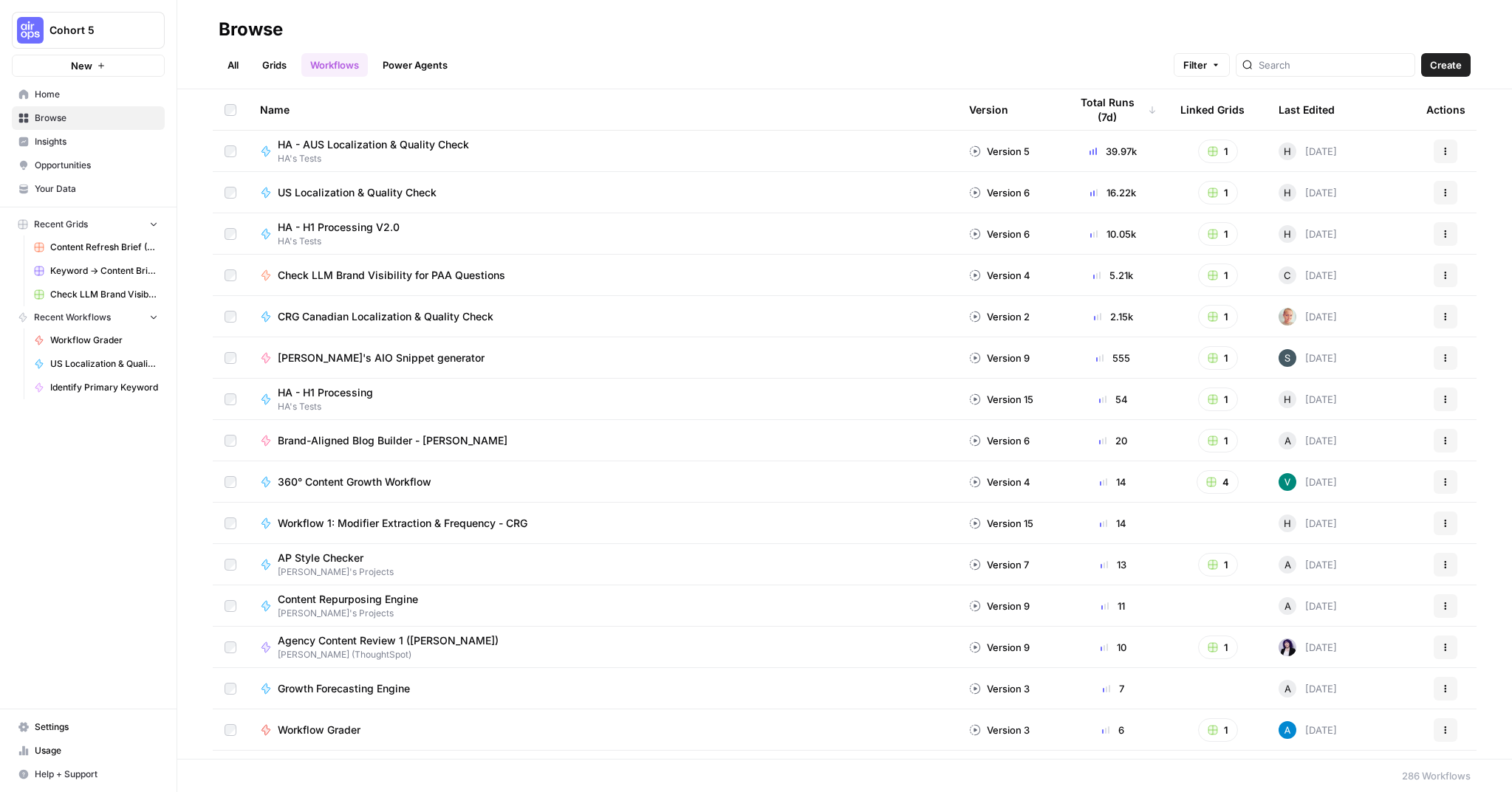
click at [68, 94] on span "Home" at bounding box center [96, 94] width 123 height 13
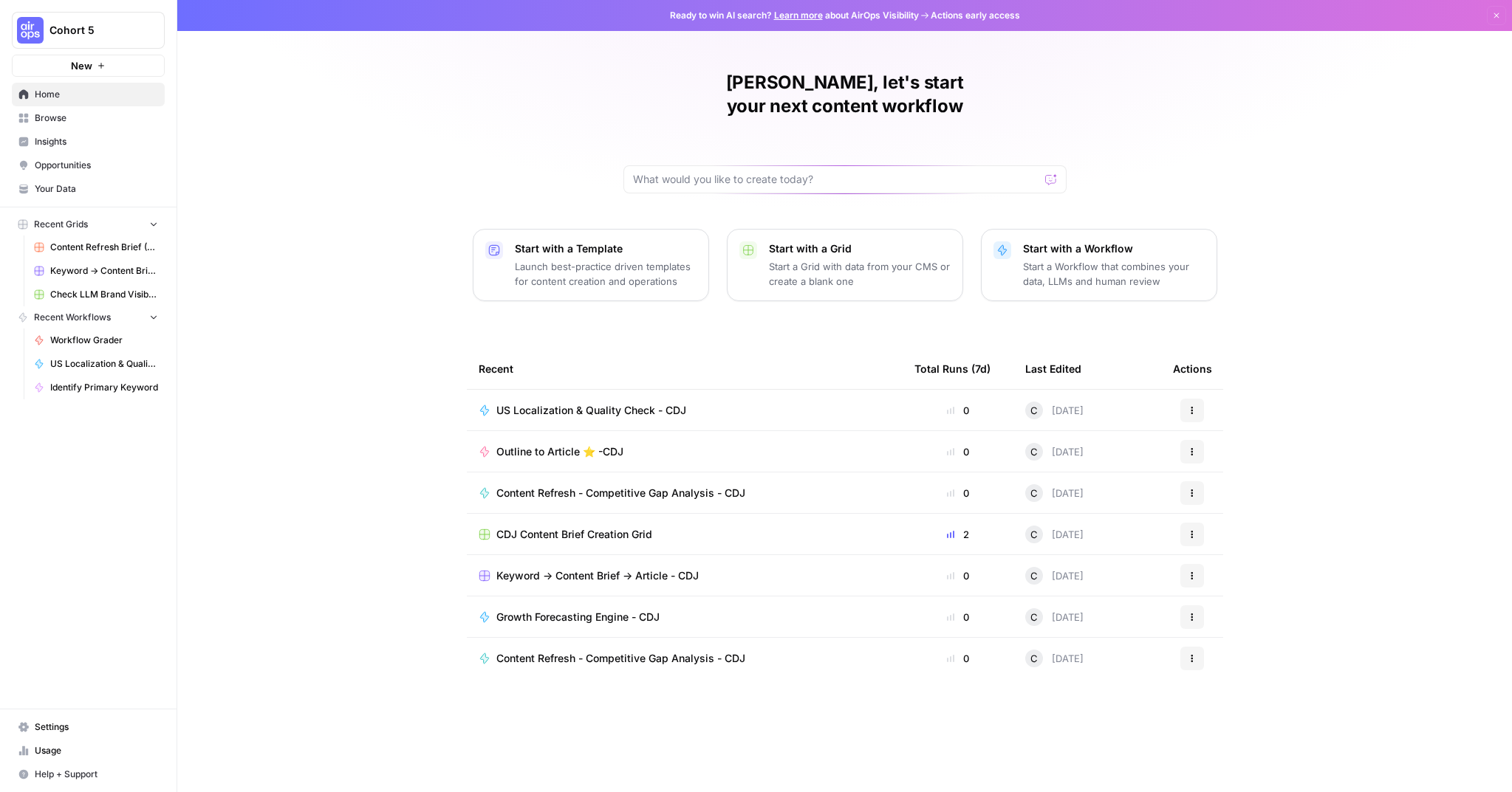
click at [61, 114] on span "Browse" at bounding box center [96, 118] width 123 height 13
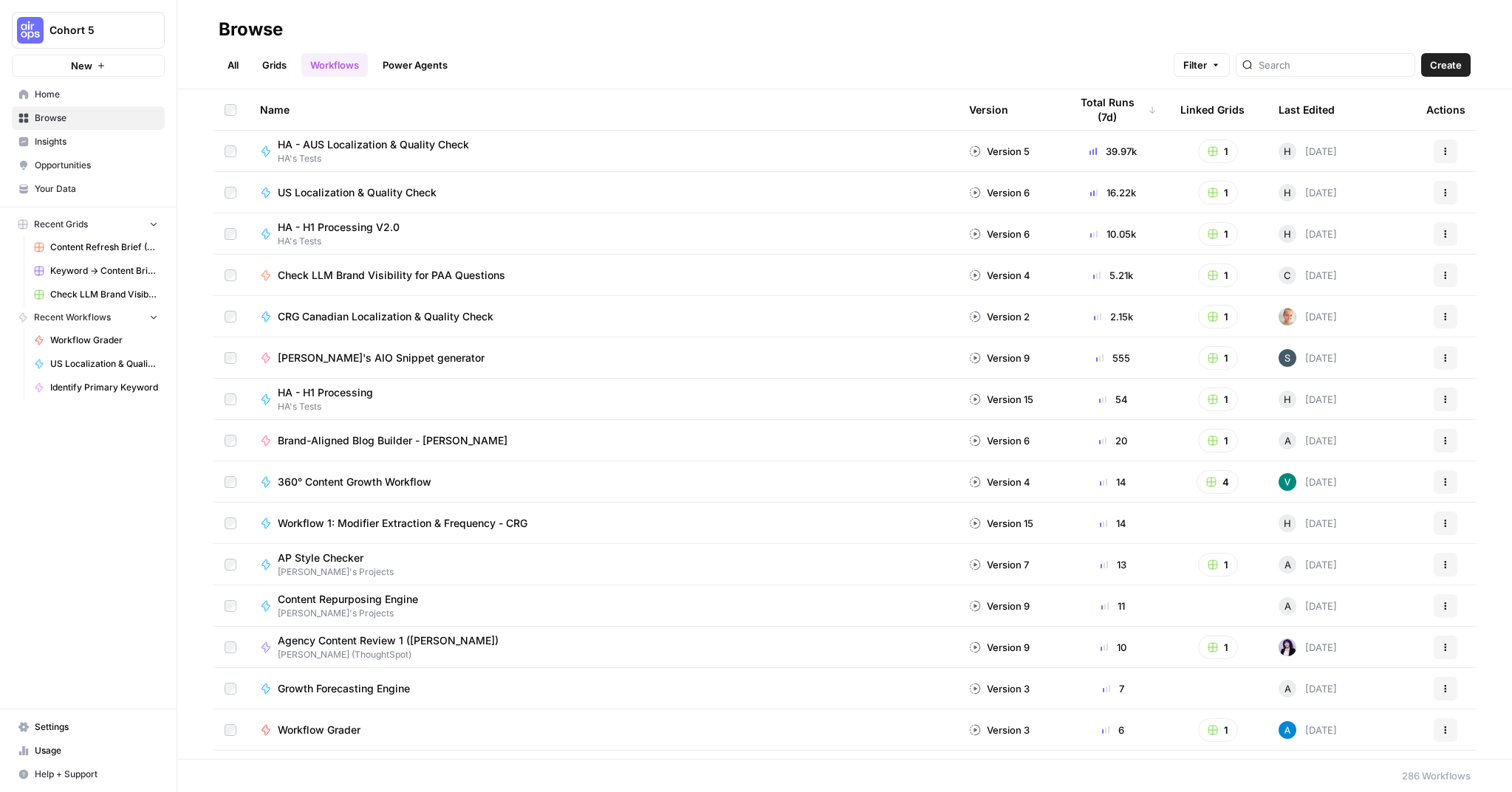
click at [413, 67] on link "Power Agents" at bounding box center [414, 65] width 83 height 24
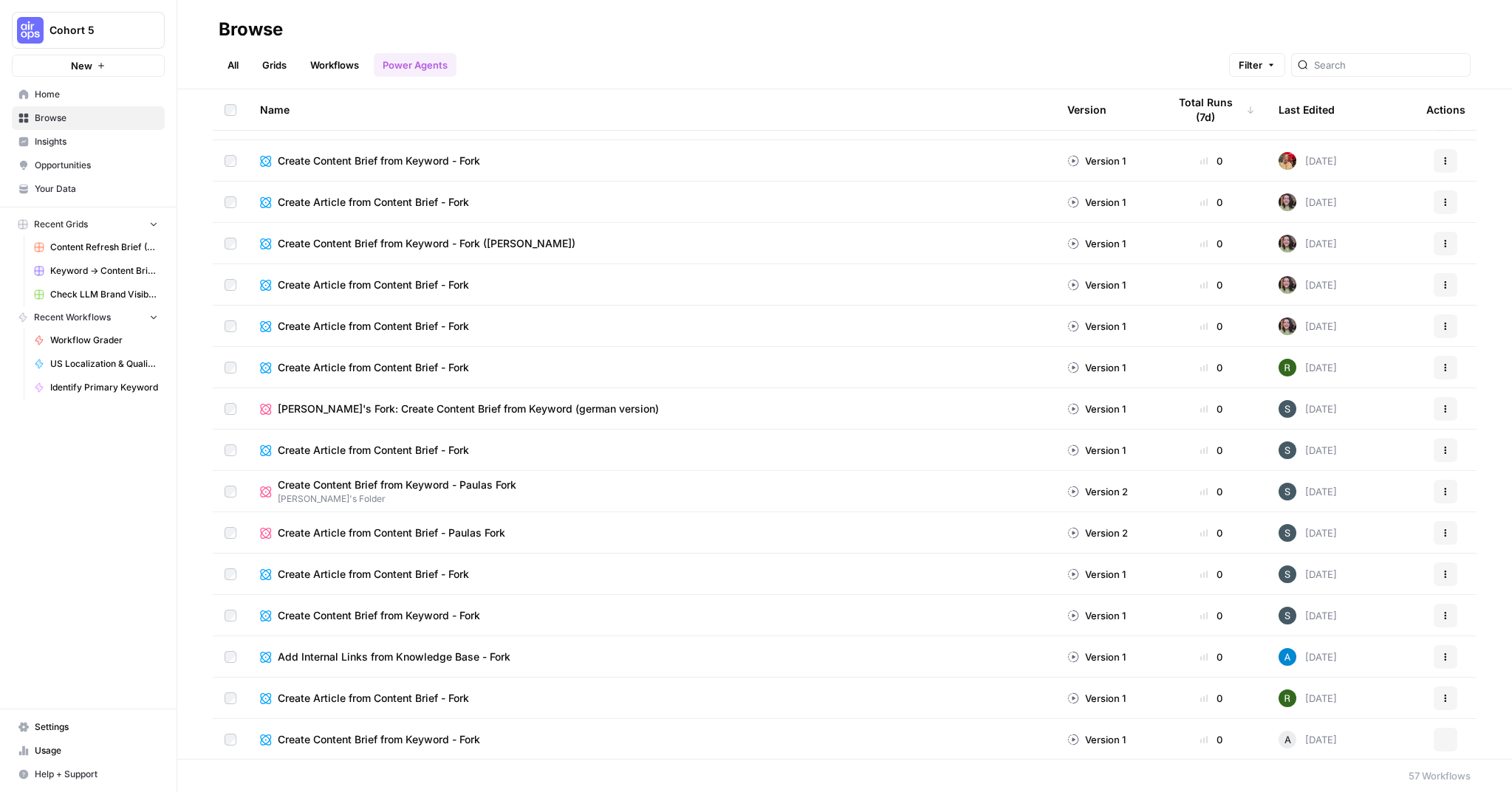
scroll to position [1149, 0]
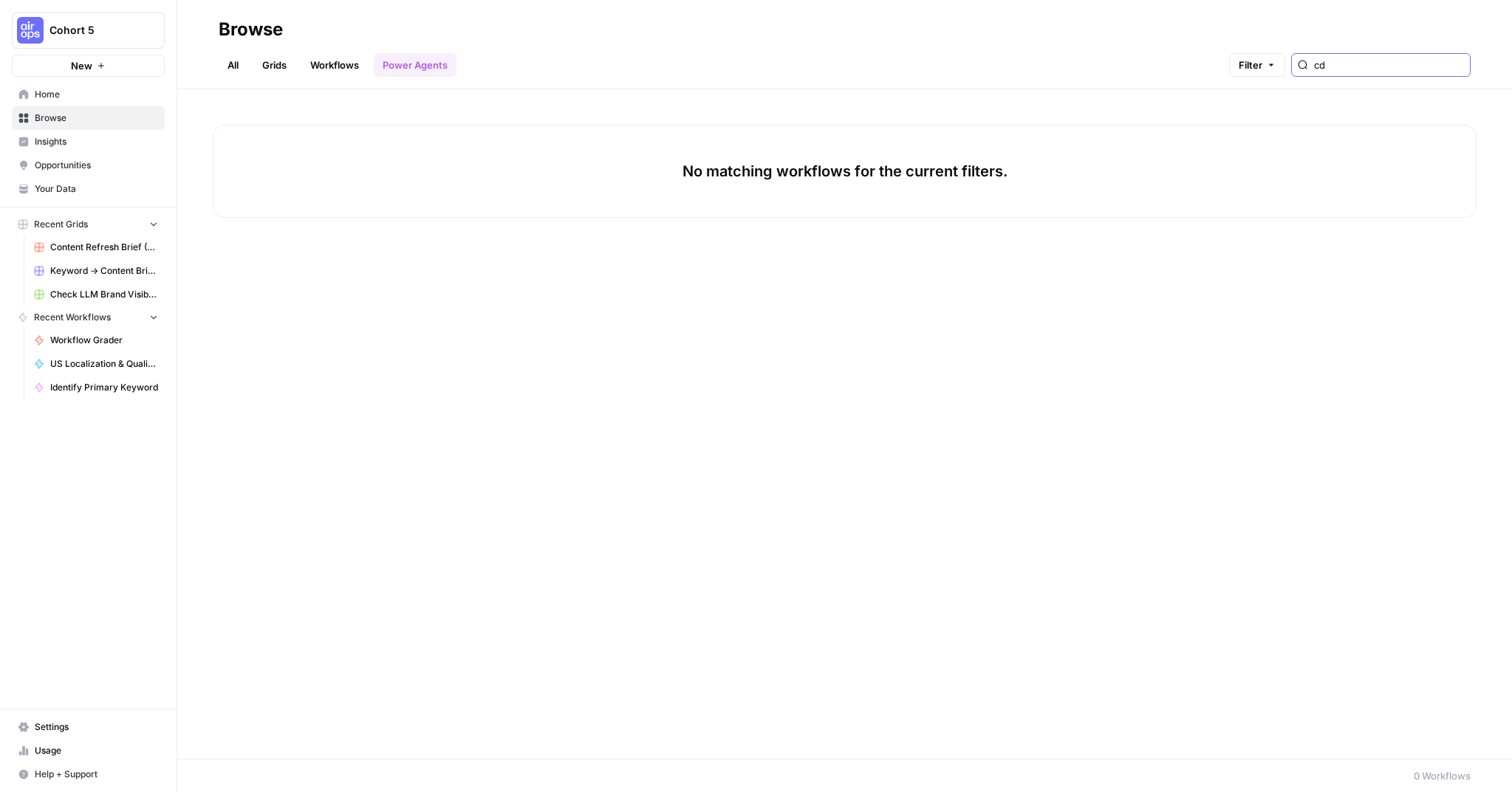
type input "c"
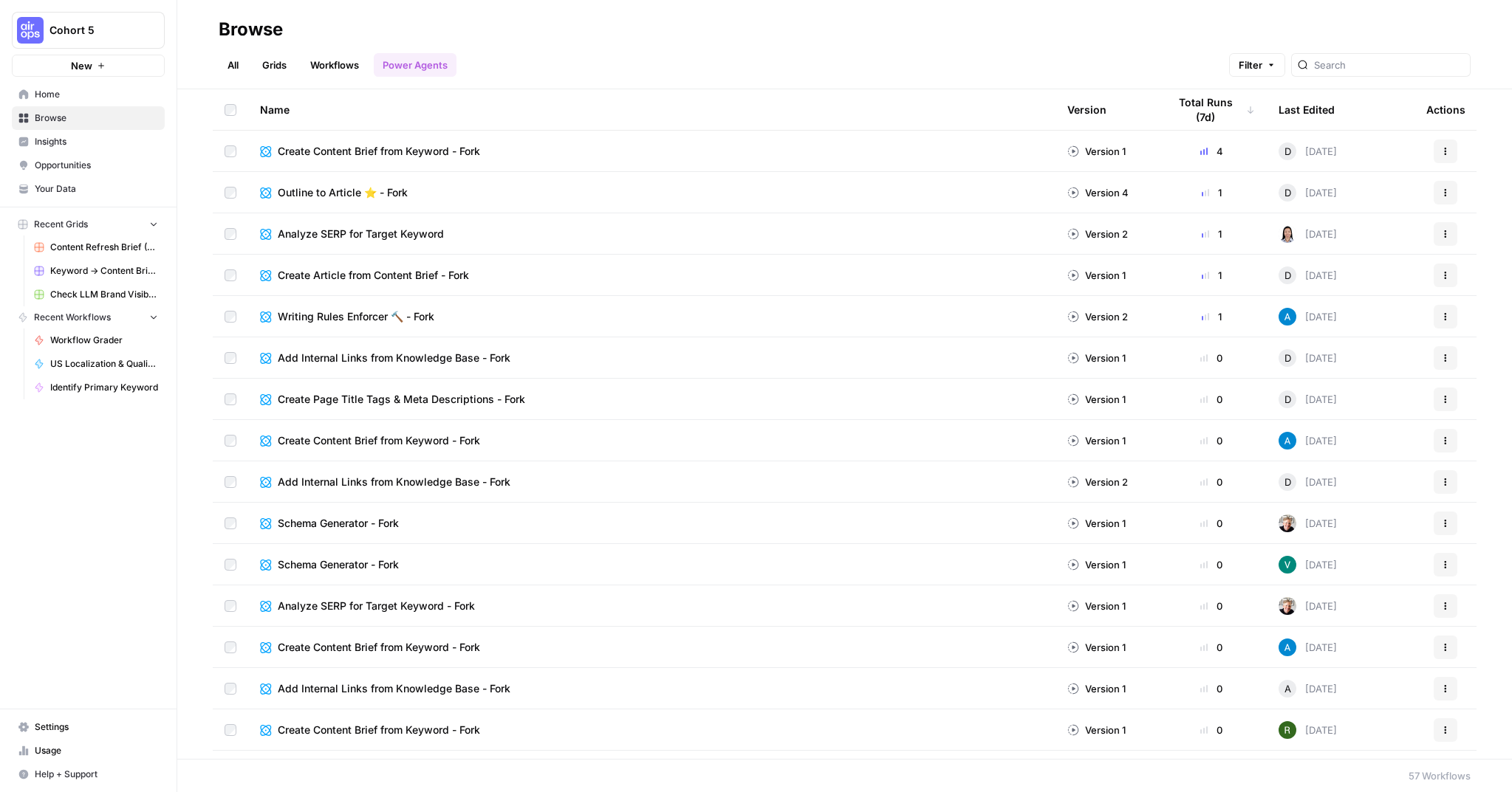
click at [403, 149] on span "Create Content Brief from Keyword - Fork" at bounding box center [379, 151] width 202 height 15
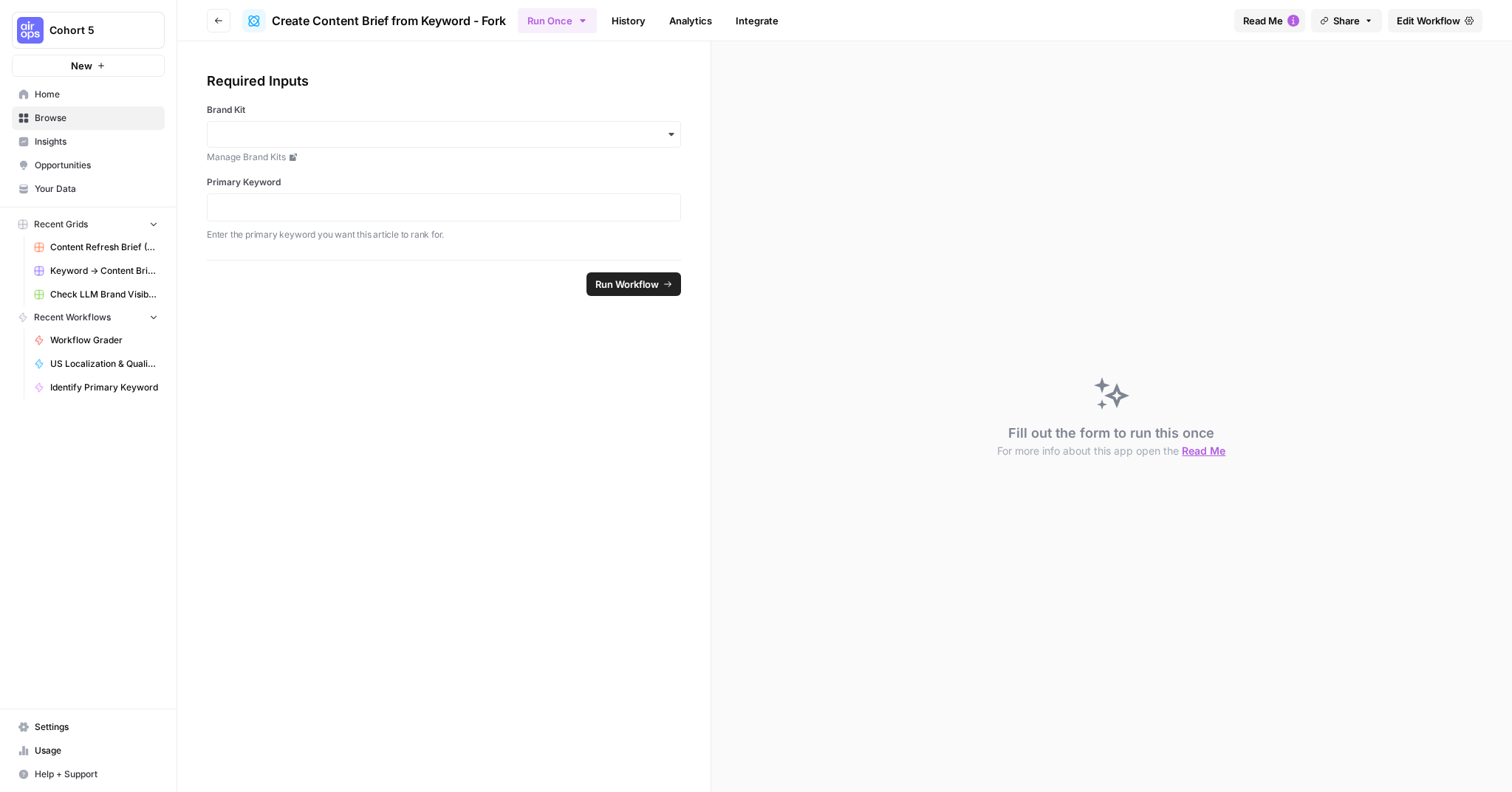
click at [1279, 20] on span "Read Me" at bounding box center [1263, 20] width 40 height 15
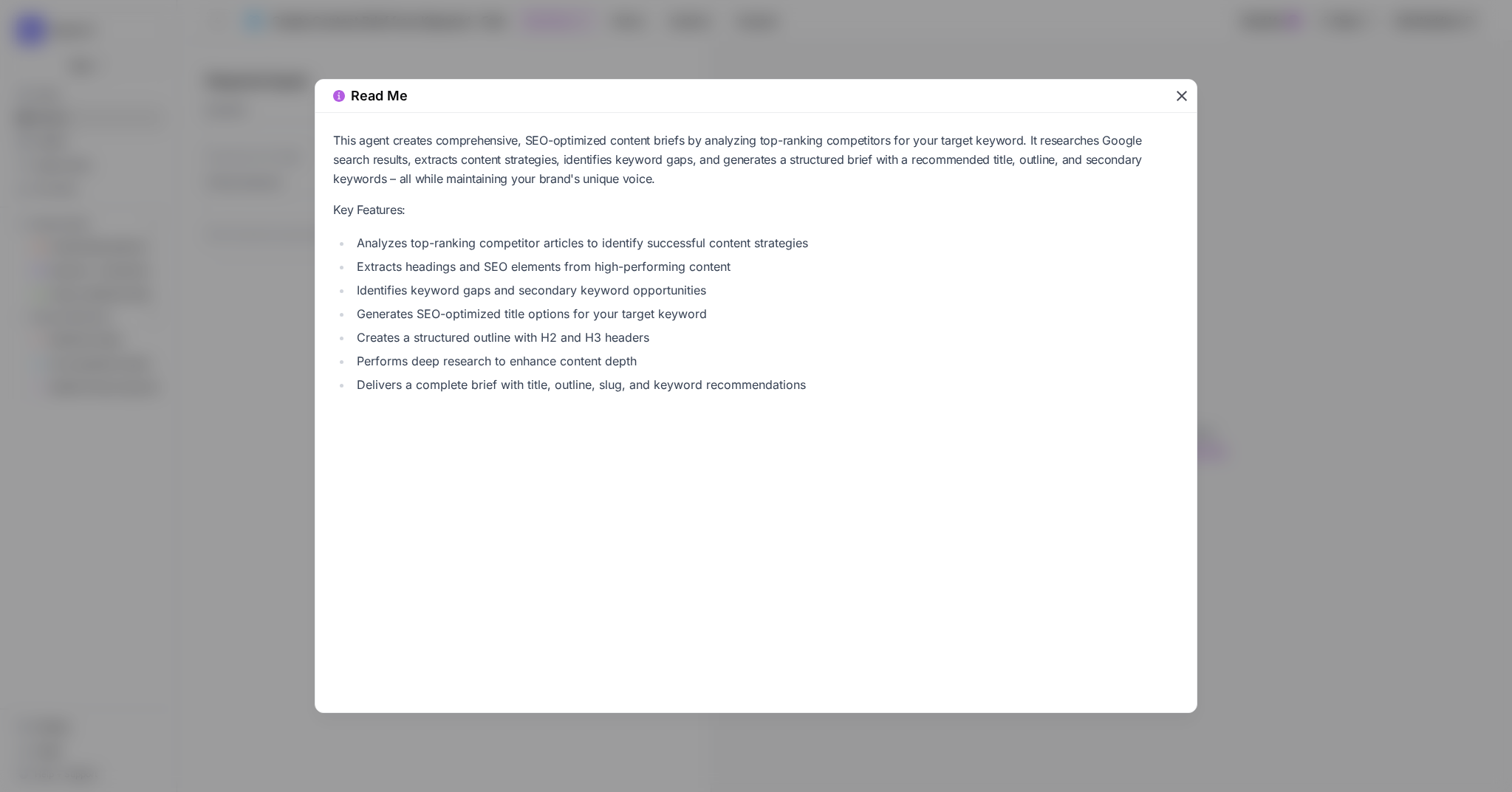
click at [1302, 184] on div "Read Me This agent creates comprehensive, SEO-optimized content briefs by analy…" at bounding box center [756, 396] width 1512 height 792
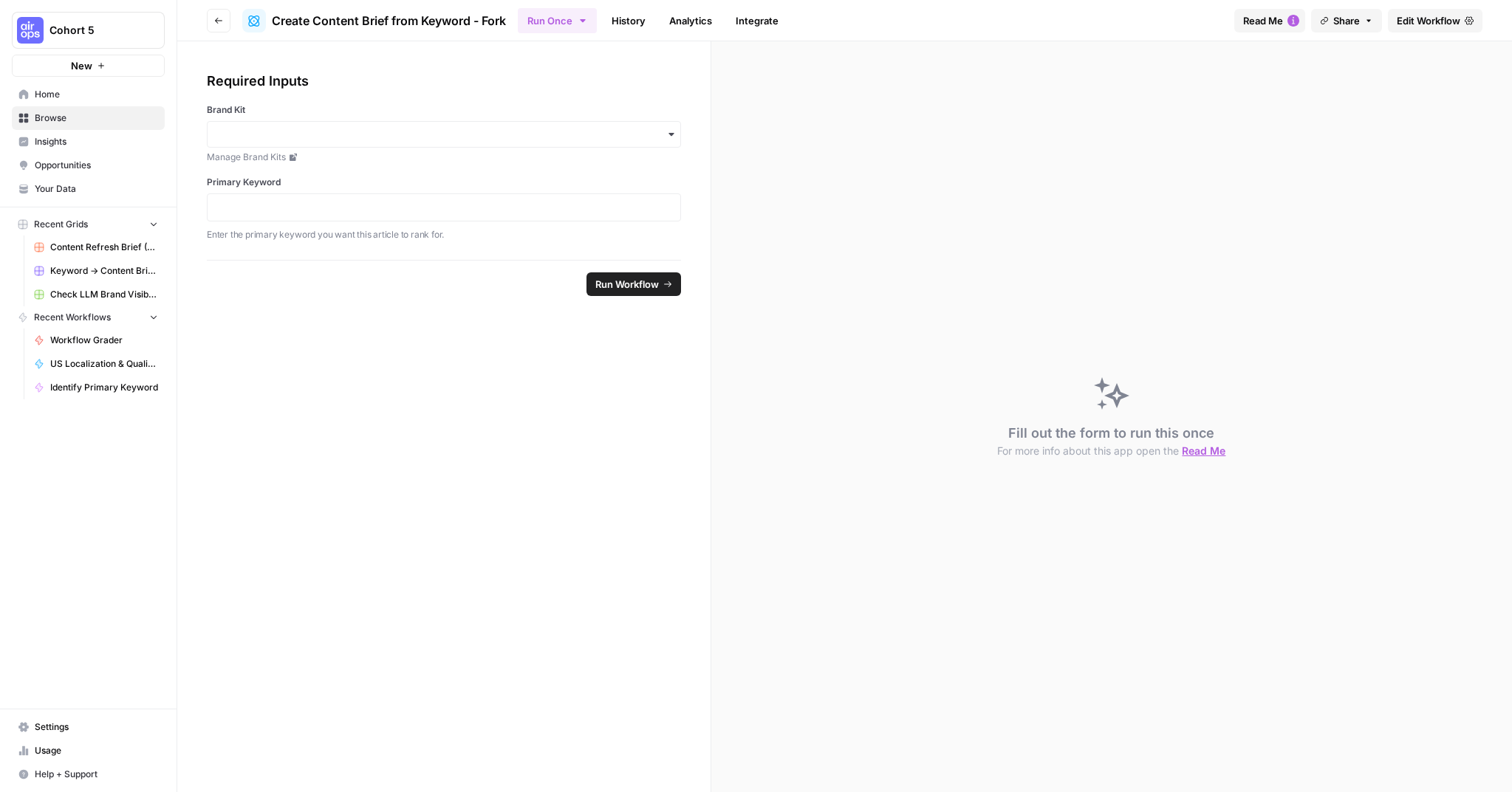
click at [1414, 20] on span "Edit Workflow" at bounding box center [1427, 20] width 63 height 15
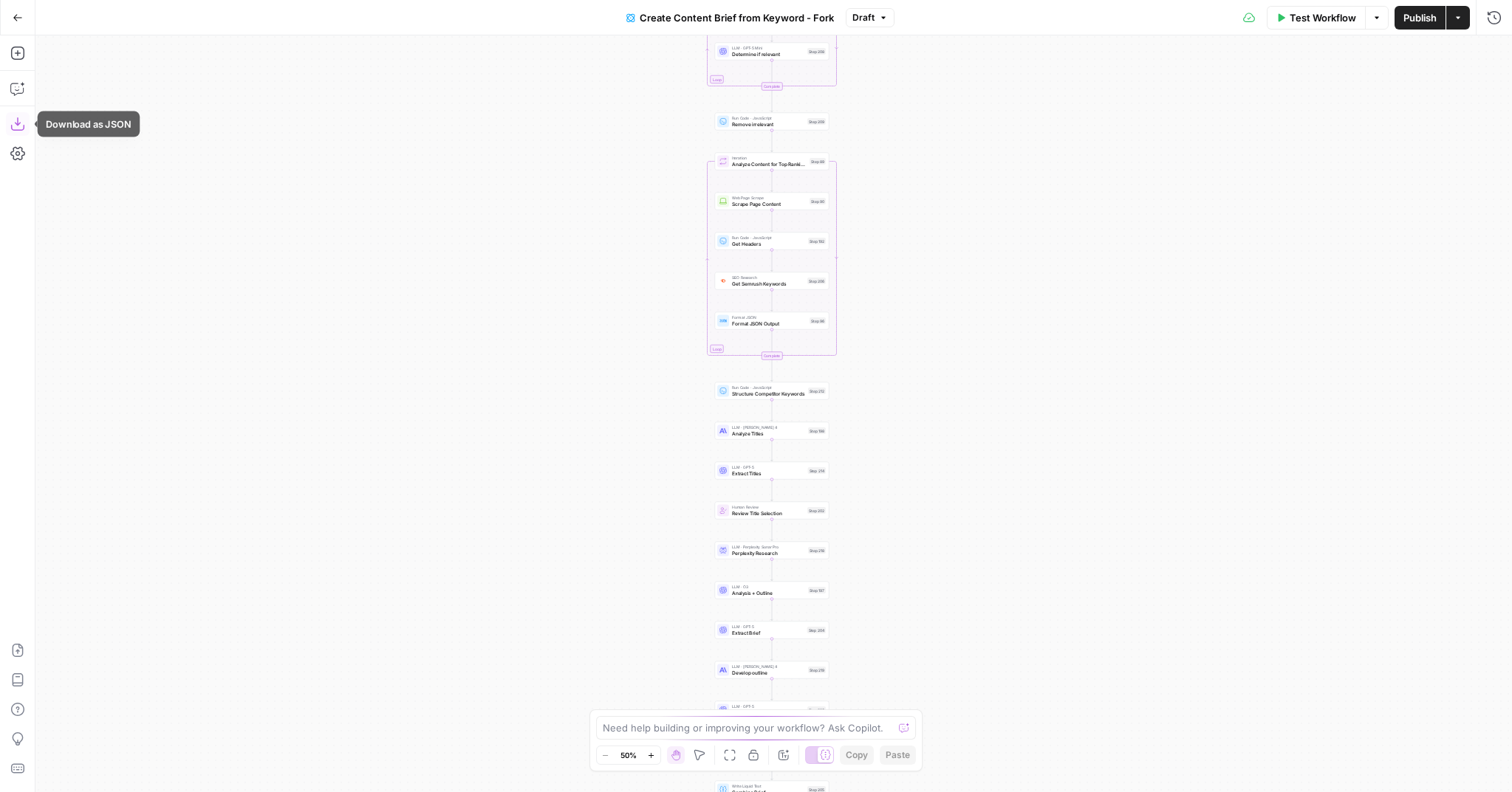
click at [16, 127] on icon "button" at bounding box center [18, 124] width 15 height 15
click at [22, 28] on button "Go Back" at bounding box center [18, 18] width 27 height 27
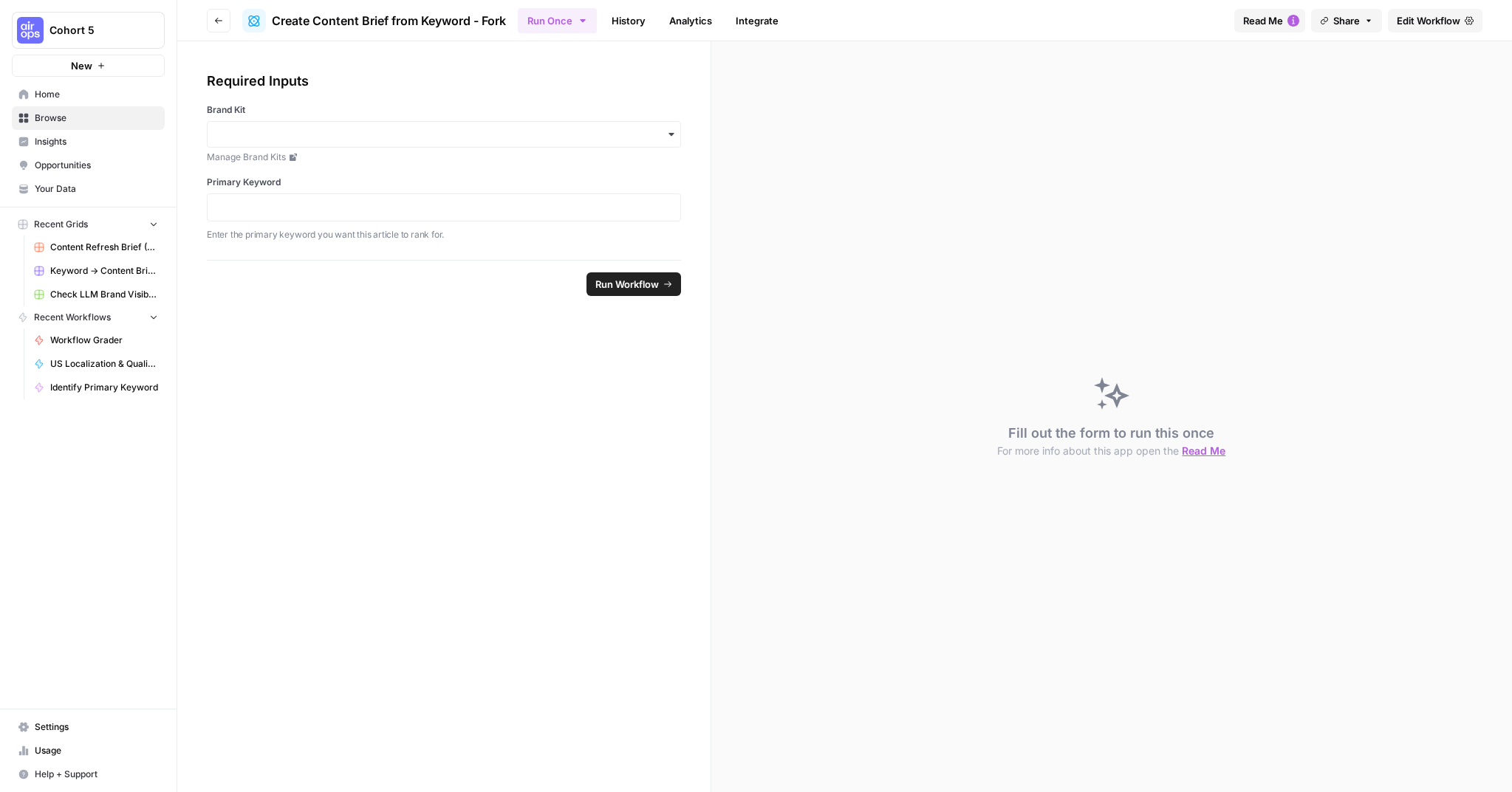
click at [216, 24] on icon "button" at bounding box center [218, 20] width 9 height 9
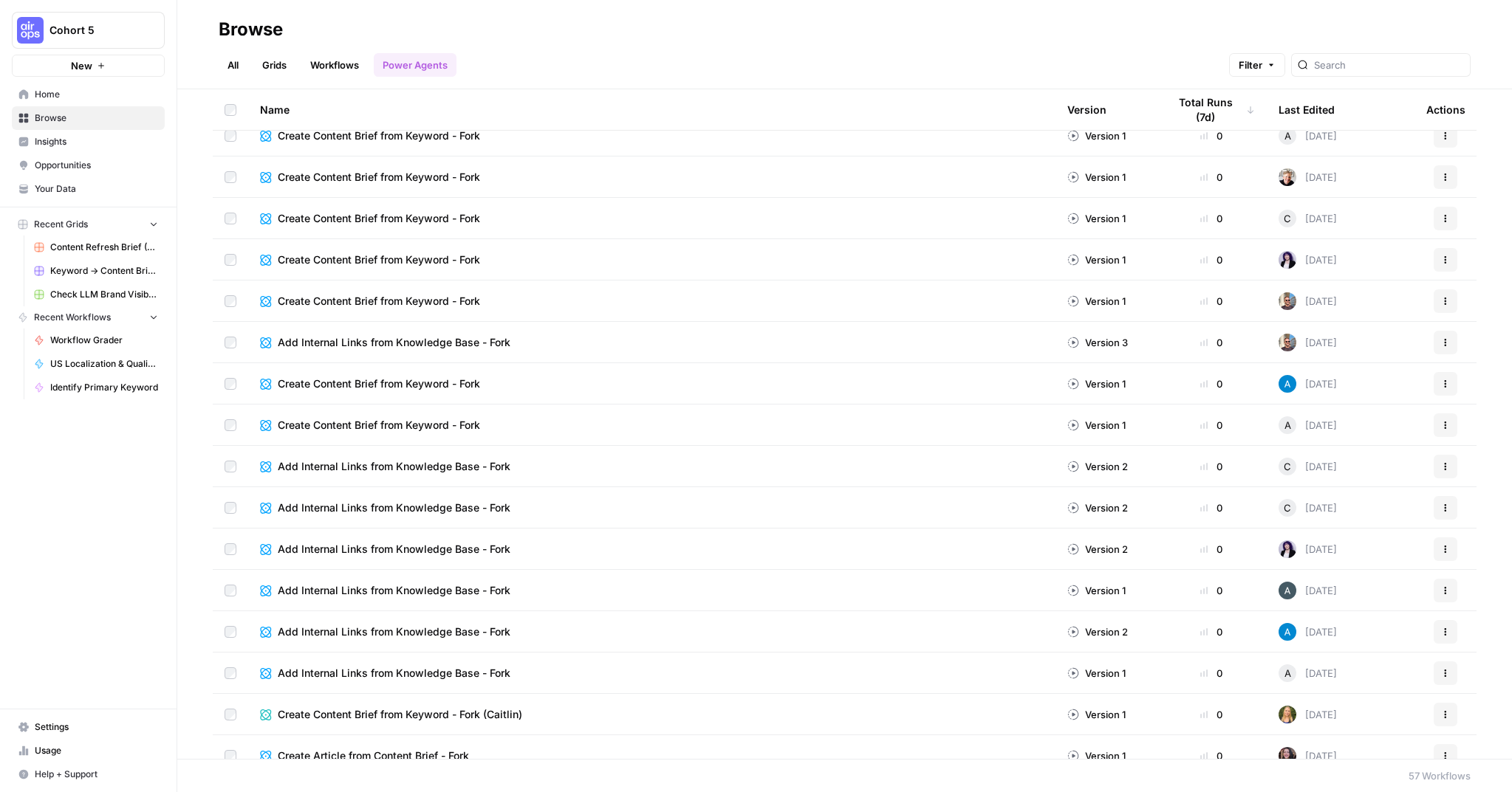
scroll to position [1728, 0]
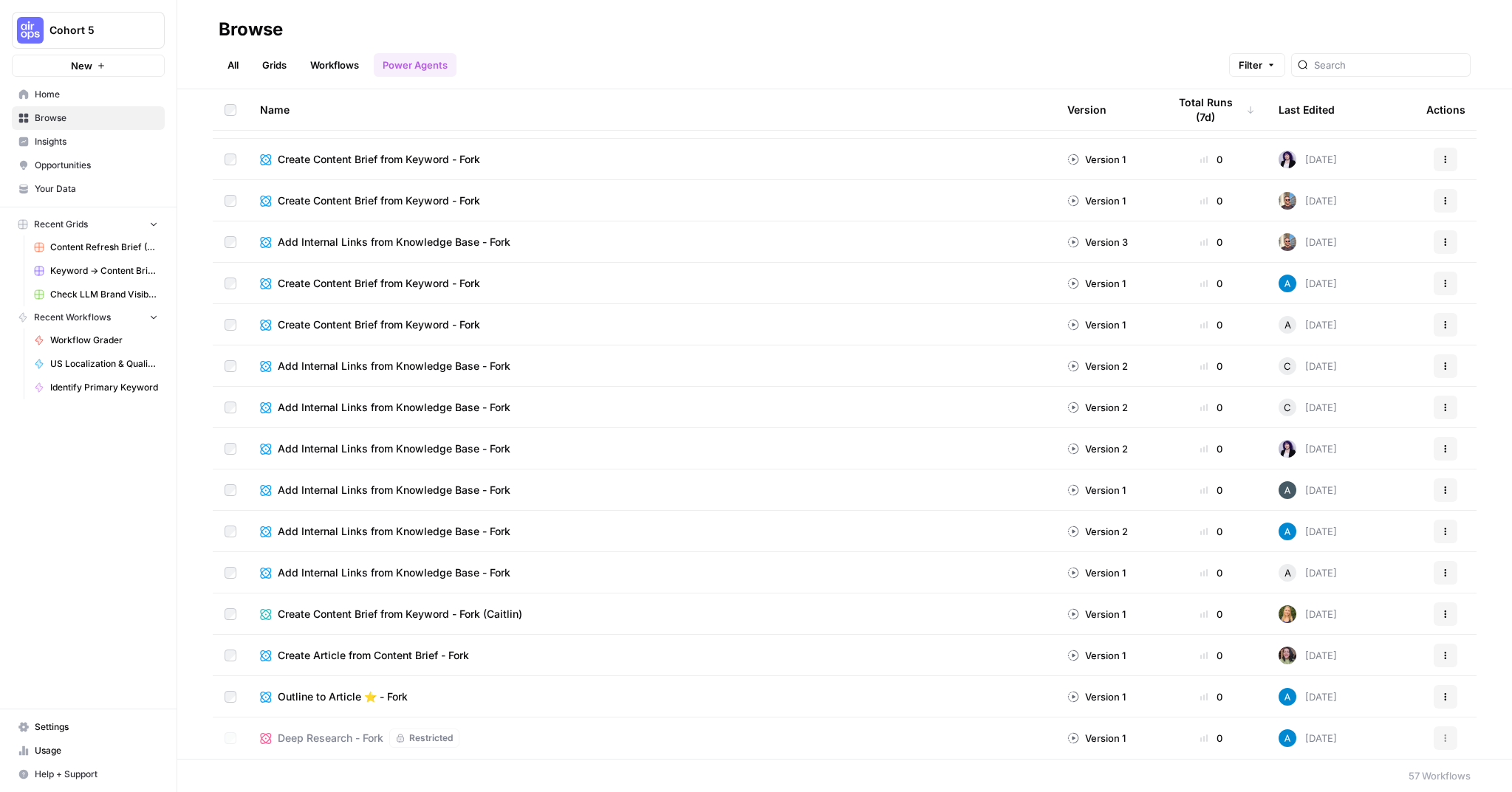
click at [349, 737] on span "Deep Research - Fork" at bounding box center [331, 738] width 106 height 15
click at [313, 696] on span "Outline to Article ⭐️ - Fork" at bounding box center [343, 697] width 130 height 15
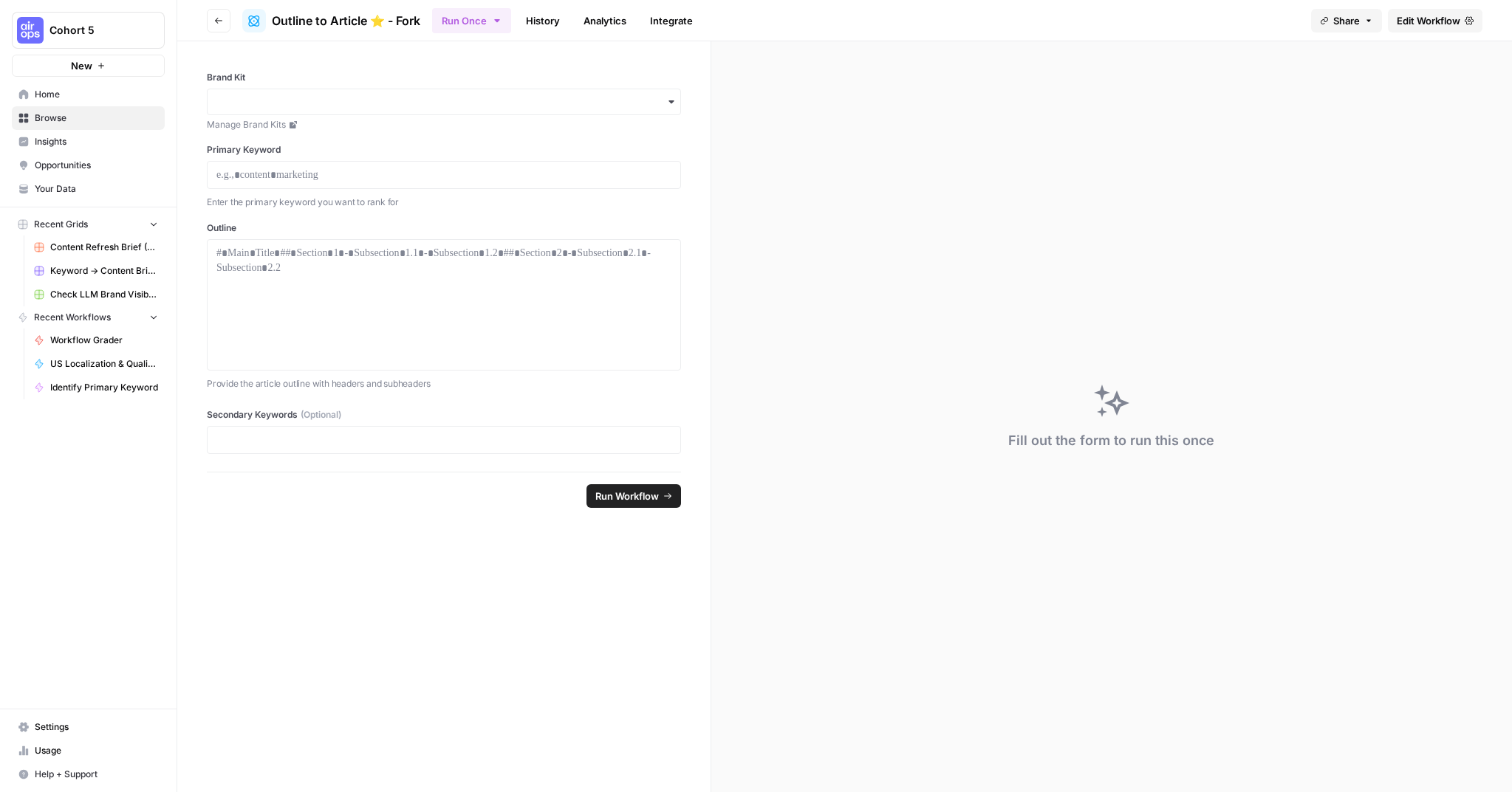
click at [1418, 23] on span "Edit Workflow" at bounding box center [1427, 20] width 63 height 15
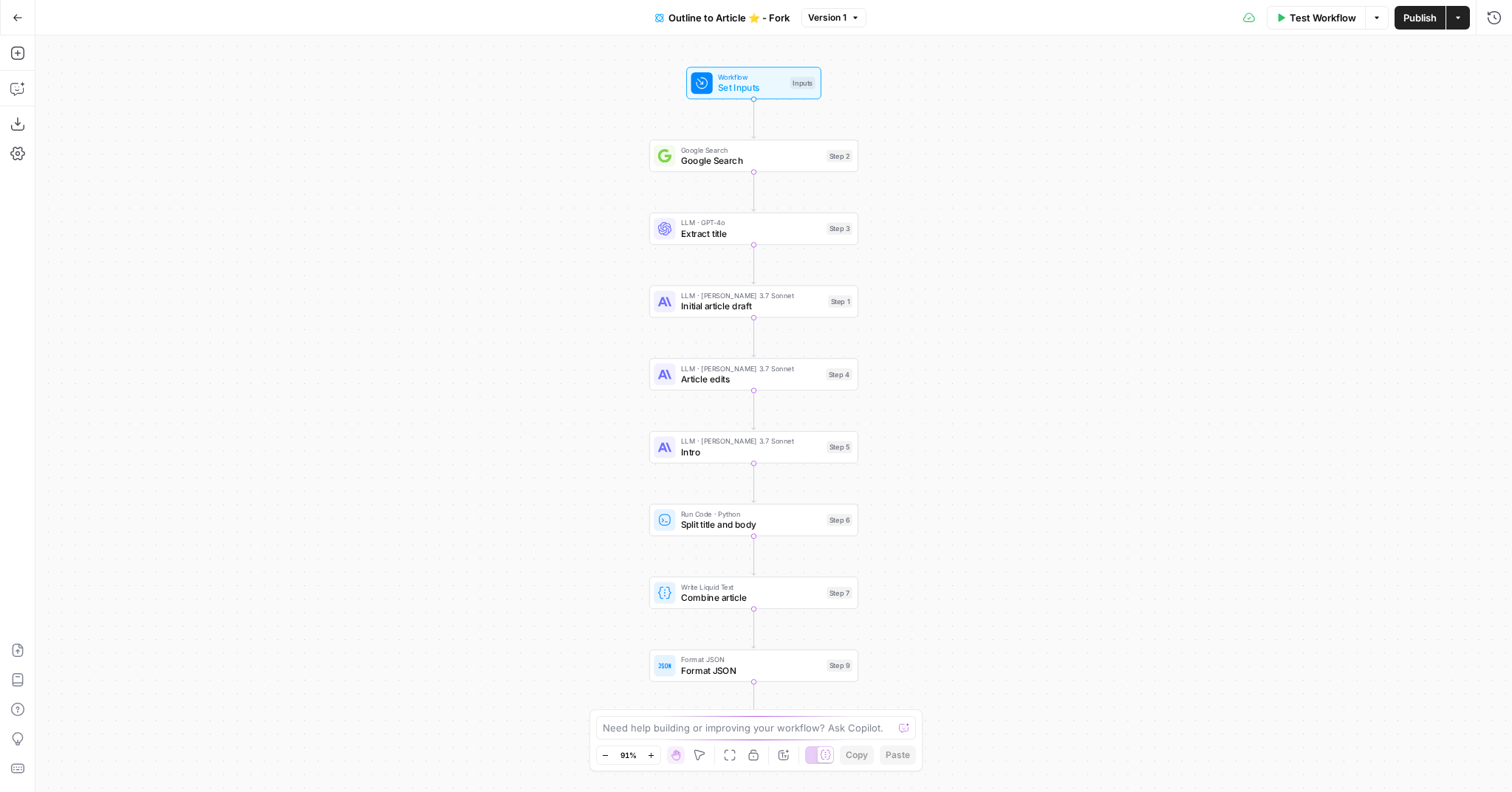
drag, startPoint x: 538, startPoint y: 270, endPoint x: 538, endPoint y: 315, distance: 45.0
click at [538, 315] on div "Workflow Set Inputs Inputs Google Search Google Search Step 2 LLM · GPT-4o Extr…" at bounding box center [773, 413] width 1476 height 756
click at [20, 123] on icon "button" at bounding box center [17, 124] width 13 height 13
click at [7, 29] on div "Go Back" at bounding box center [18, 17] width 36 height 35
click at [12, 23] on button "Go Back" at bounding box center [18, 18] width 27 height 27
